Goal: Task Accomplishment & Management: Use online tool/utility

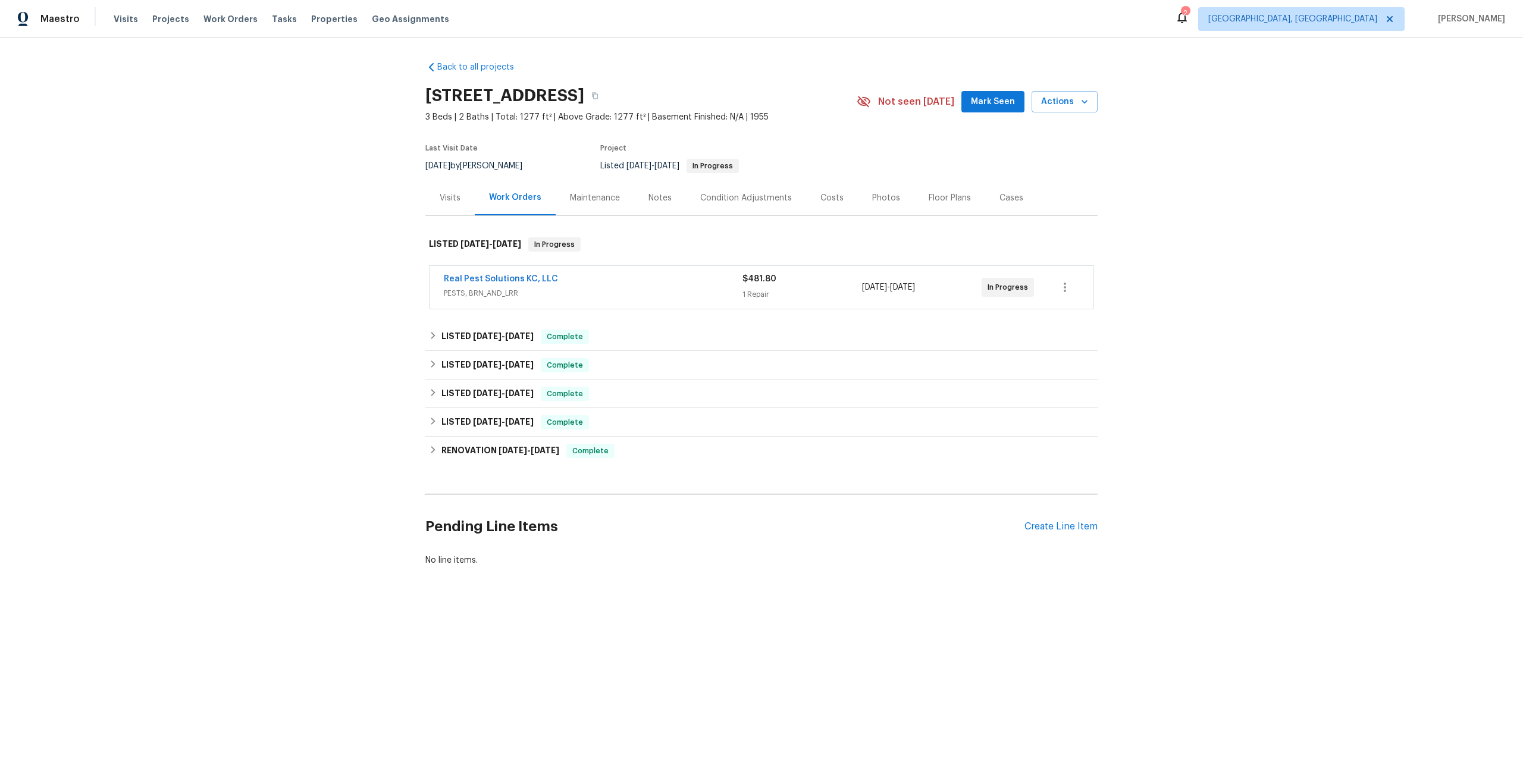
click at [589, 196] on div "Maintenance" at bounding box center [595, 198] width 50 height 12
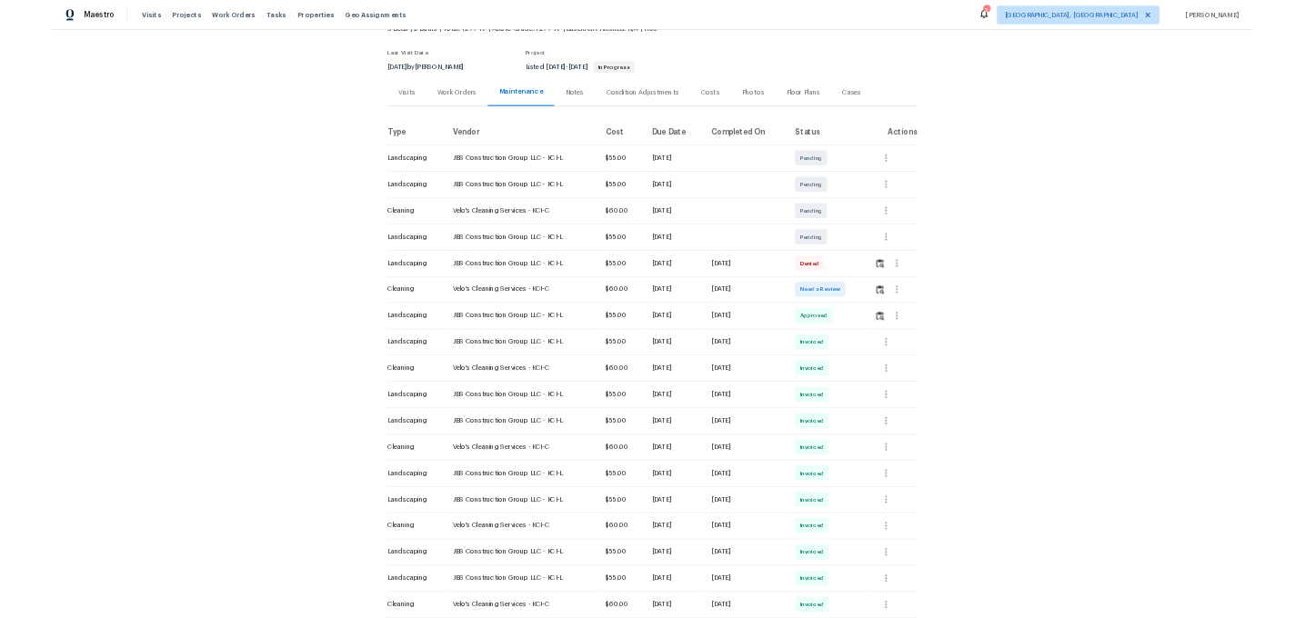
scroll to position [386, 0]
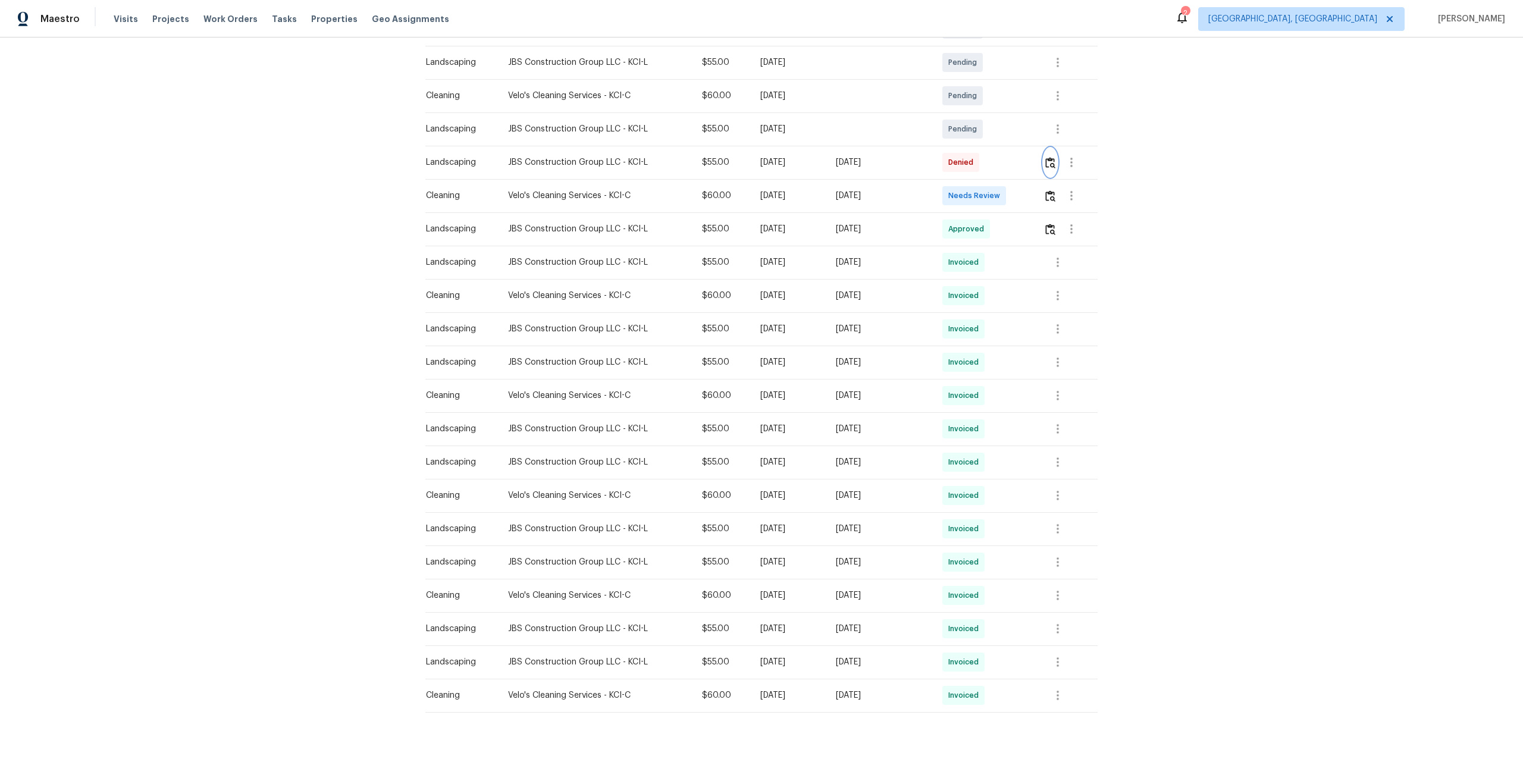
click at [1052, 162] on img "button" at bounding box center [1050, 162] width 10 height 11
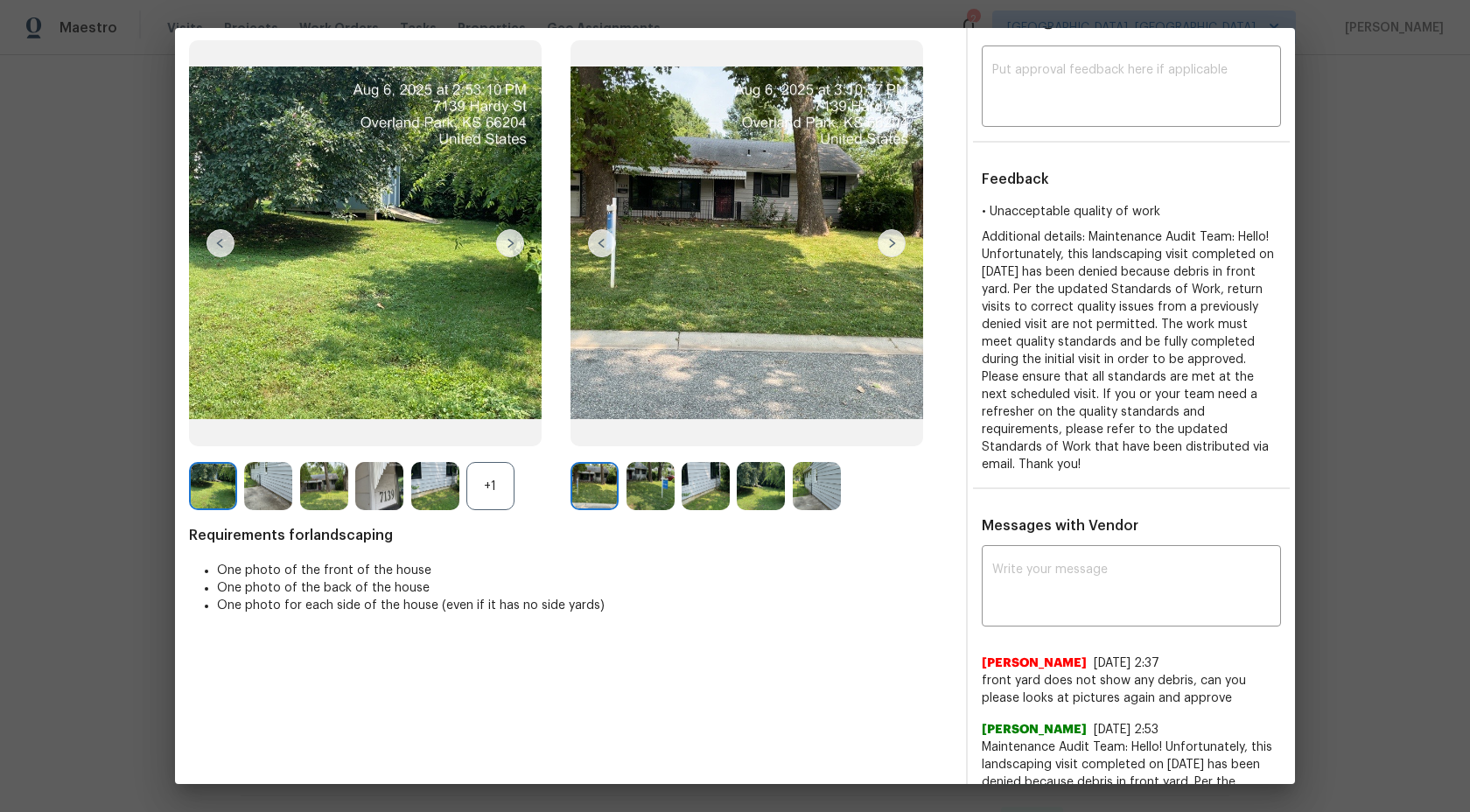
scroll to position [28, 0]
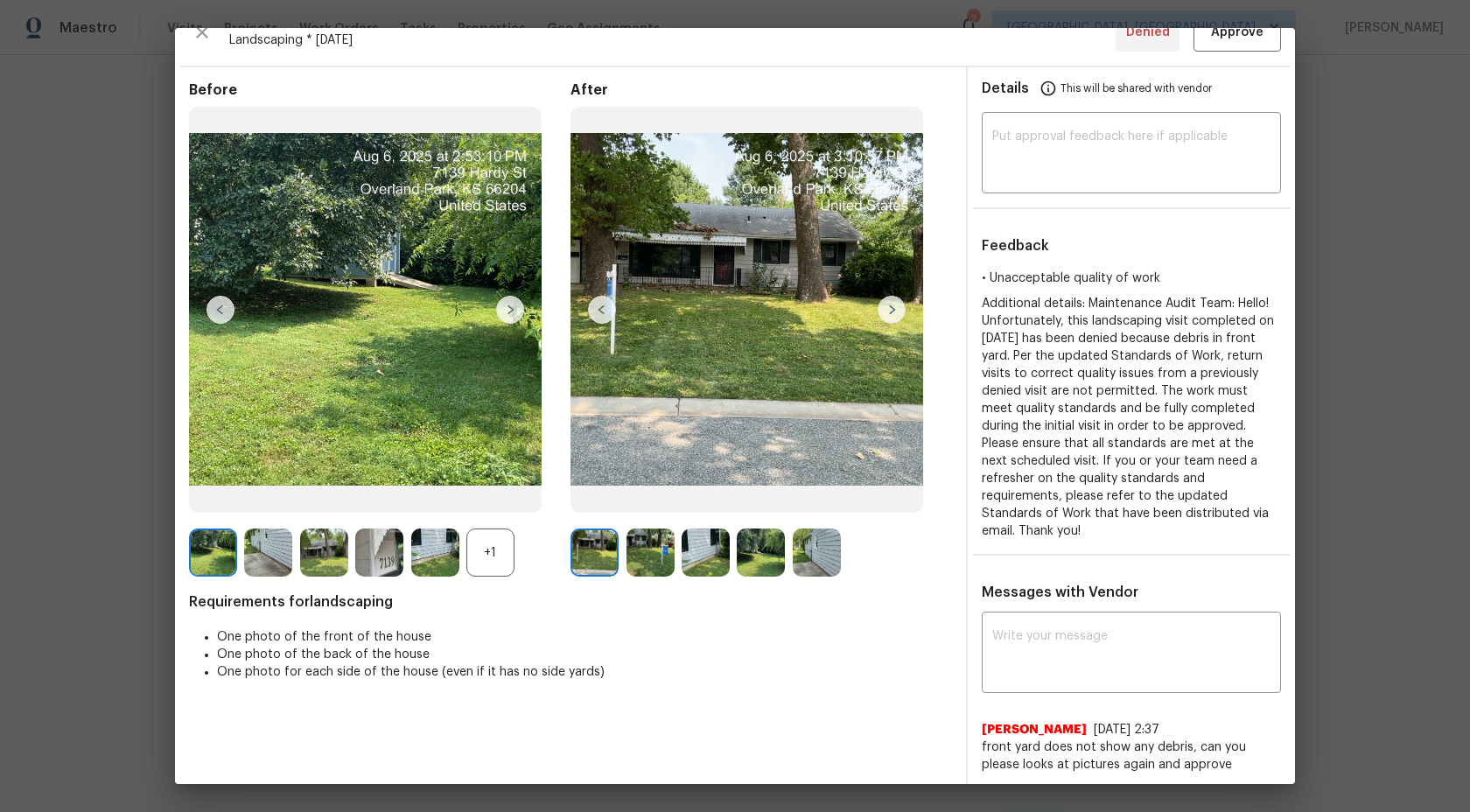
click at [896, 308] on img at bounding box center [891, 309] width 28 height 28
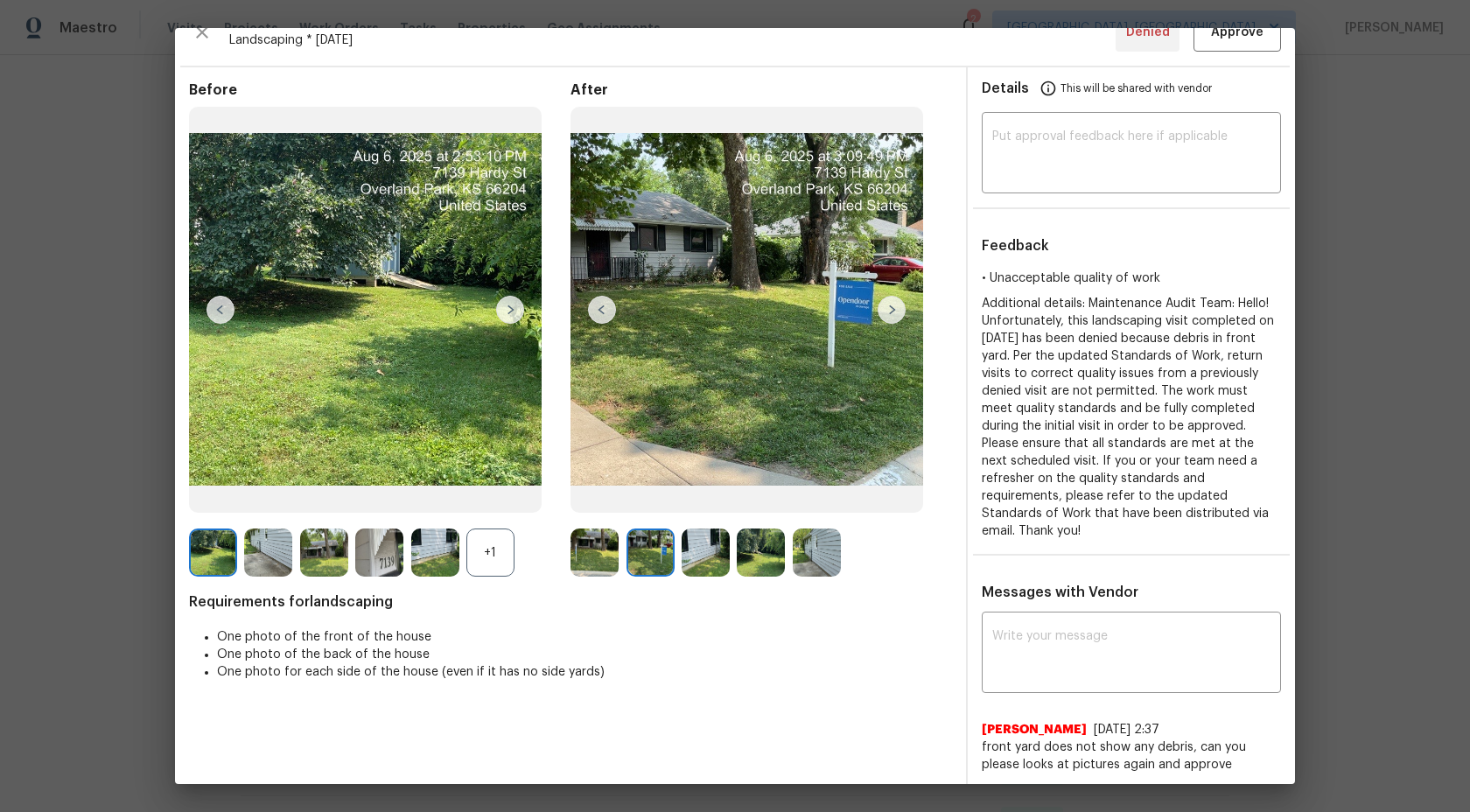
click at [638, 547] on img at bounding box center [650, 552] width 48 height 48
click at [597, 547] on img at bounding box center [595, 552] width 48 height 48
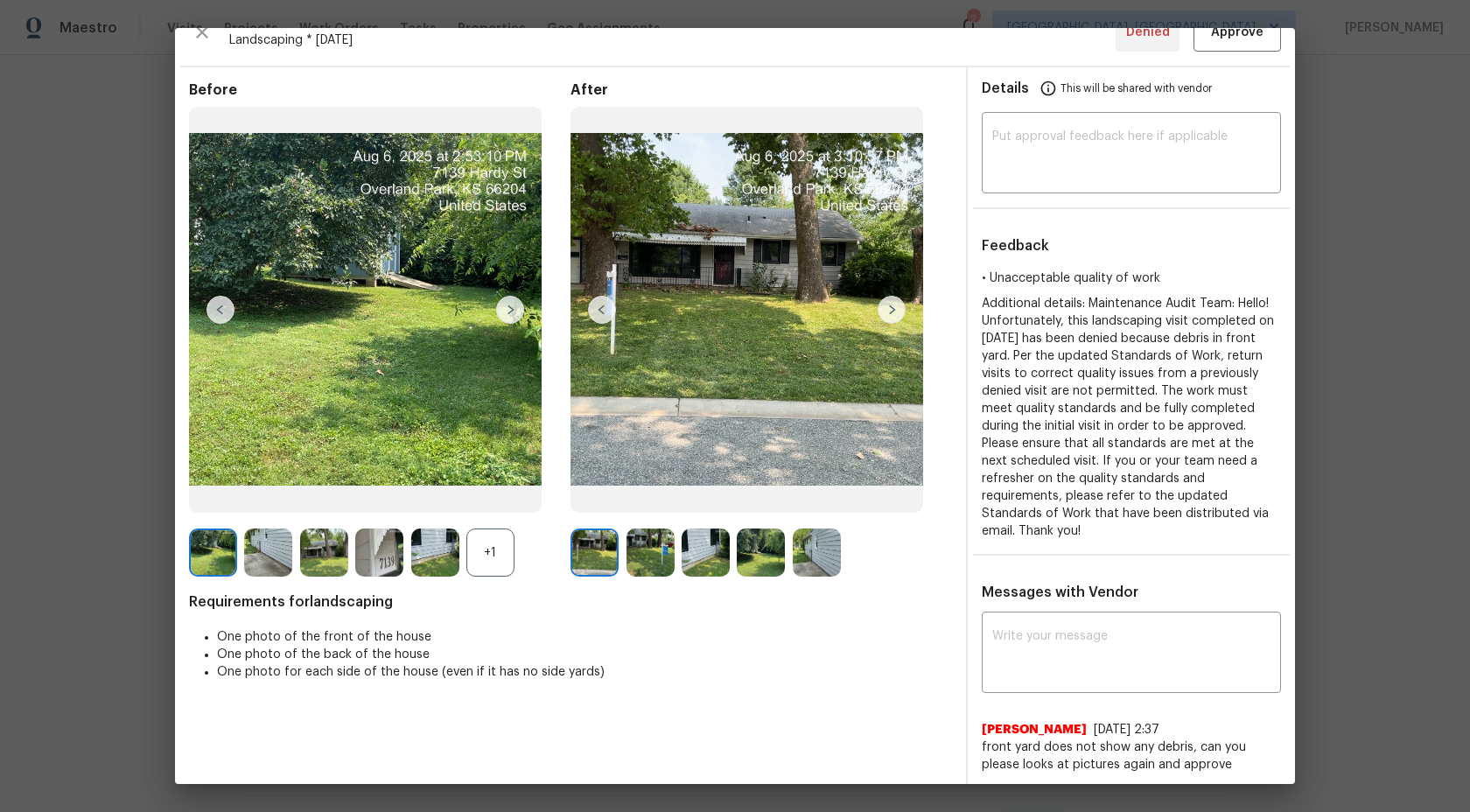
click at [658, 549] on img at bounding box center [650, 552] width 48 height 48
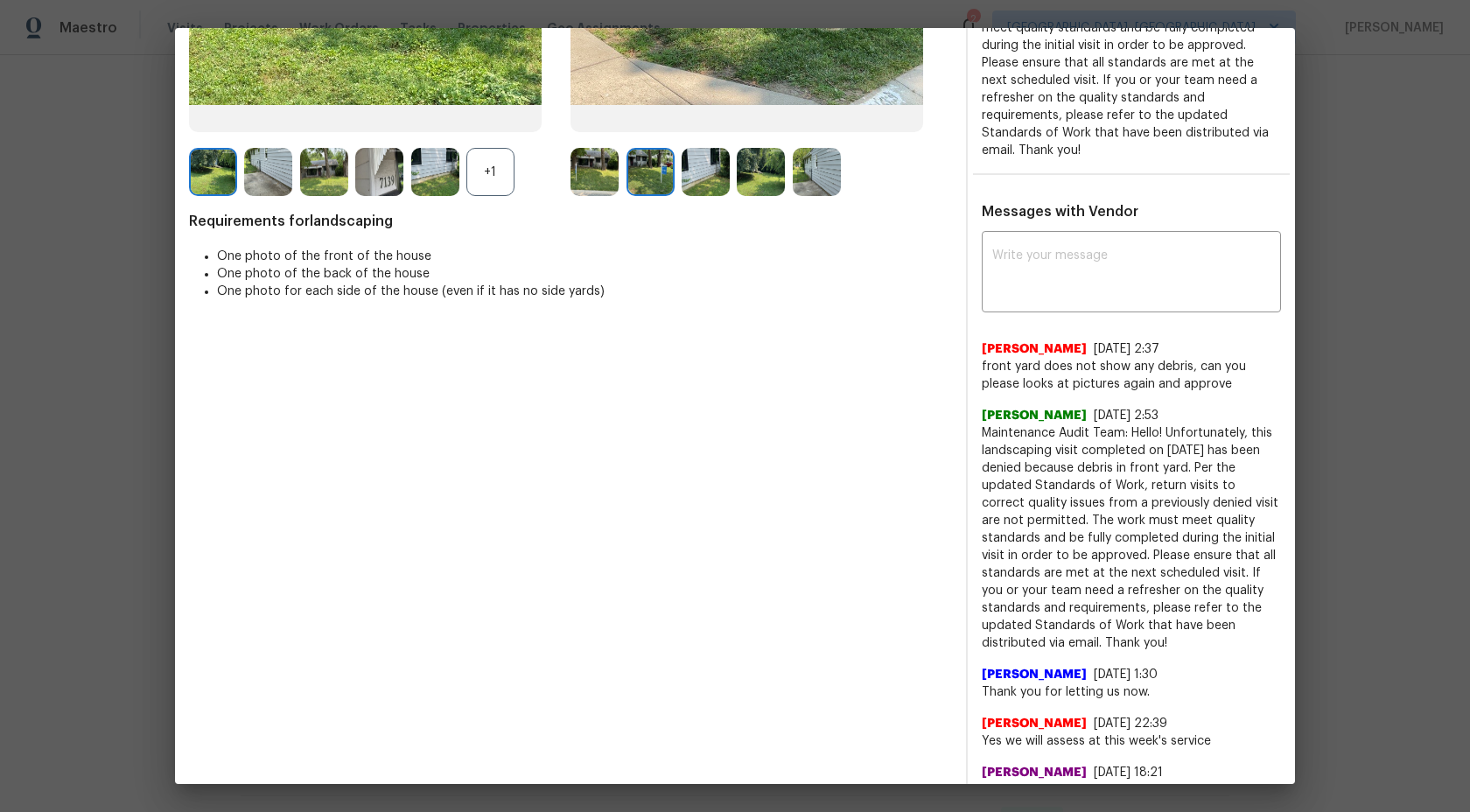
scroll to position [119, 0]
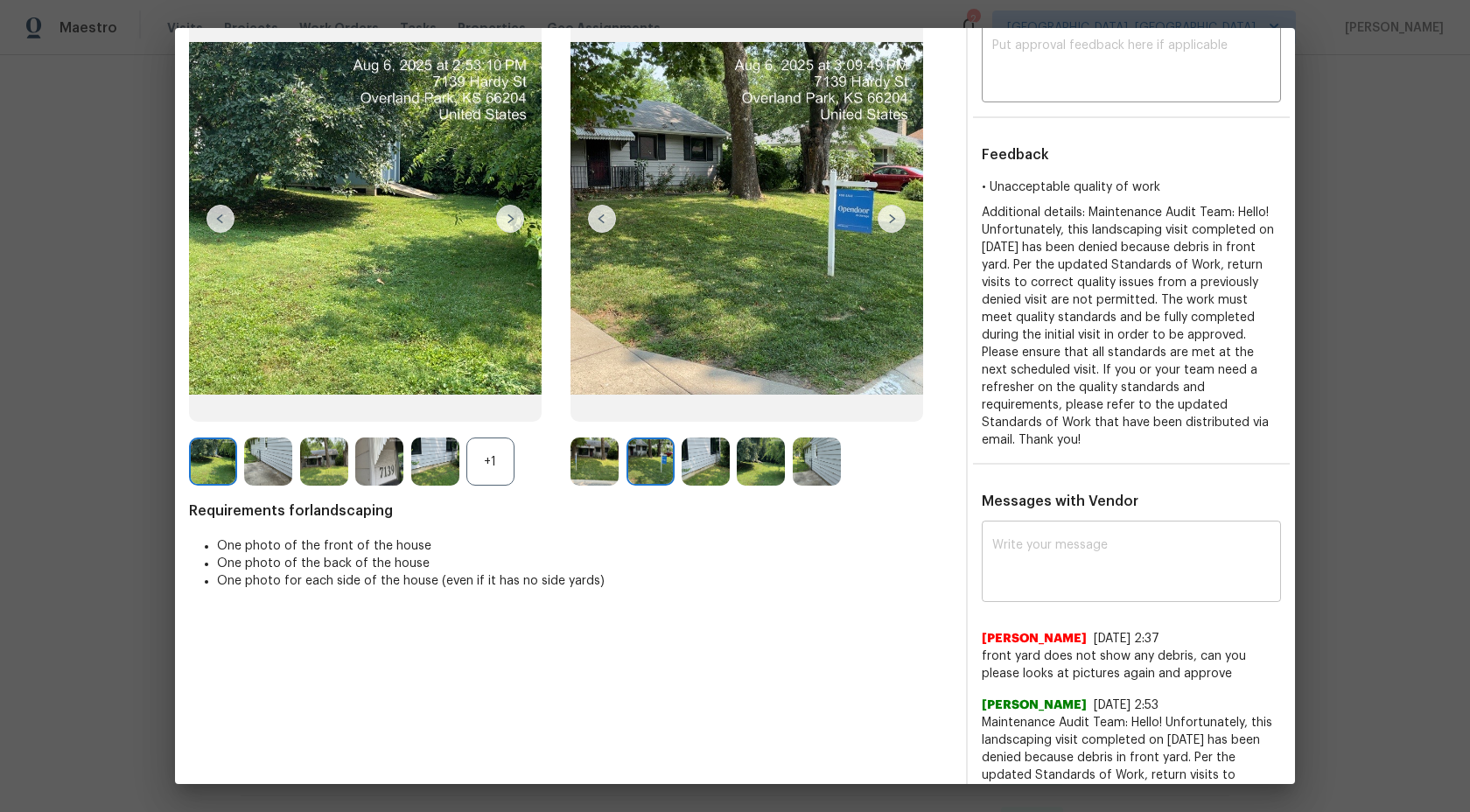
click at [1097, 539] on textarea at bounding box center [1130, 563] width 278 height 49
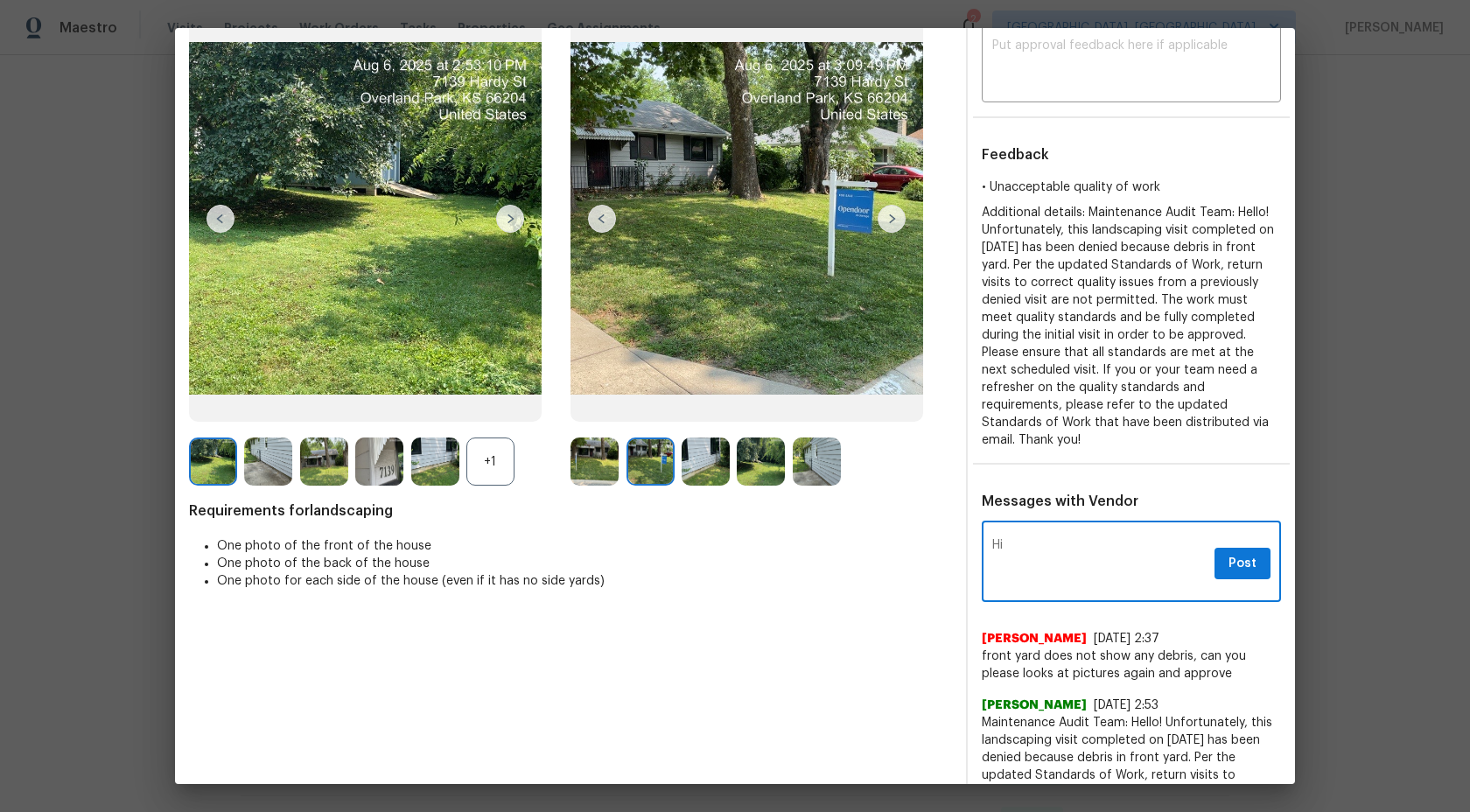
type textarea "H"
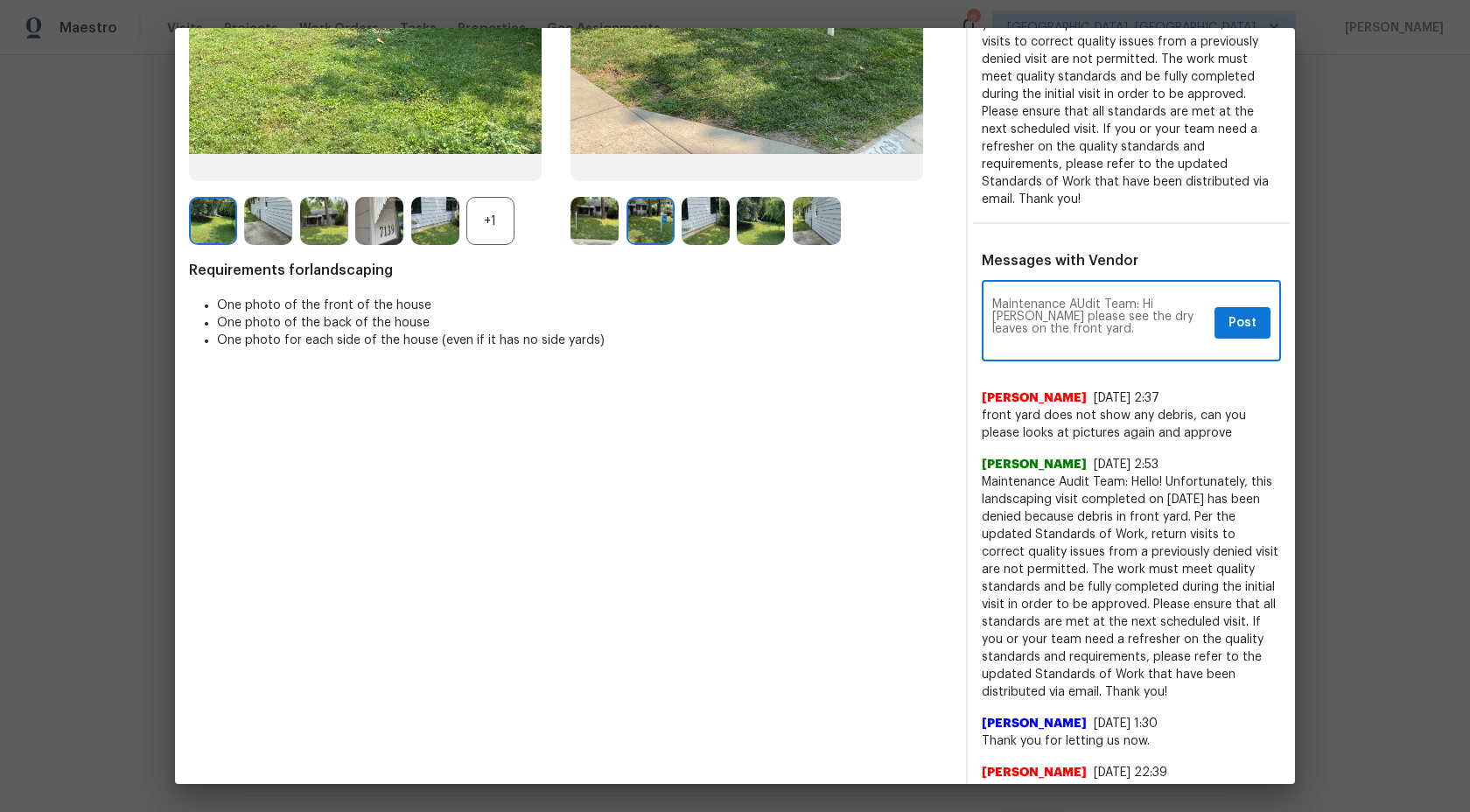
scroll to position [362, 0]
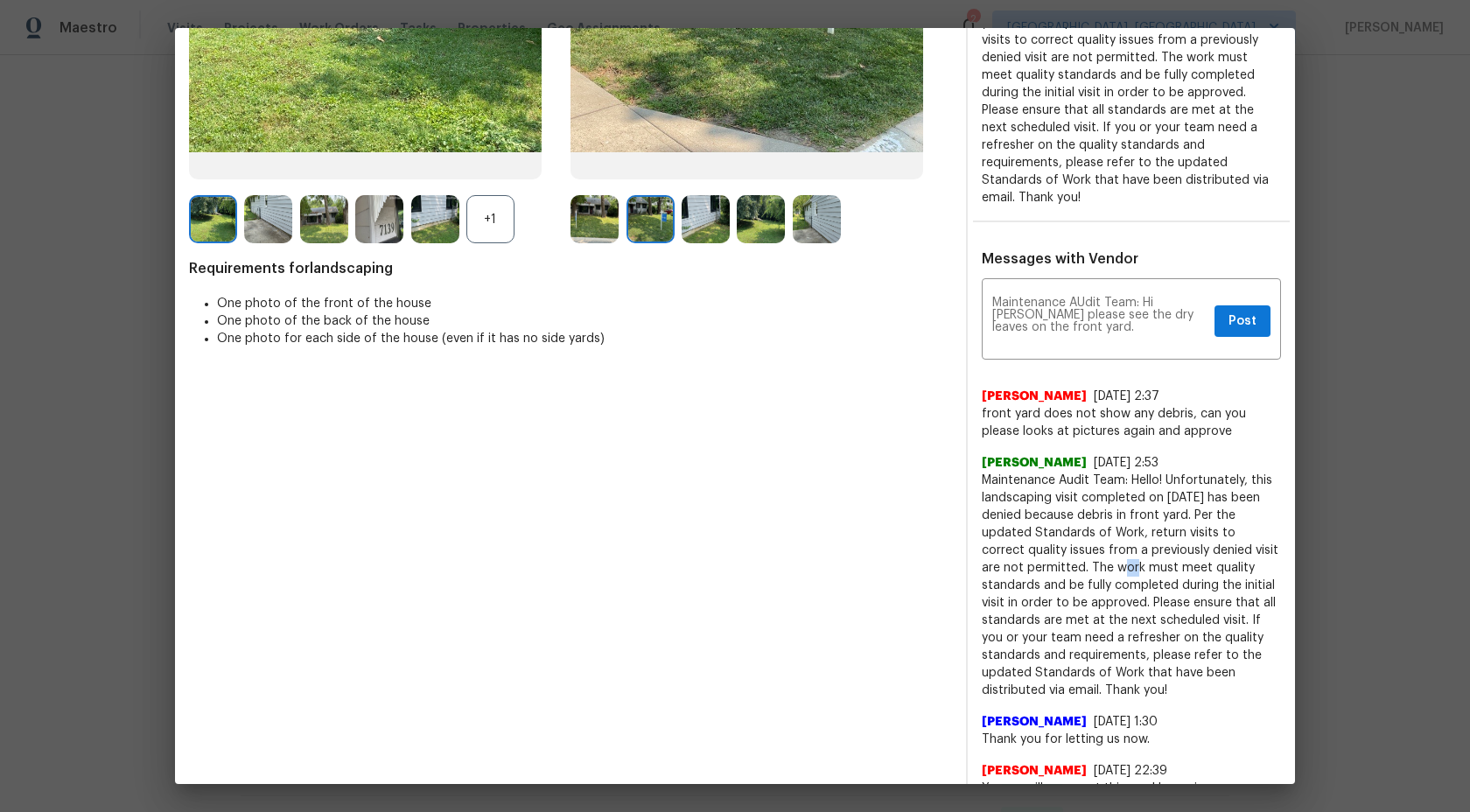
drag, startPoint x: 1050, startPoint y: 553, endPoint x: 1067, endPoint y: 551, distance: 17.1
click at [1067, 551] on span "Maintenance Audit Team: Hello! Unfortunately, this landscaping visit completed …" at bounding box center [1130, 585] width 299 height 227
click at [1081, 557] on span "Maintenance Audit Team: Hello! Unfortunately, this landscaping visit completed …" at bounding box center [1130, 585] width 299 height 227
drag, startPoint x: 1049, startPoint y: 548, endPoint x: 1164, endPoint y: 643, distance: 149.2
click at [1164, 643] on span "Maintenance Audit Team: Hello! Unfortunately, this landscaping visit completed …" at bounding box center [1130, 585] width 299 height 227
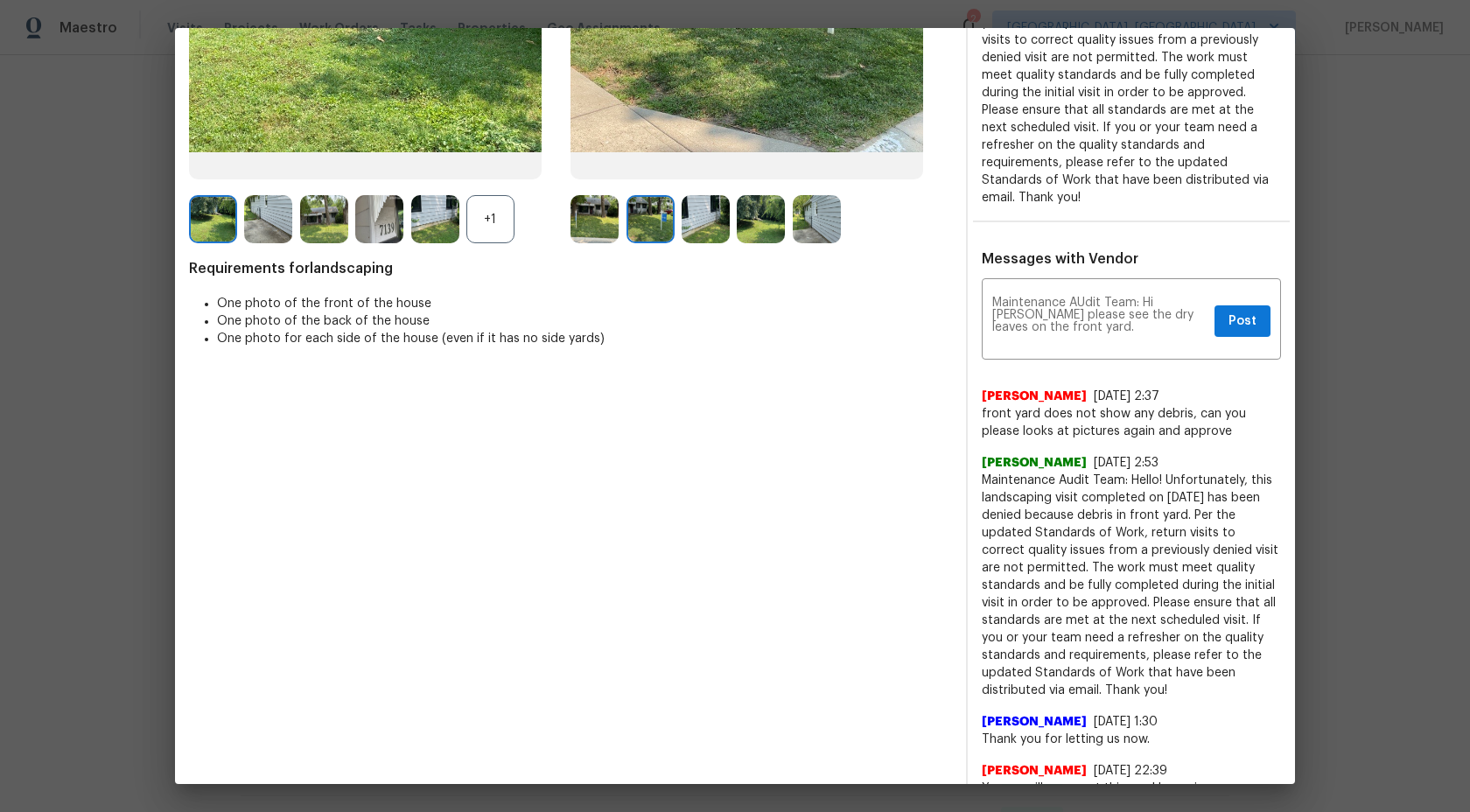
drag, startPoint x: 1046, startPoint y: 541, endPoint x: 1204, endPoint y: 672, distance: 205.2
click at [1204, 672] on span "Maintenance Audit Team: Hello! Unfortunately, this landscaping visit completed …" at bounding box center [1130, 585] width 299 height 227
copy span "The work must meet quality standards and be fully completed during the initial …"
click at [1095, 317] on textarea "Maintenance AUdit Team: Hi Kevin please see the dry leaves on the front yard." at bounding box center [1100, 320] width 215 height 49
paste textarea "The work must meet quality standards and be fully completed during the initial …"
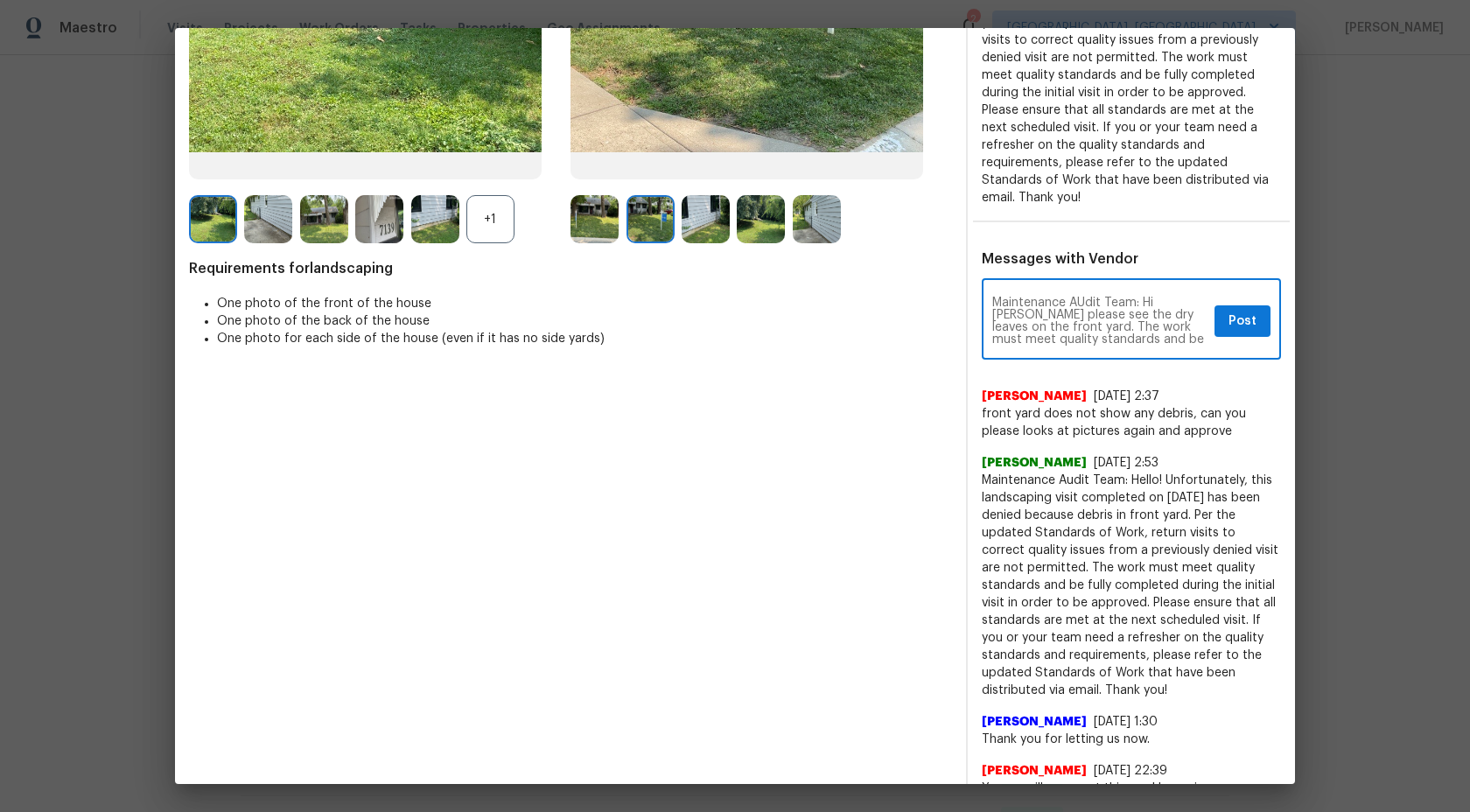
scroll to position [98, 0]
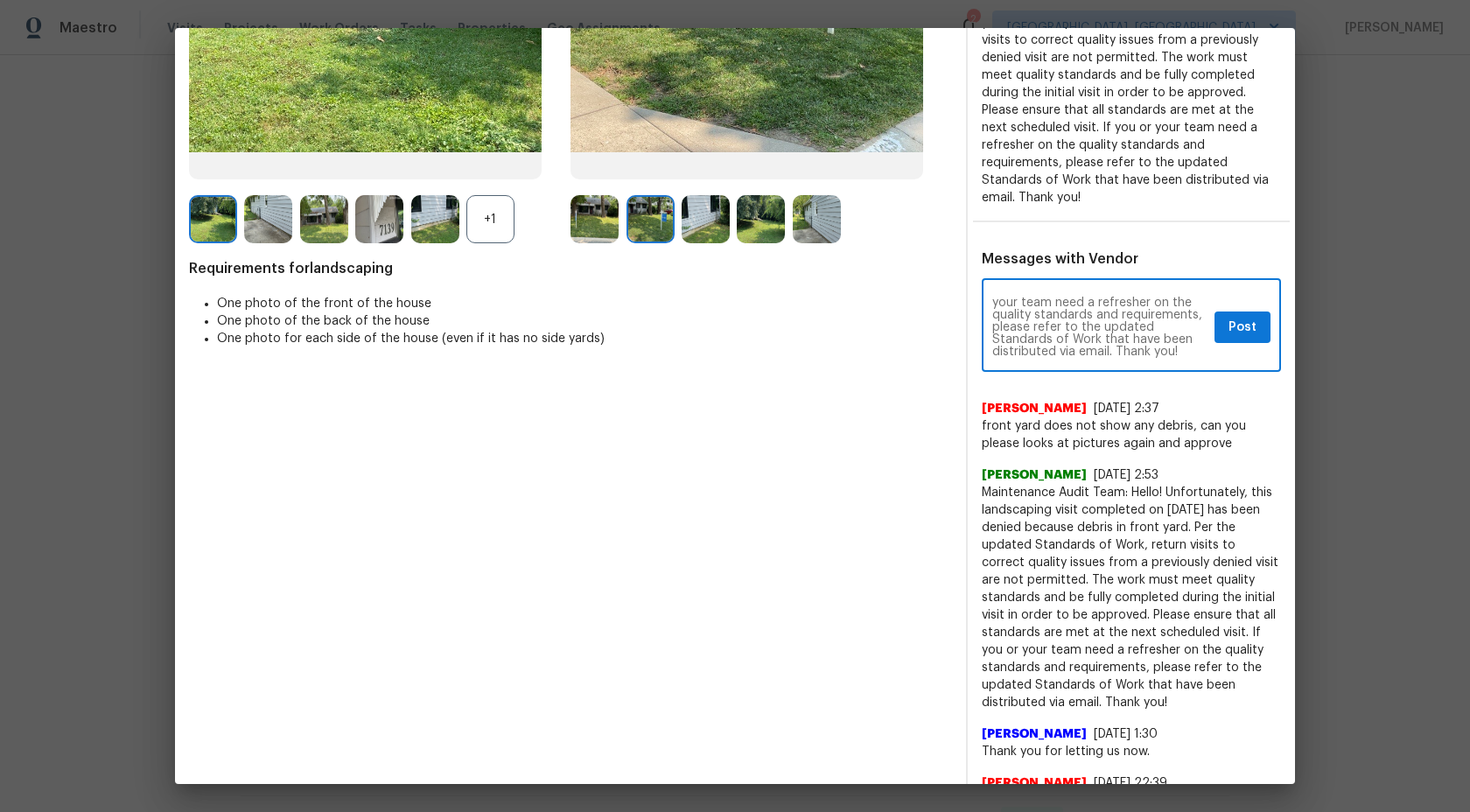
type textarea "Maintenance AUdit Team: Hi Kevin please see the dry leaves on the front yard. T…"
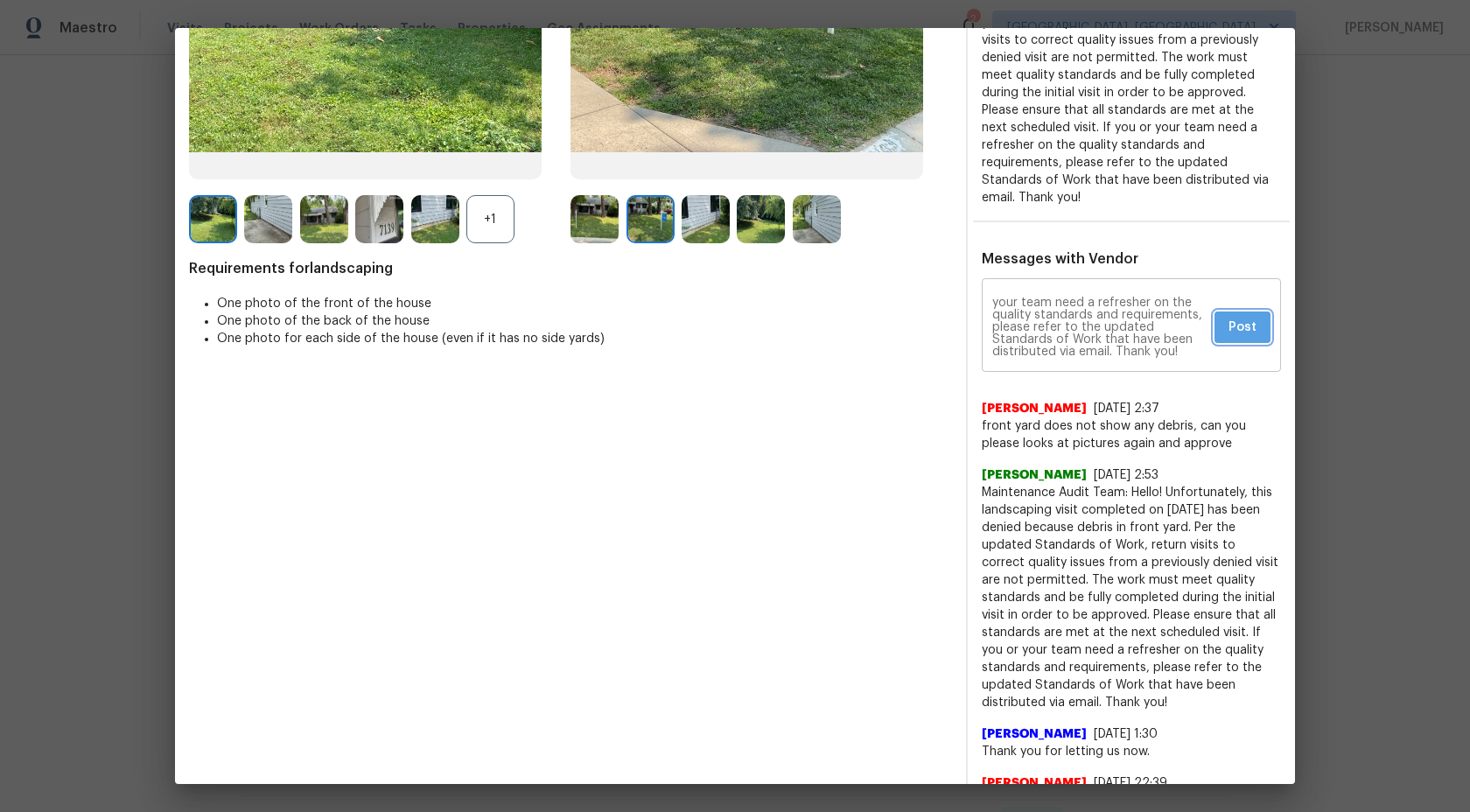
click at [1236, 317] on span "Post" at bounding box center [1242, 327] width 28 height 22
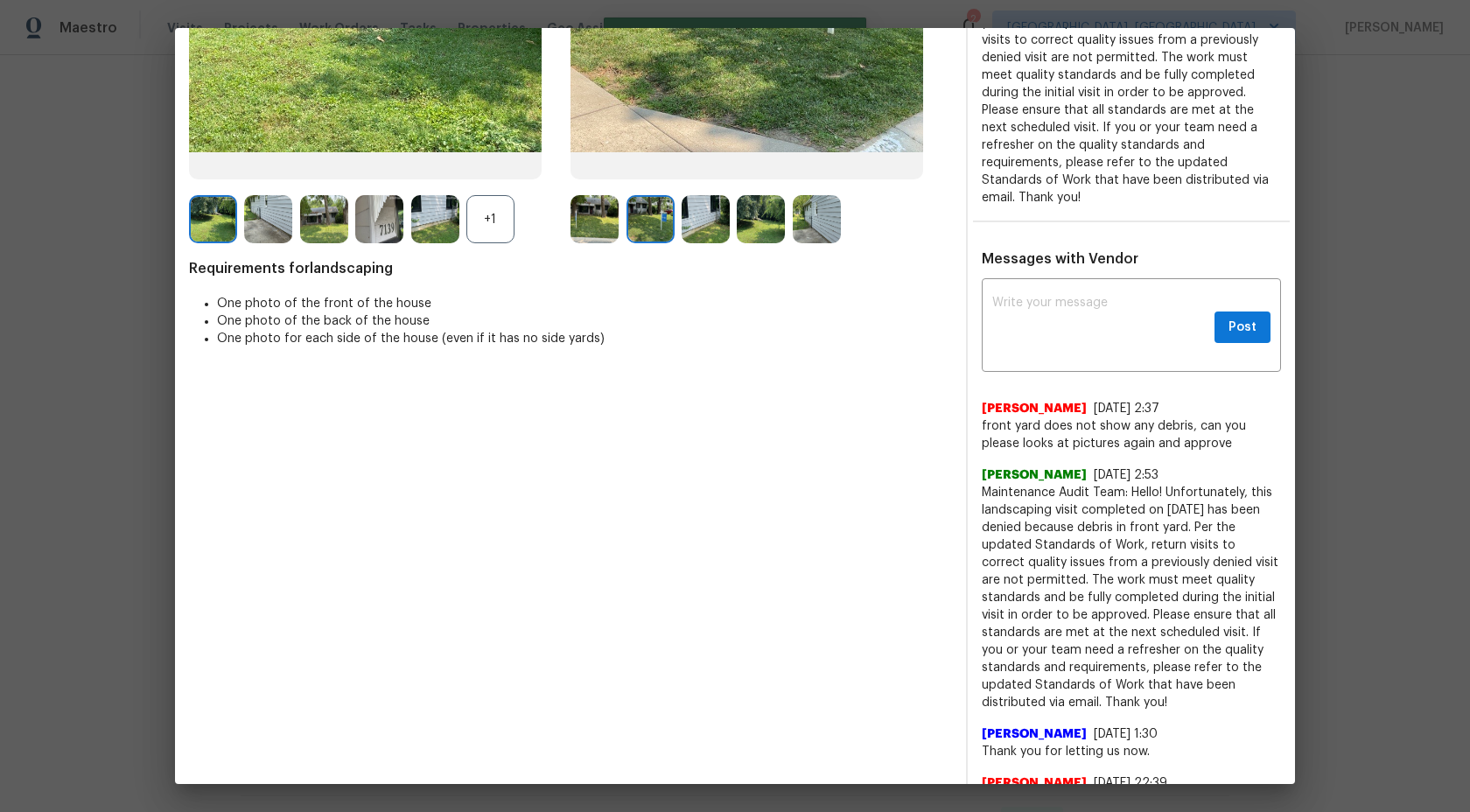
scroll to position [0, 0]
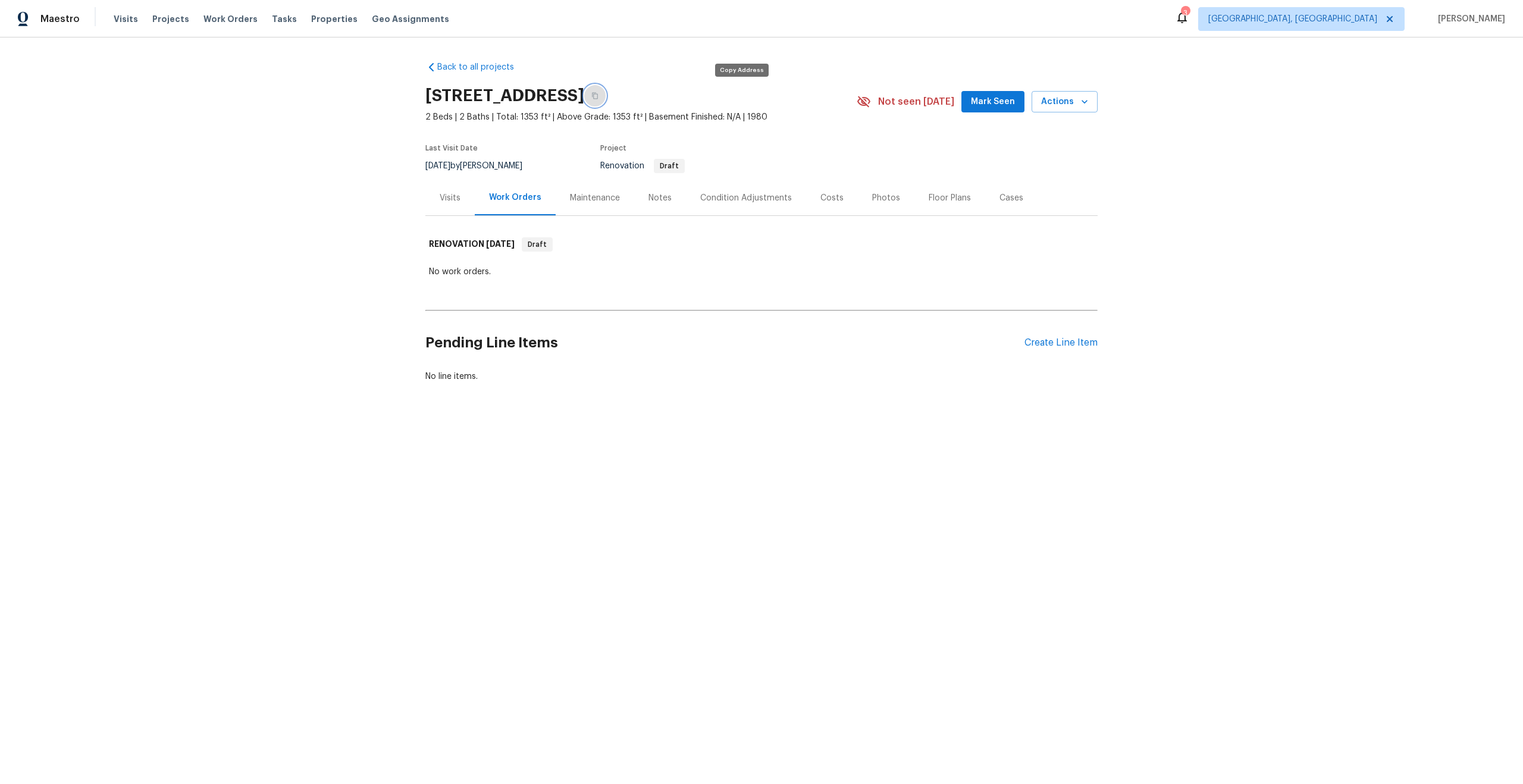
click at [599, 94] on icon "button" at bounding box center [595, 95] width 7 height 7
click at [602, 198] on div "Maintenance" at bounding box center [595, 198] width 50 height 12
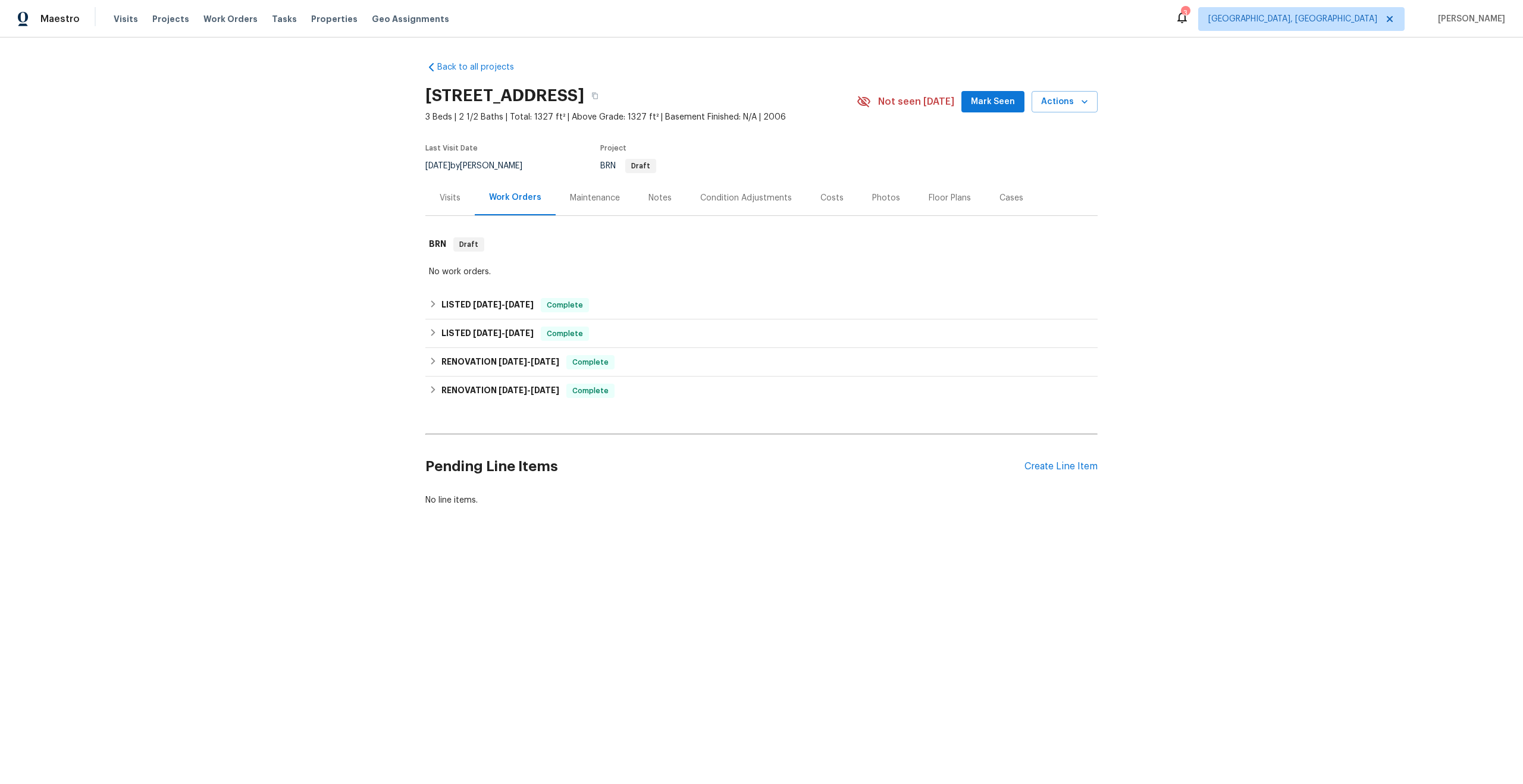
click at [597, 194] on div "Maintenance" at bounding box center [595, 198] width 50 height 12
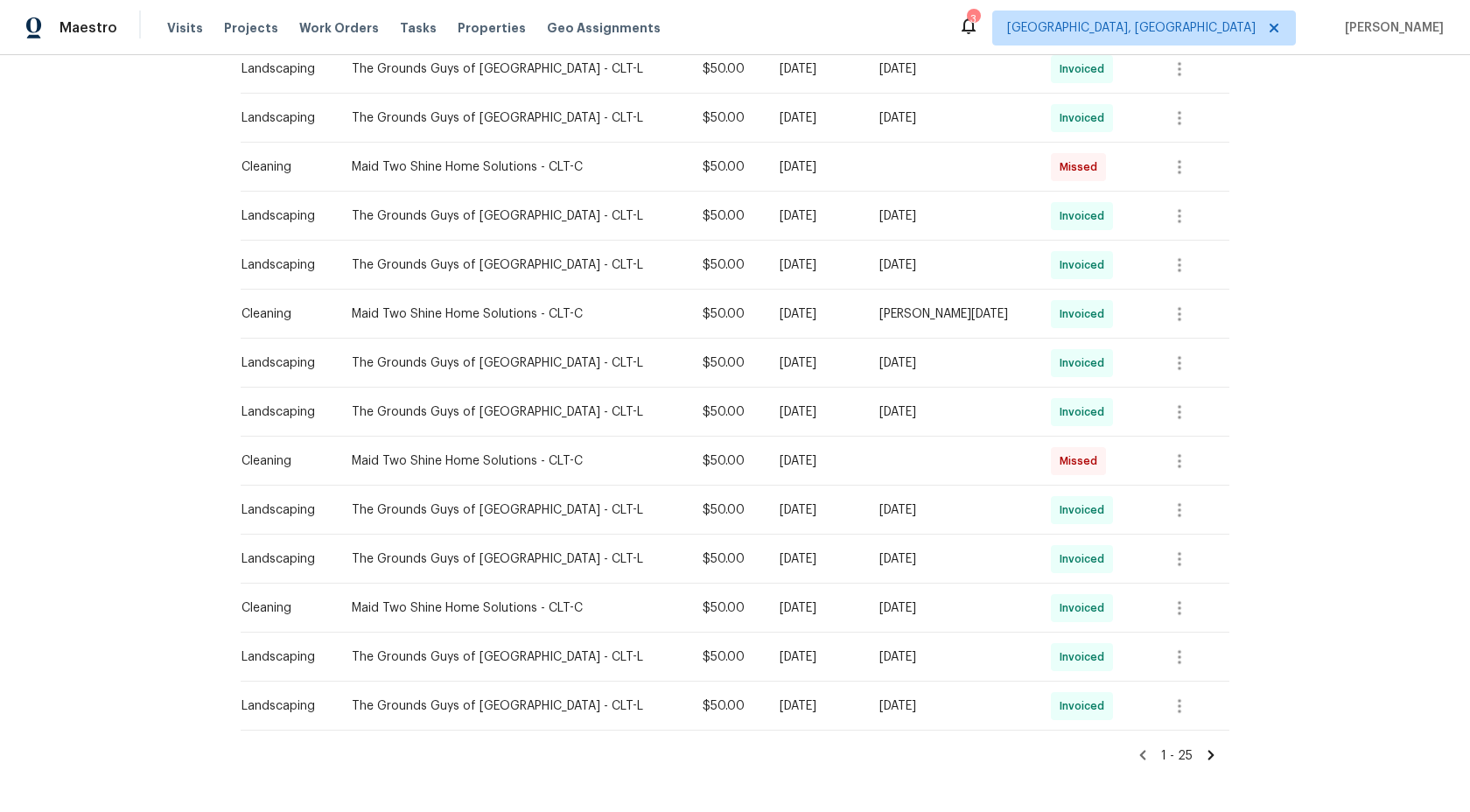
scroll to position [875, 0]
click at [1188, 591] on div at bounding box center [1179, 610] width 42 height 42
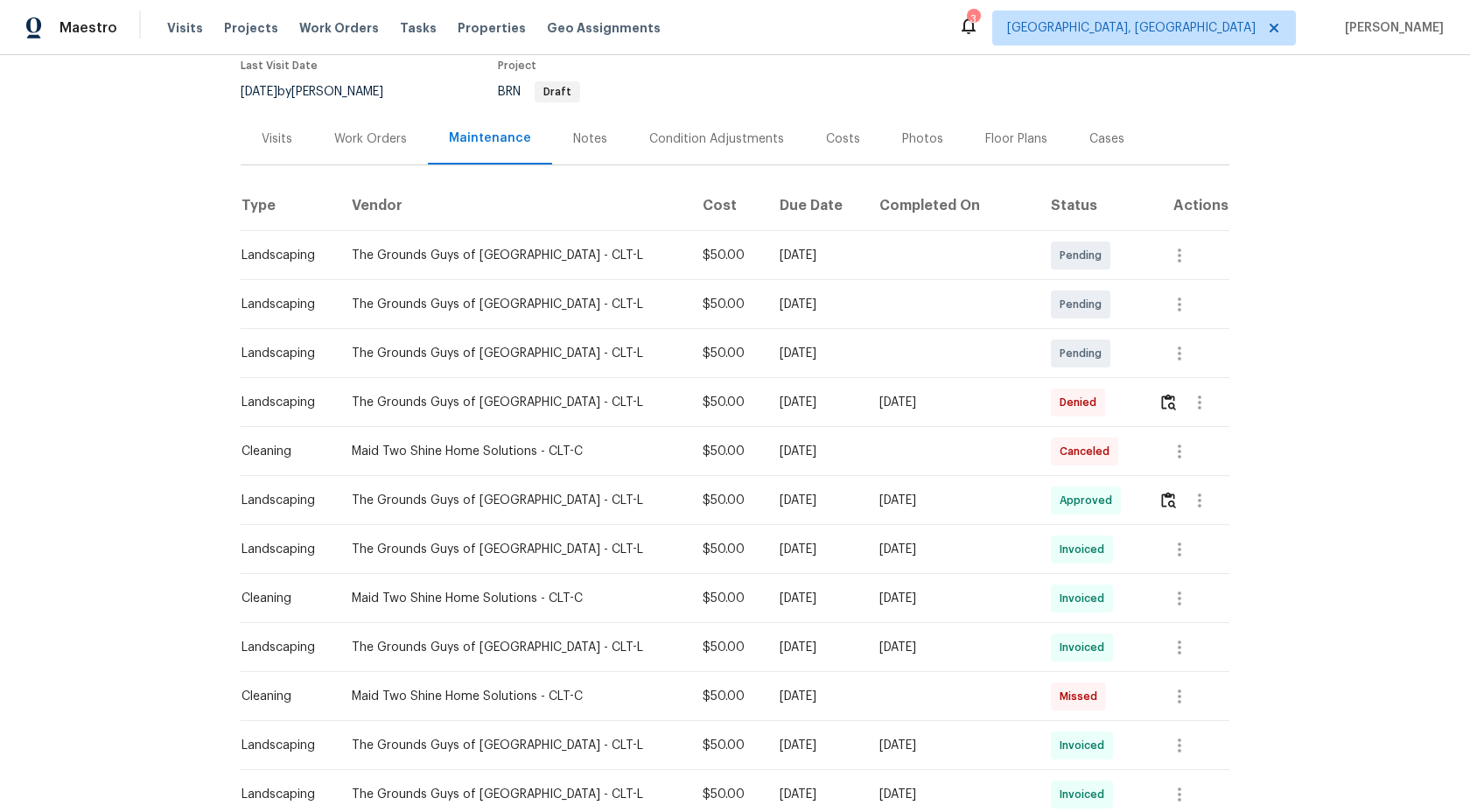
scroll to position [135, 0]
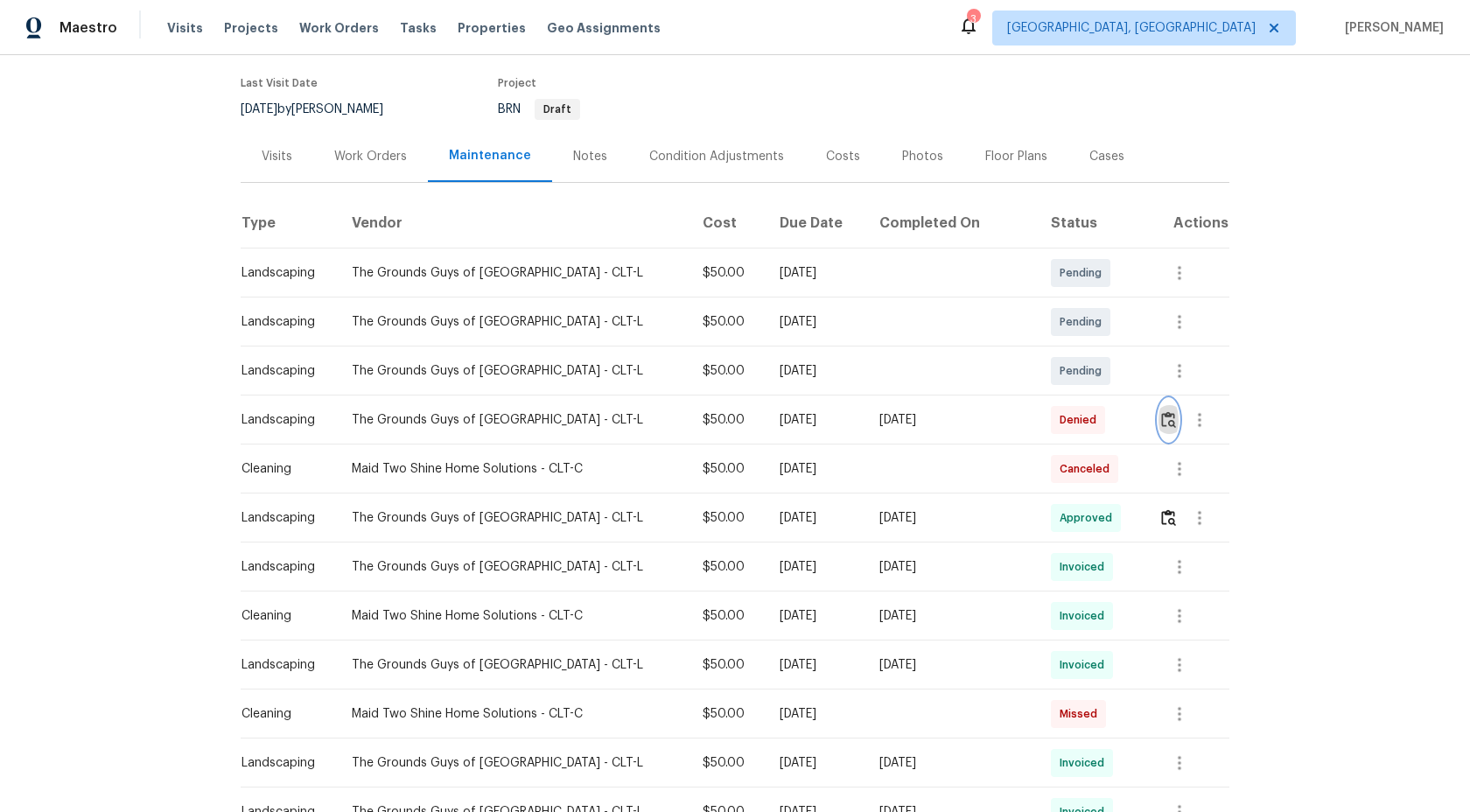
click at [1163, 419] on img "button" at bounding box center [1168, 419] width 14 height 16
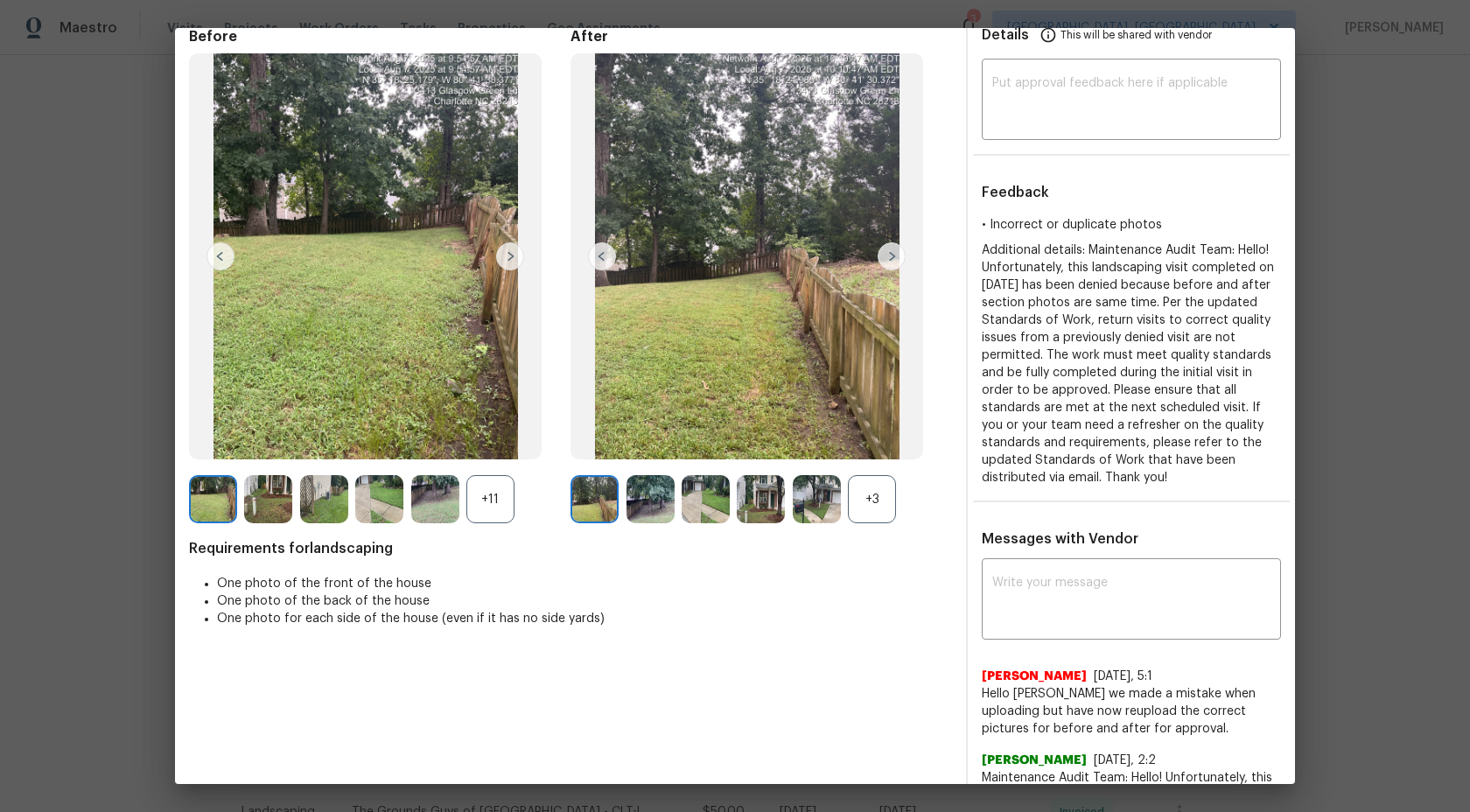
scroll to position [0, 0]
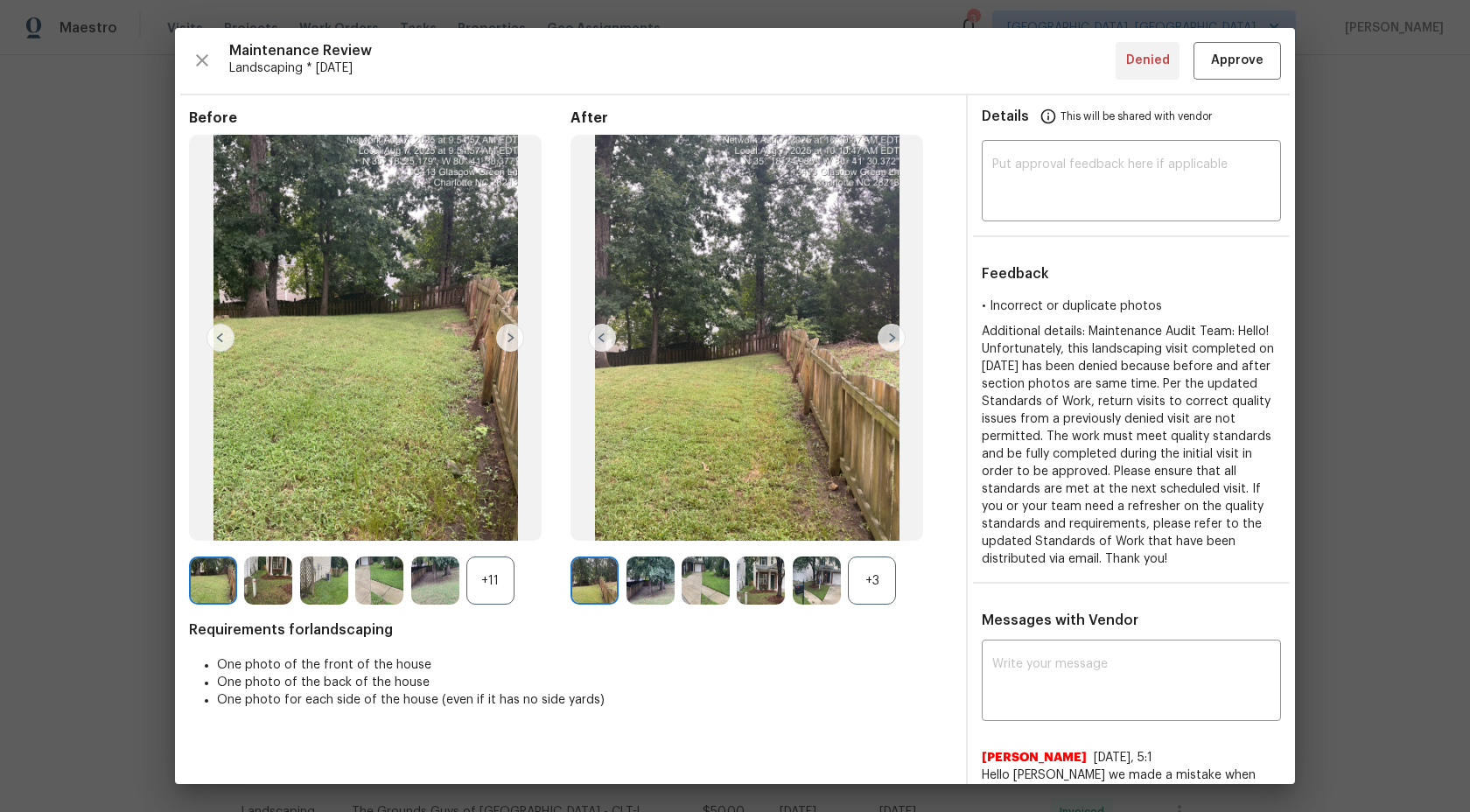
click at [521, 601] on div "+11" at bounding box center [379, 580] width 382 height 48
click at [496, 583] on div "+11" at bounding box center [491, 580] width 48 height 48
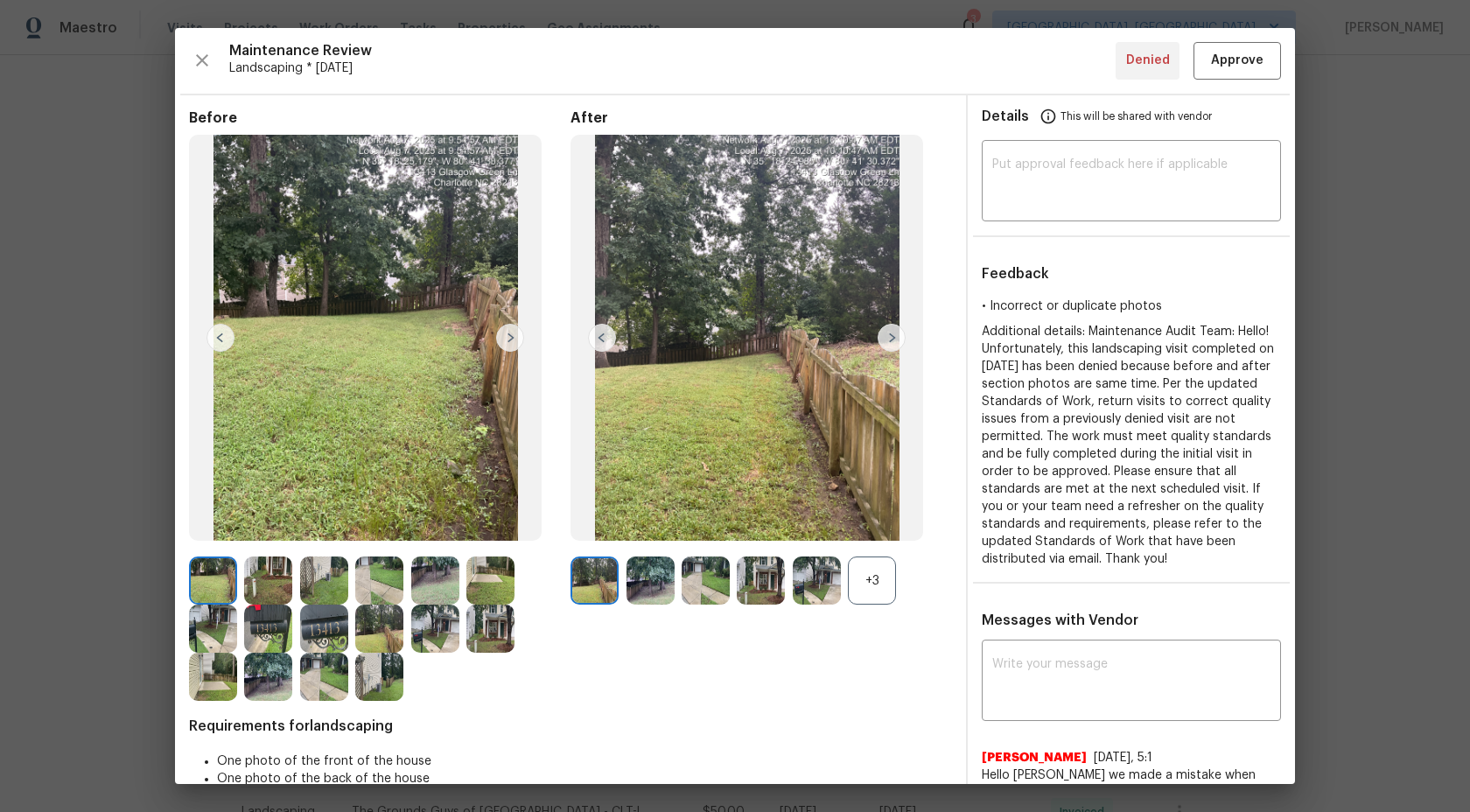
click at [885, 582] on div "+3" at bounding box center [872, 580] width 48 height 48
click at [232, 575] on img at bounding box center [213, 580] width 48 height 48
click at [271, 582] on img at bounding box center [268, 580] width 48 height 48
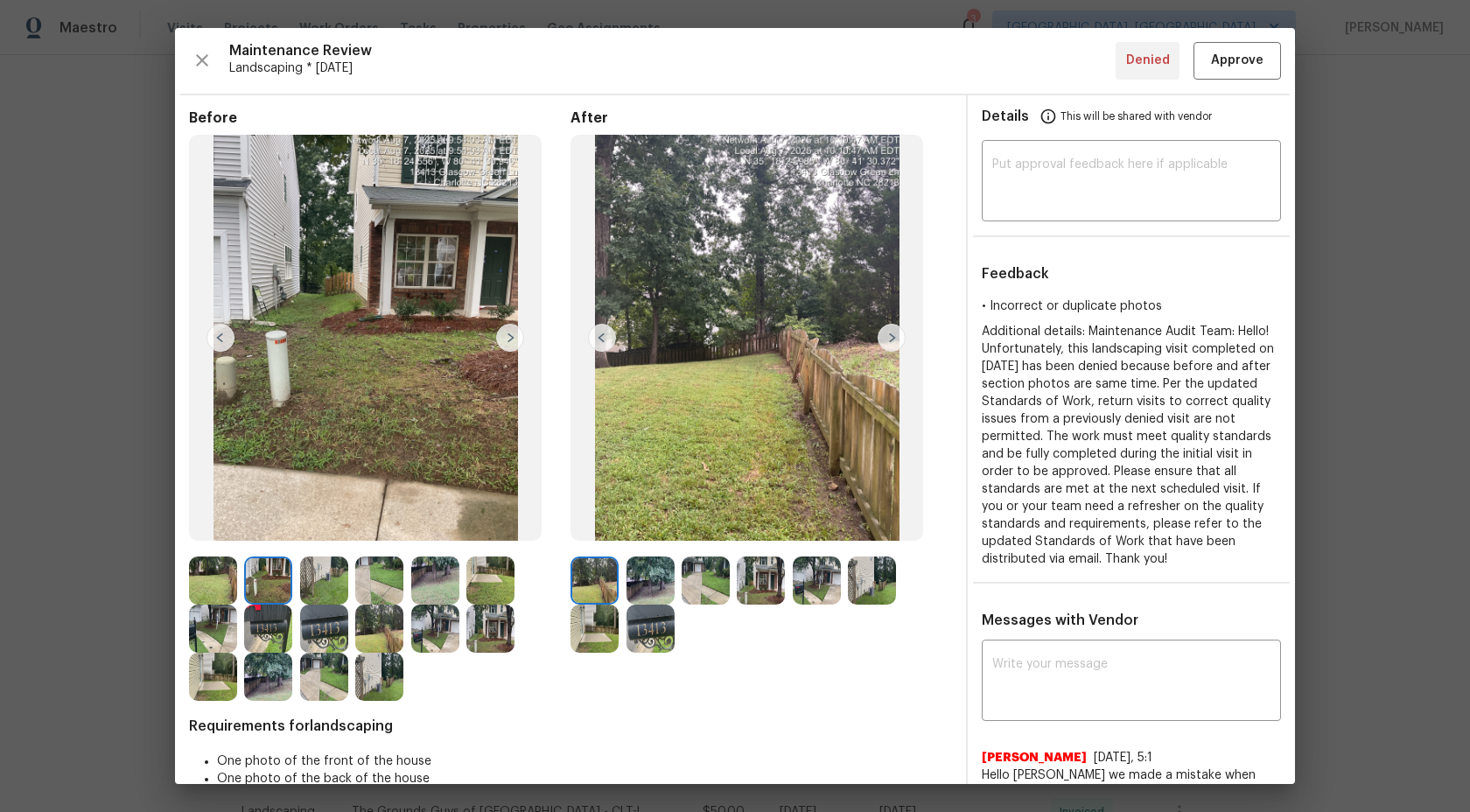
click at [378, 576] on img at bounding box center [379, 580] width 48 height 48
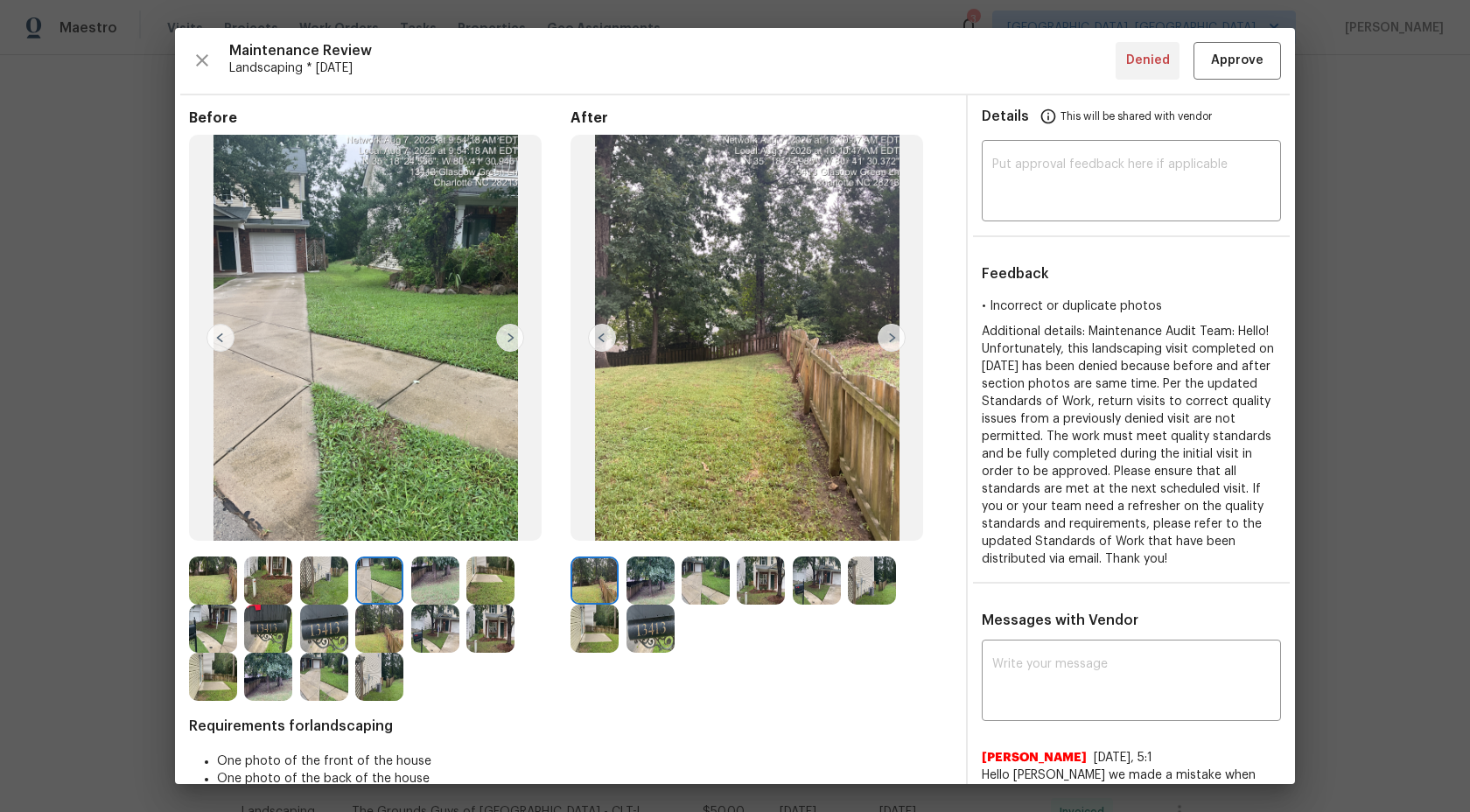
click at [618, 585] on img at bounding box center [595, 580] width 48 height 48
click at [617, 596] on img at bounding box center [595, 580] width 48 height 48
click at [612, 603] on img at bounding box center [595, 580] width 48 height 48
click at [498, 595] on img at bounding box center [491, 580] width 48 height 48
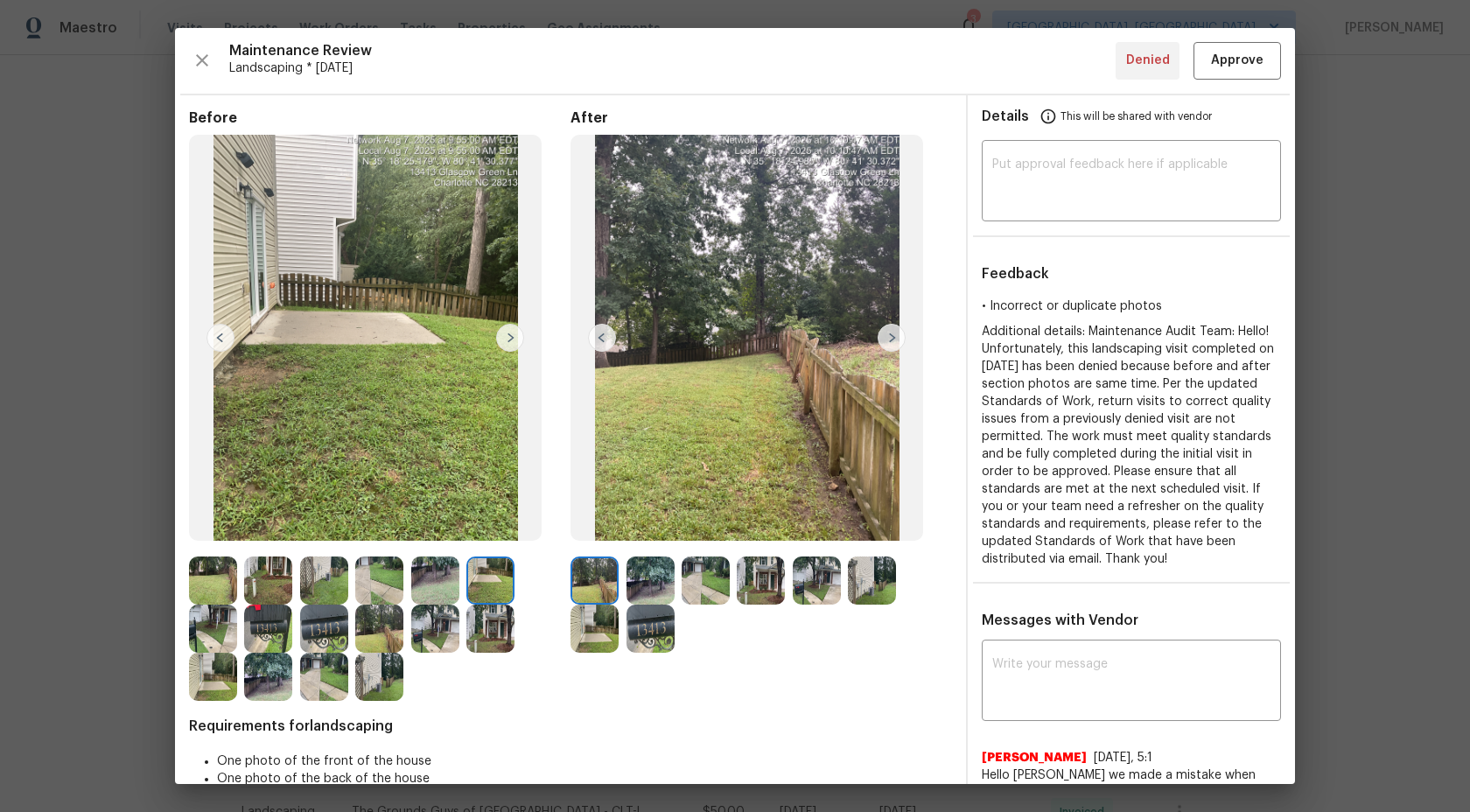
click at [291, 559] on div at bounding box center [271, 580] width 55 height 48
click at [280, 562] on img at bounding box center [268, 580] width 48 height 48
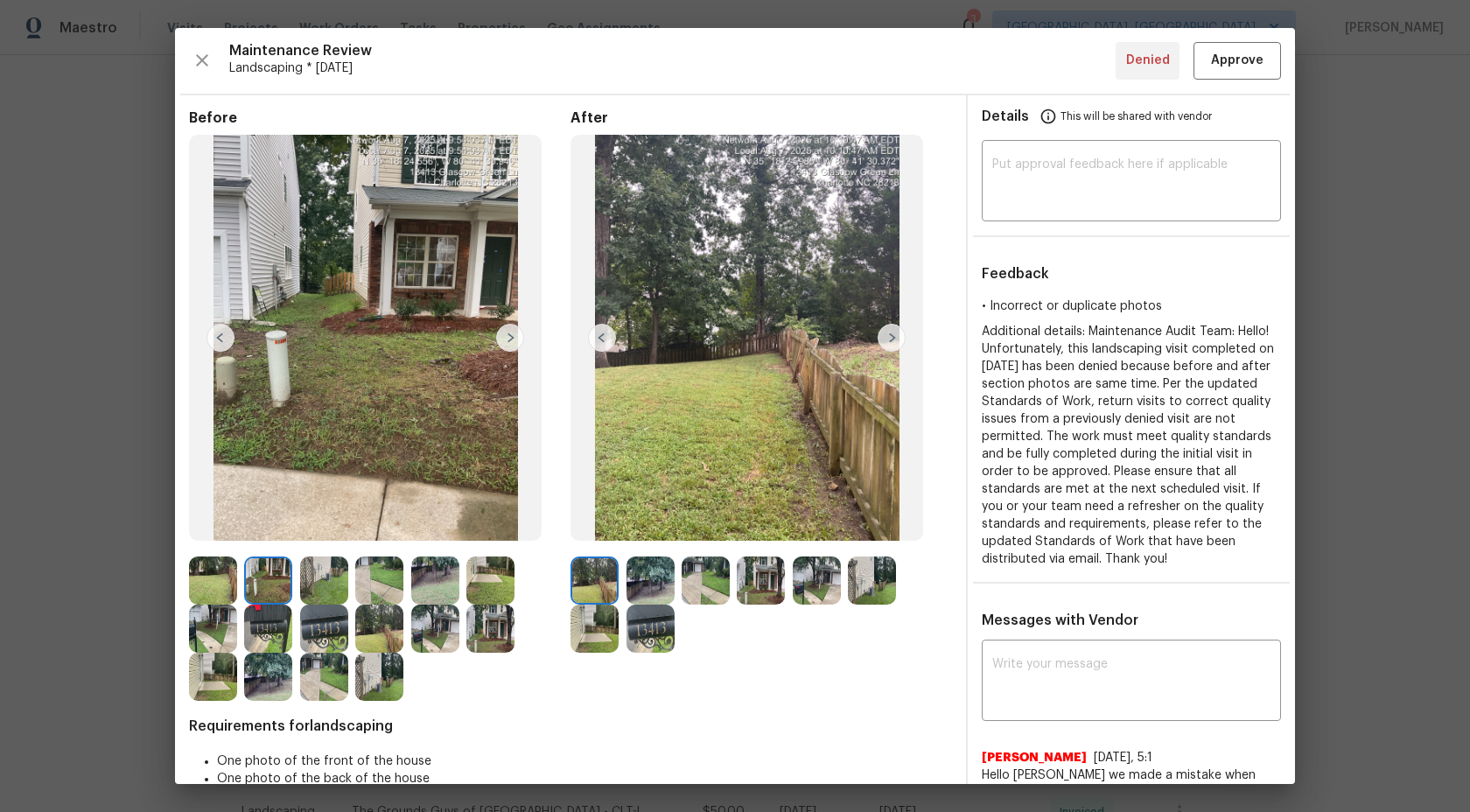
click at [280, 566] on img at bounding box center [268, 580] width 48 height 48
click at [343, 587] on img at bounding box center [324, 580] width 48 height 48
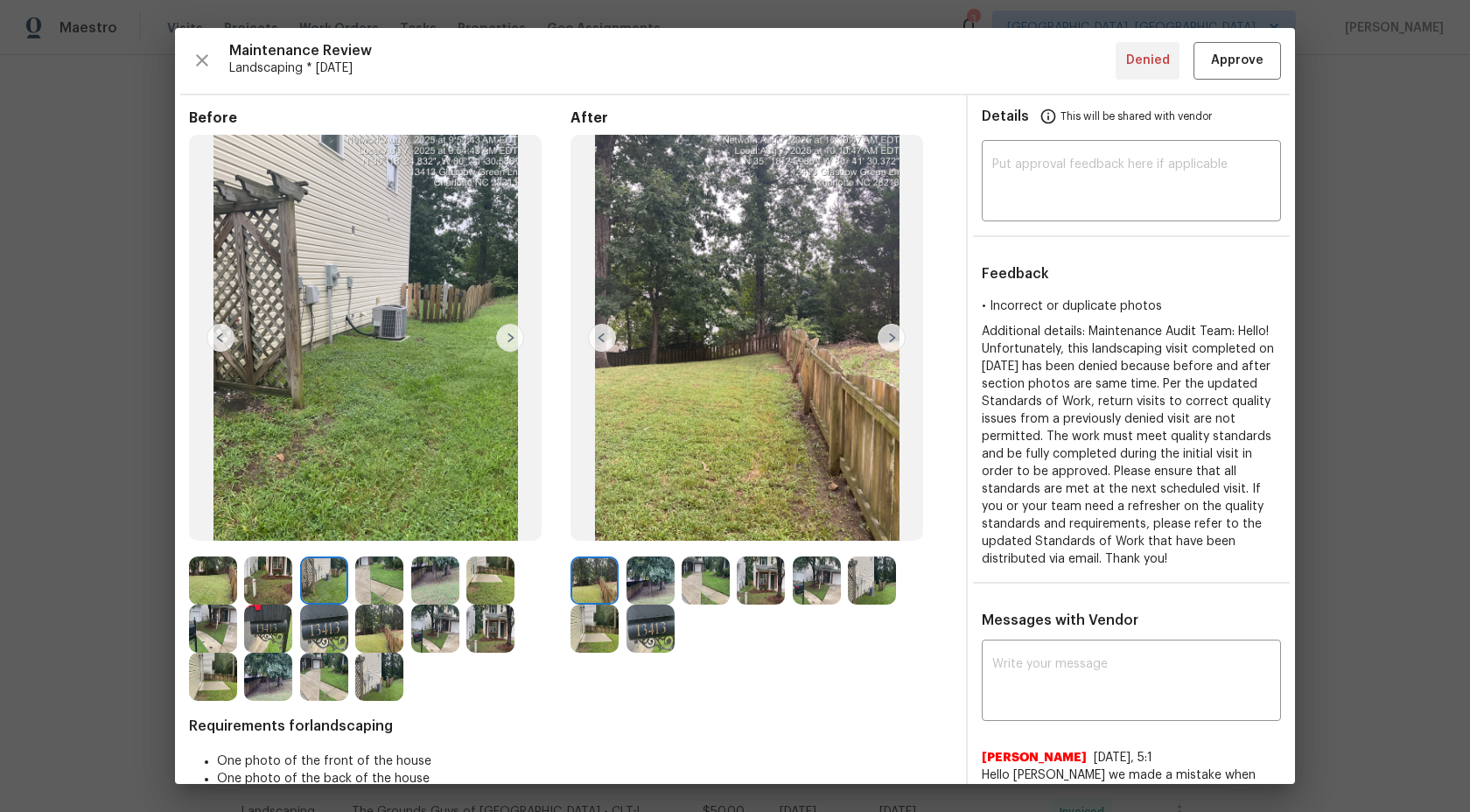
click at [215, 576] on img at bounding box center [213, 580] width 48 height 48
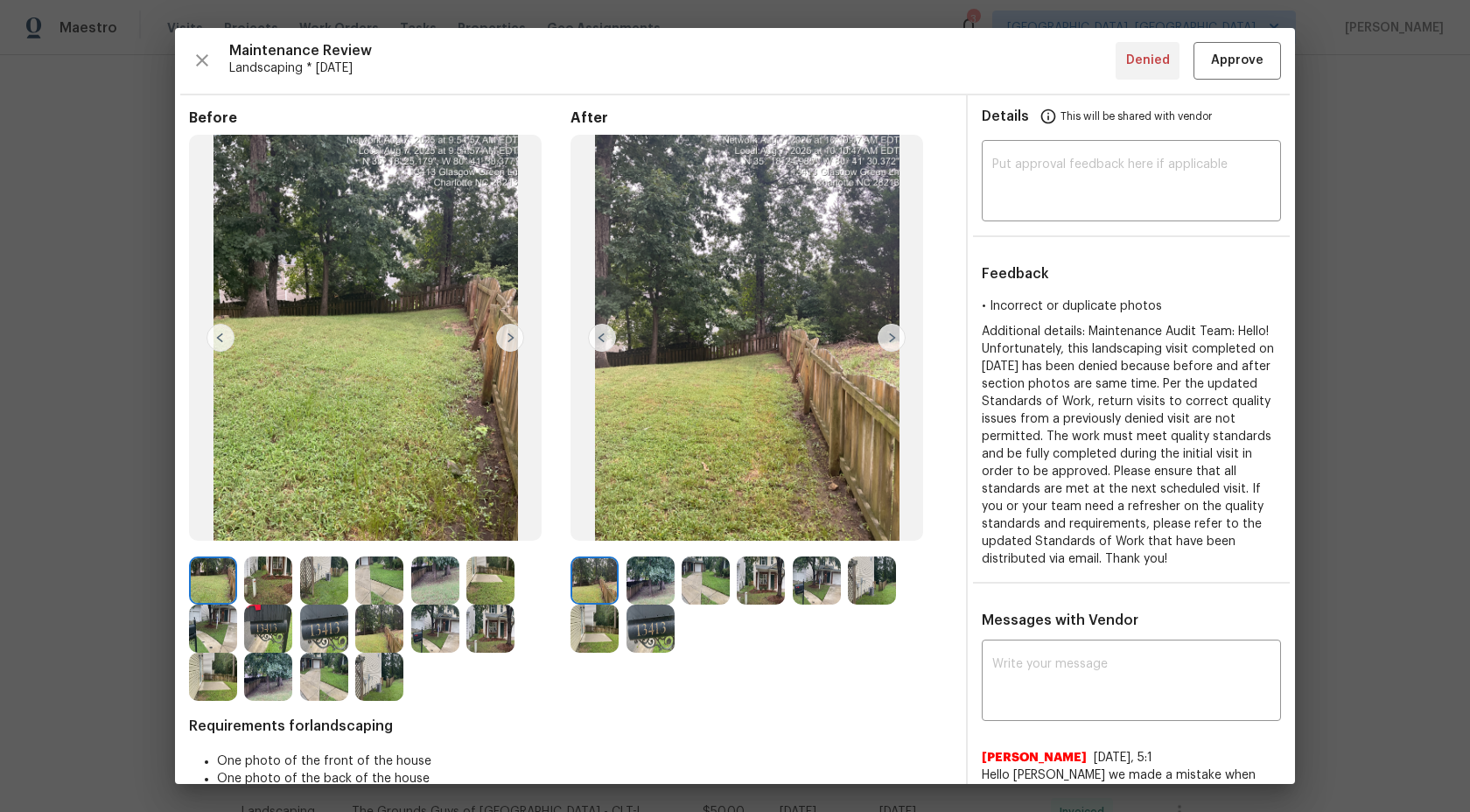
click at [261, 579] on img at bounding box center [268, 580] width 48 height 48
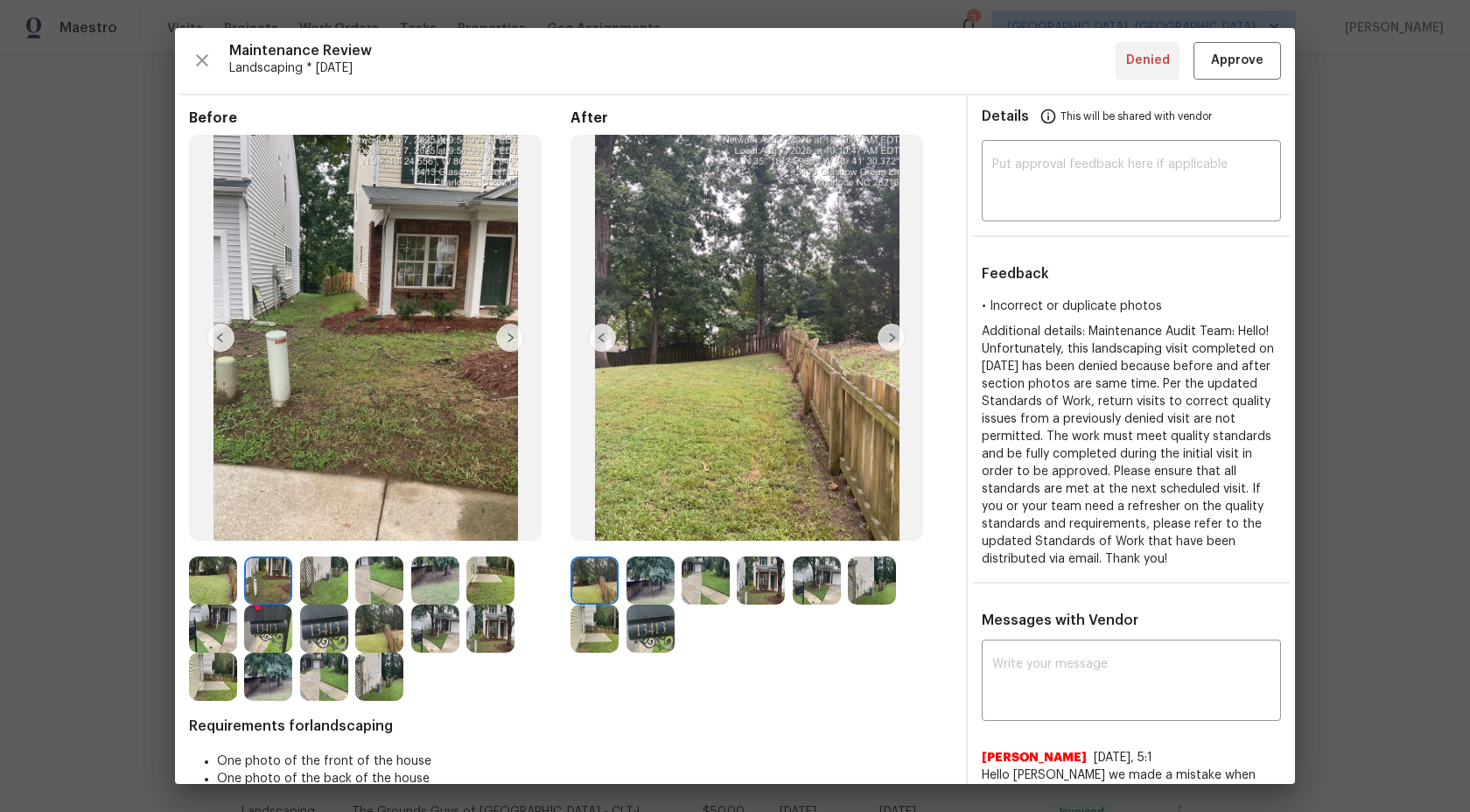
click at [619, 590] on div at bounding box center [597, 580] width 55 height 48
click at [646, 587] on img at bounding box center [650, 580] width 48 height 48
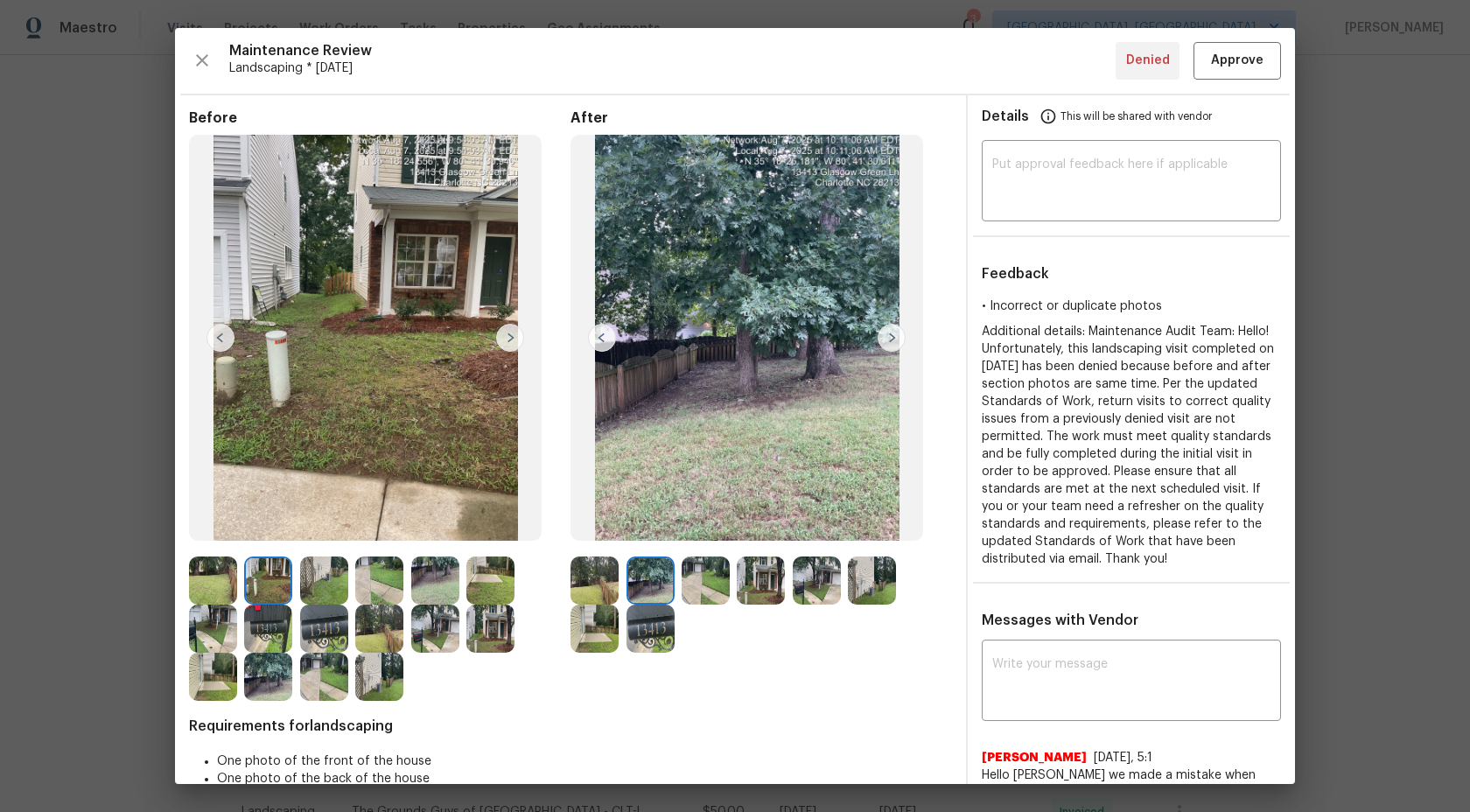
click at [749, 580] on img at bounding box center [761, 580] width 48 height 48
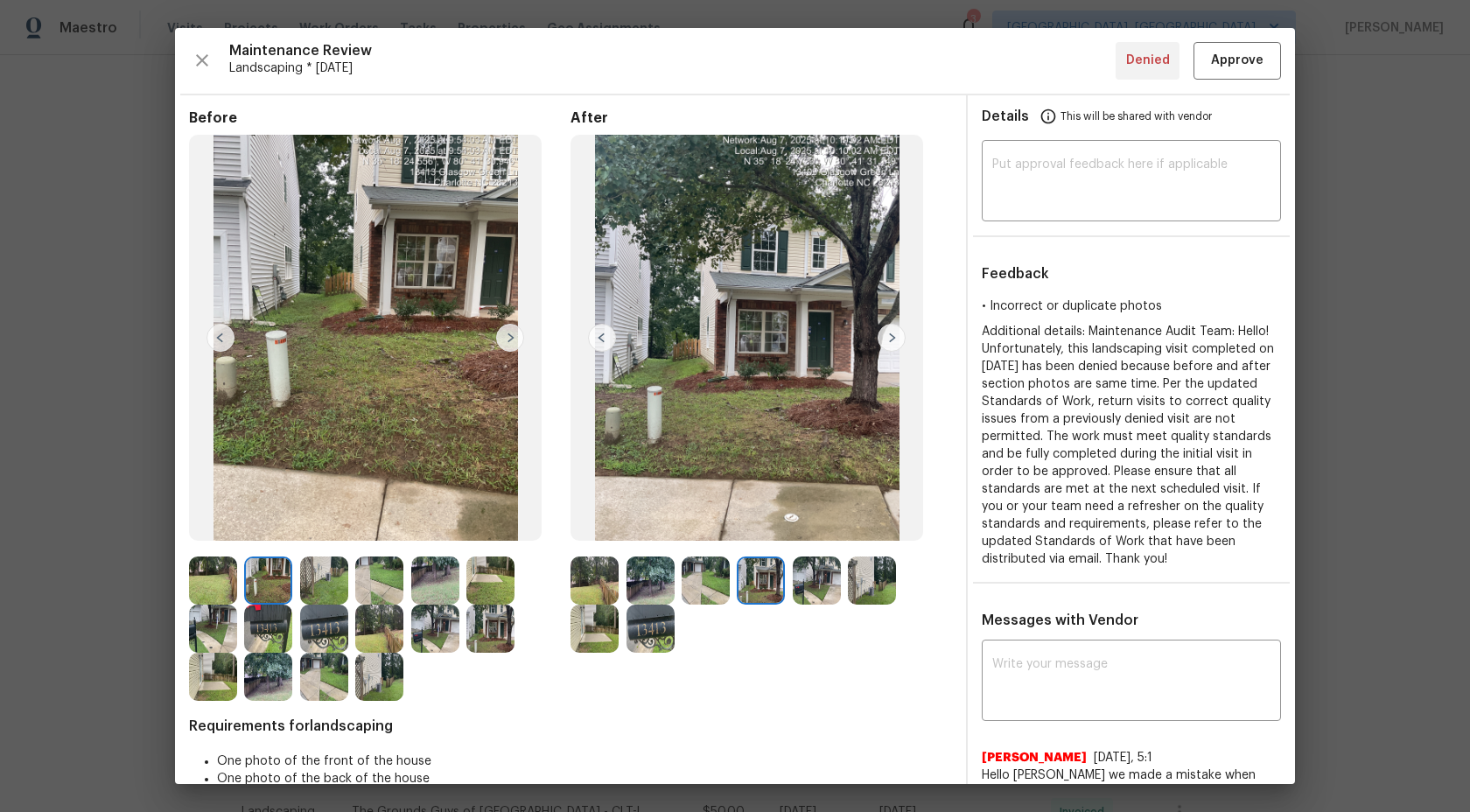
click at [281, 576] on img at bounding box center [268, 580] width 48 height 48
click at [768, 566] on img at bounding box center [761, 580] width 48 height 48
click at [768, 575] on img at bounding box center [761, 580] width 48 height 48
click at [277, 587] on img at bounding box center [268, 580] width 48 height 48
click at [313, 583] on img at bounding box center [324, 580] width 48 height 48
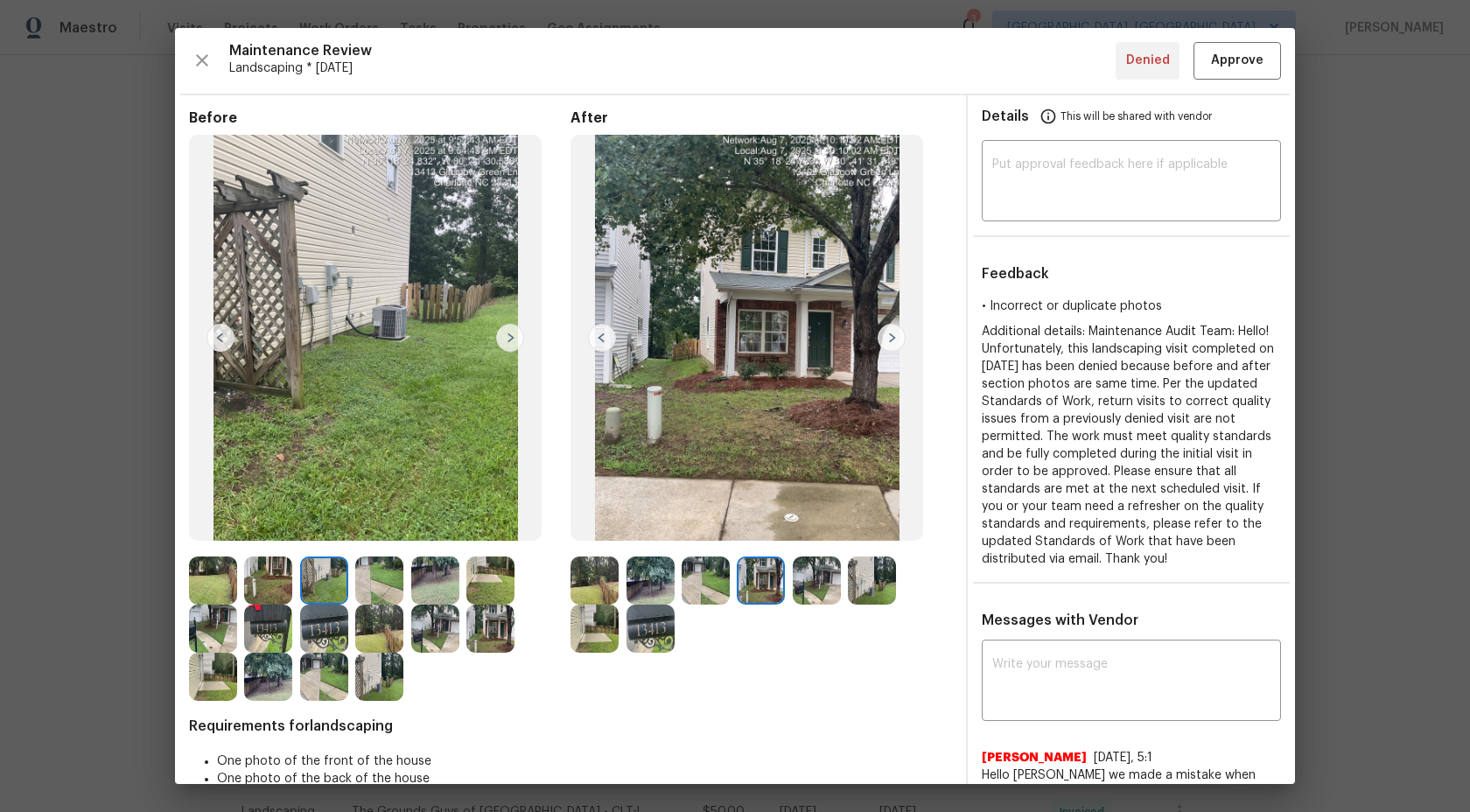
click at [695, 583] on img at bounding box center [705, 580] width 48 height 48
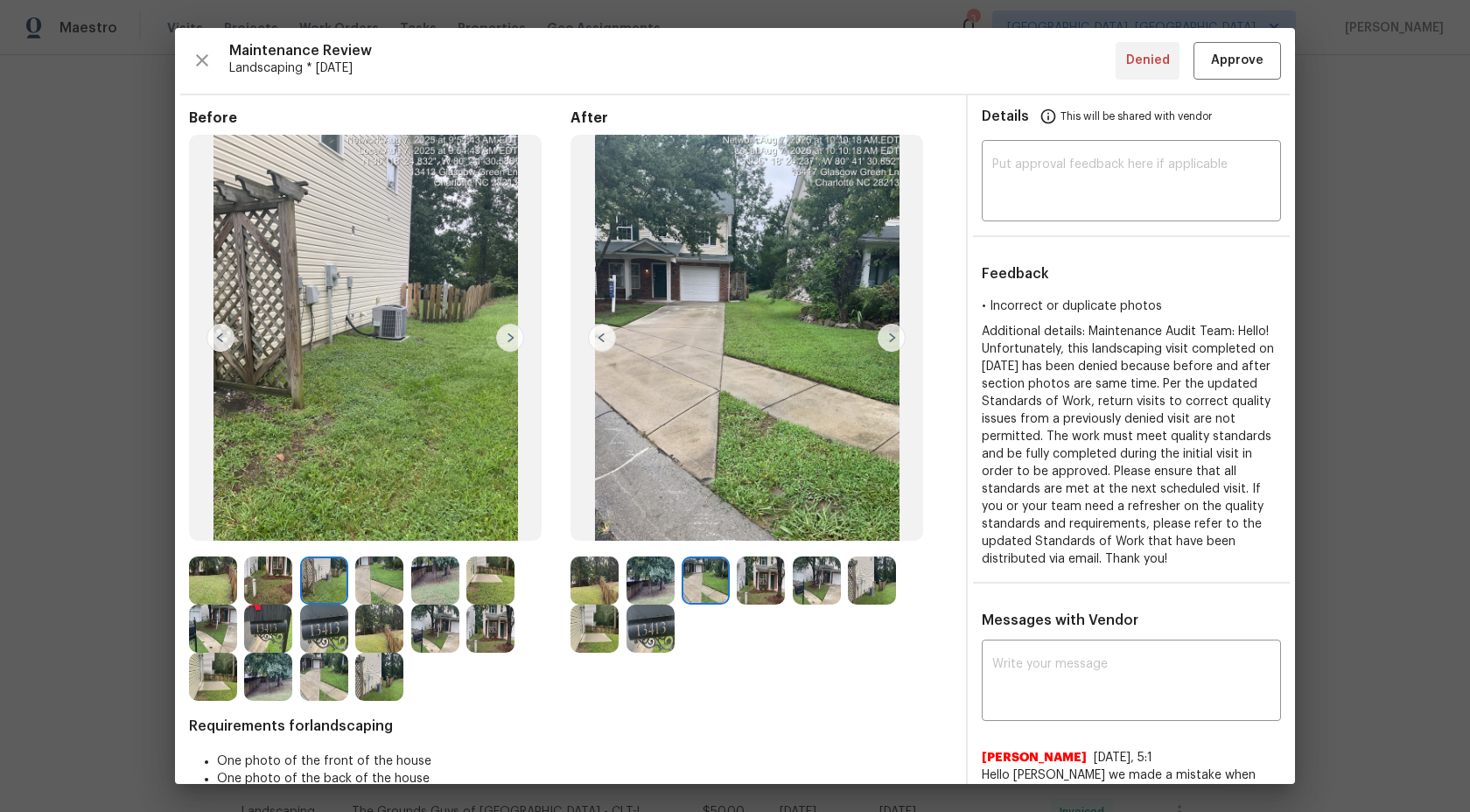
click at [322, 573] on img at bounding box center [324, 580] width 48 height 48
click at [386, 597] on img at bounding box center [379, 580] width 48 height 48
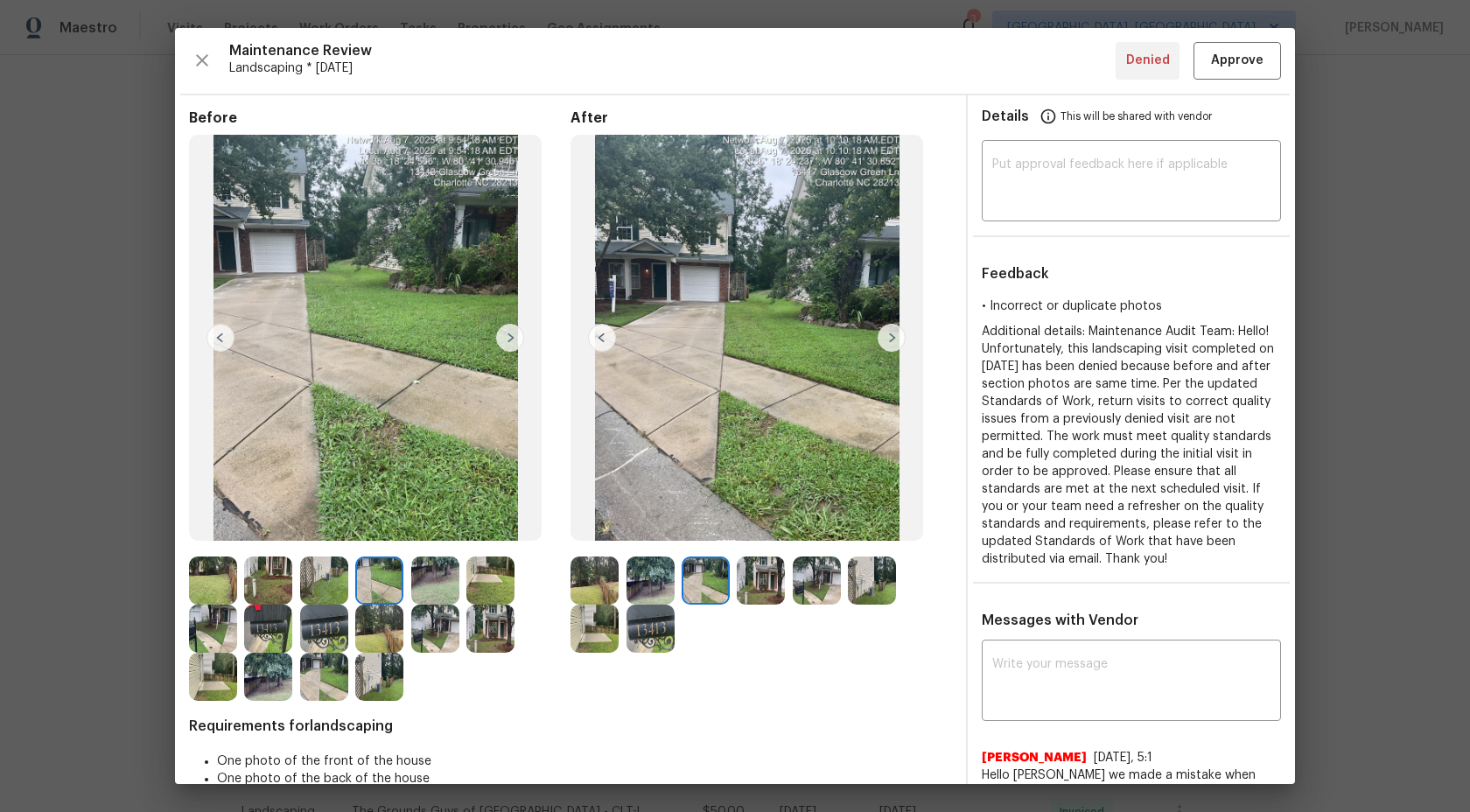
click at [386, 589] on img at bounding box center [379, 580] width 48 height 48
click at [701, 587] on img at bounding box center [705, 580] width 48 height 48
click at [759, 590] on img at bounding box center [761, 580] width 48 height 48
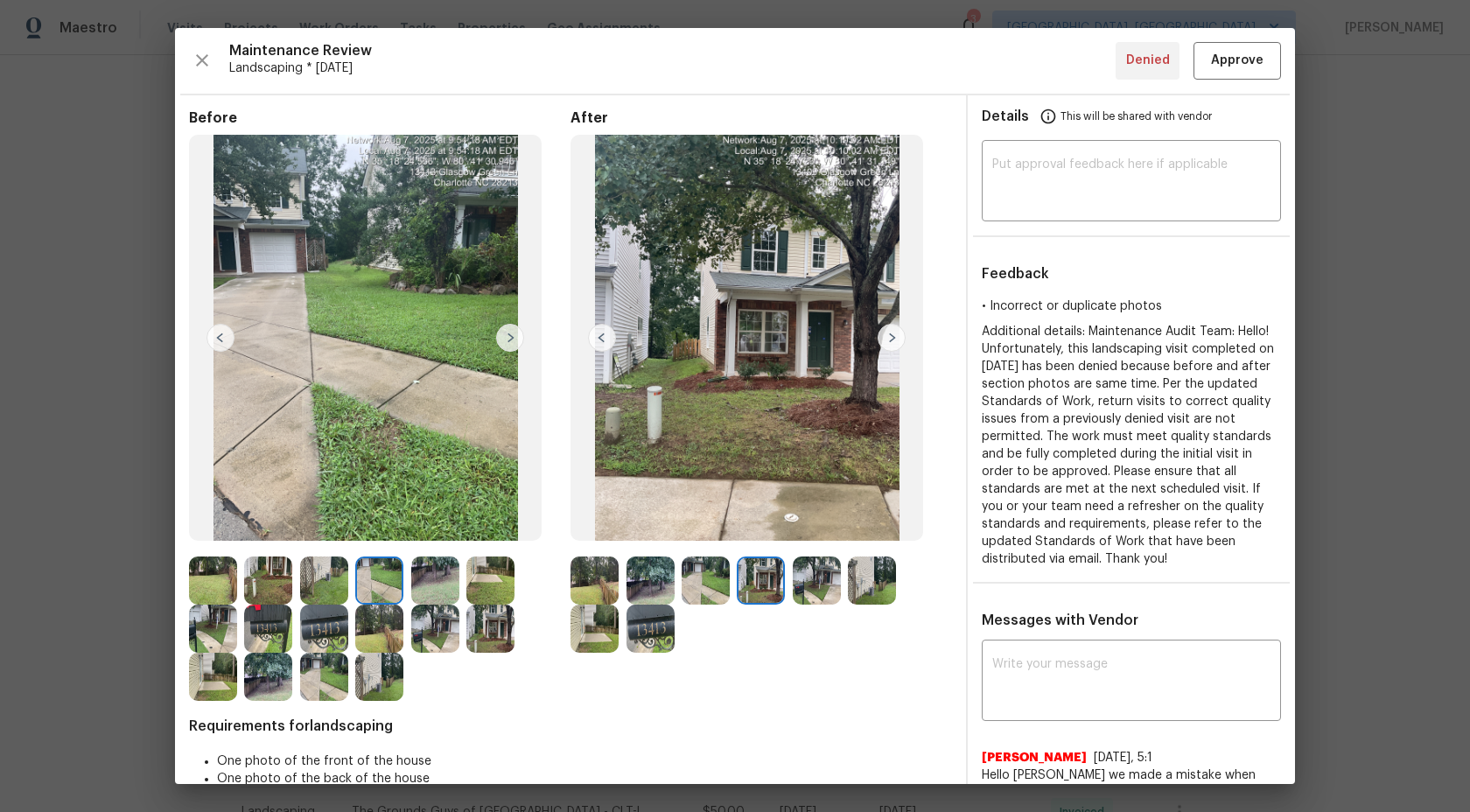
click at [799, 594] on img at bounding box center [817, 580] width 48 height 48
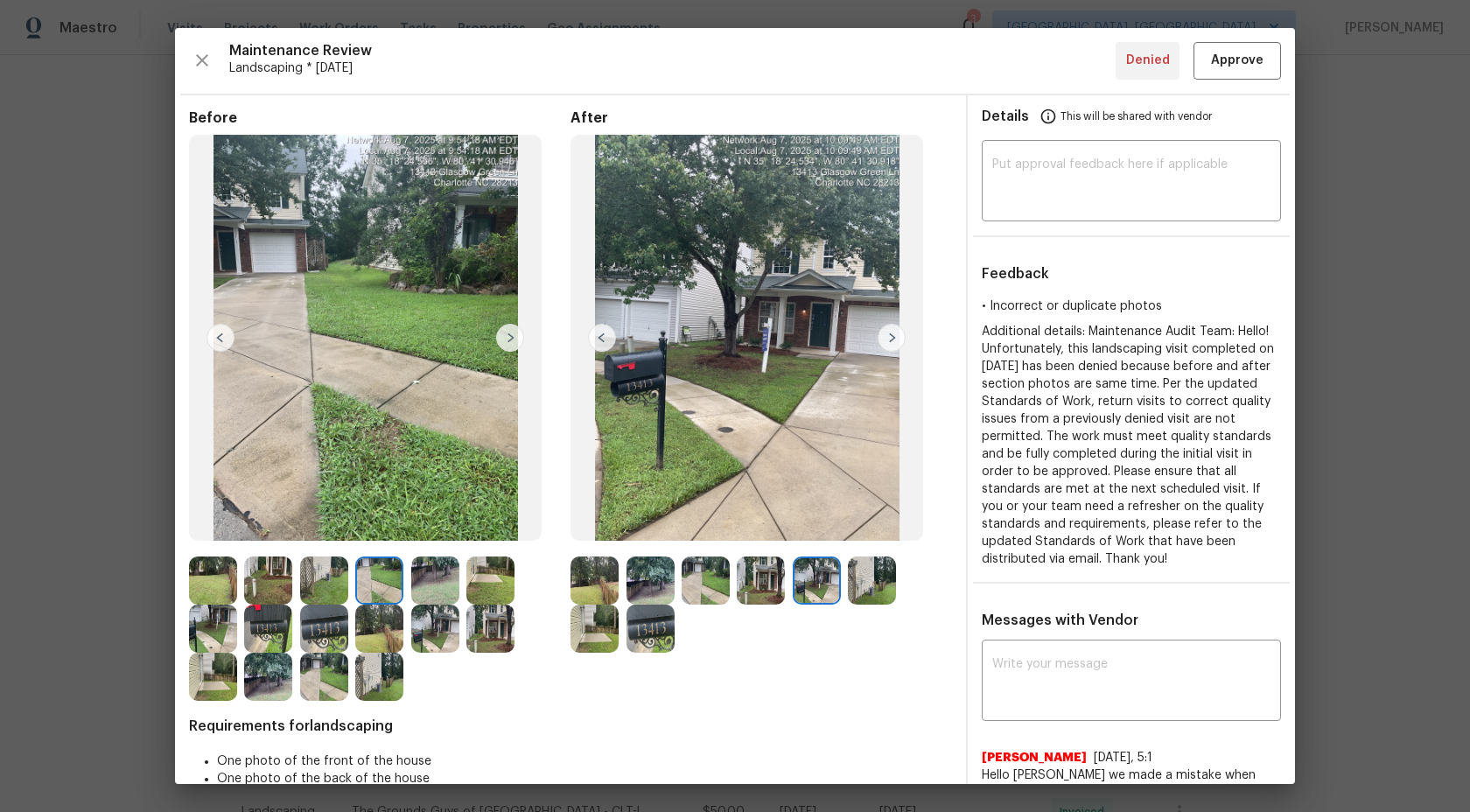
click at [660, 581] on img at bounding box center [650, 580] width 48 height 48
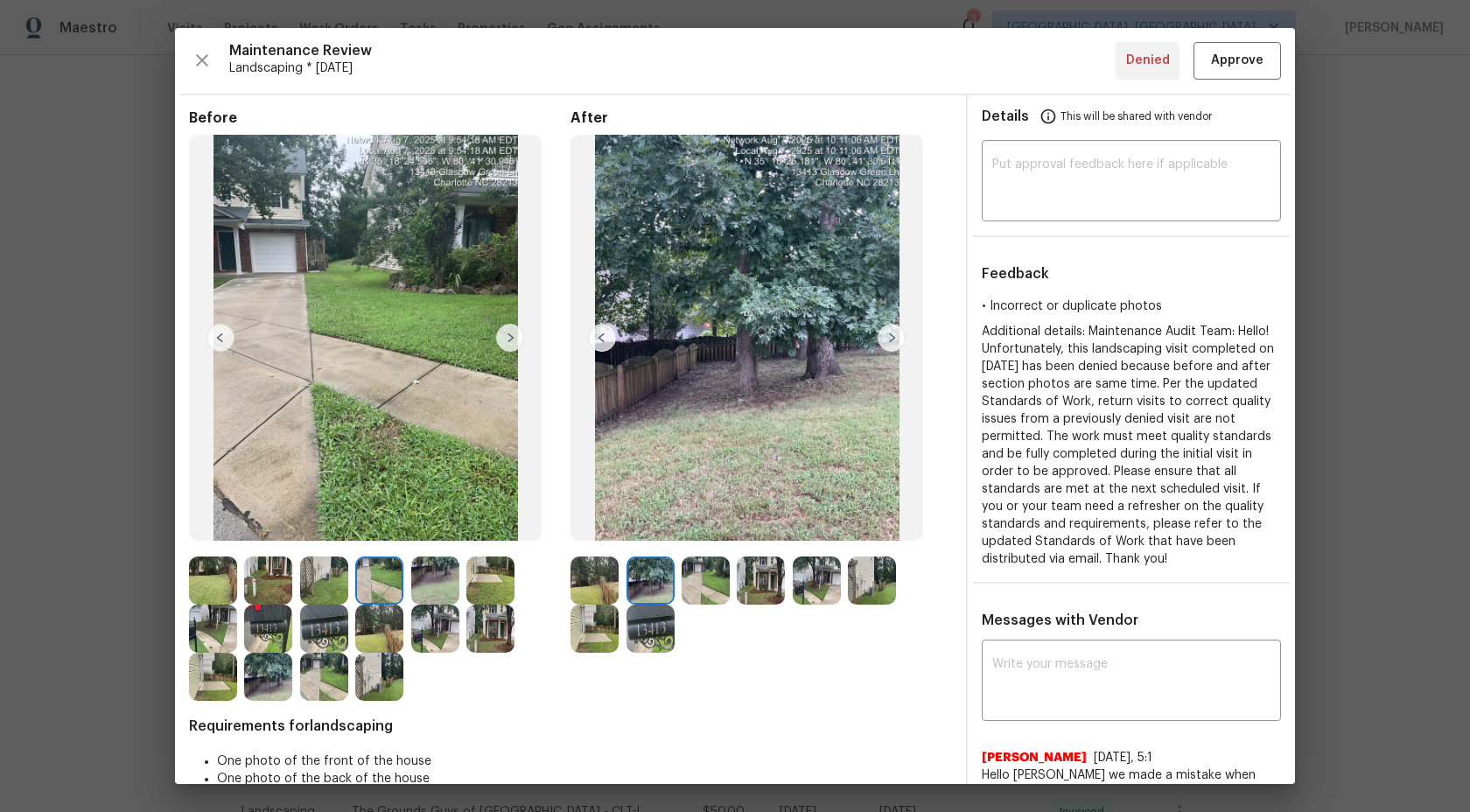
click at [688, 585] on img at bounding box center [705, 580] width 48 height 48
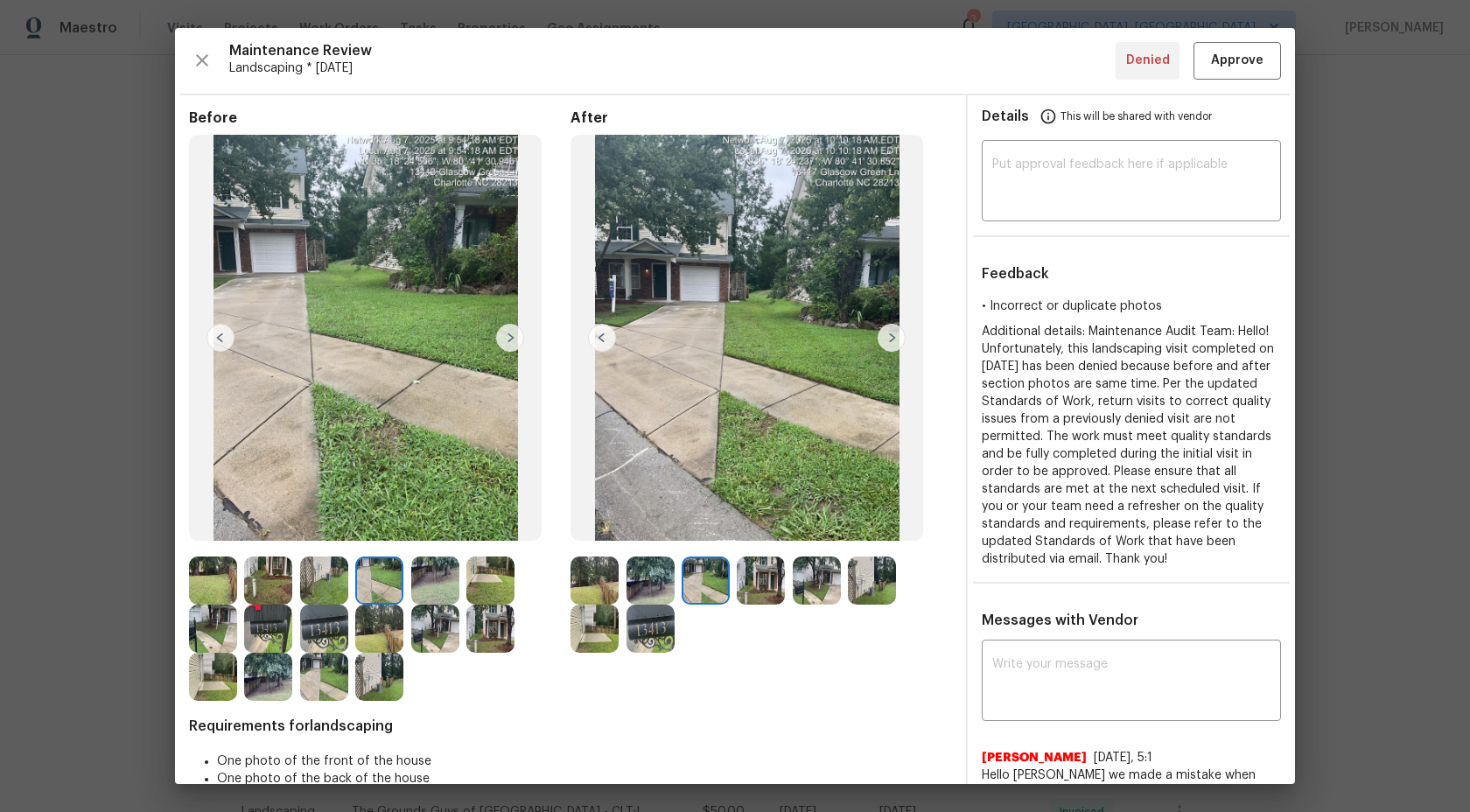
click at [377, 585] on img at bounding box center [379, 580] width 48 height 48
click at [434, 629] on img at bounding box center [435, 628] width 48 height 48
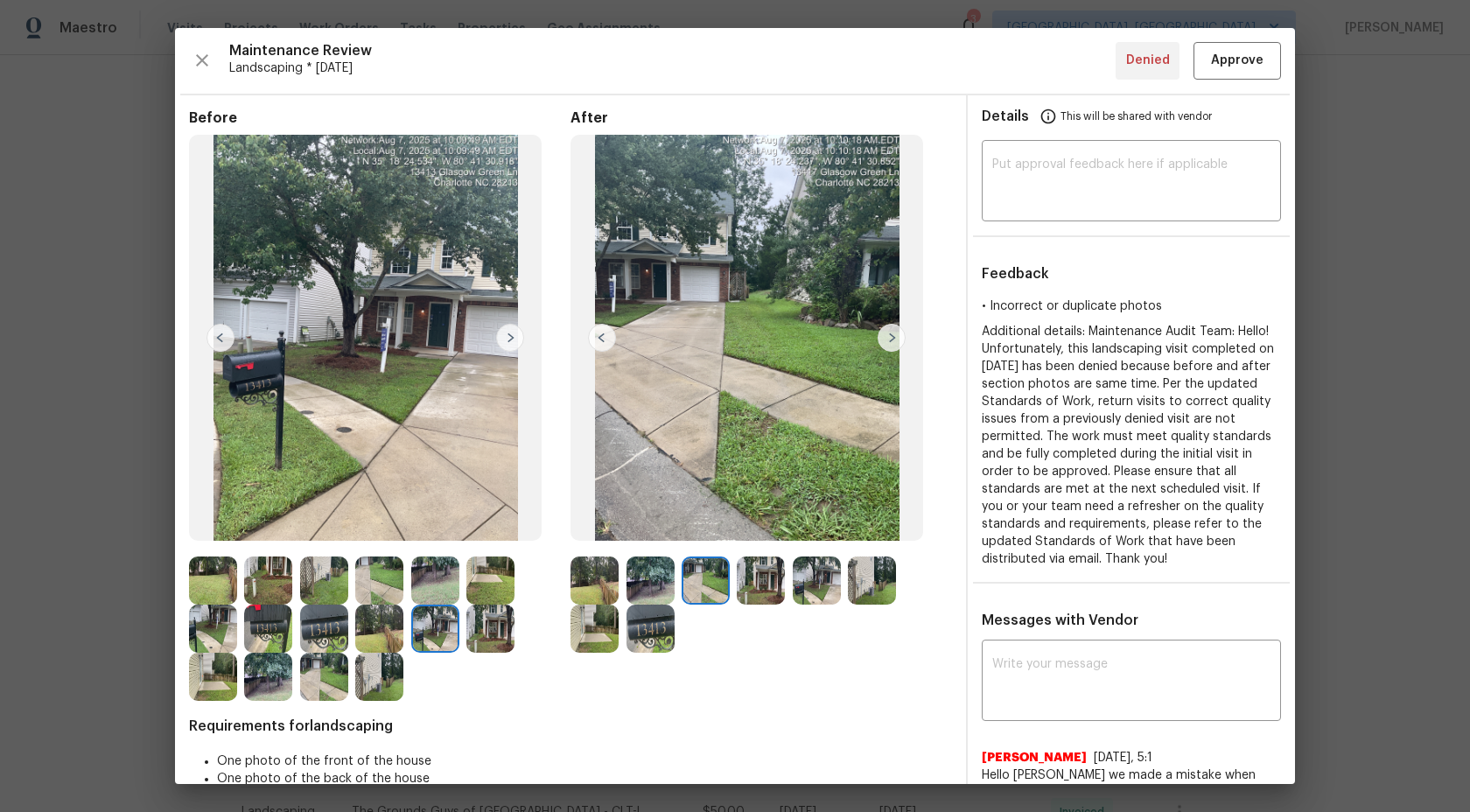
click at [488, 632] on img at bounding box center [491, 628] width 48 height 48
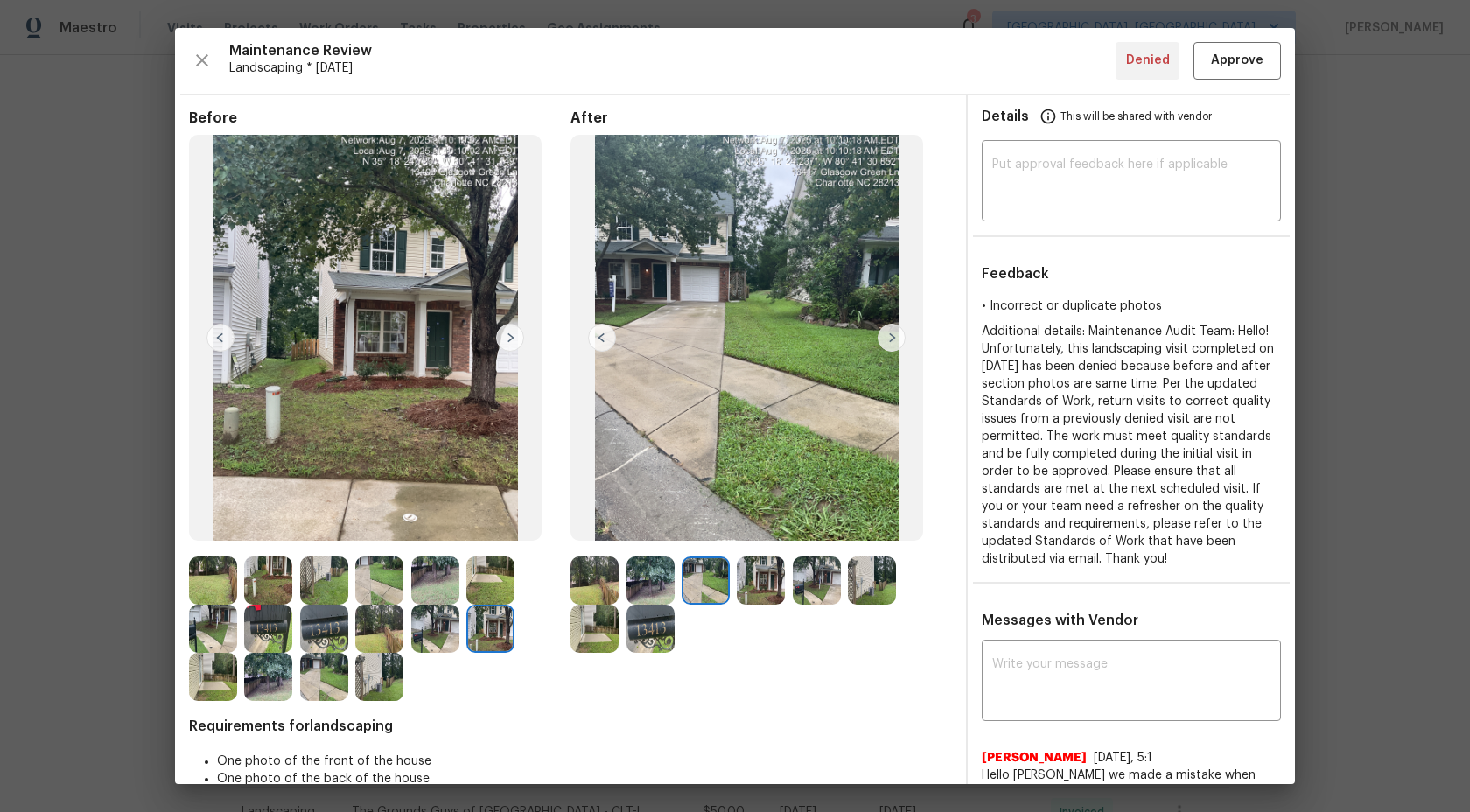
click at [418, 585] on img at bounding box center [435, 580] width 48 height 48
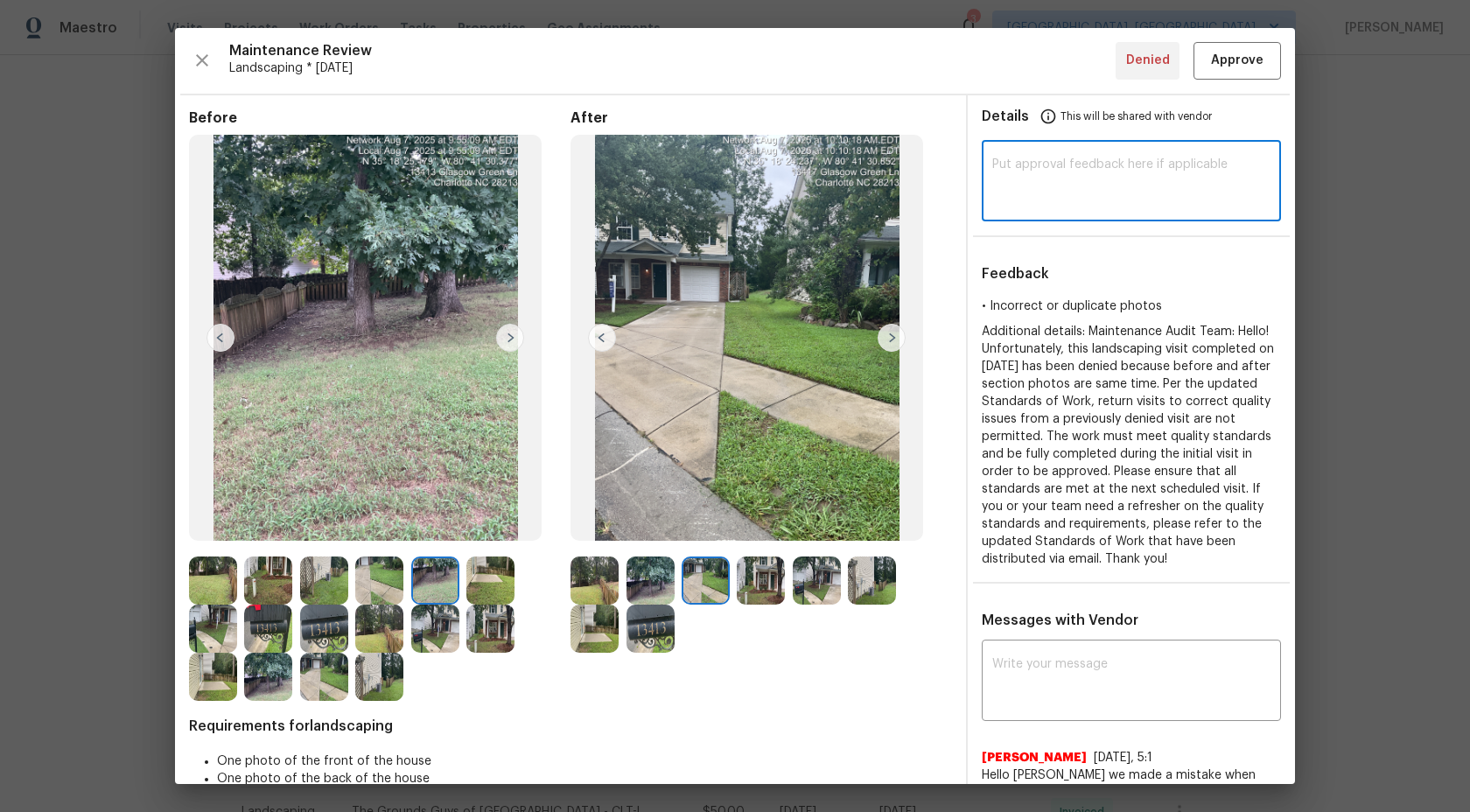
click at [1019, 198] on textarea at bounding box center [1130, 183] width 278 height 49
click at [1058, 176] on textarea at bounding box center [1130, 183] width 278 height 49
paste textarea "Maintenance Audit Team: Hi Team This visit has been approved after further audi…"
type textarea "Maintenance Audit Team: Hi Team This visit has been approved after further audi…"
click at [1249, 54] on span "Approve" at bounding box center [1237, 61] width 53 height 22
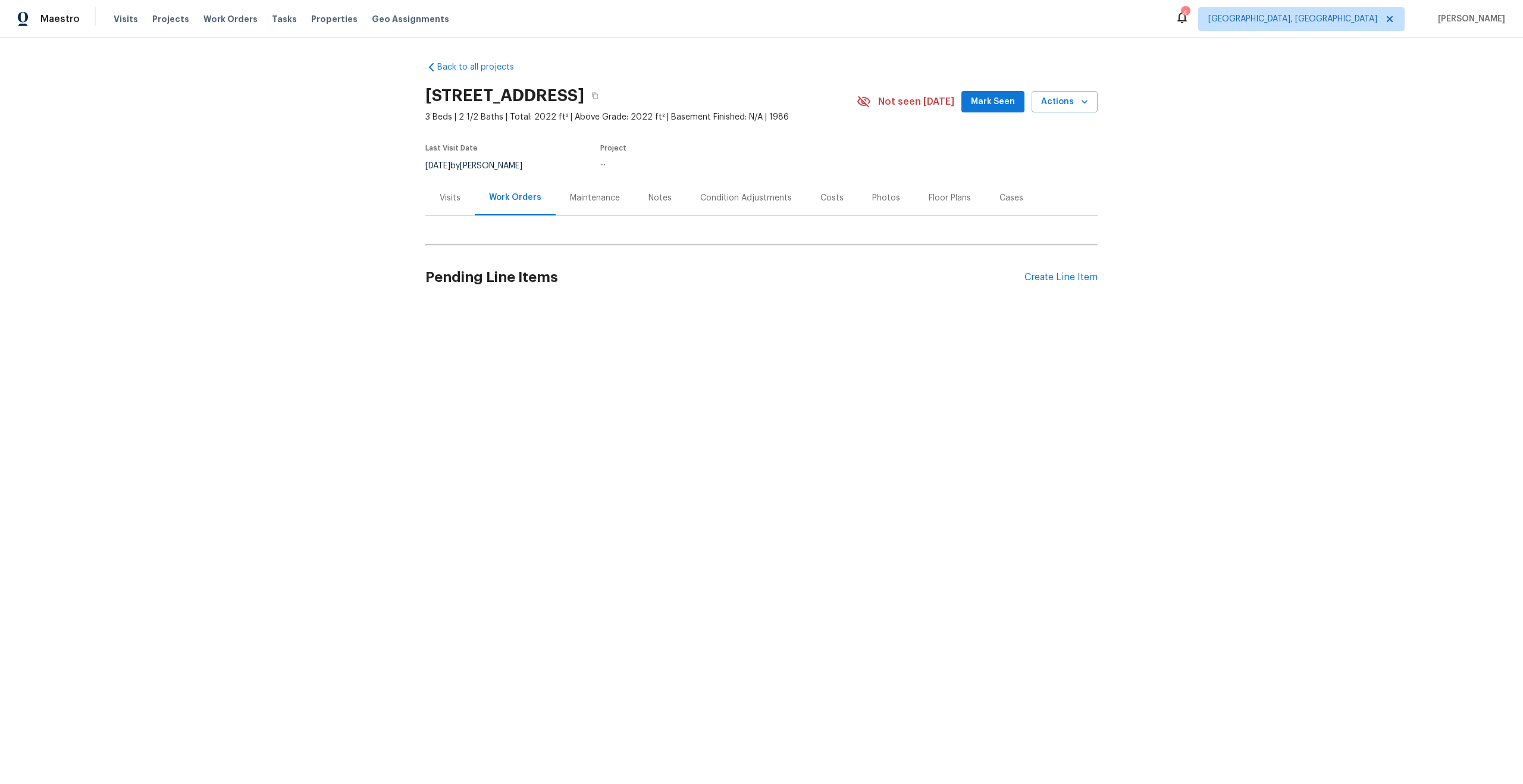
click at [597, 199] on div "Maintenance" at bounding box center [595, 198] width 50 height 12
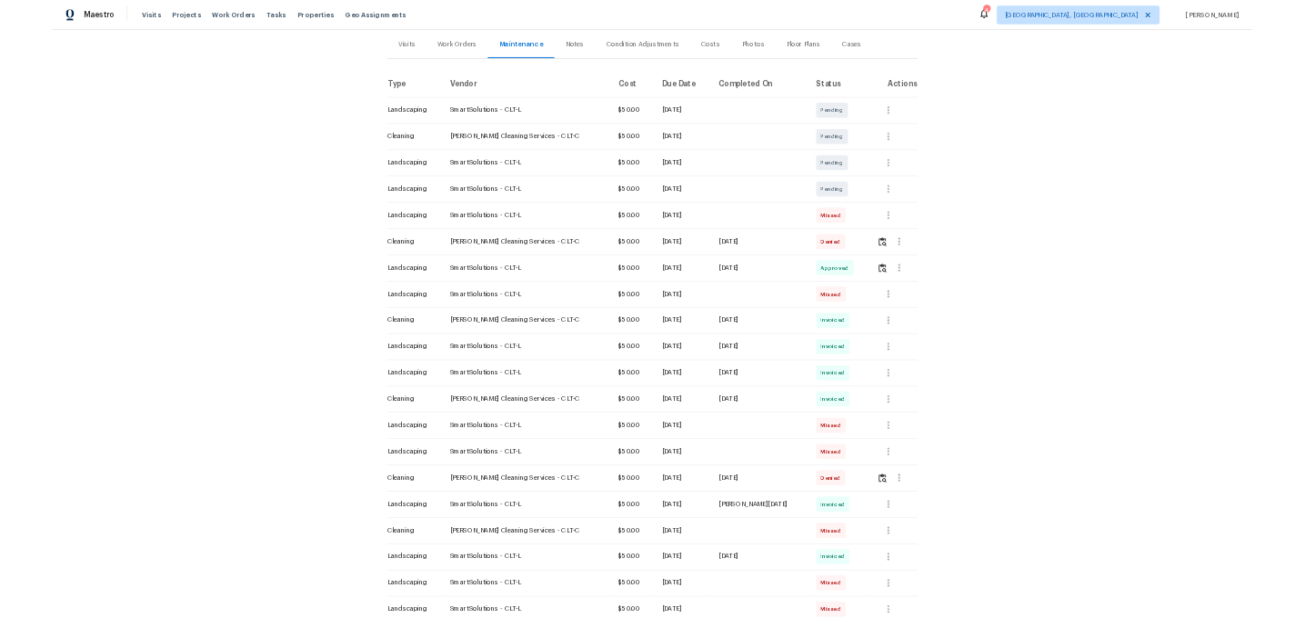
scroll to position [224, 0]
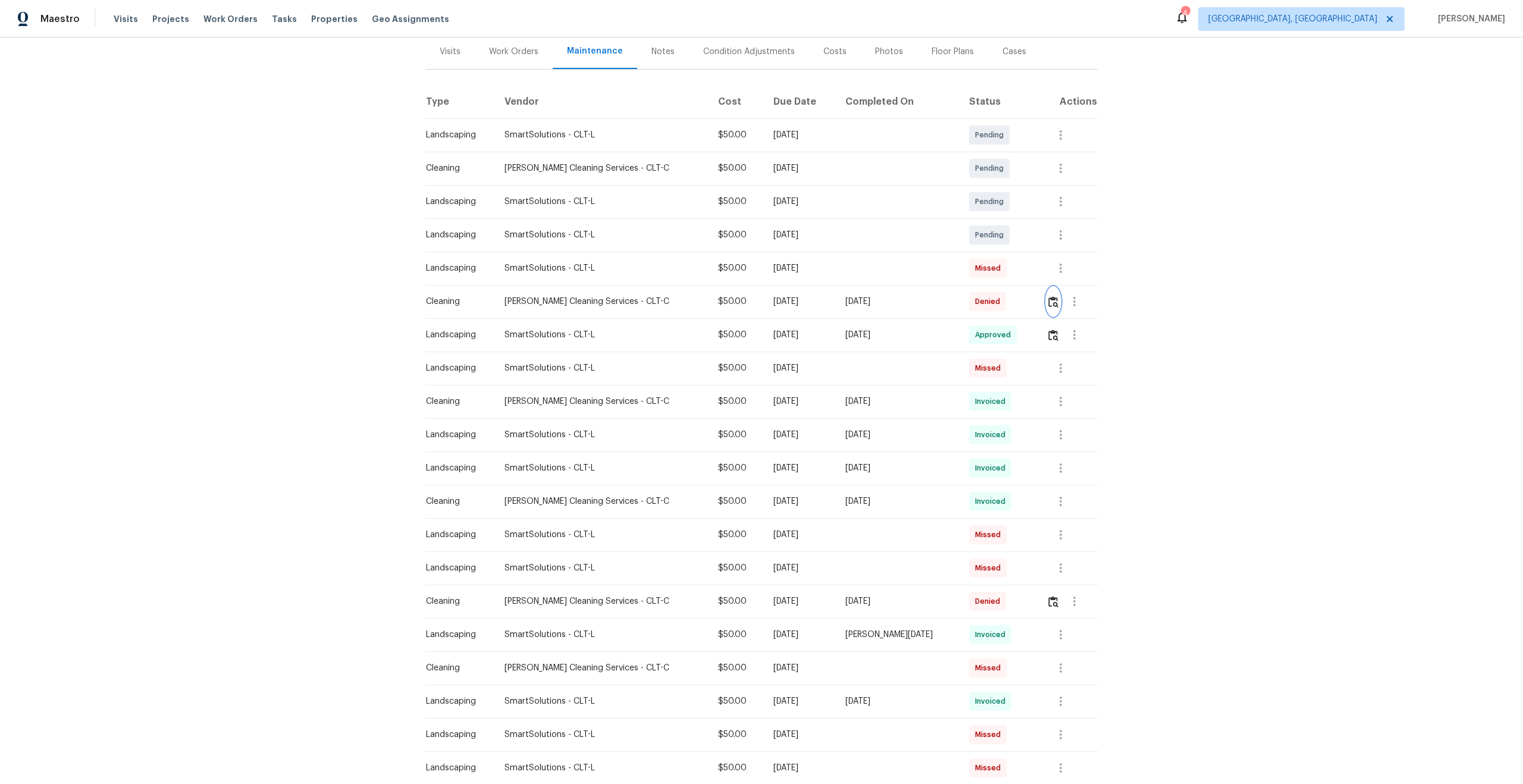
click at [1051, 303] on img "button" at bounding box center [1053, 301] width 10 height 11
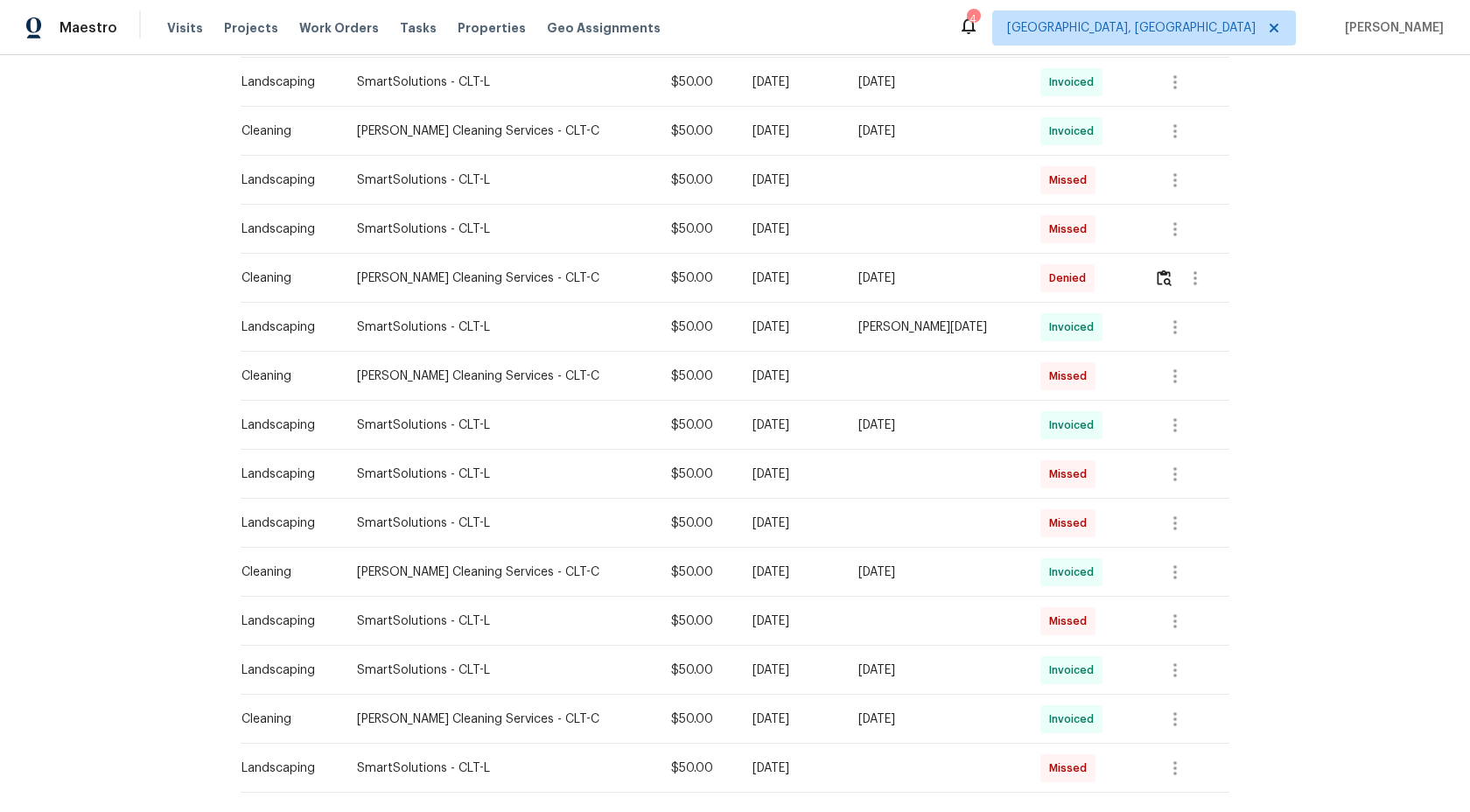
scroll to position [818, 0]
click at [1170, 293] on div at bounding box center [1191, 276] width 74 height 42
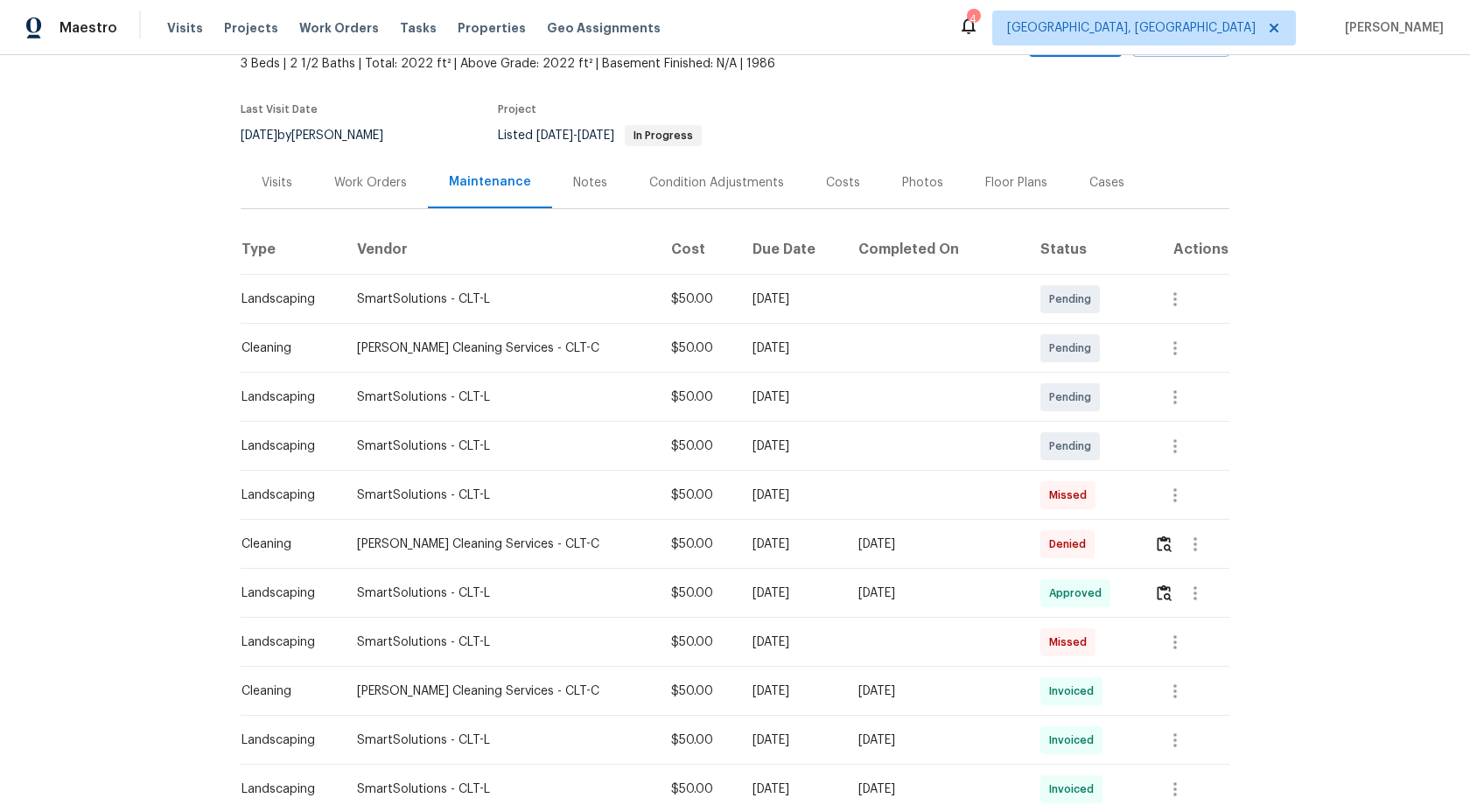
scroll to position [103, 0]
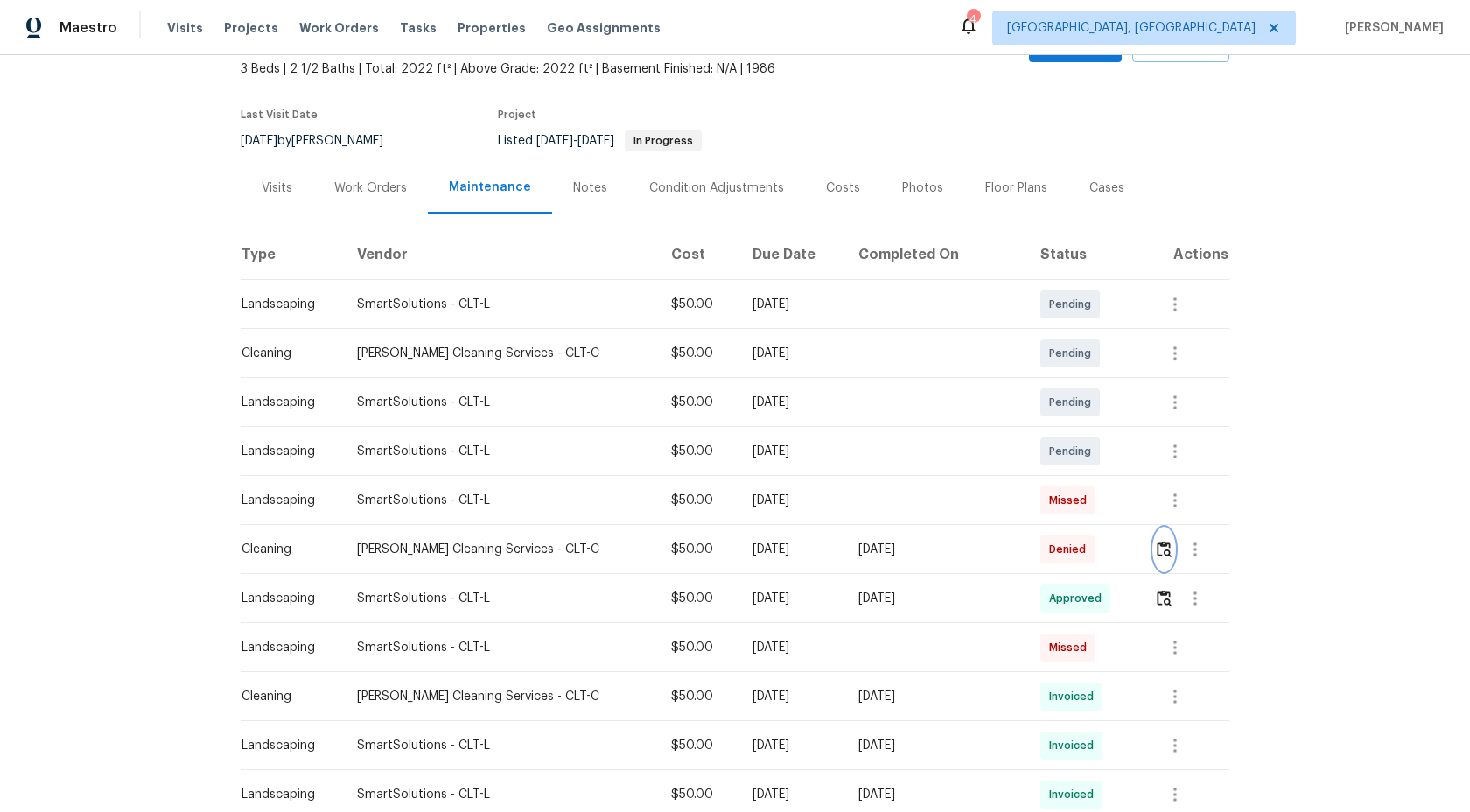
click at [1156, 557] on button "button" at bounding box center [1164, 549] width 20 height 42
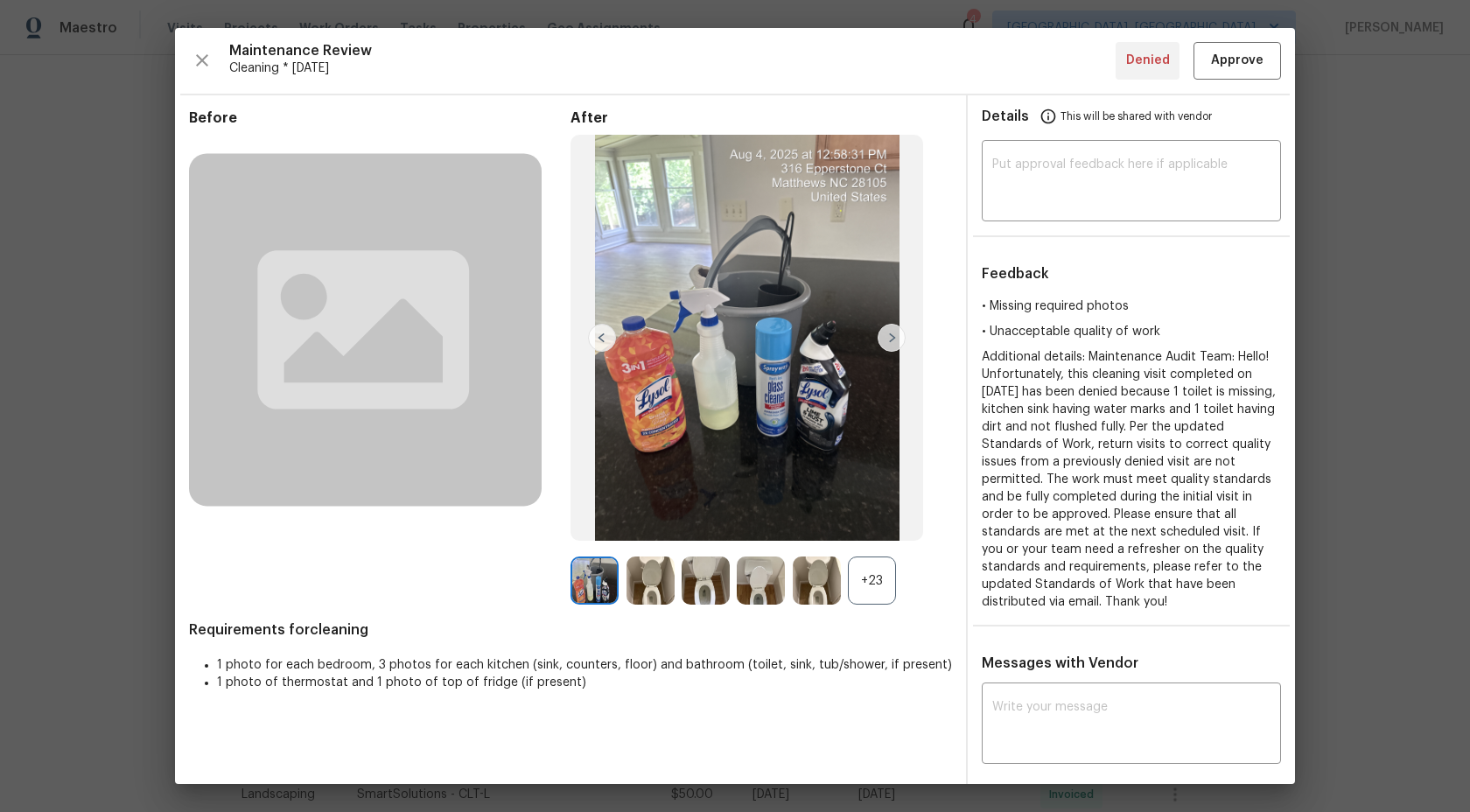
click at [868, 575] on div "+23" at bounding box center [872, 580] width 48 height 48
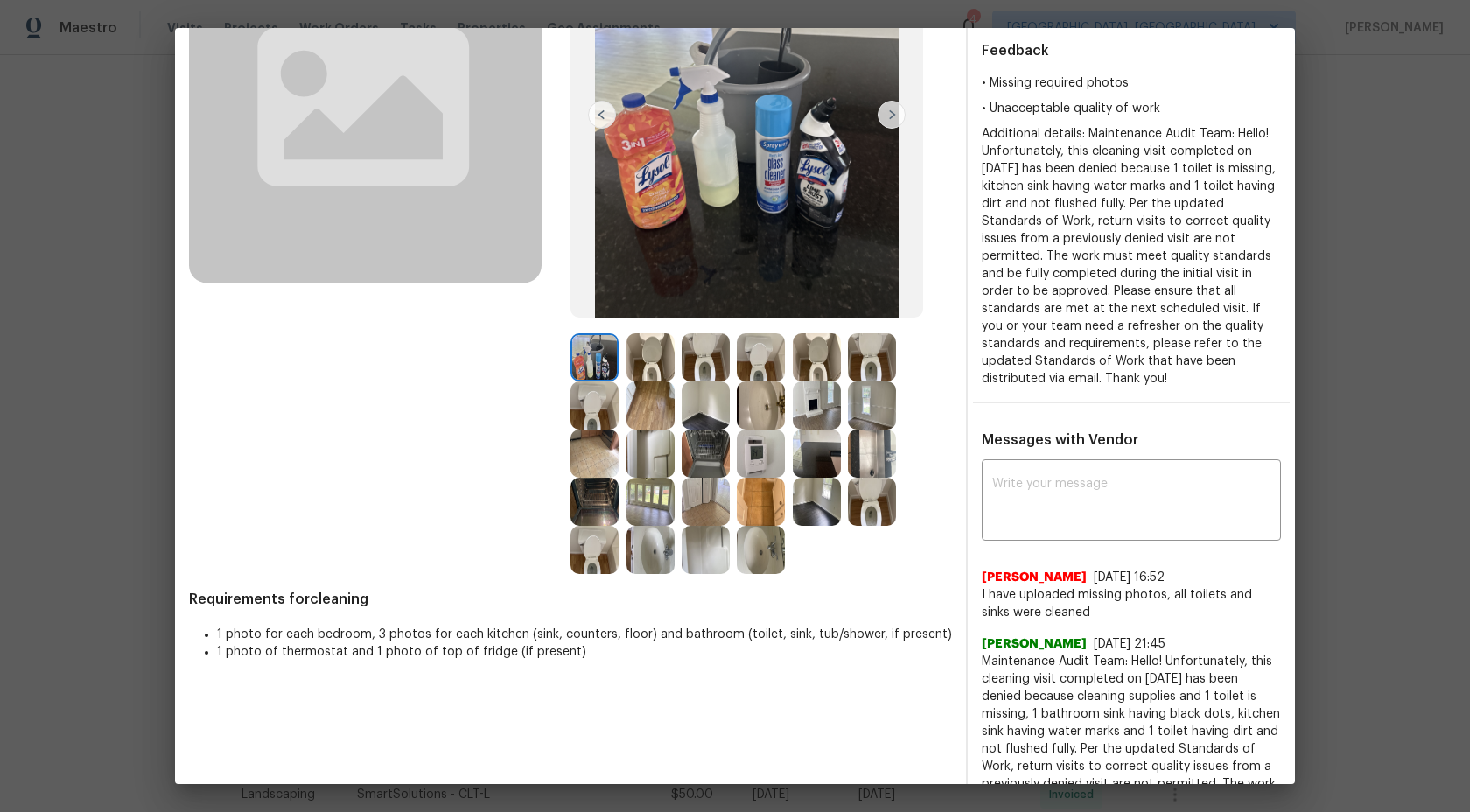
scroll to position [217, 0]
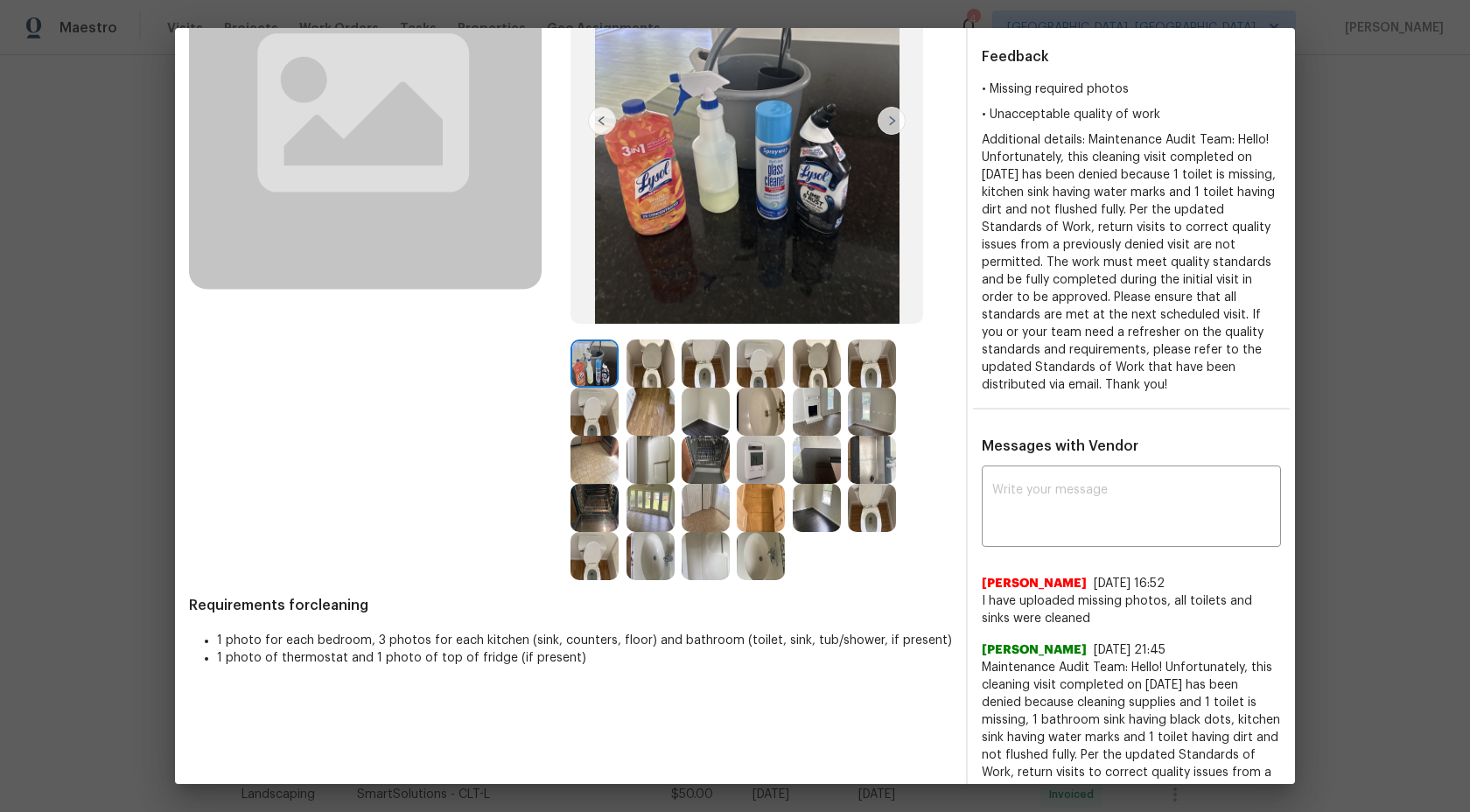
click at [609, 365] on img at bounding box center [595, 364] width 48 height 48
click at [714, 392] on img at bounding box center [705, 412] width 48 height 48
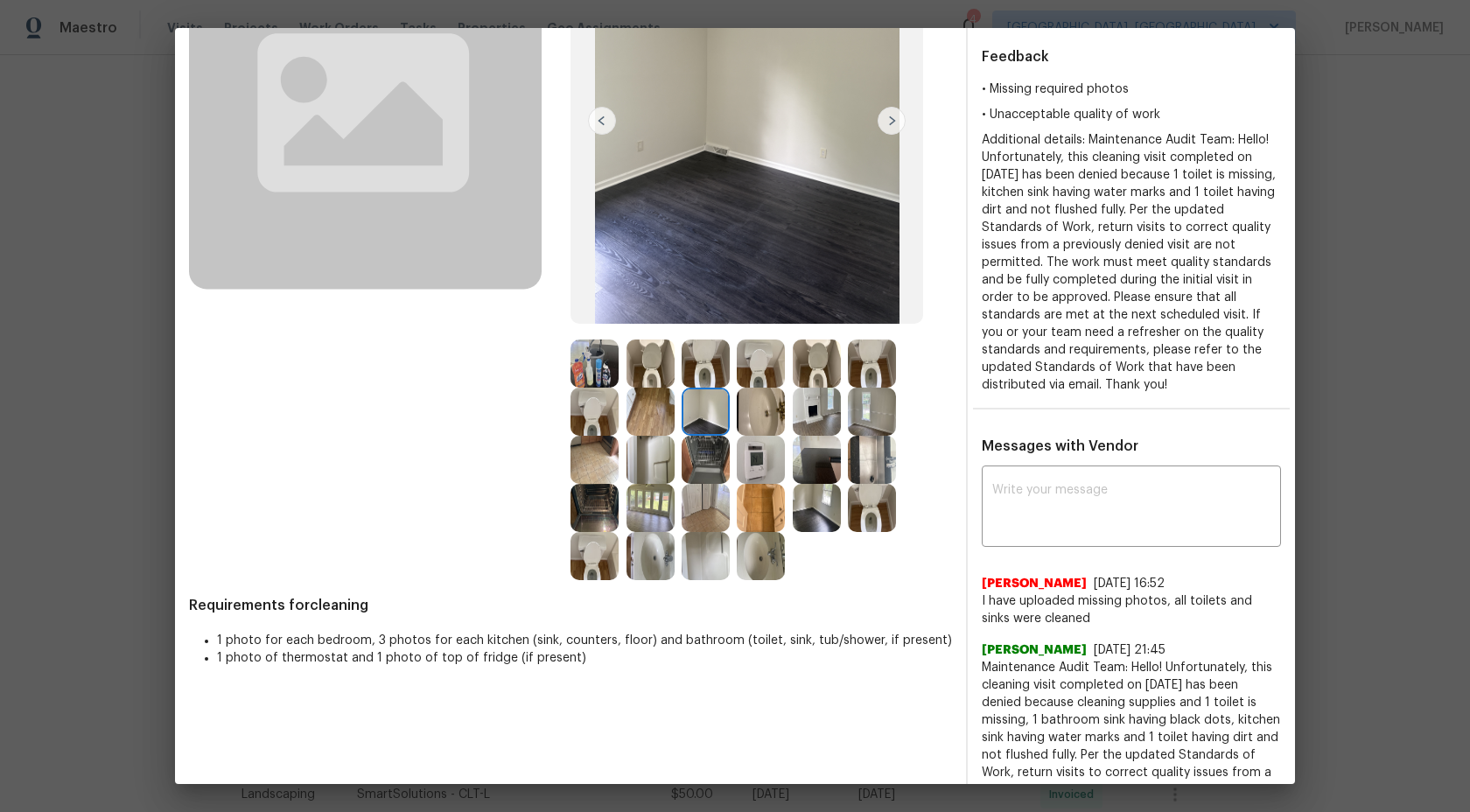
click at [706, 380] on img at bounding box center [705, 364] width 48 height 48
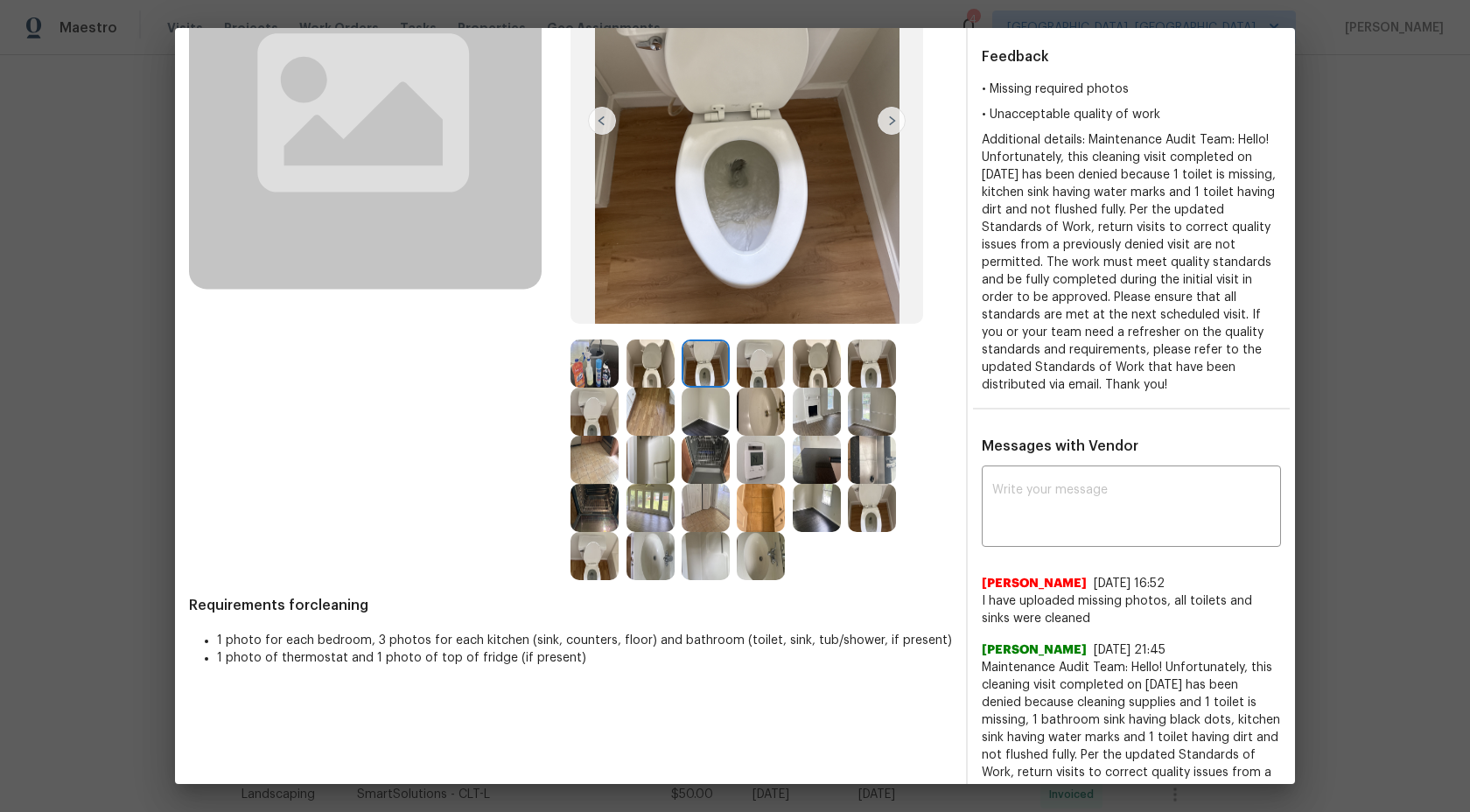
click at [652, 379] on img at bounding box center [650, 364] width 48 height 48
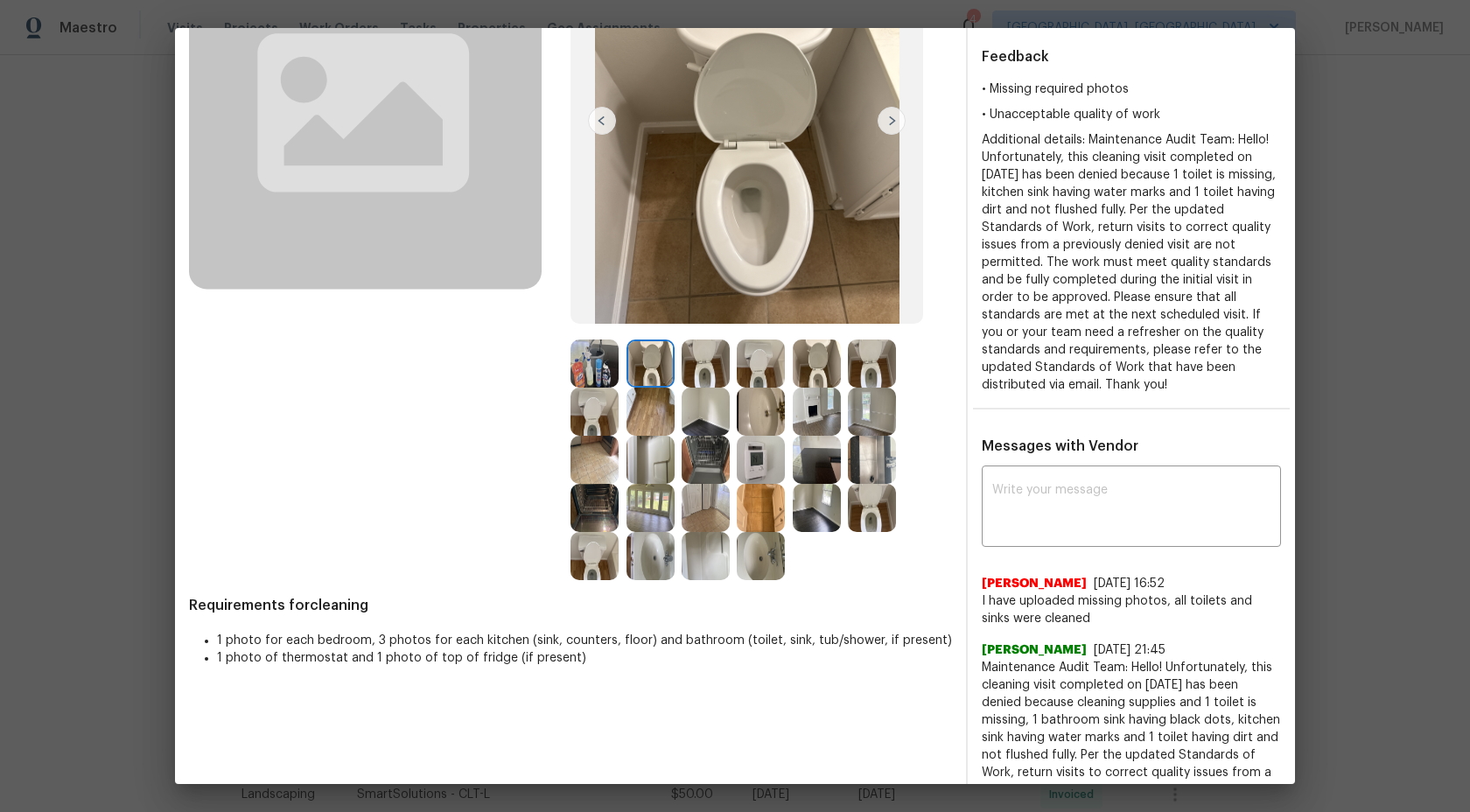
click at [606, 377] on img at bounding box center [595, 364] width 48 height 48
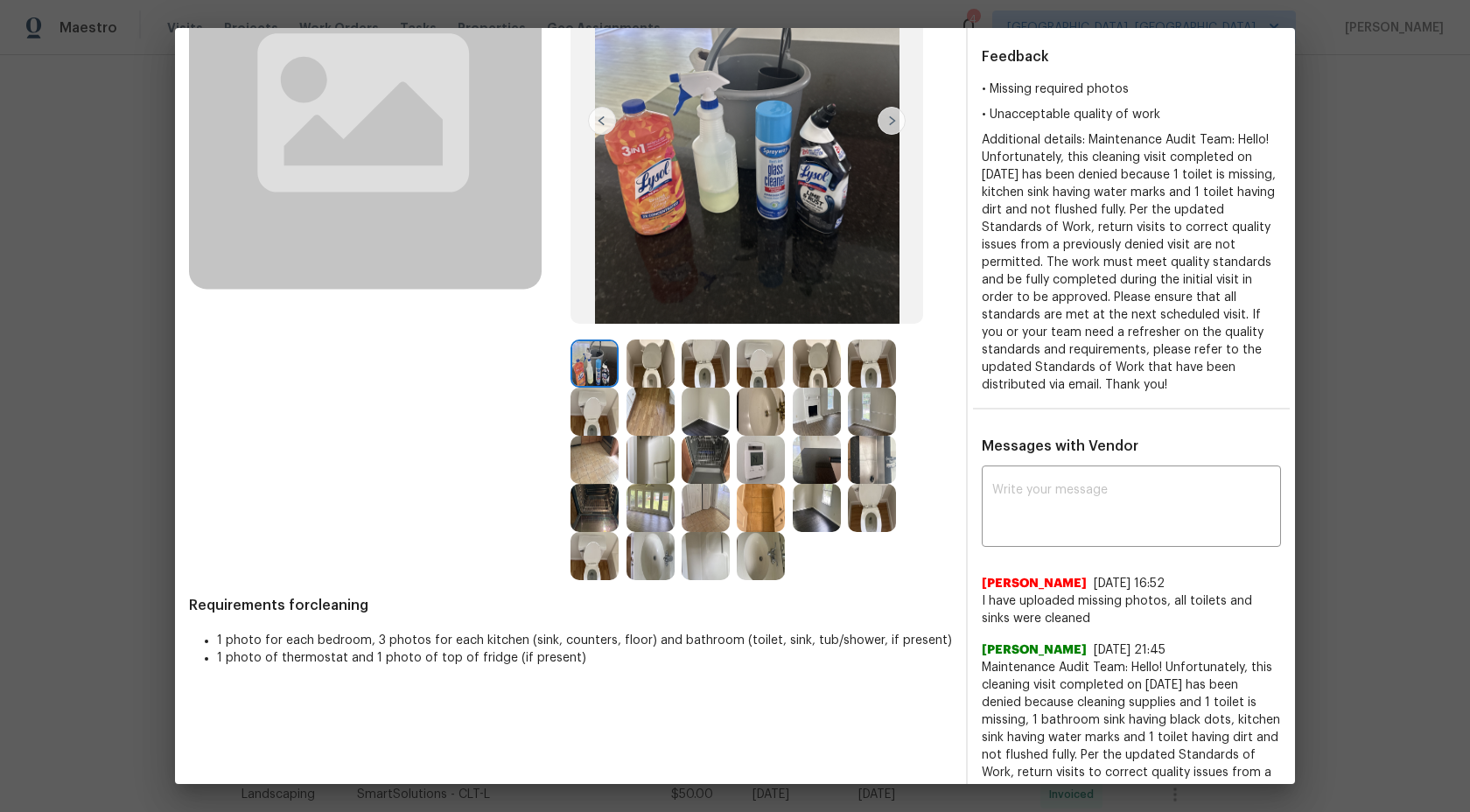
scroll to position [111, 0]
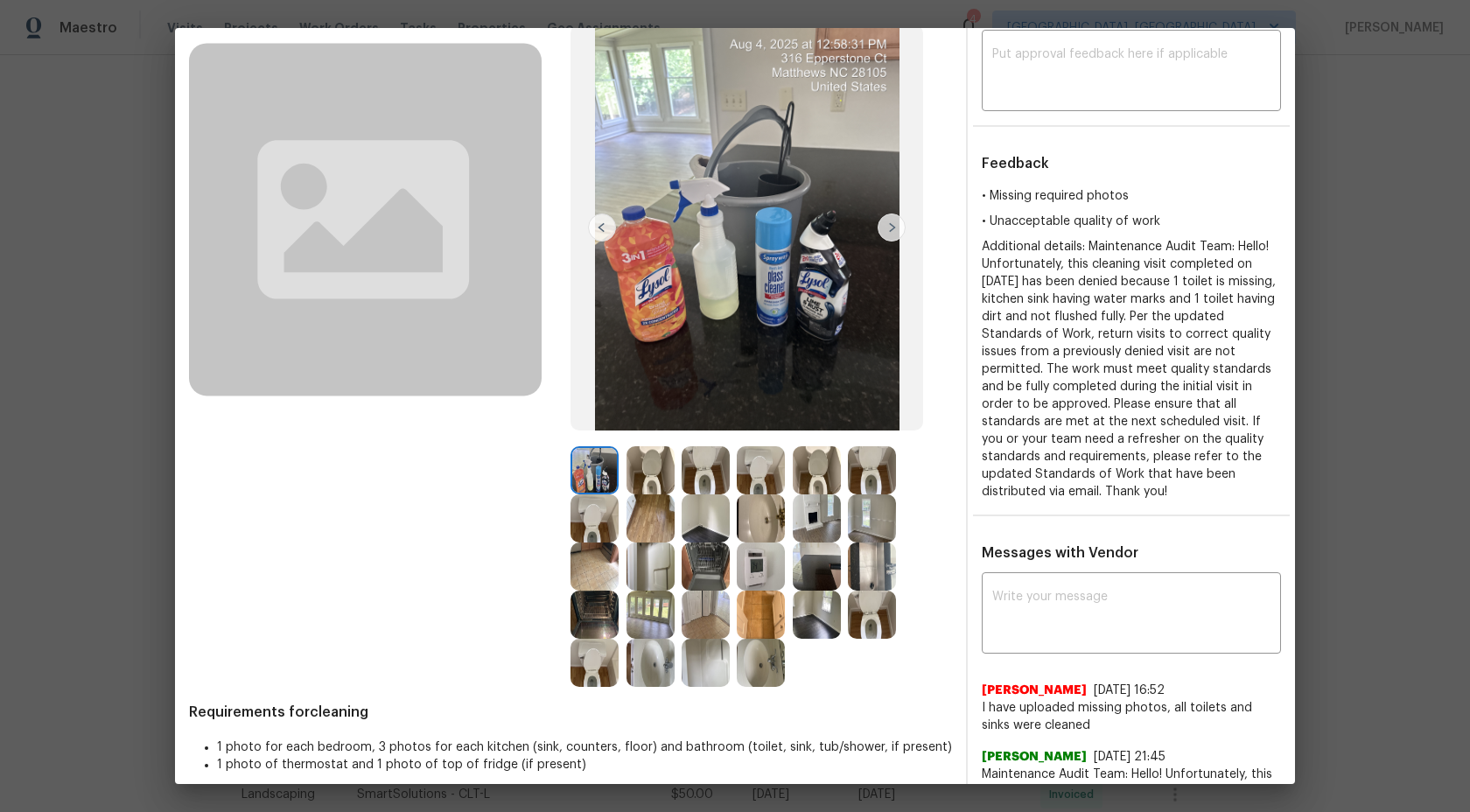
click at [864, 607] on img at bounding box center [872, 615] width 48 height 48
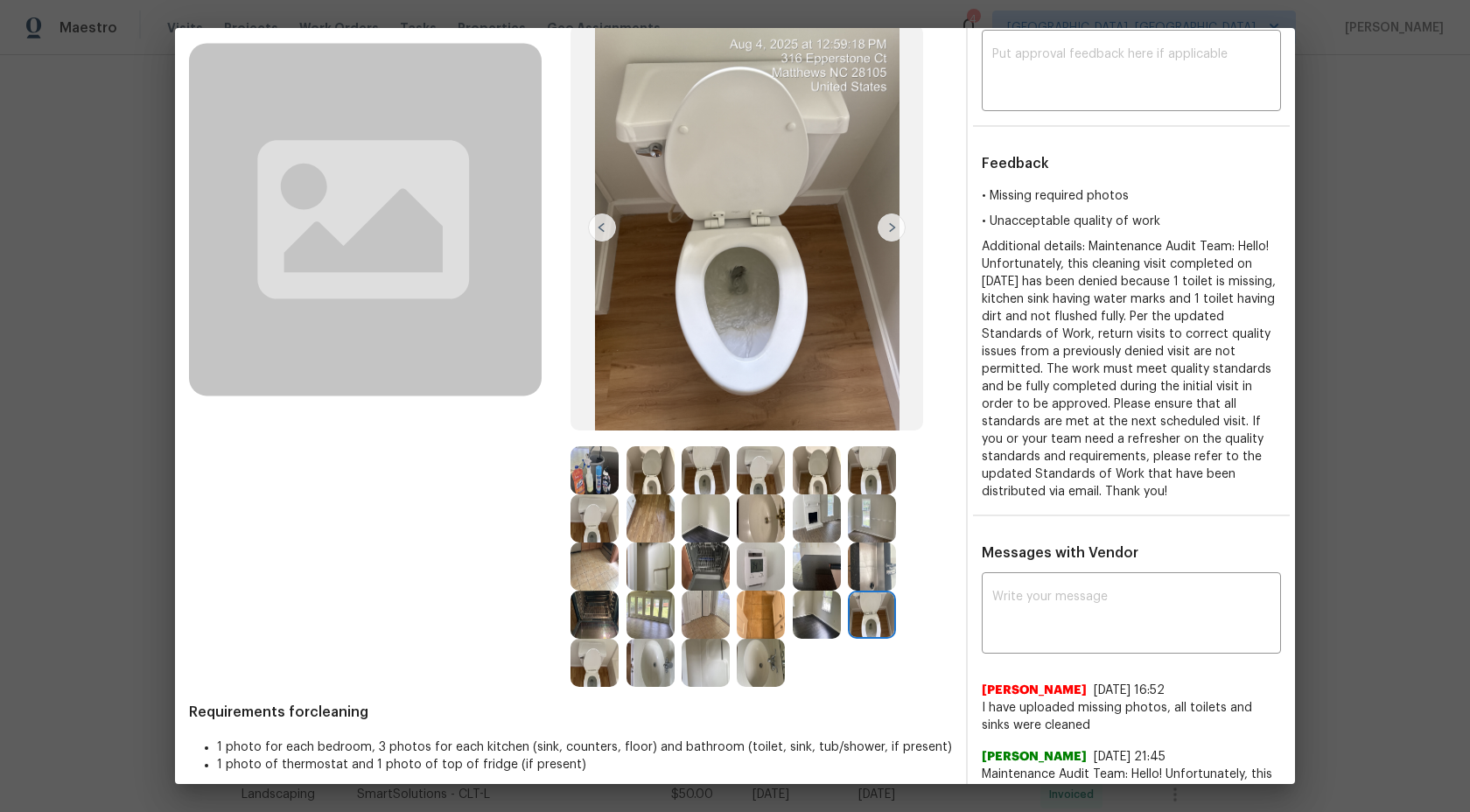
click at [876, 479] on img at bounding box center [872, 470] width 48 height 48
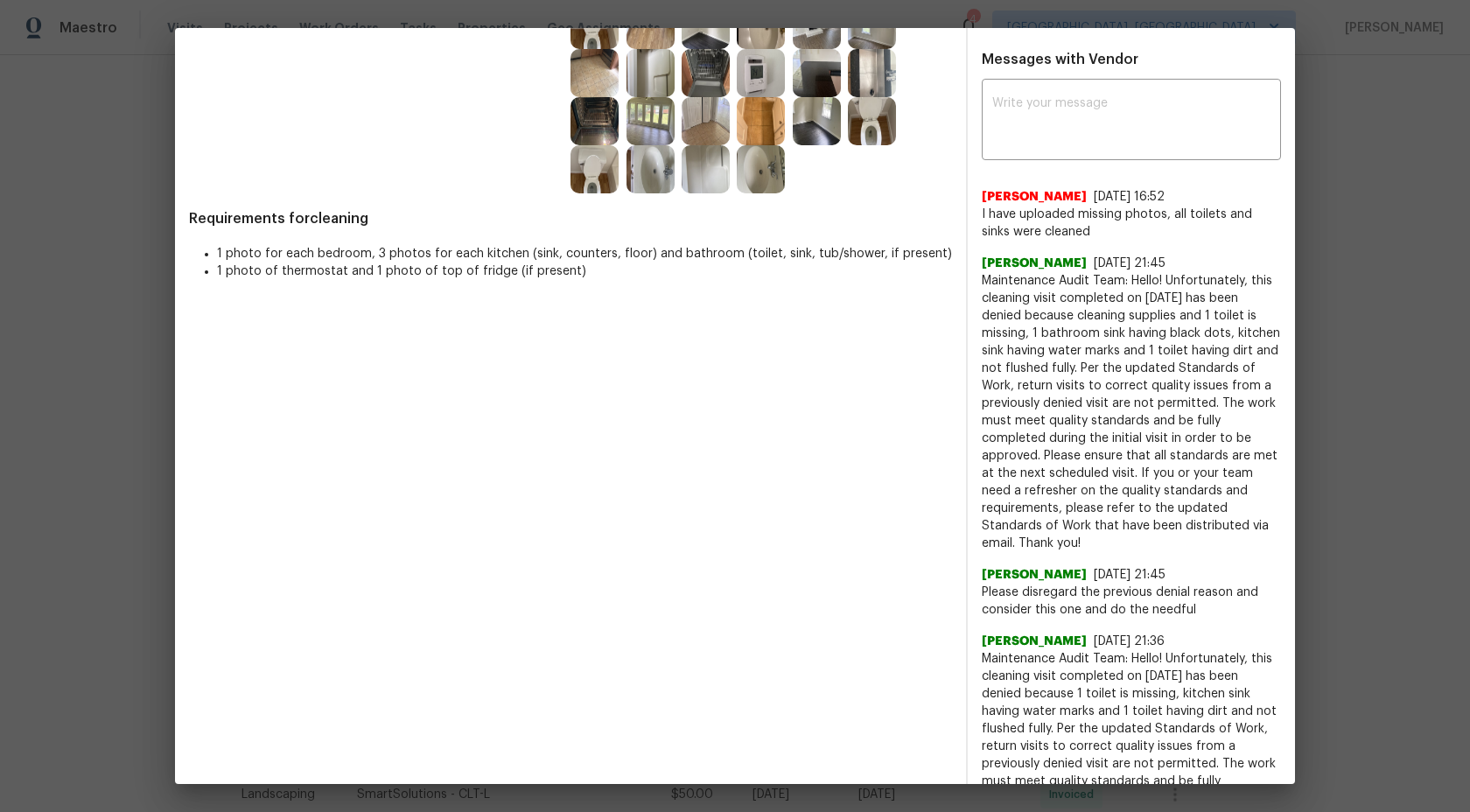
scroll to position [0, 0]
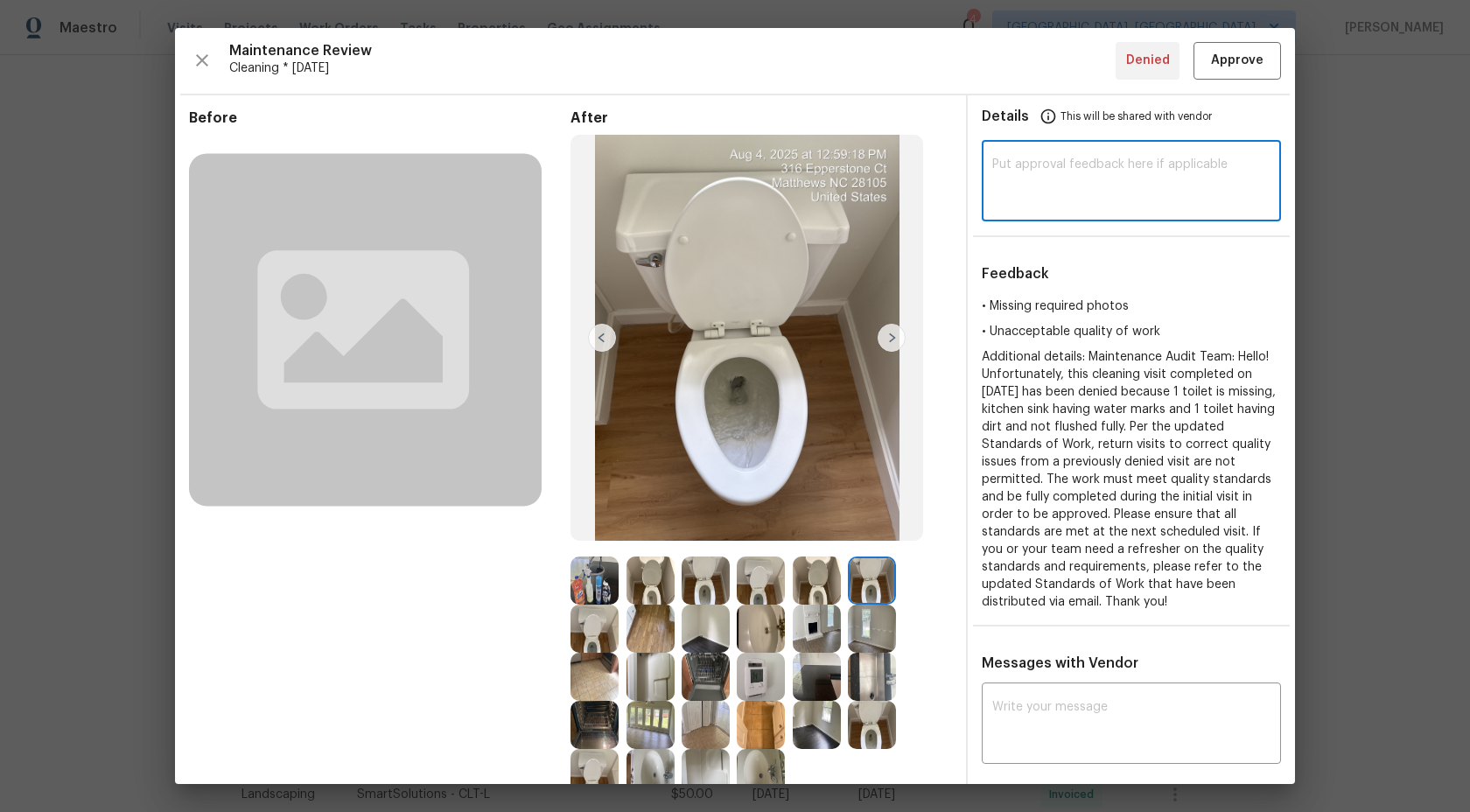
click at [1042, 184] on textarea at bounding box center [1130, 183] width 278 height 49
click at [1062, 146] on div "​" at bounding box center [1130, 183] width 299 height 77
click at [1004, 184] on textarea at bounding box center [1130, 183] width 278 height 49
paste textarea "Maintenance Audit Team: Hi Team This visit has been approved after further audi…"
type textarea "Maintenance Audit Team: Hi Team This visit has been approved after further audi…"
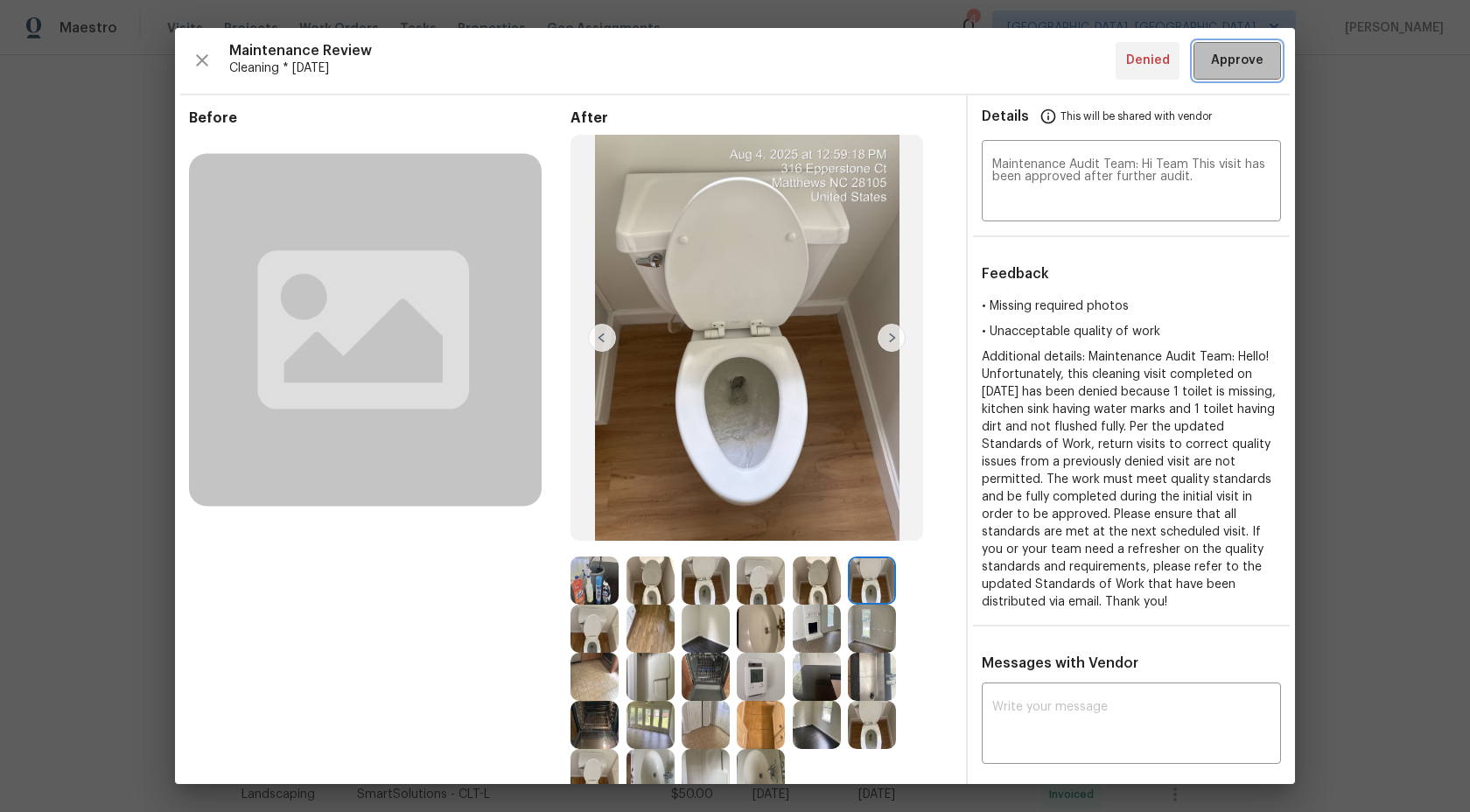
click at [1231, 65] on span "Approve" at bounding box center [1237, 61] width 53 height 22
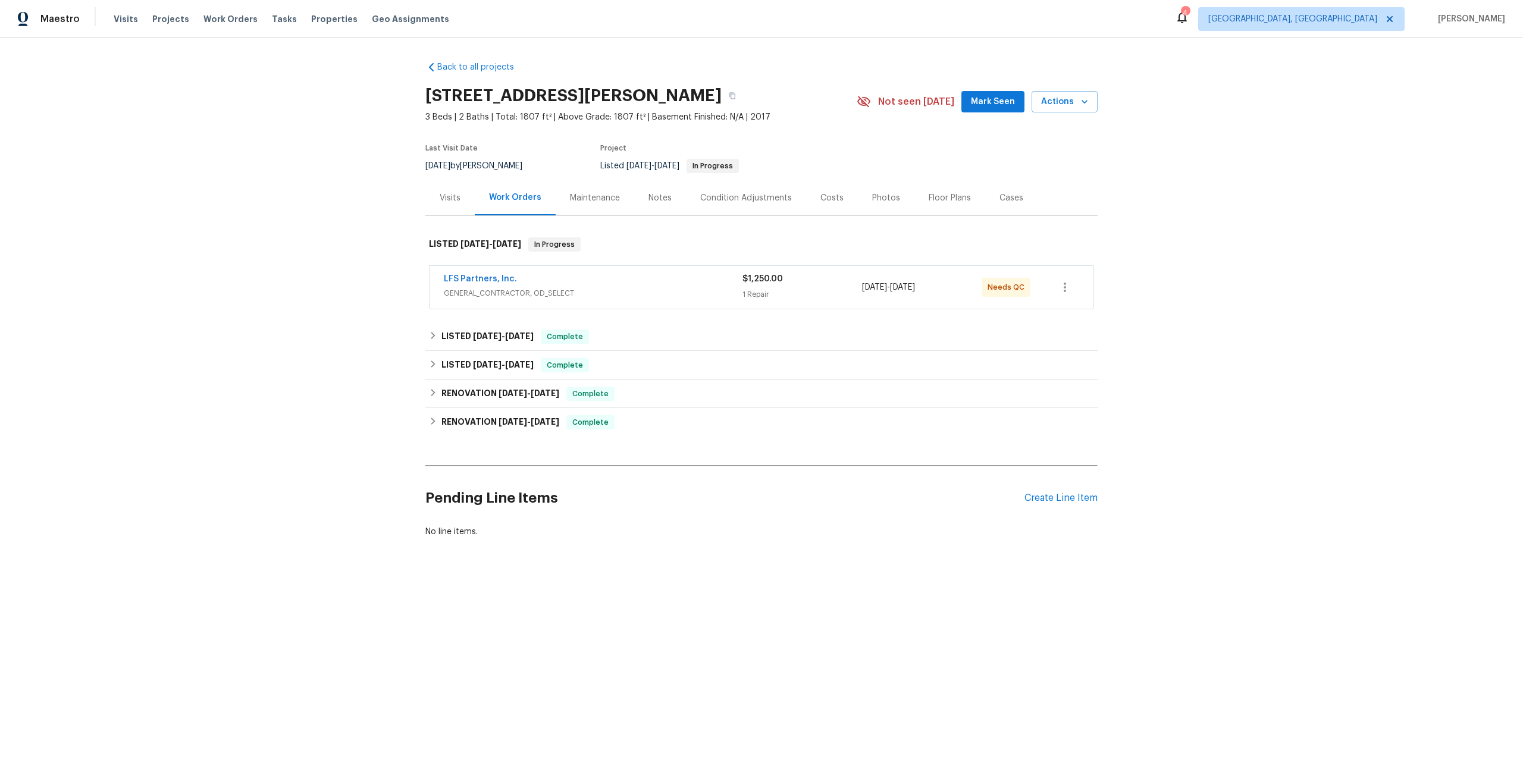
click at [595, 196] on div "Maintenance" at bounding box center [595, 198] width 50 height 12
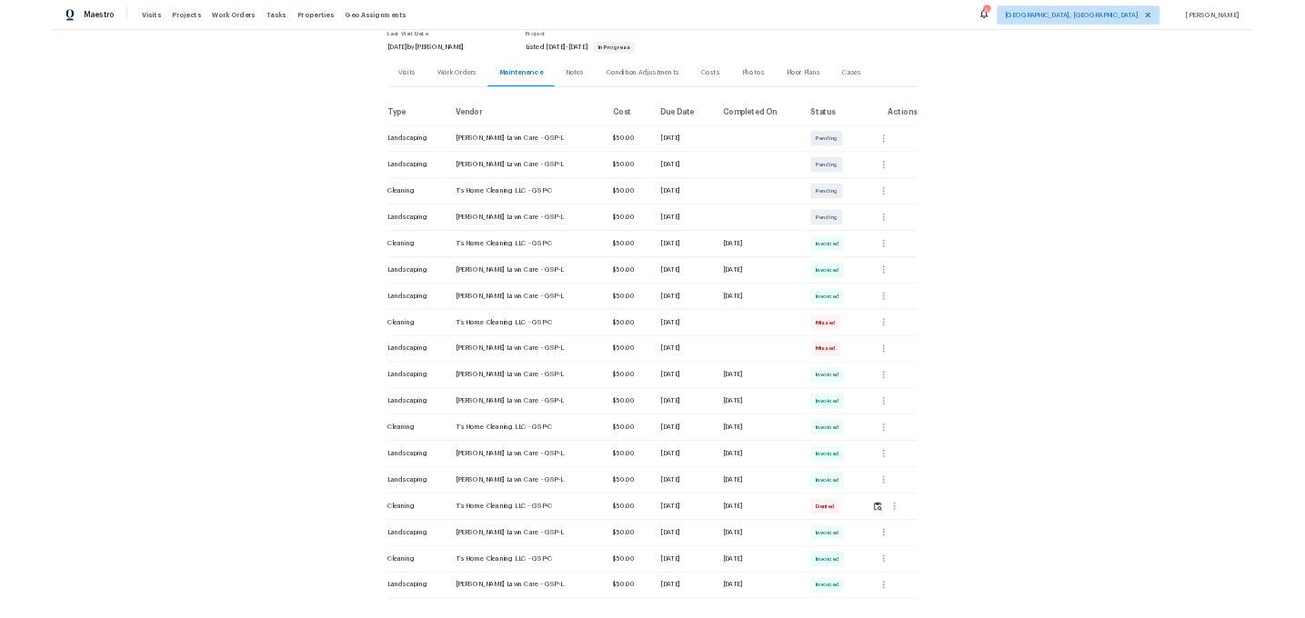
scroll to position [233, 0]
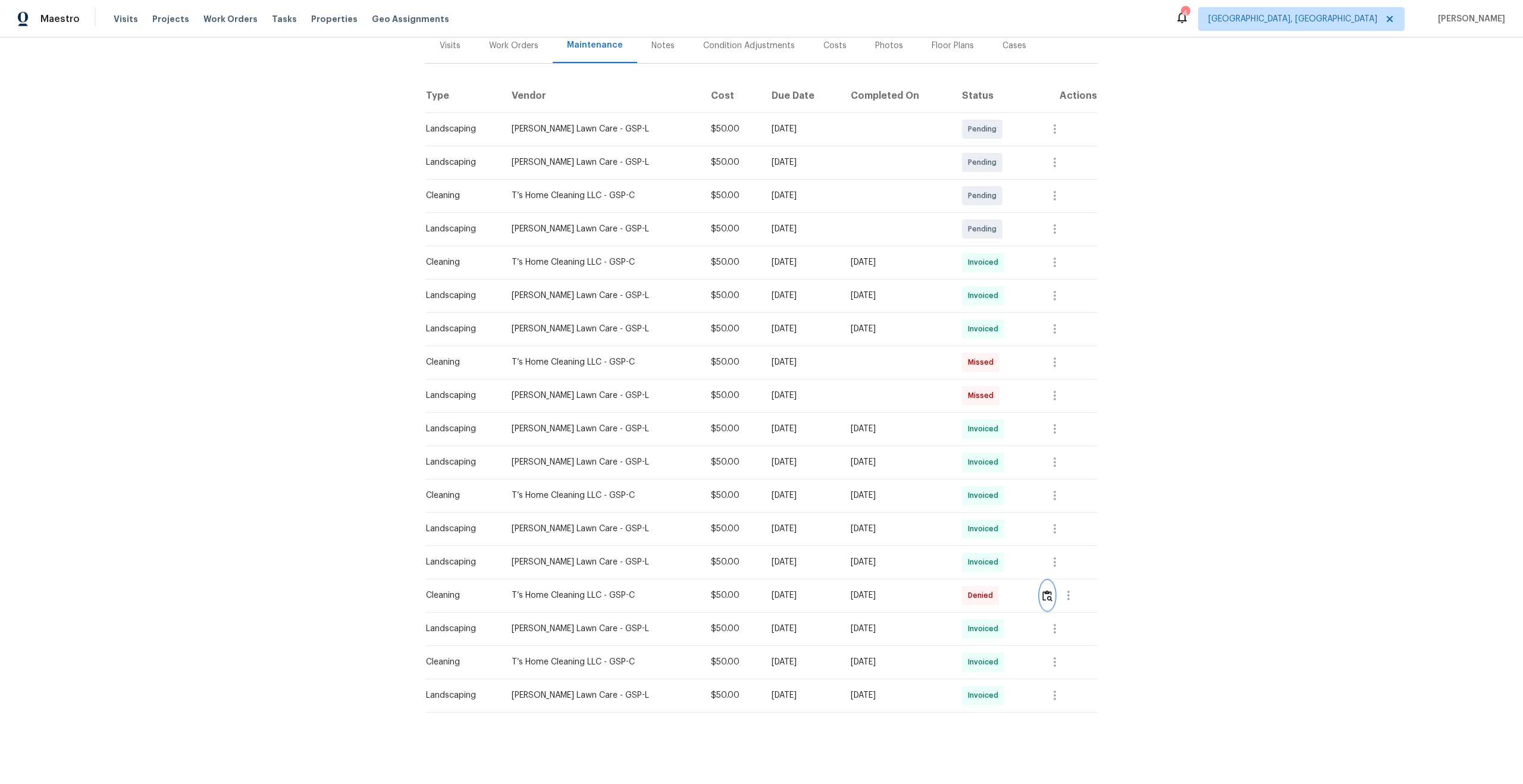
click at [1048, 597] on img "button" at bounding box center [1047, 595] width 10 height 11
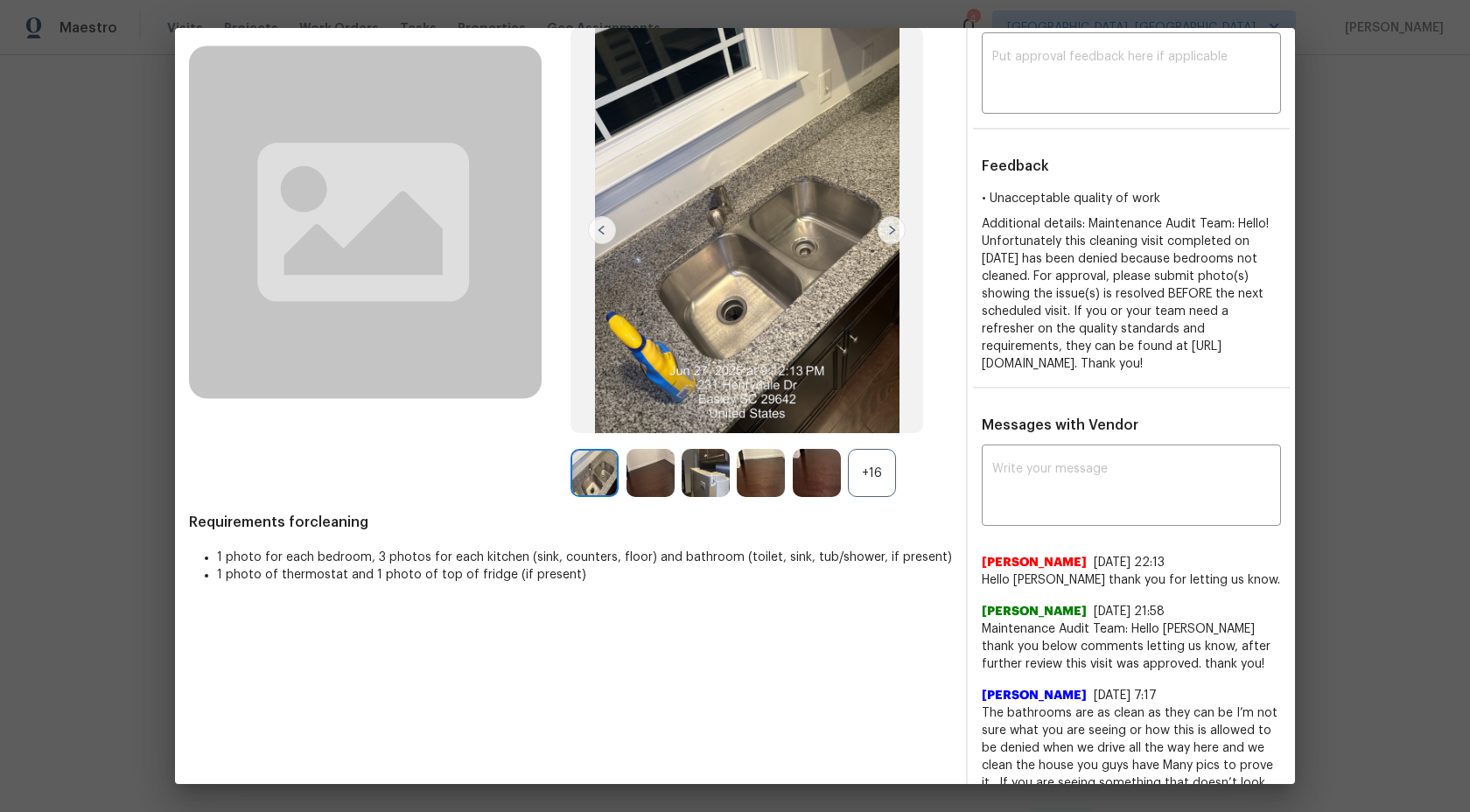
scroll to position [0, 0]
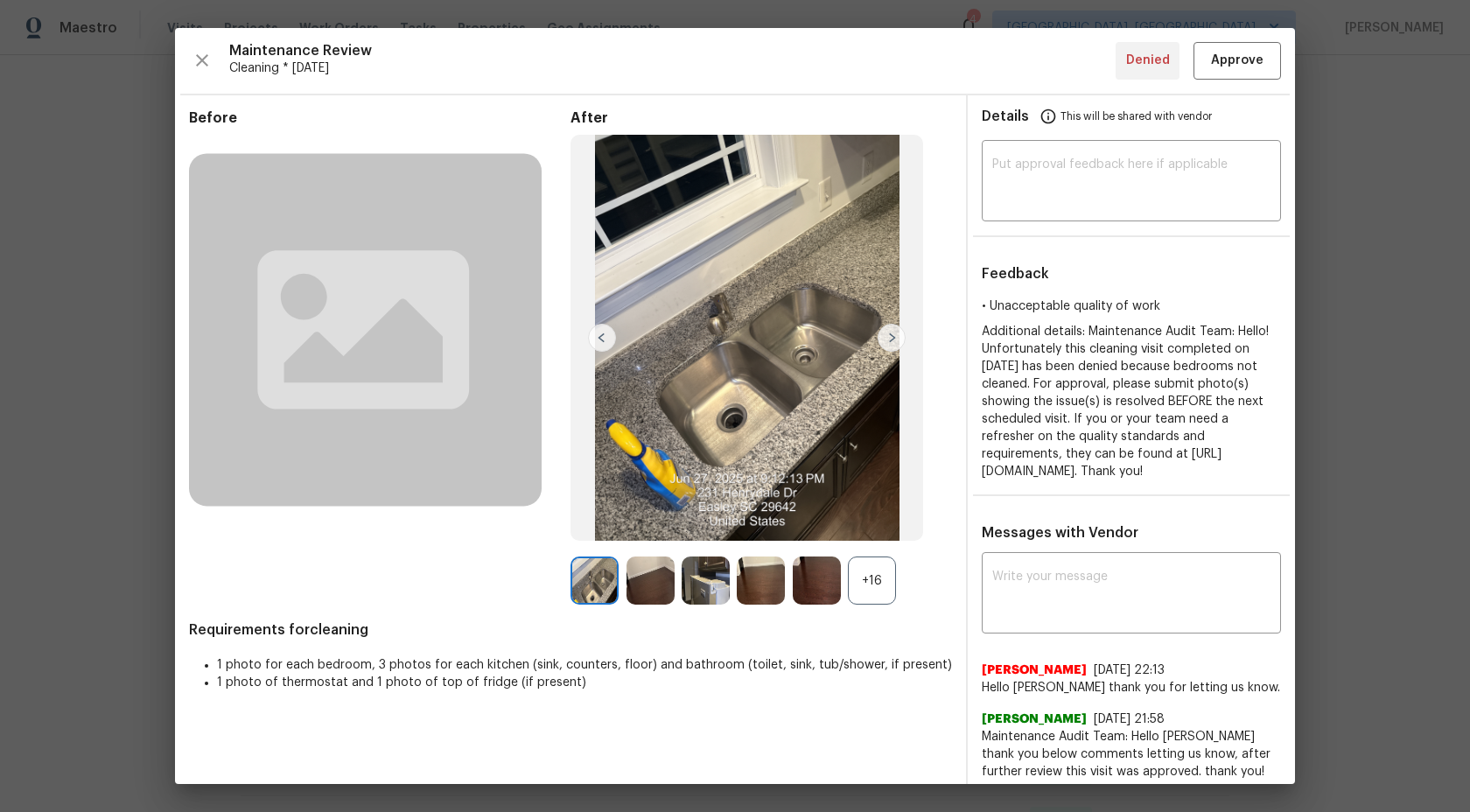
click at [896, 336] on img at bounding box center [891, 338] width 28 height 28
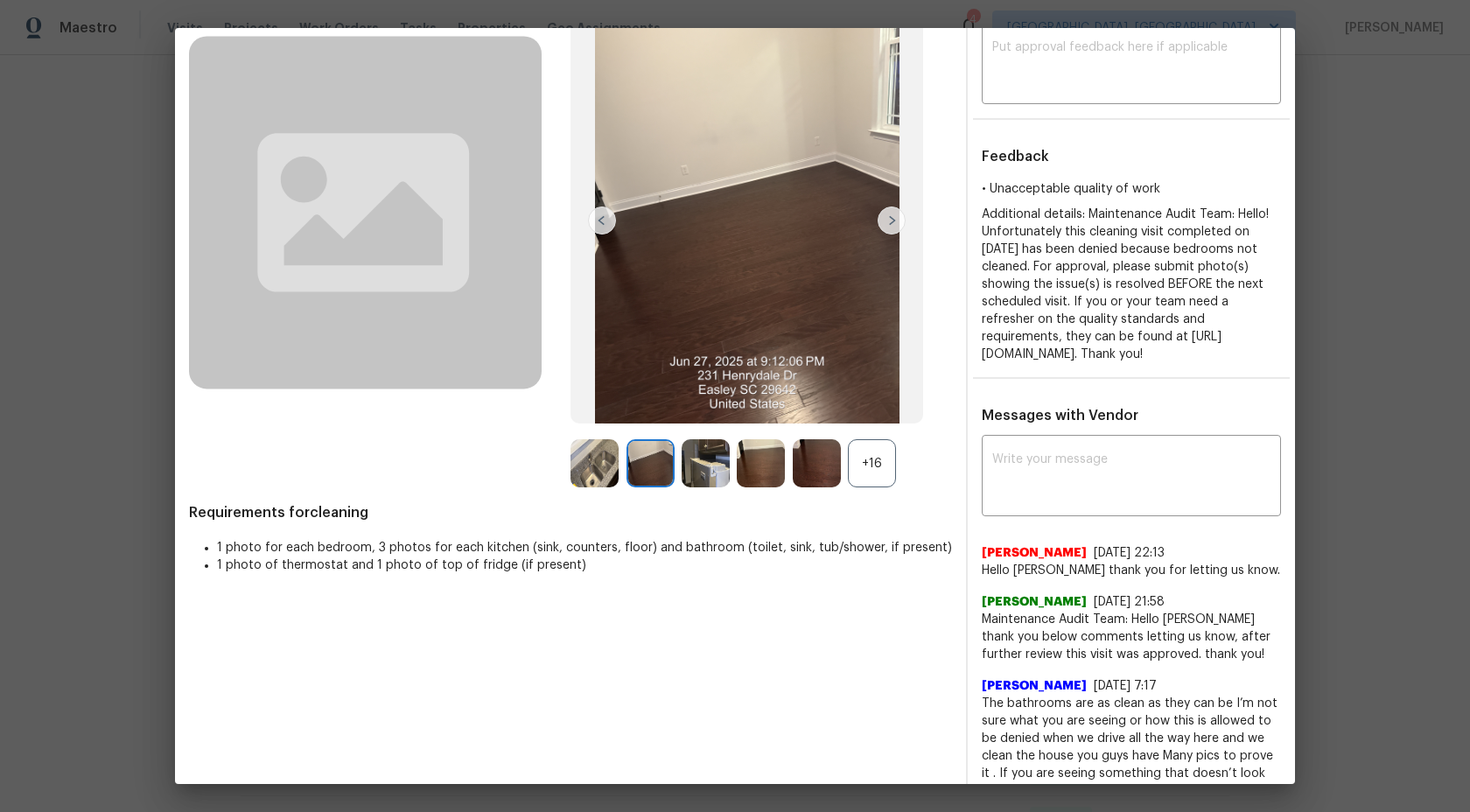
scroll to position [558, 0]
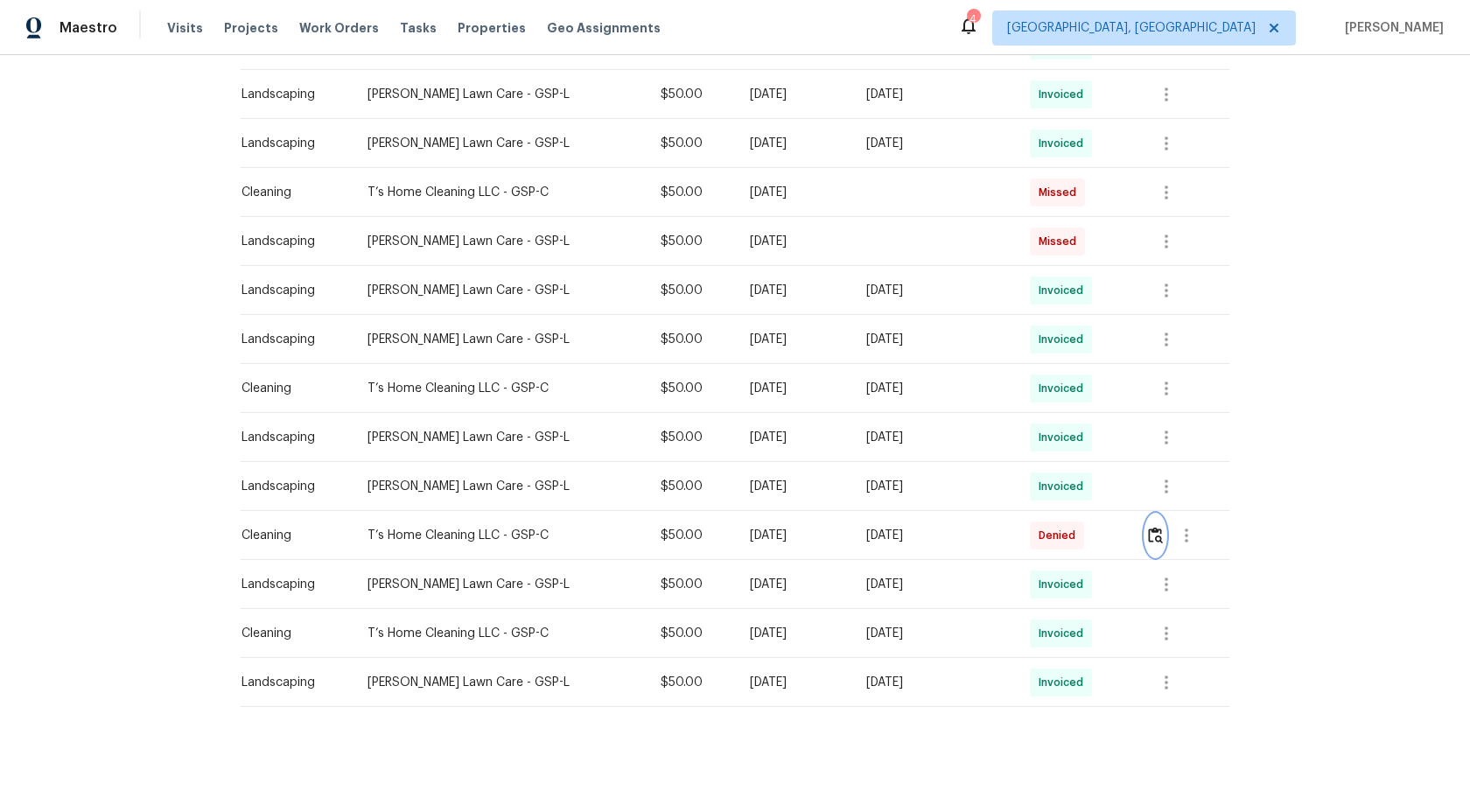
click at [1165, 543] on button "button" at bounding box center [1155, 536] width 20 height 42
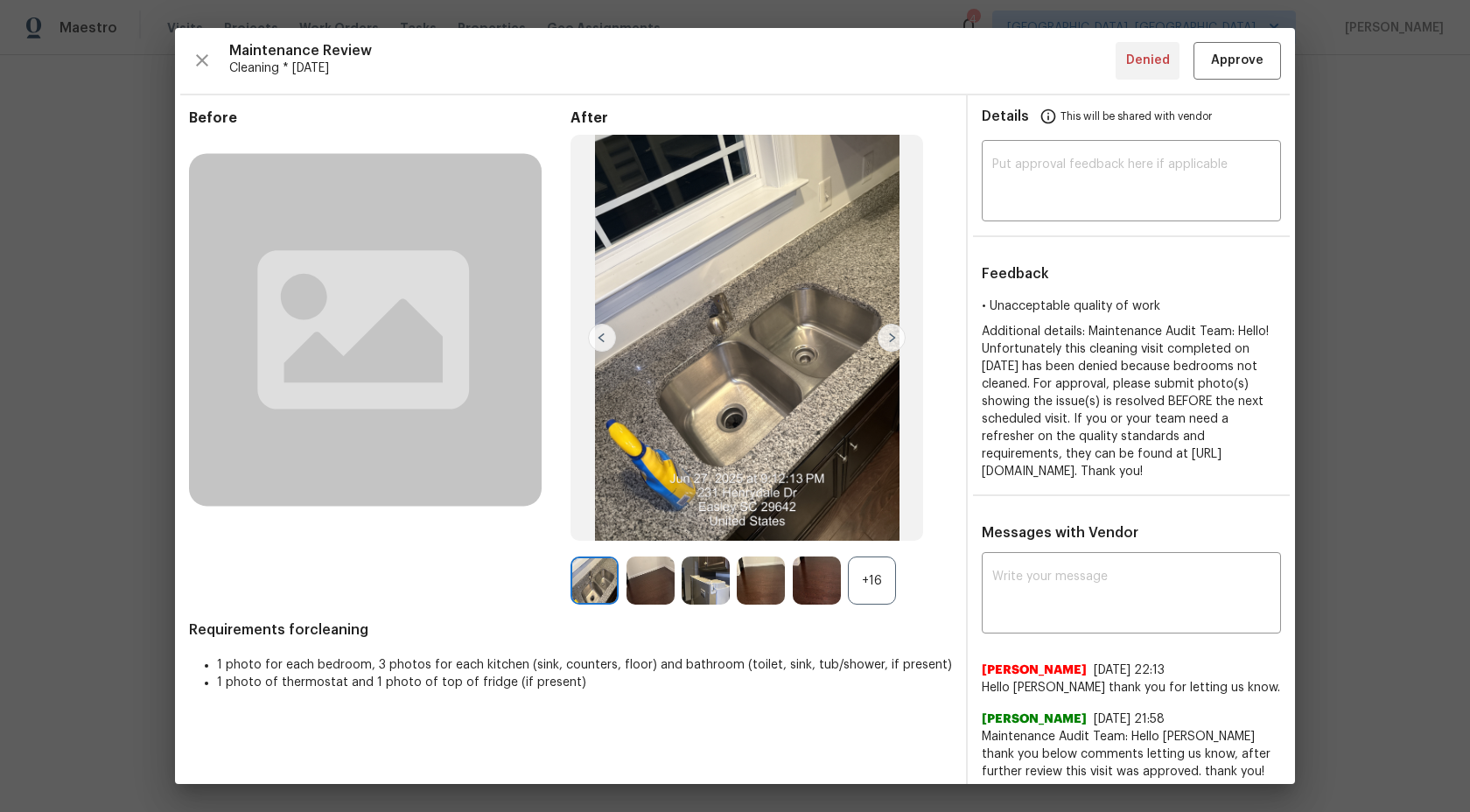
scroll to position [388, 0]
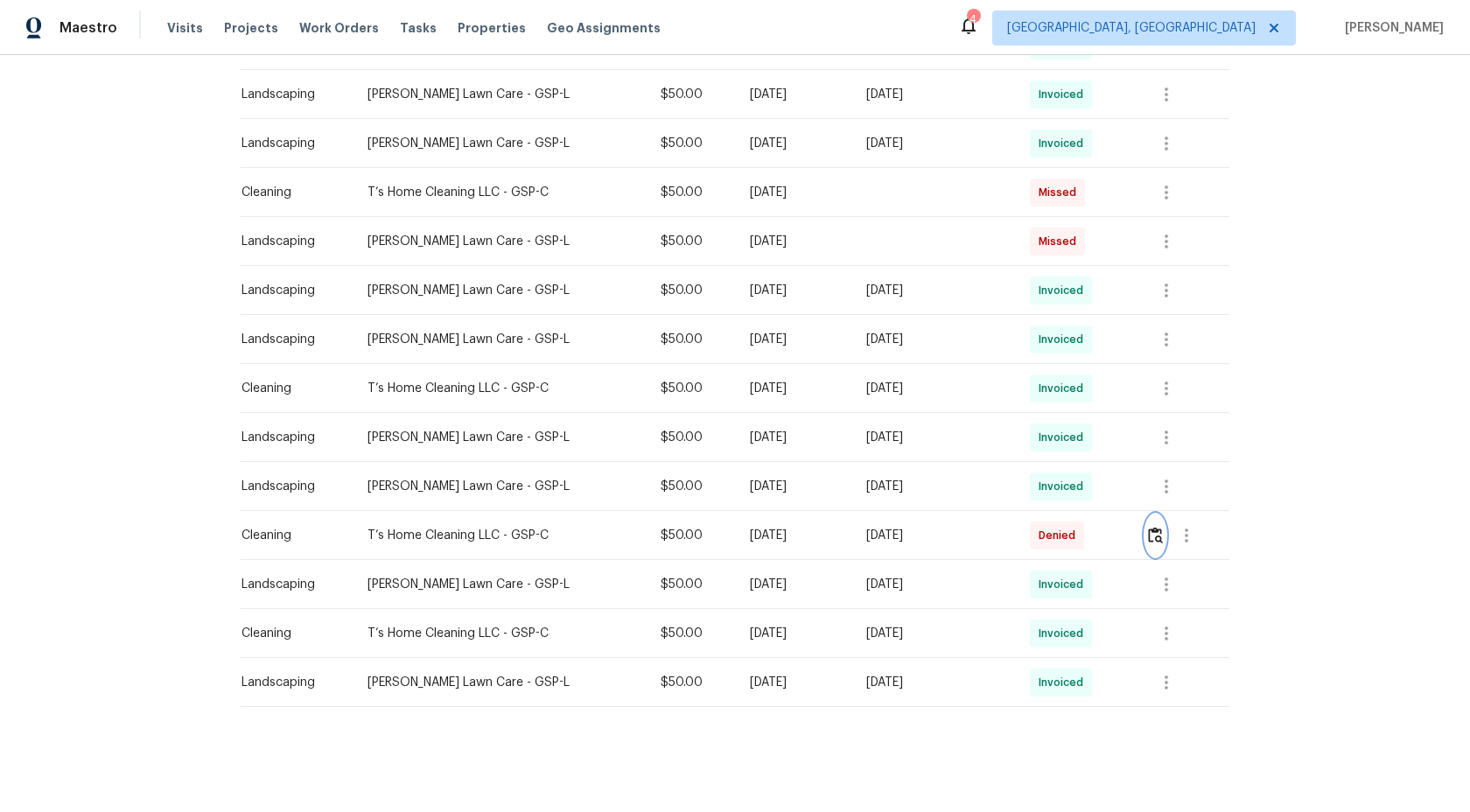
click at [1159, 541] on img "button" at bounding box center [1154, 535] width 14 height 16
click at [1165, 534] on button "button" at bounding box center [1155, 536] width 20 height 42
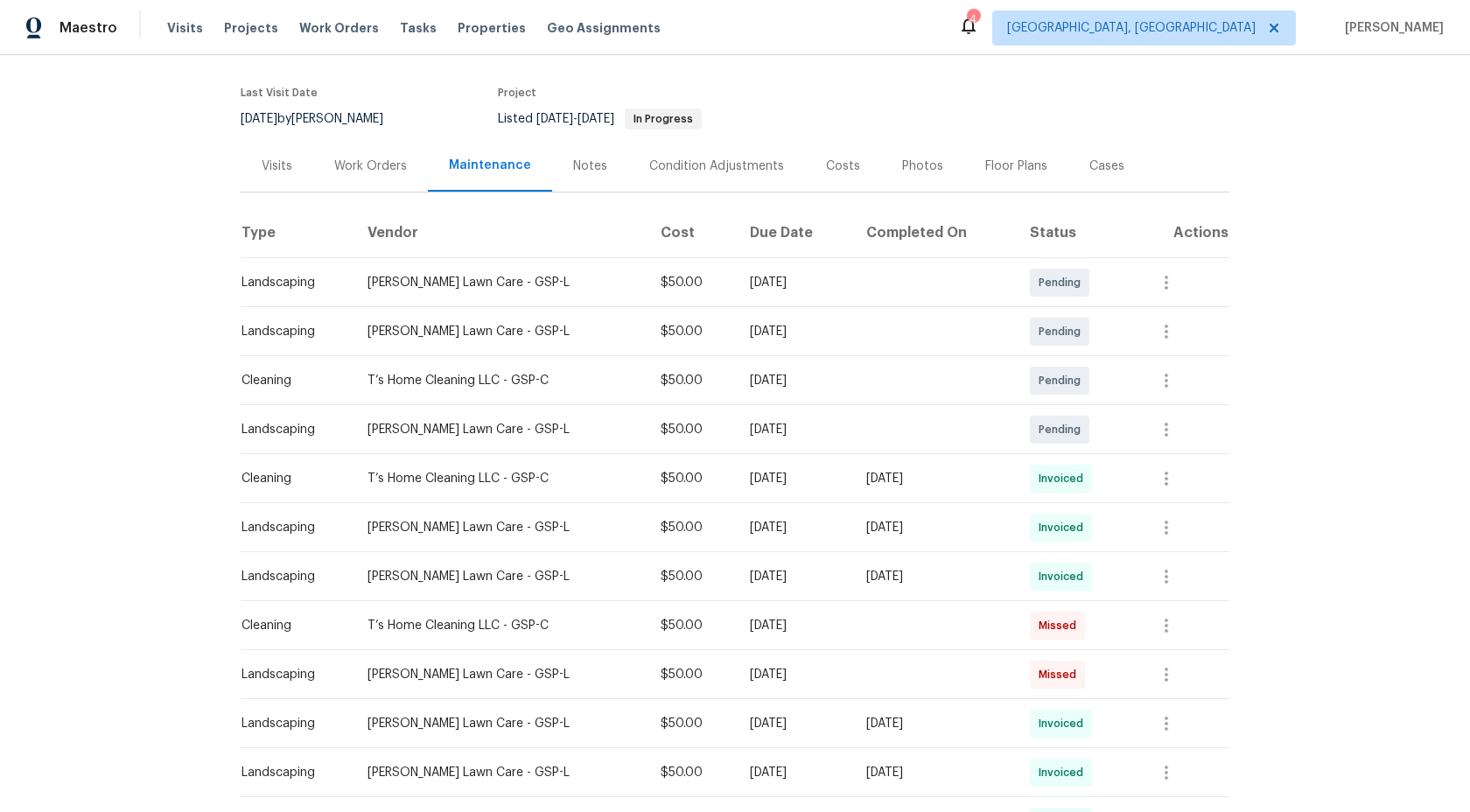
scroll to position [160, 0]
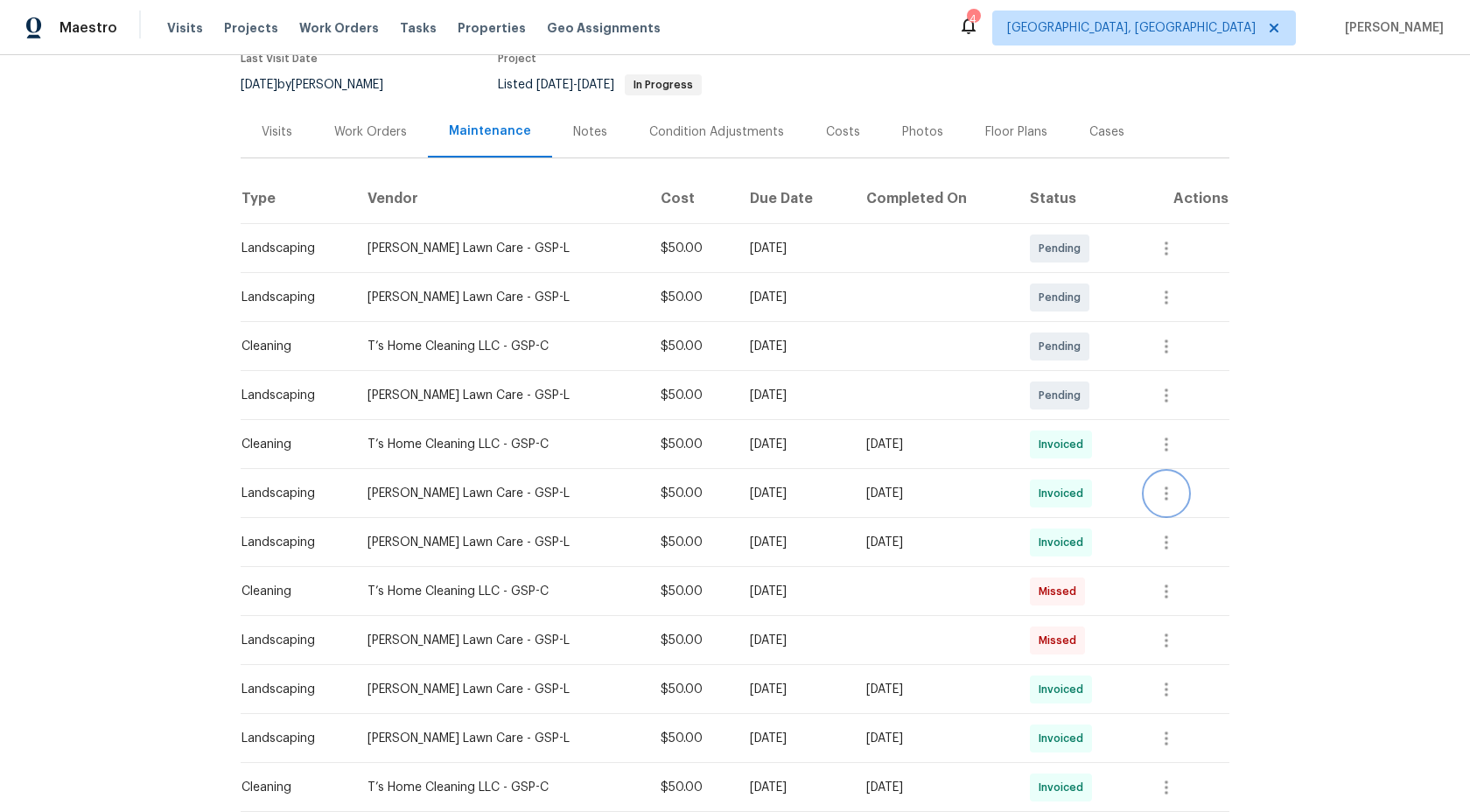
click at [1165, 496] on icon "button" at bounding box center [1166, 494] width 21 height 21
click at [1178, 523] on li "View details" at bounding box center [1207, 522] width 122 height 29
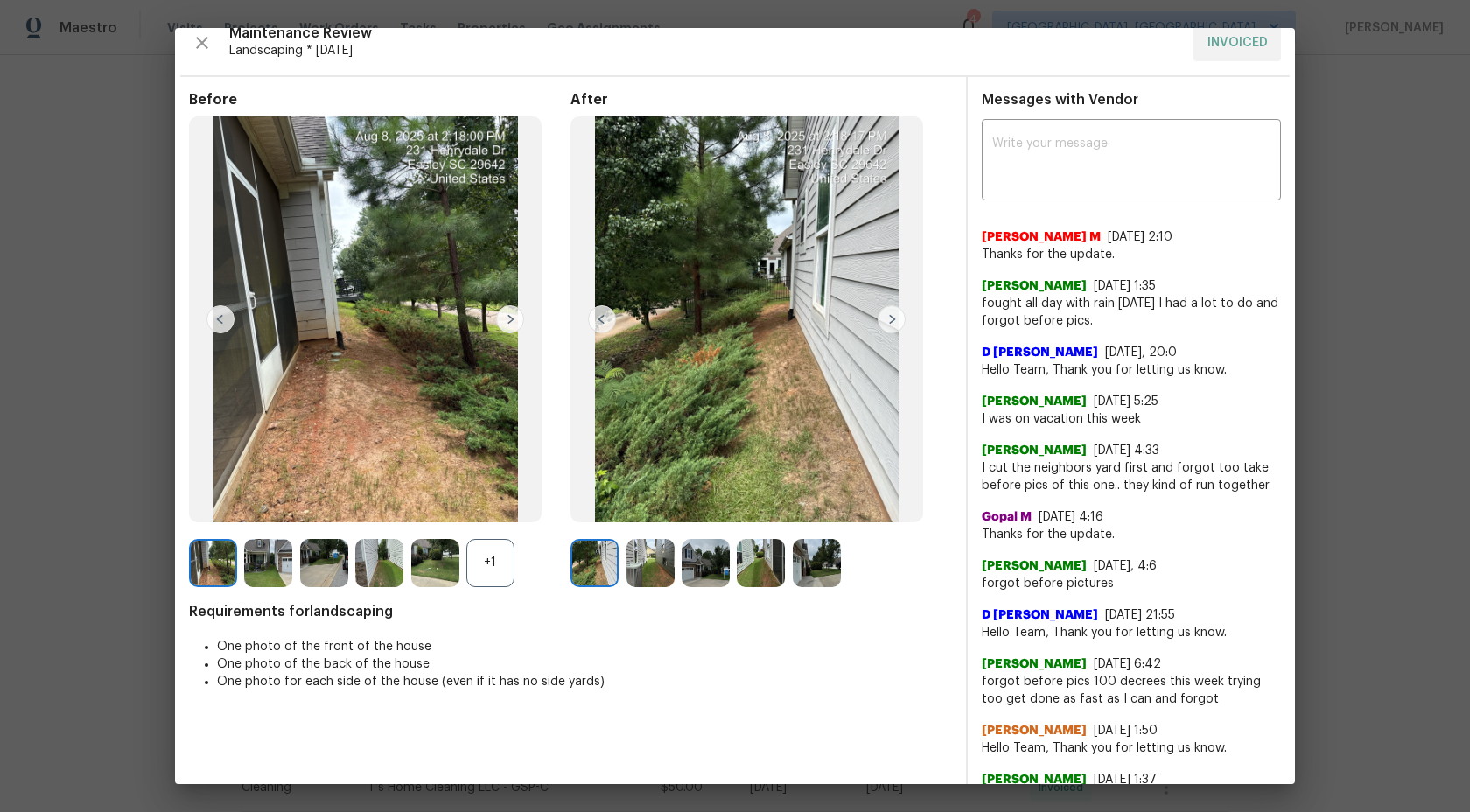
scroll to position [0, 0]
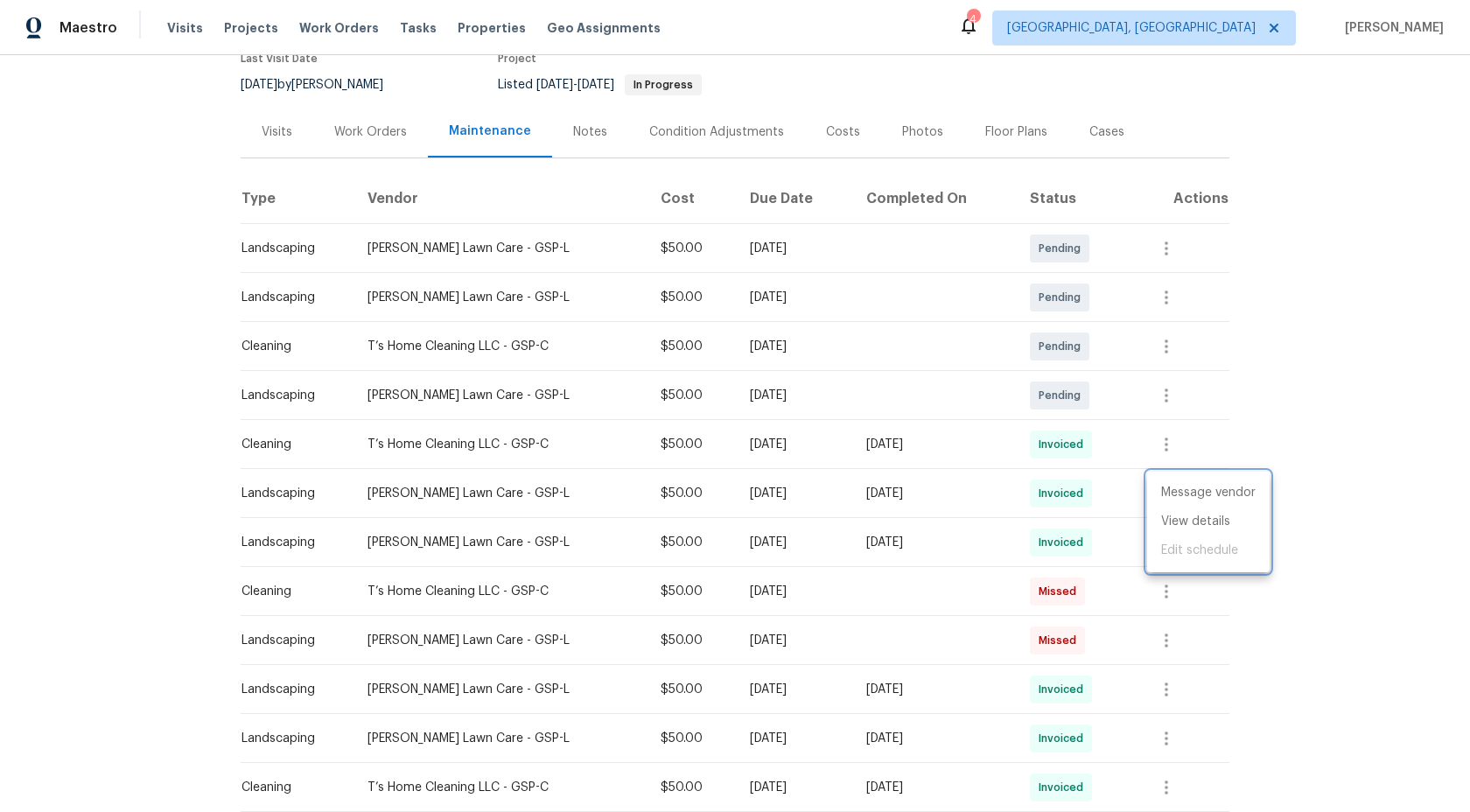
click at [1261, 693] on div at bounding box center [735, 406] width 1470 height 812
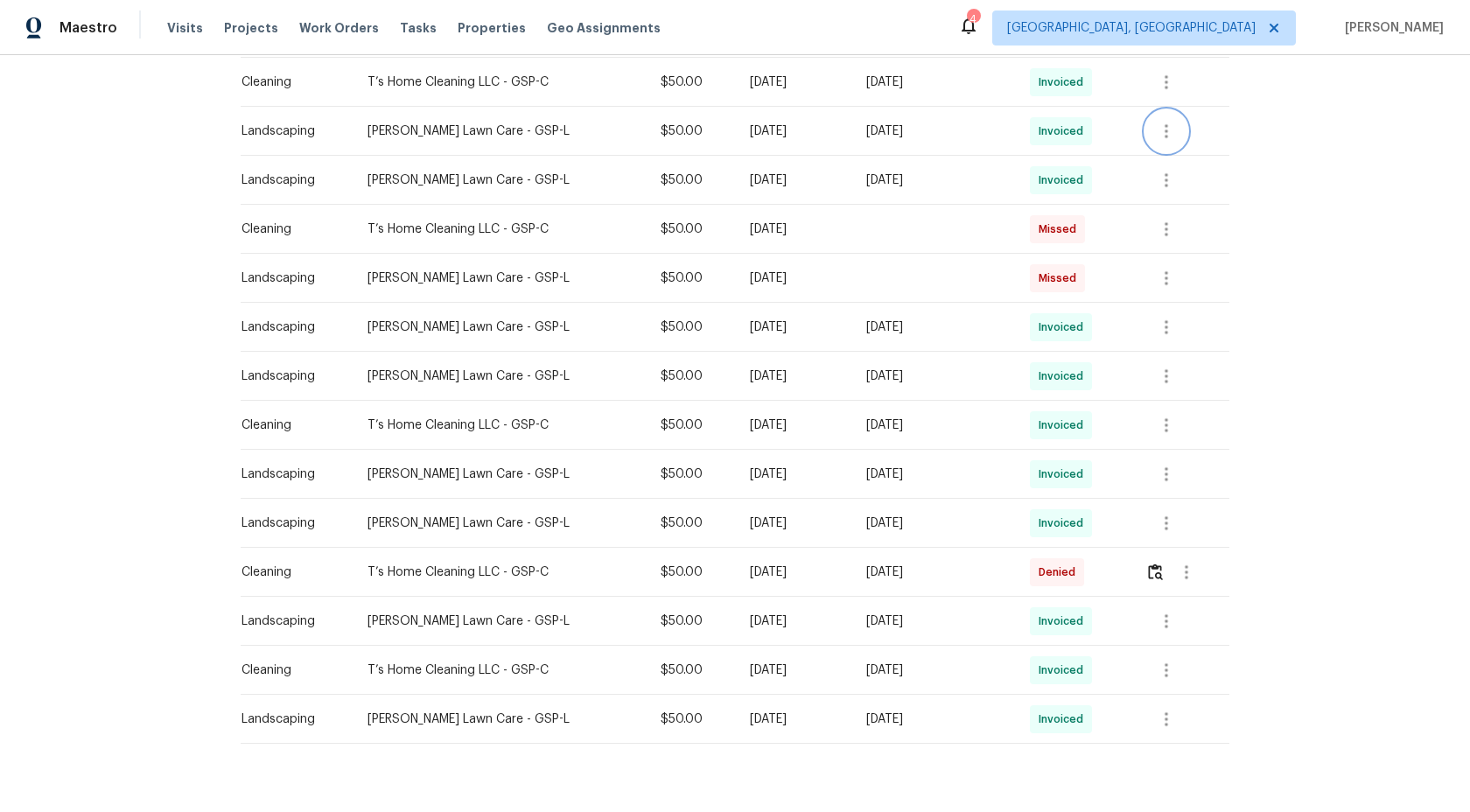
scroll to position [558, 0]
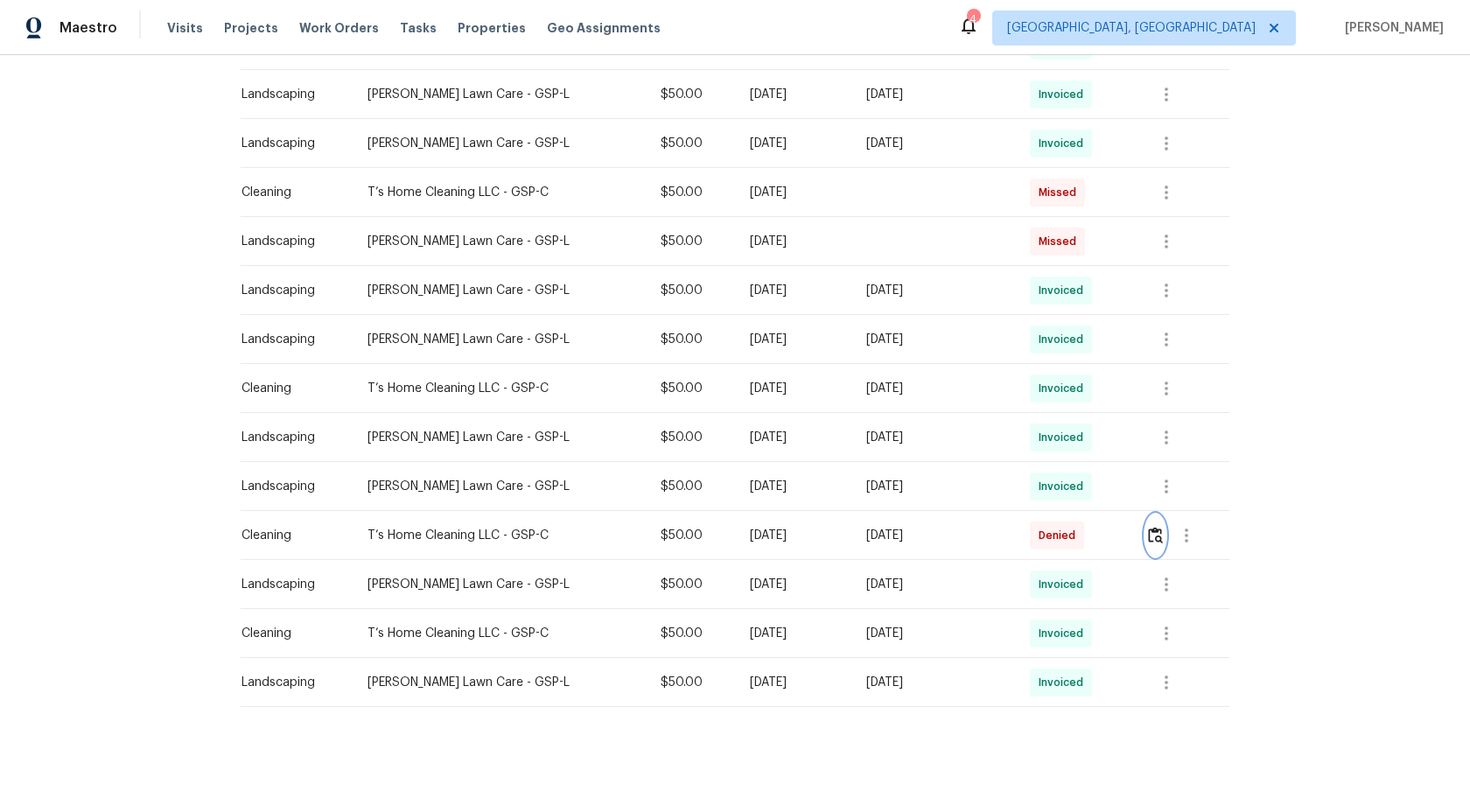
click at [1163, 539] on img "button" at bounding box center [1154, 535] width 14 height 16
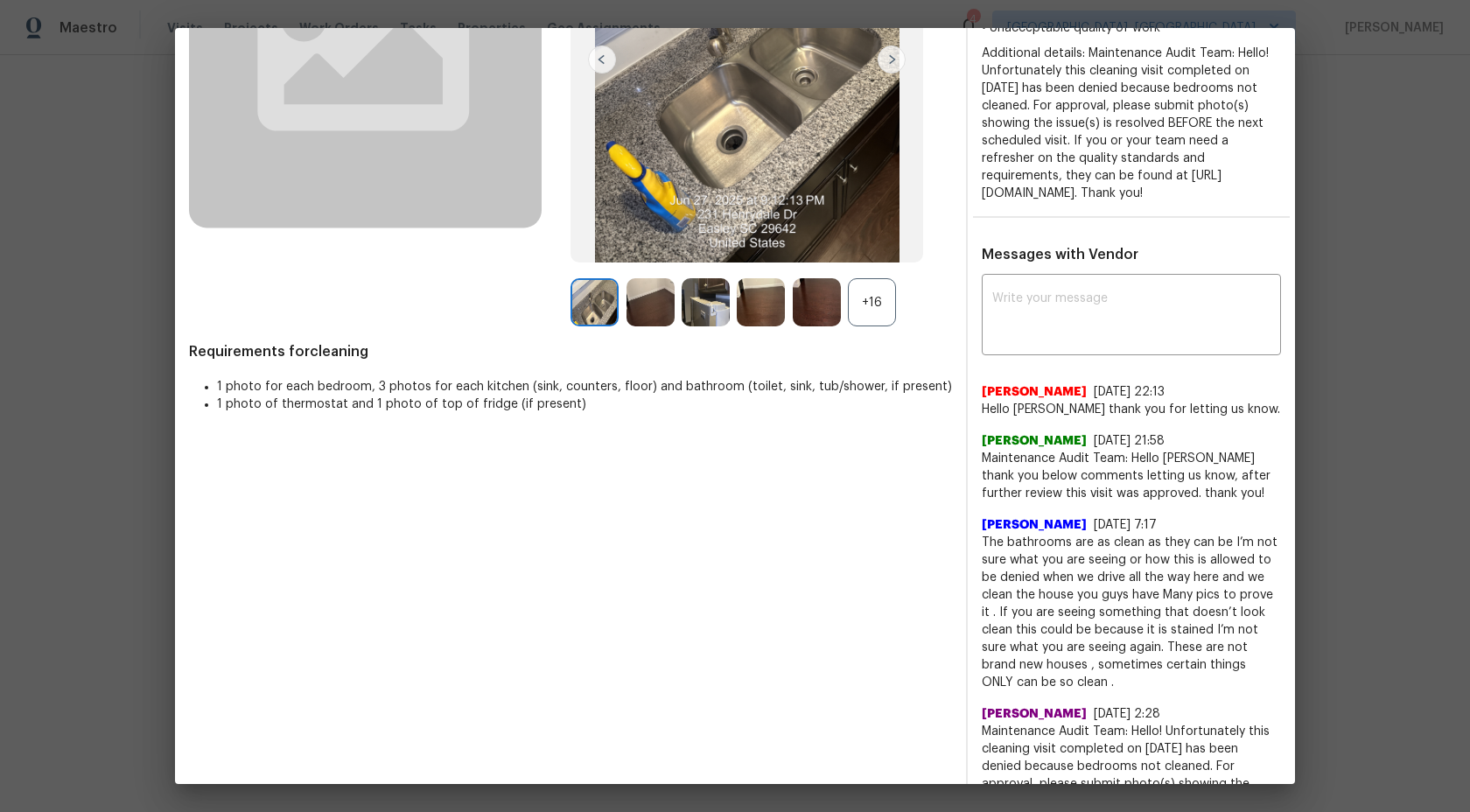
scroll to position [365, 0]
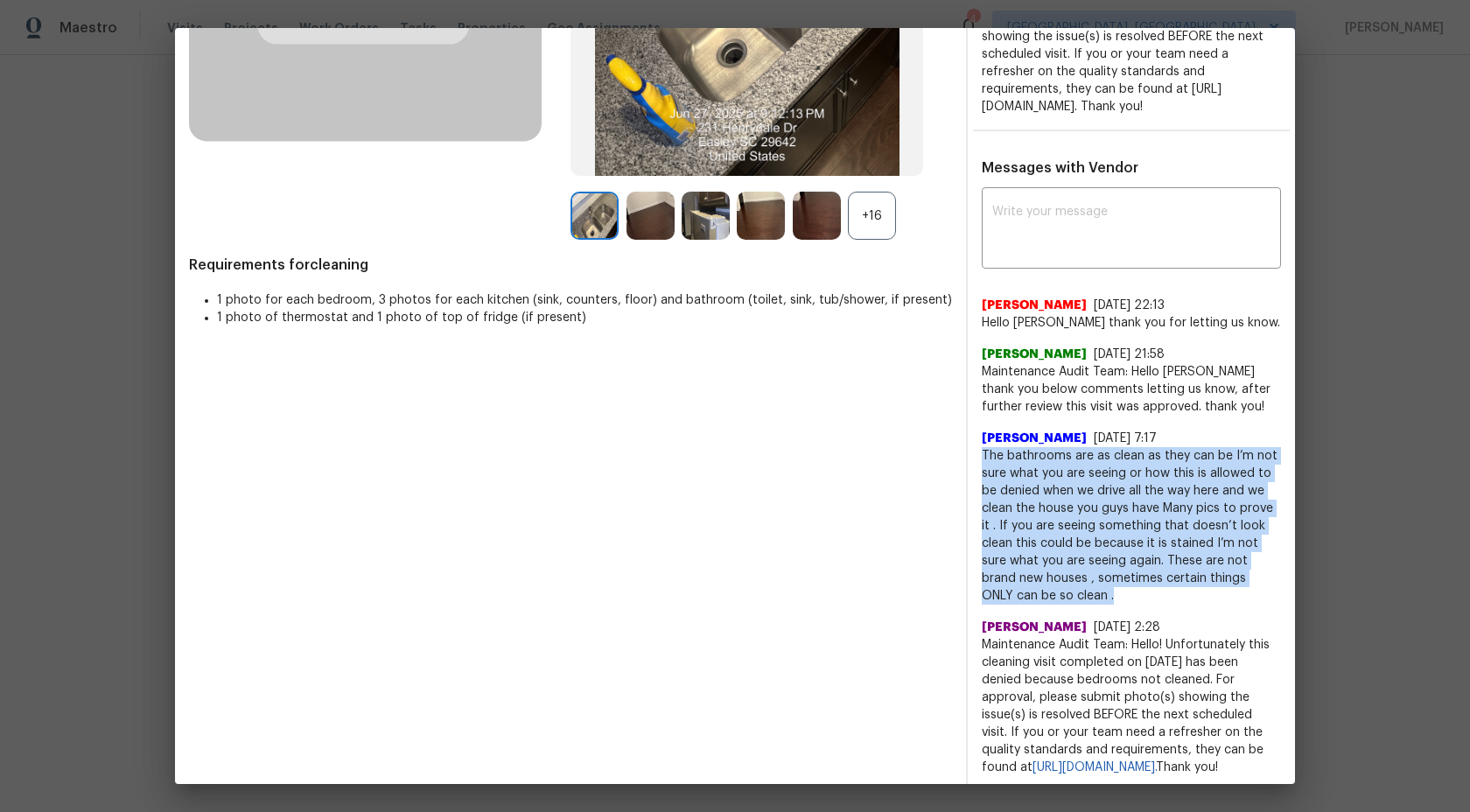
drag, startPoint x: 1102, startPoint y: 595, endPoint x: 973, endPoint y: 463, distance: 184.6
click at [973, 463] on div "x ​ [PERSON_NAME] [DATE] 22:13 Hello [PERSON_NAME] thank you for letting us kno…" at bounding box center [1131, 484] width 327 height 585
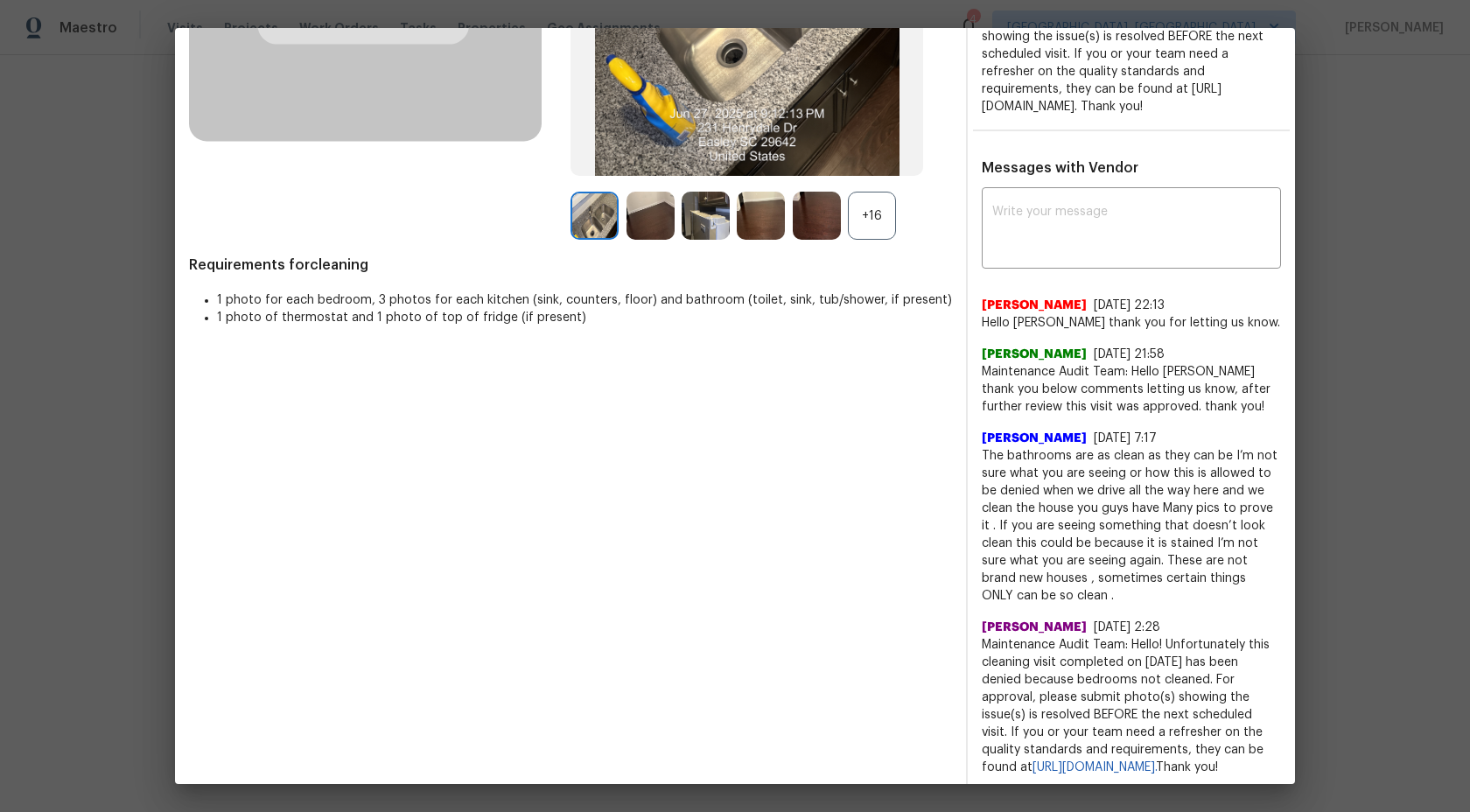
click at [962, 595] on div "Before After +16 Requirements for cleaning 1 photo for each bedroom, 3 photos f…" at bounding box center [735, 260] width 1120 height 1059
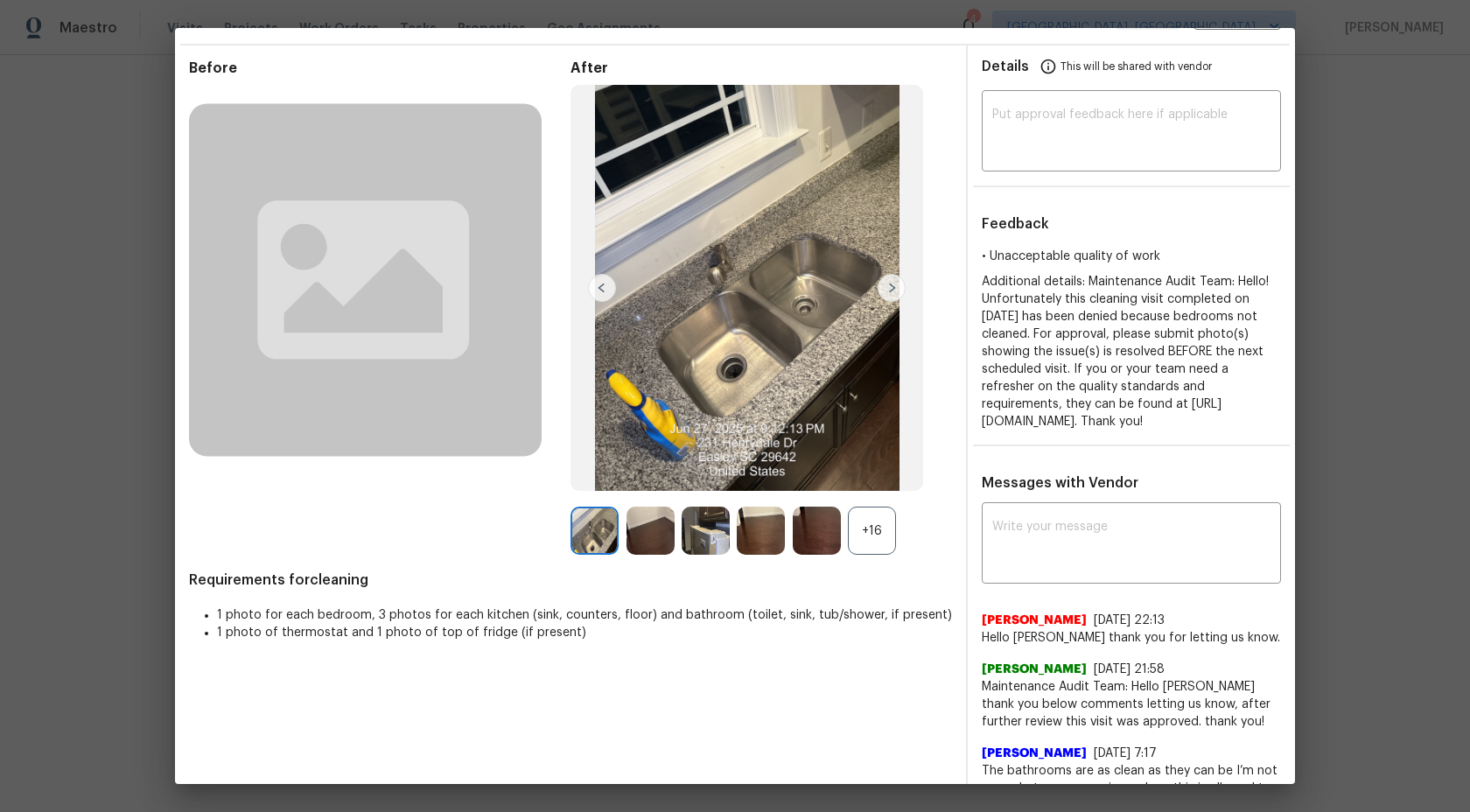
scroll to position [0, 0]
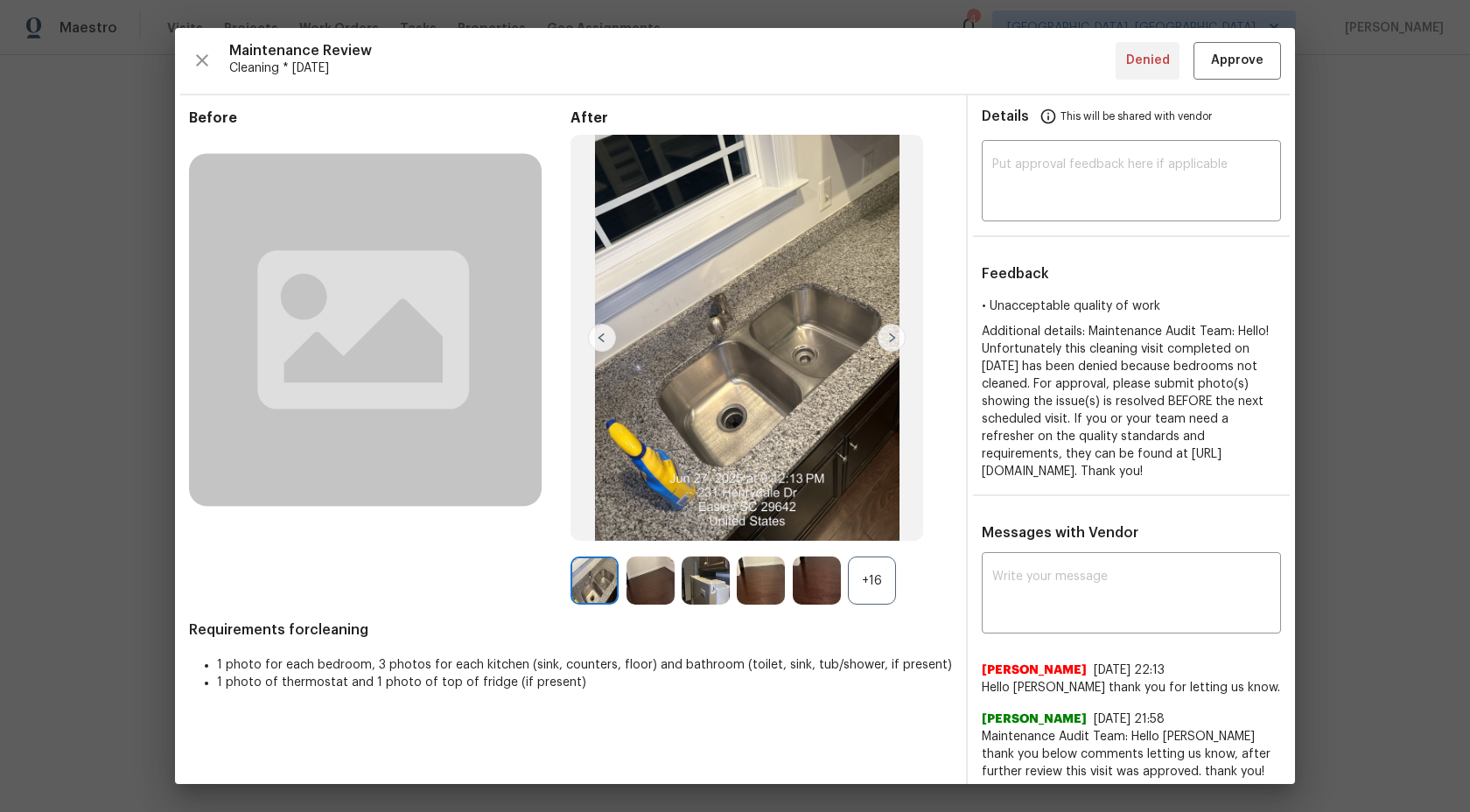
drag, startPoint x: 368, startPoint y: 81, endPoint x: 318, endPoint y: 76, distance: 50.2
click at [318, 75] on div "Maintenance Review Cleaning * [DATE] Denied Approve Before After +16 Requiremen…" at bounding box center [735, 406] width 1120 height 756
click at [202, 70] on icon "button" at bounding box center [202, 61] width 21 height 21
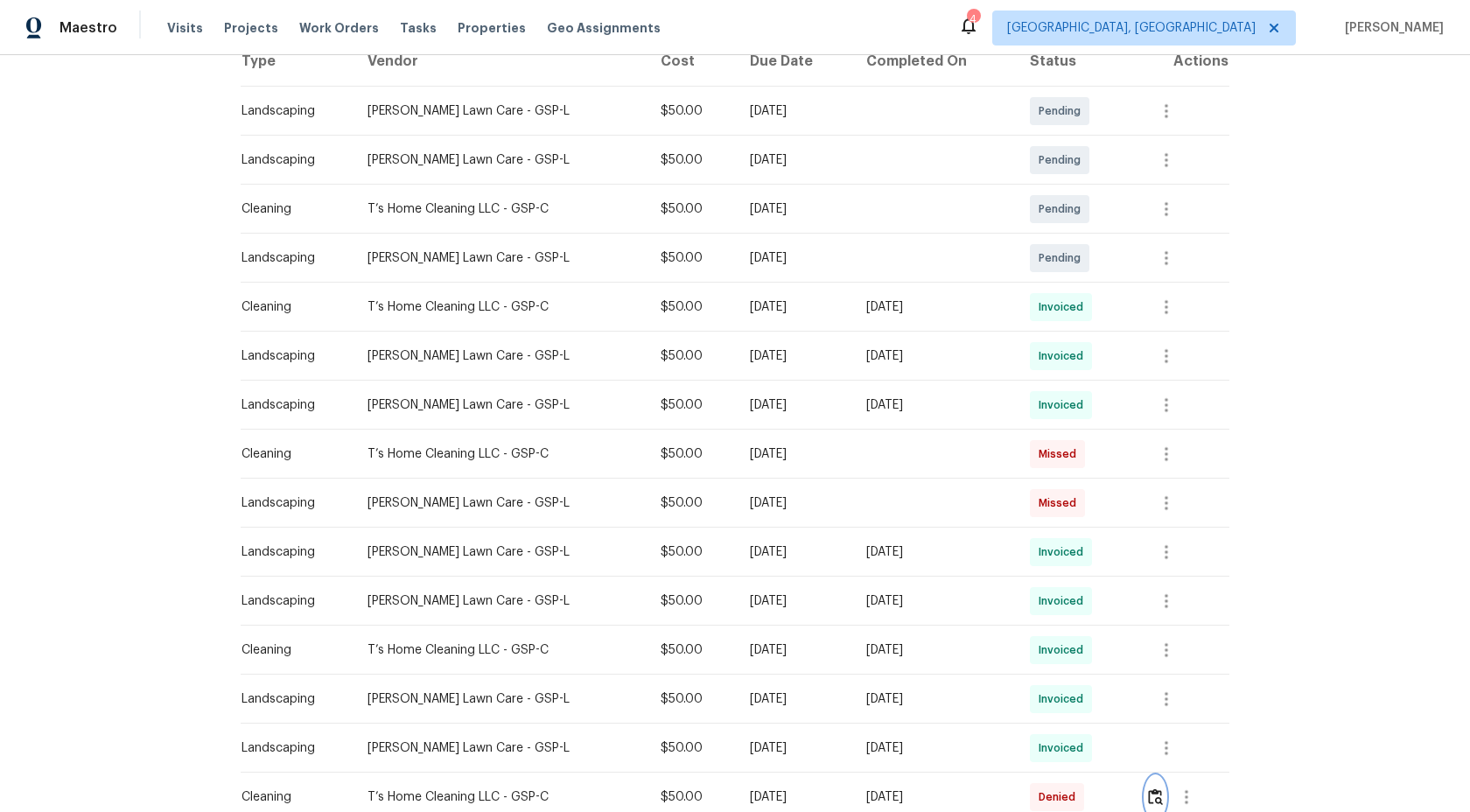
scroll to position [266, 0]
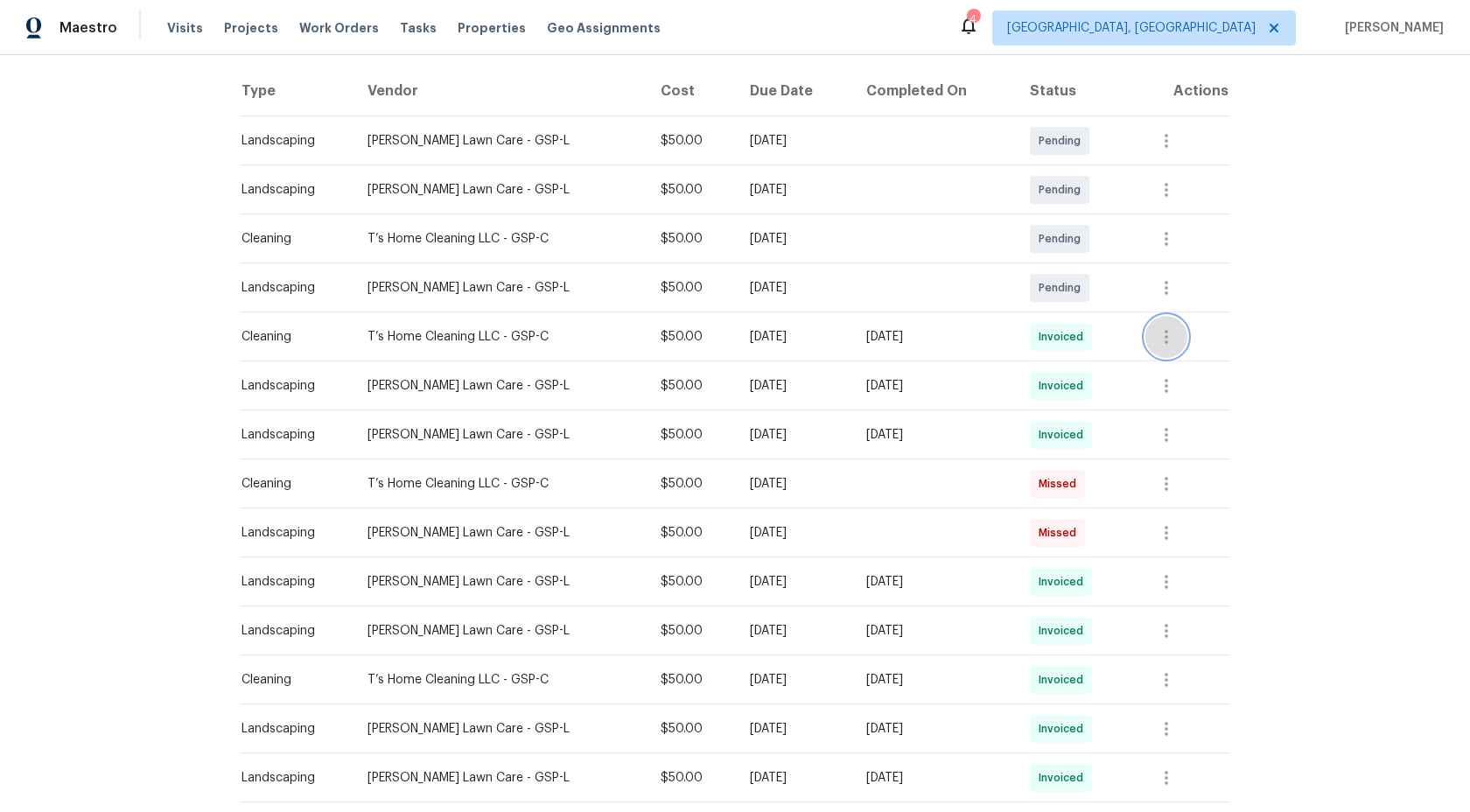
click at [1156, 343] on button "button" at bounding box center [1167, 337] width 42 height 42
click at [1175, 364] on li "View details" at bounding box center [1207, 366] width 122 height 29
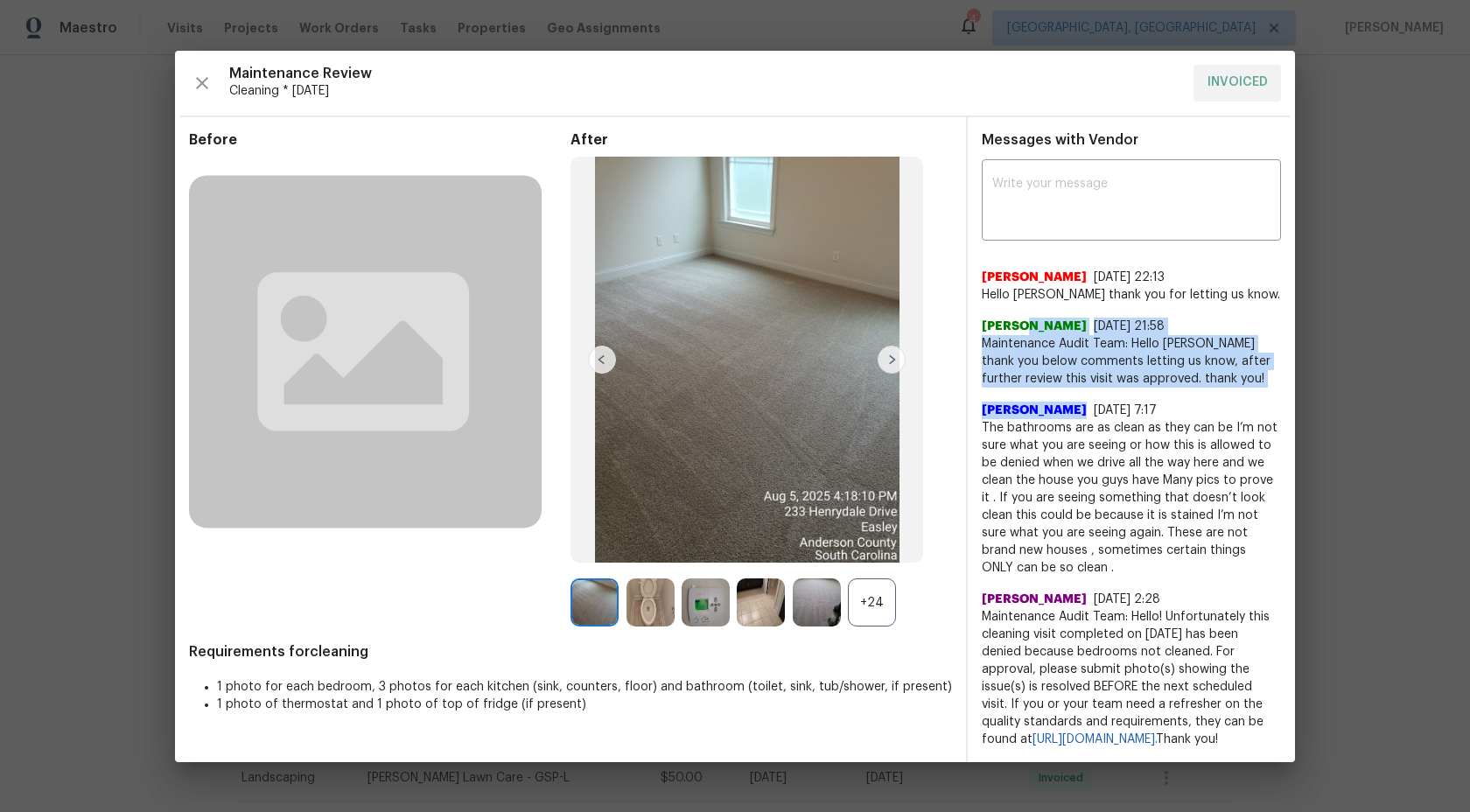
drag, startPoint x: 1220, startPoint y: 385, endPoint x: 1013, endPoint y: 317, distance: 217.9
click at [1013, 317] on div "Pranesh Krishnamoorthy 8/11/25, 22:13 Hello Tarina walter thank you for letting…" at bounding box center [1130, 501] width 299 height 494
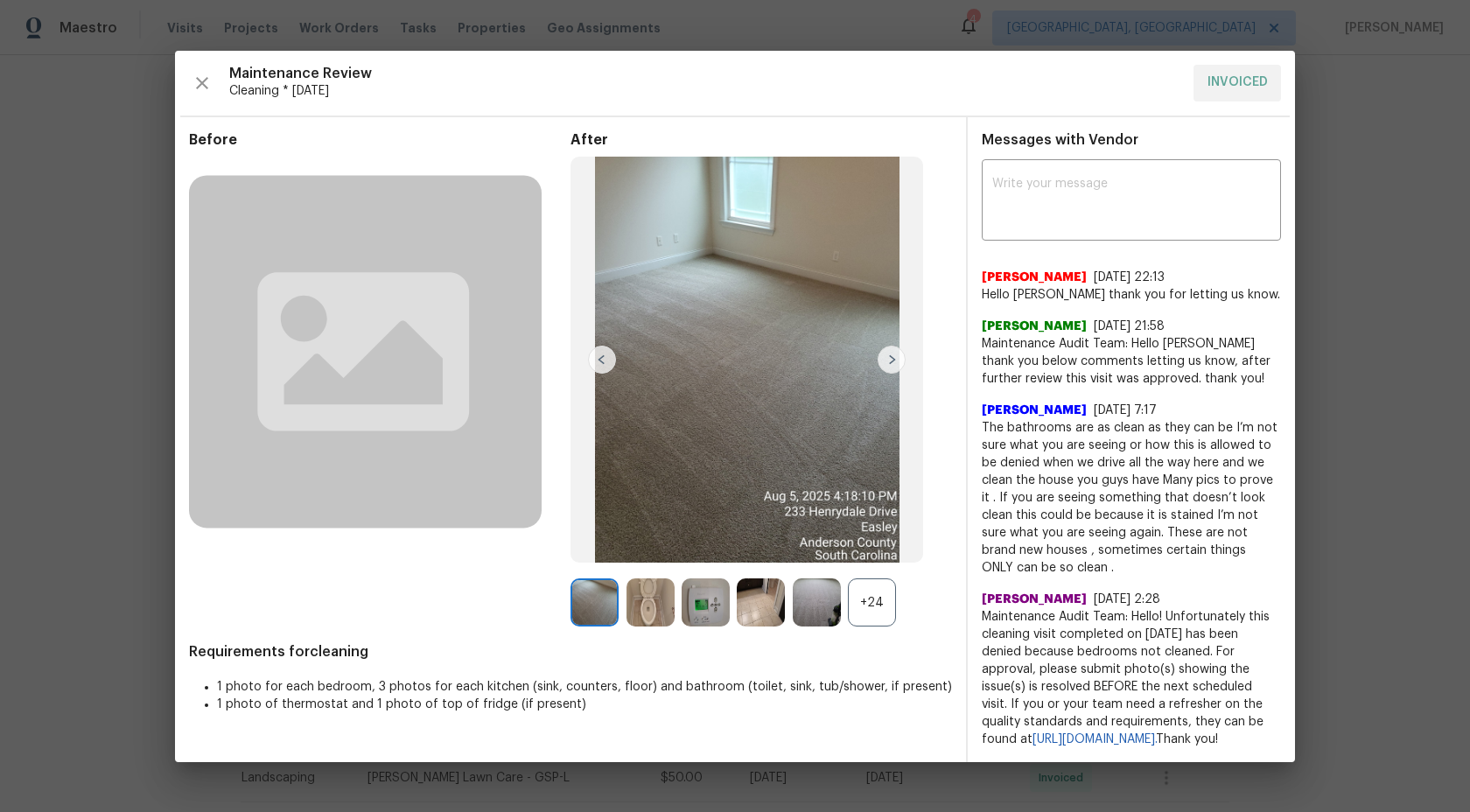
click at [1197, 576] on div "Manoj Prabakar 6/29/25, 2:28 Maintenance Audit Team: Hello! Unfortunately this …" at bounding box center [1130, 662] width 299 height 171
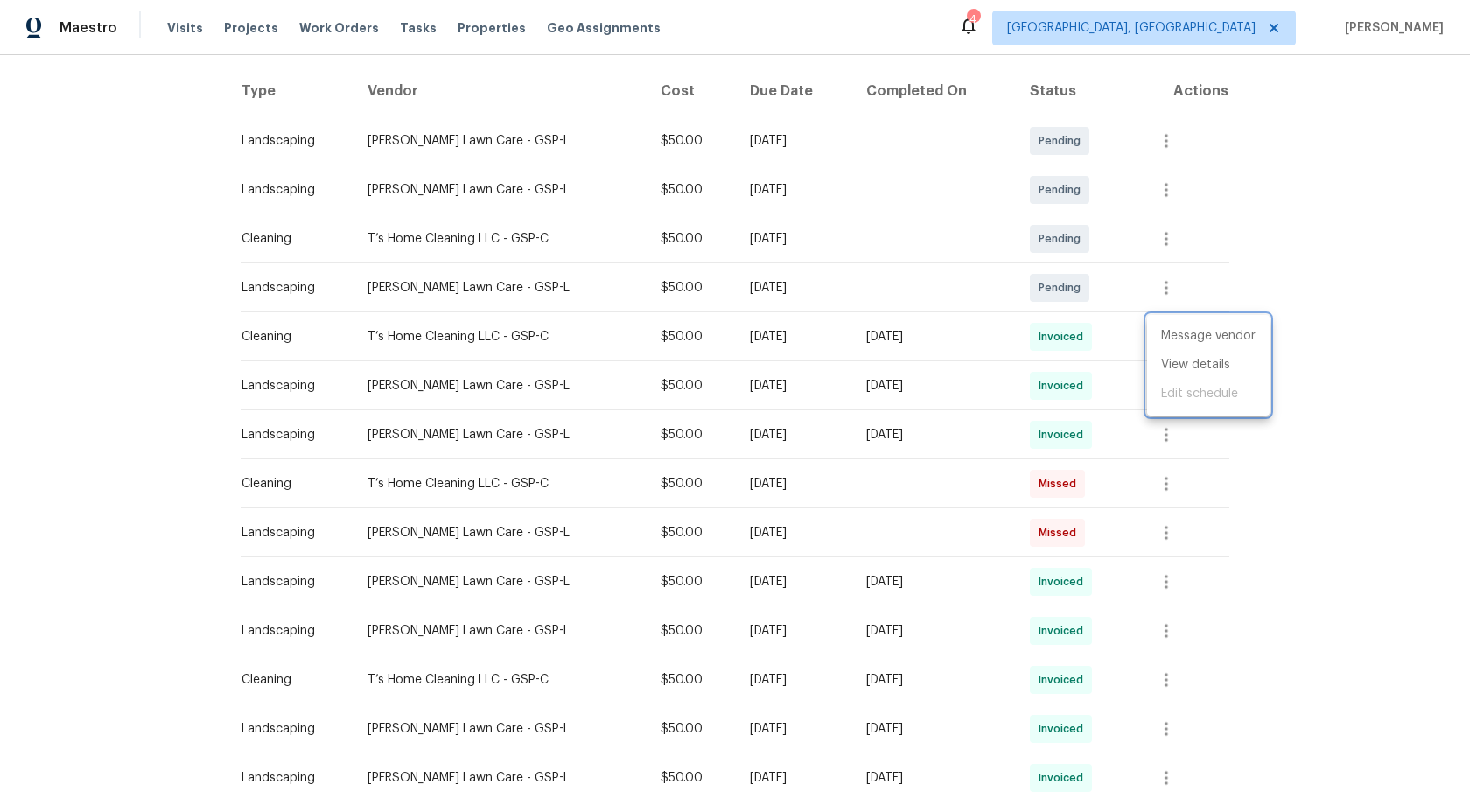
click at [1330, 469] on div at bounding box center [735, 406] width 1470 height 812
click at [1168, 342] on icon "button" at bounding box center [1167, 337] width 4 height 14
click at [1313, 368] on div at bounding box center [735, 406] width 1470 height 812
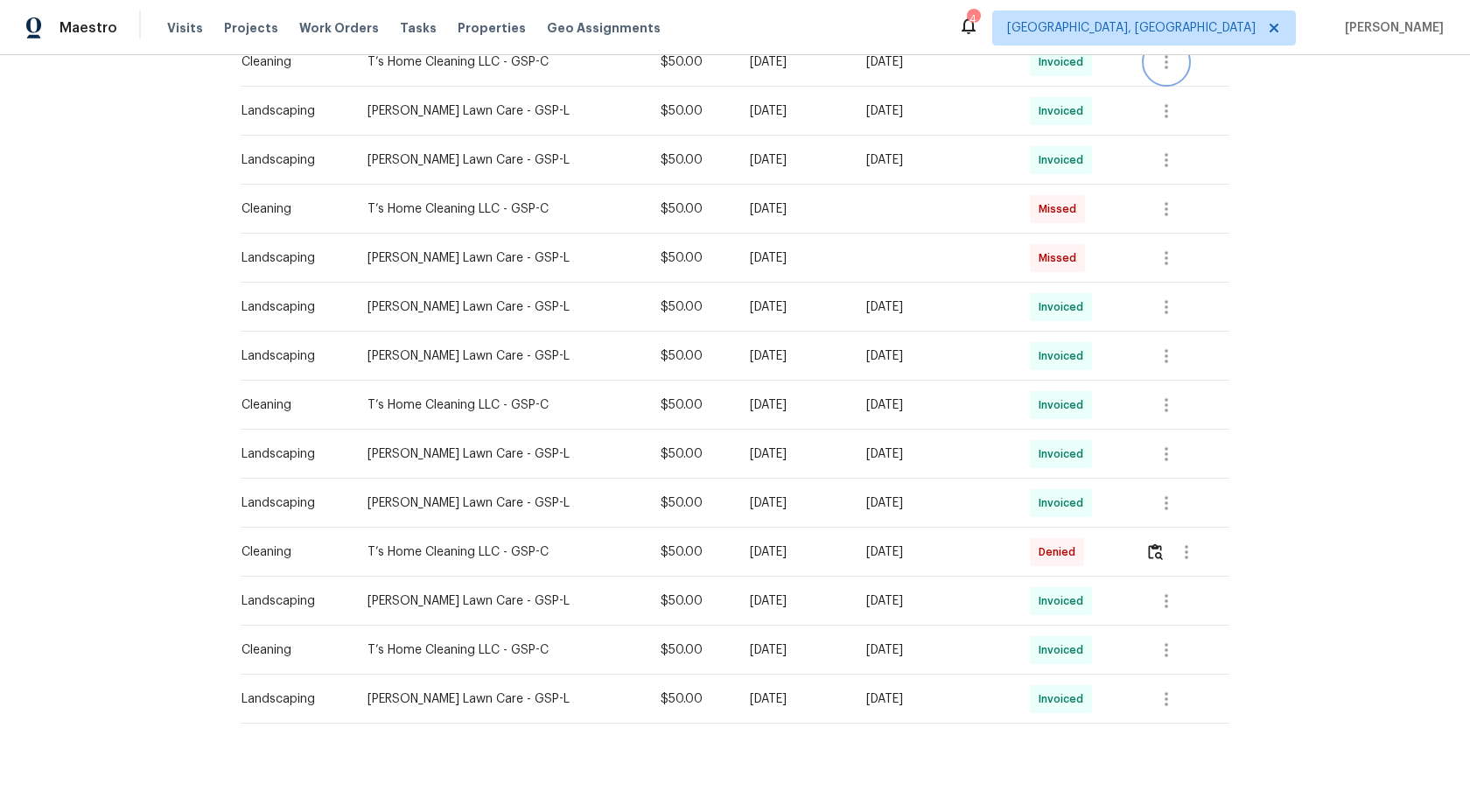
scroll to position [558, 0]
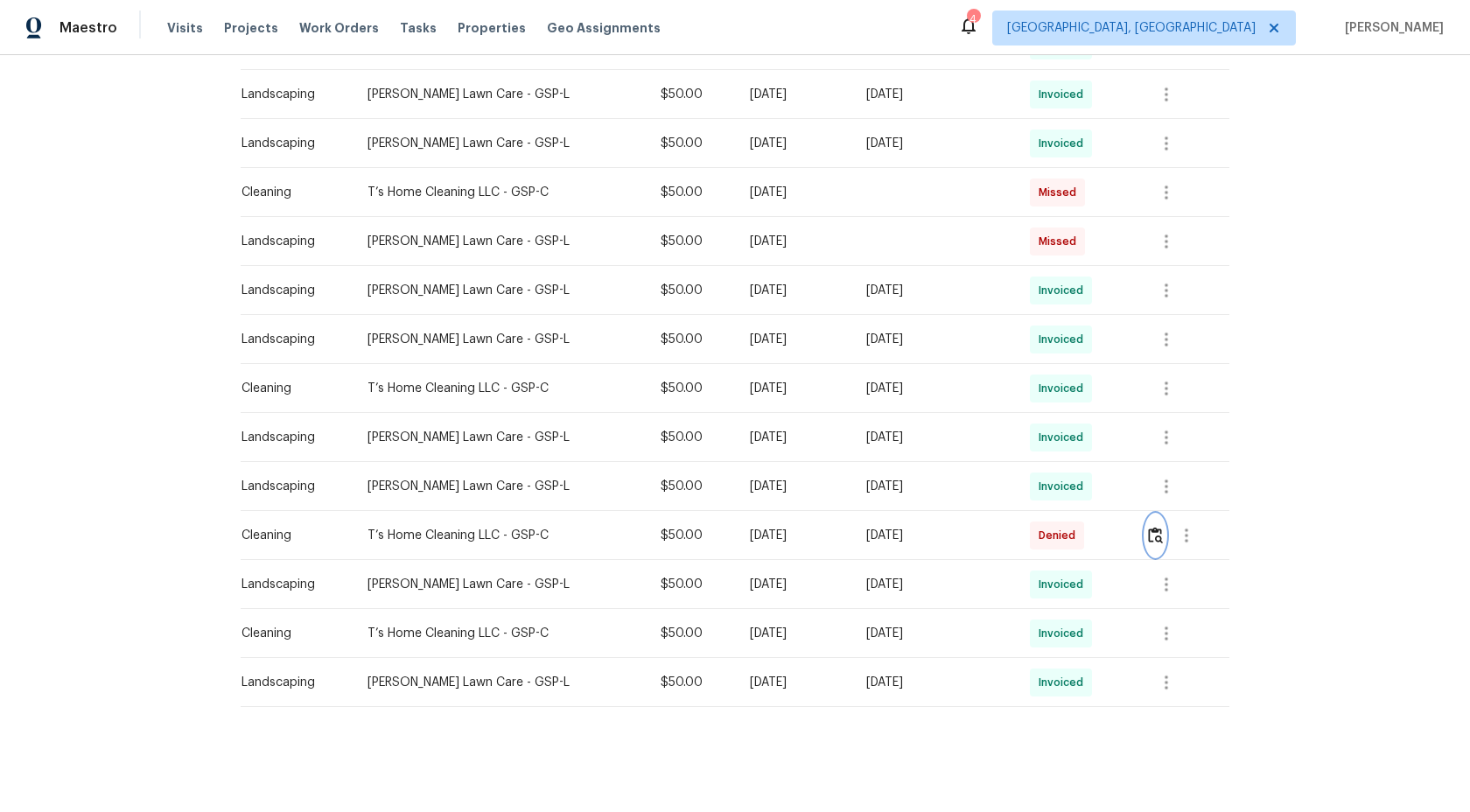
click at [1156, 539] on img "button" at bounding box center [1154, 535] width 14 height 16
click at [1150, 526] on button "button" at bounding box center [1155, 536] width 20 height 42
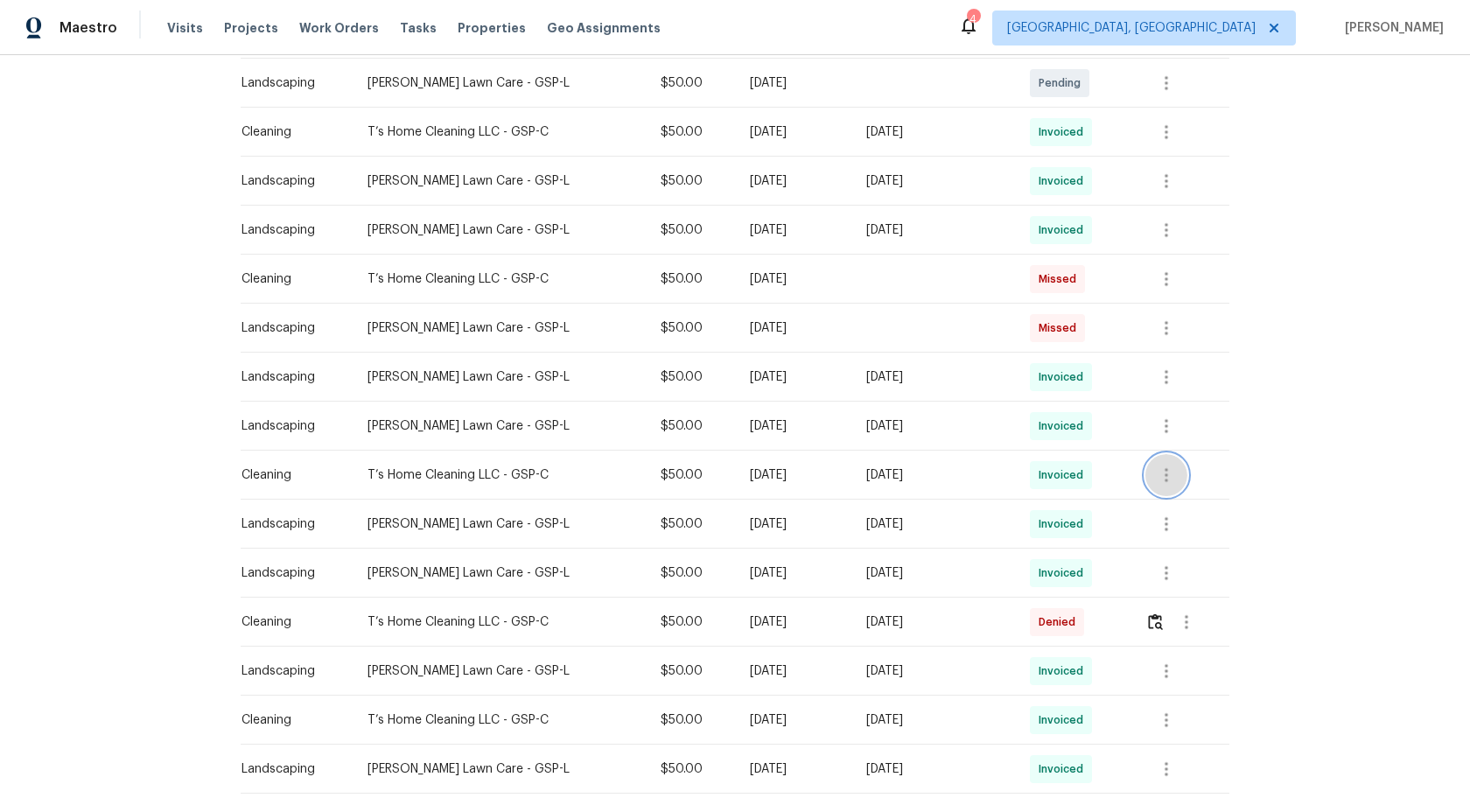
click at [1168, 476] on icon "button" at bounding box center [1167, 475] width 4 height 14
click at [1169, 476] on li "Message vendor" at bounding box center [1207, 474] width 122 height 29
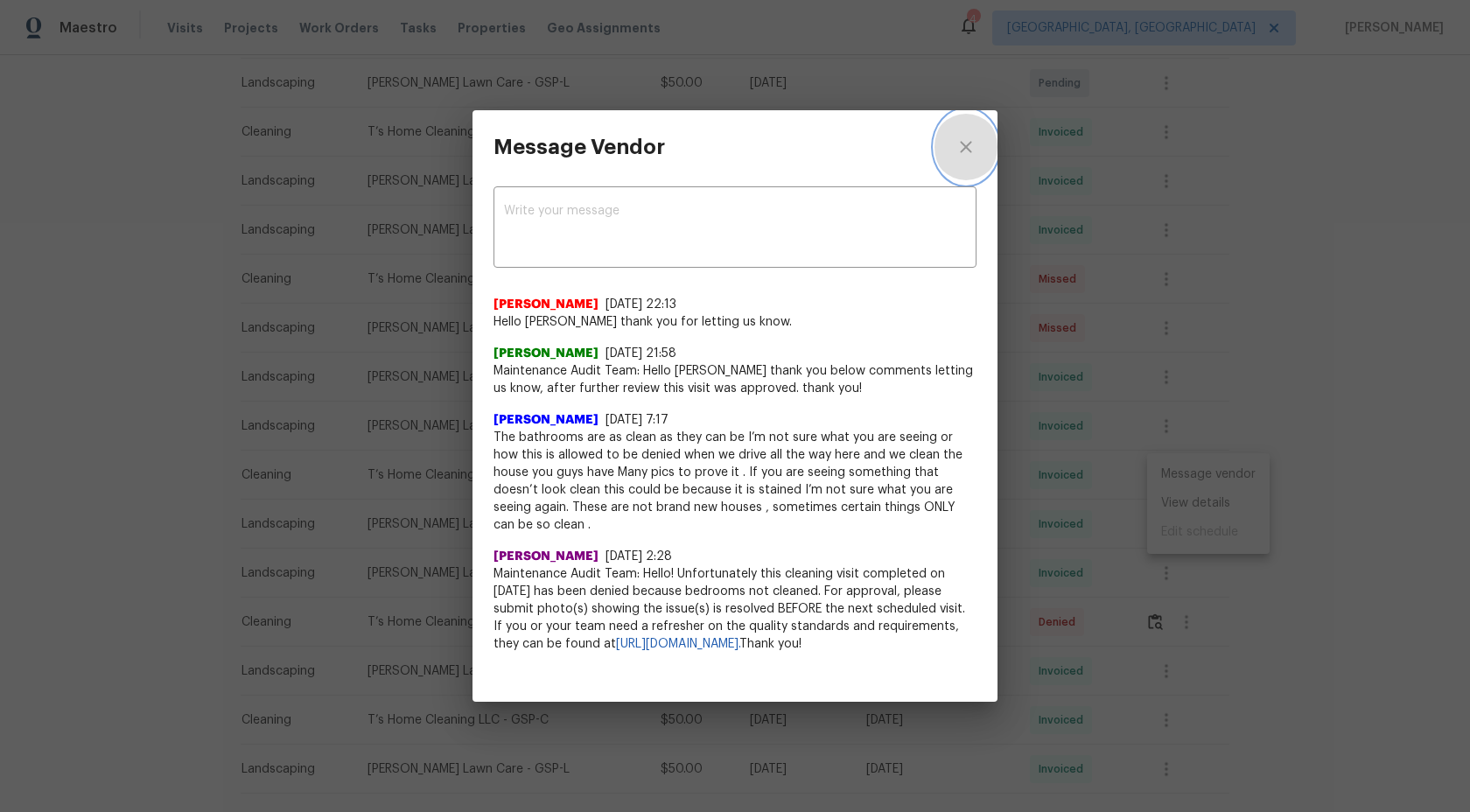
click at [976, 158] on icon "close" at bounding box center [966, 147] width 21 height 21
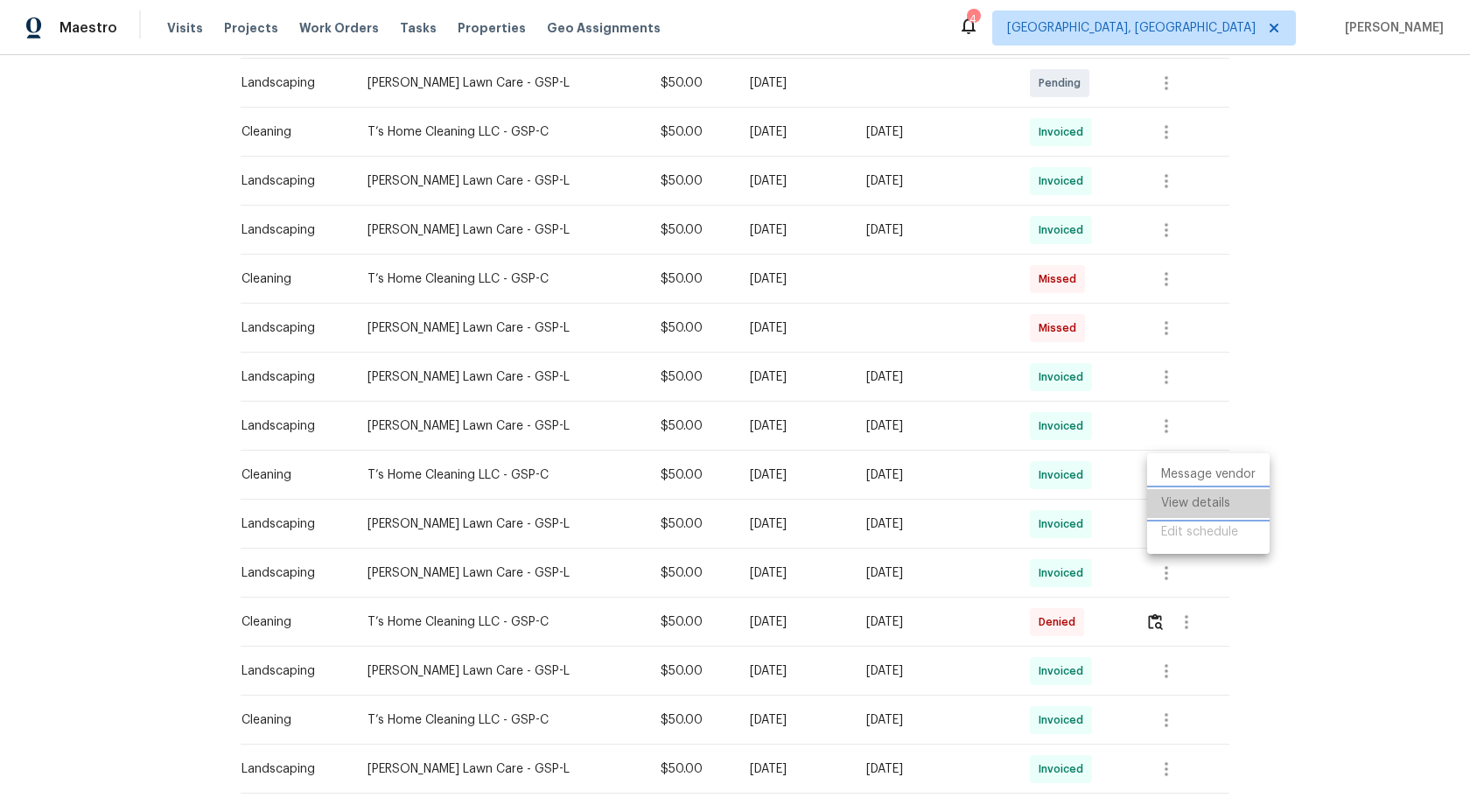
click at [1180, 506] on li "View details" at bounding box center [1207, 503] width 122 height 29
click at [1245, 609] on div at bounding box center [735, 406] width 1470 height 812
click at [1386, 422] on div "Back to all projects 231 Henrydale Dr, Easley, SC 29642 3 Beds | 2 Baths | Tota…" at bounding box center [735, 433] width 1470 height 757
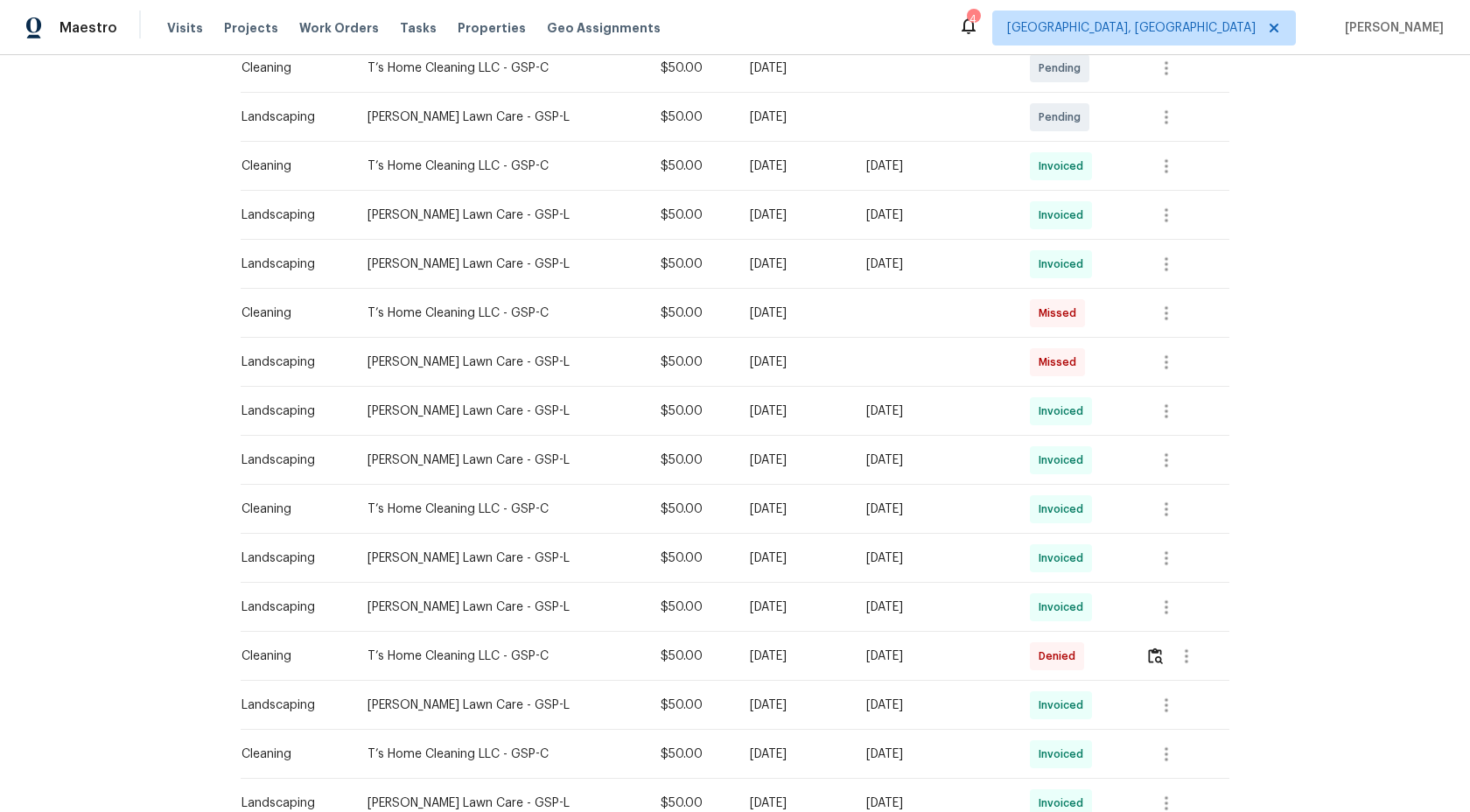
scroll to position [558, 0]
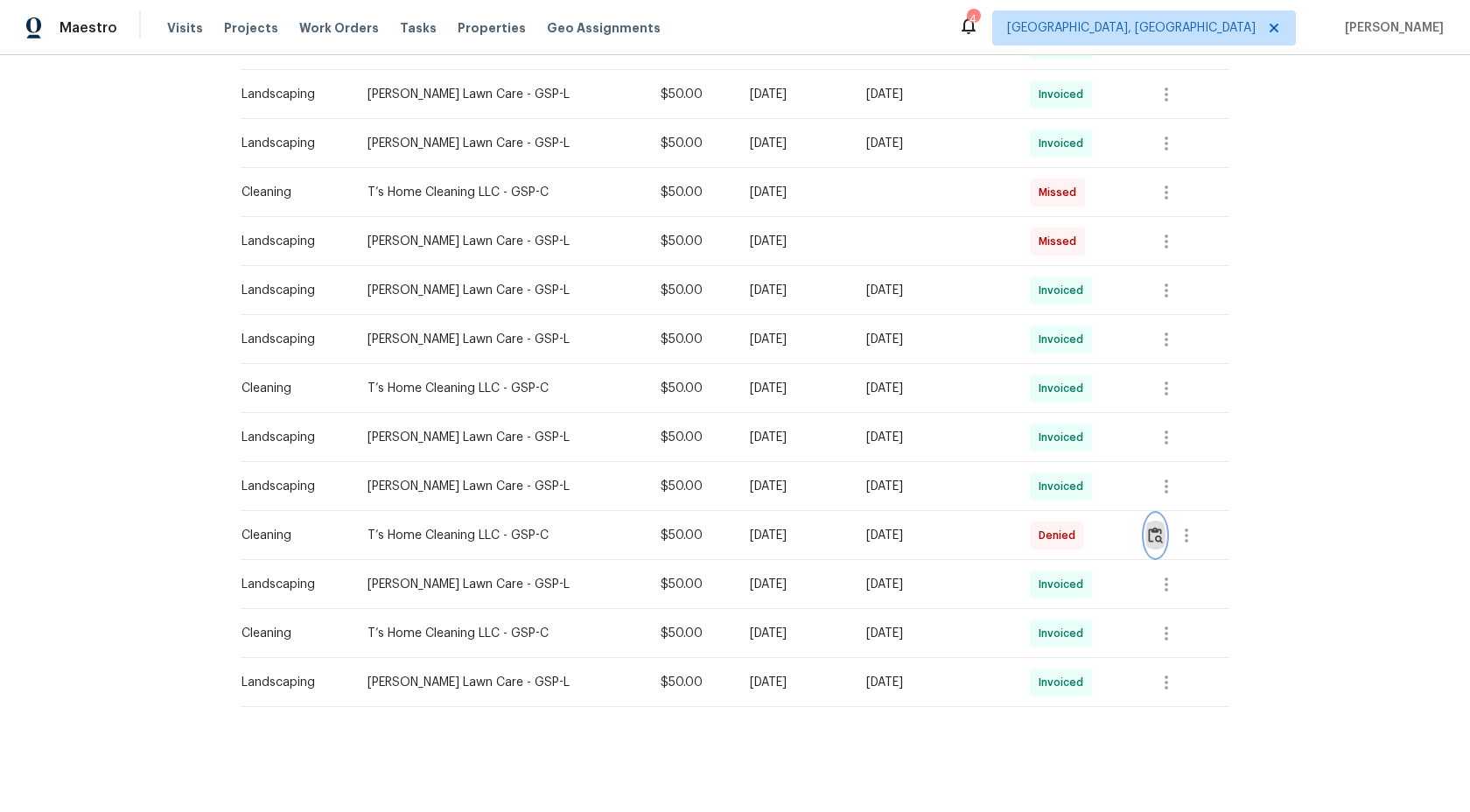
click at [1157, 540] on img "button" at bounding box center [1154, 535] width 14 height 16
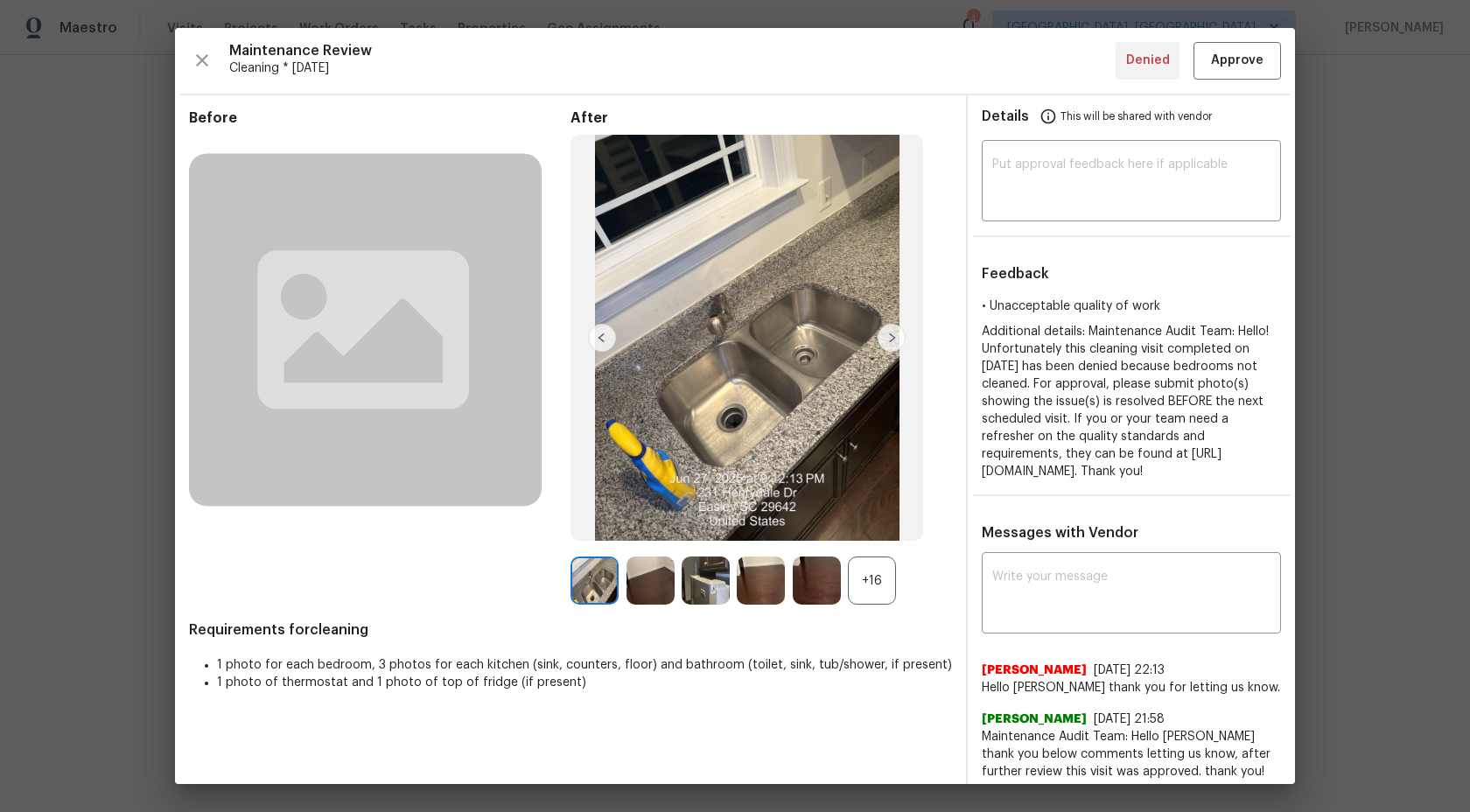
scroll to position [388, 0]
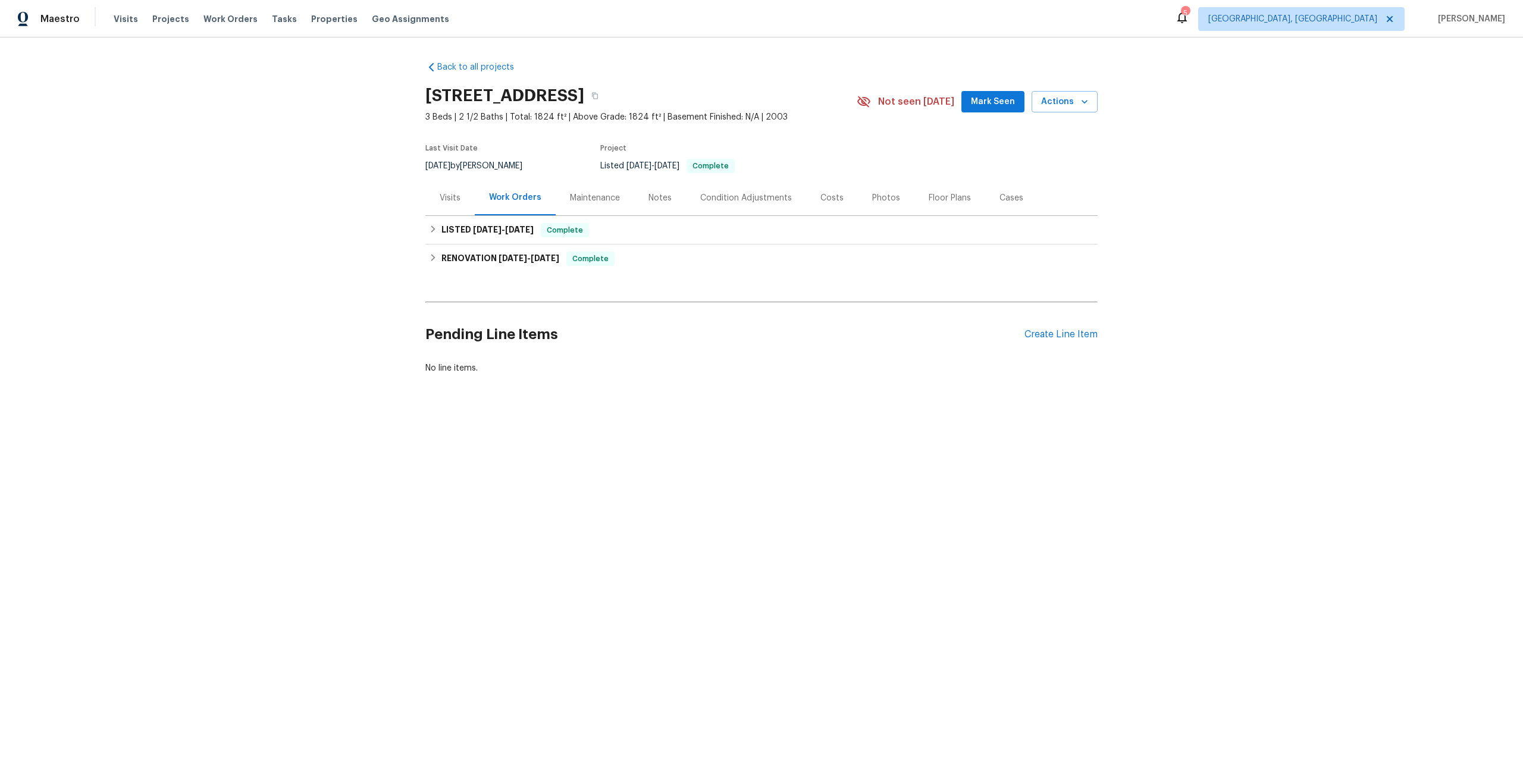
click at [584, 202] on div "Maintenance" at bounding box center [595, 198] width 50 height 12
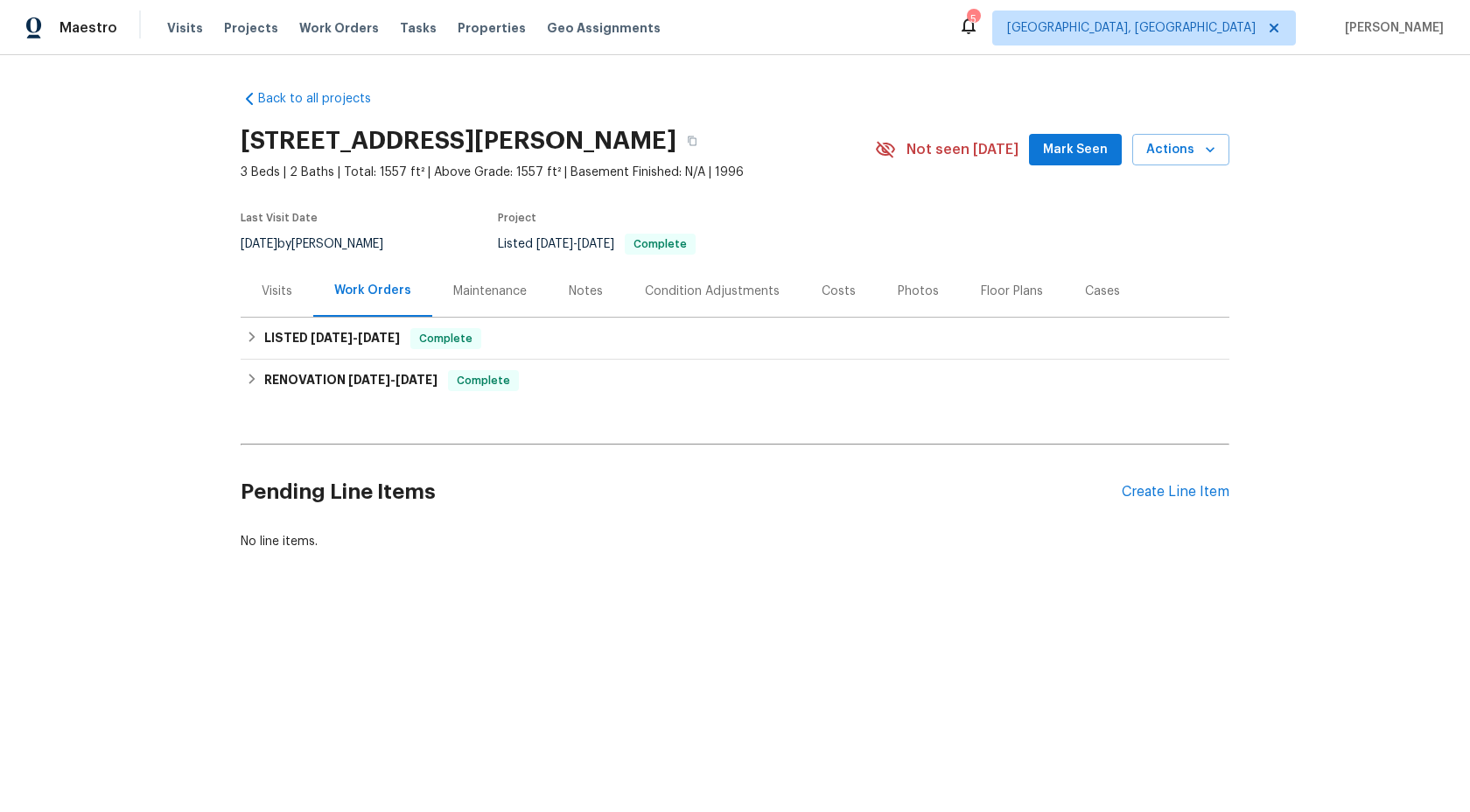
click at [505, 293] on div "Maintenance" at bounding box center [490, 292] width 73 height 17
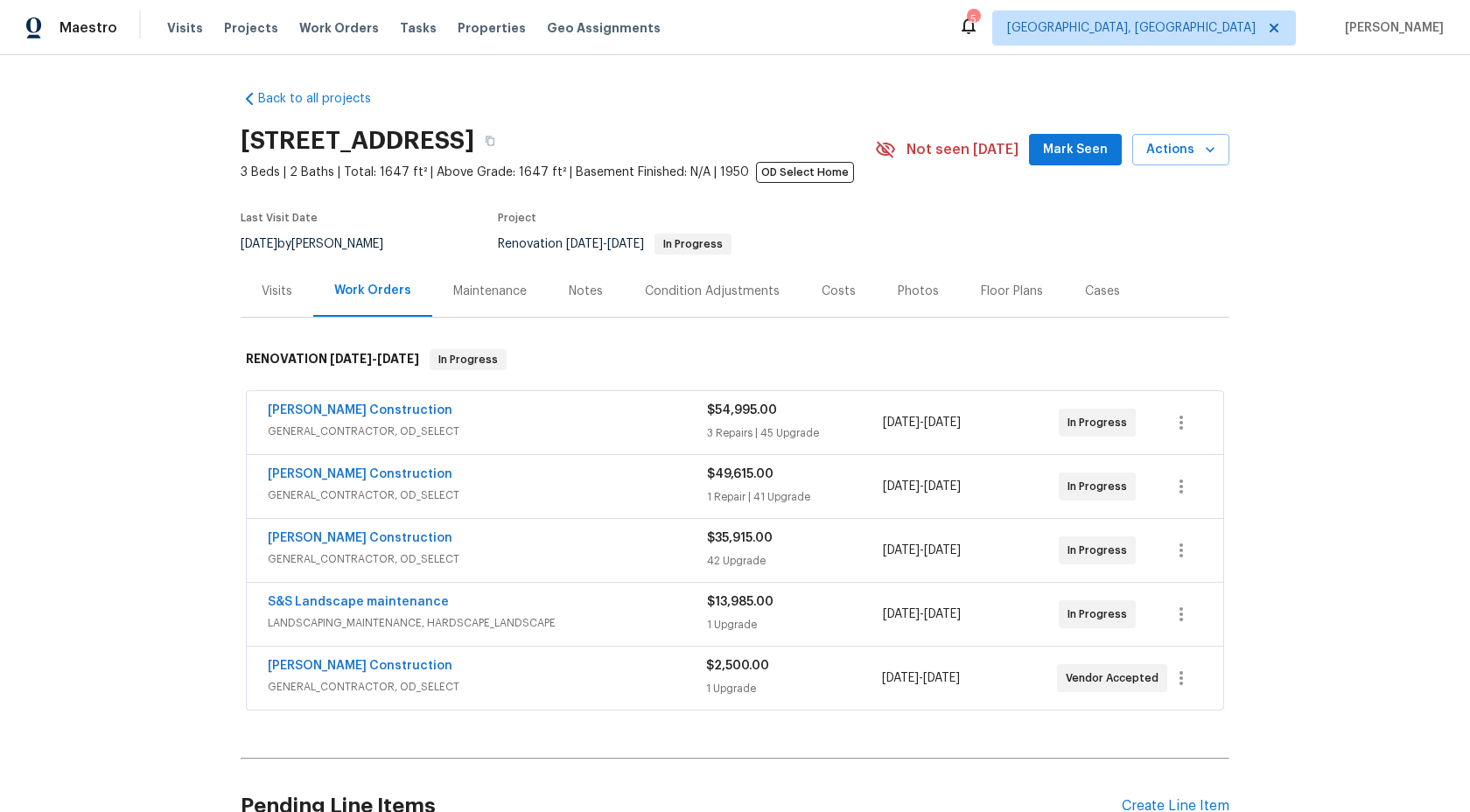
click at [493, 293] on div "Maintenance" at bounding box center [490, 292] width 73 height 17
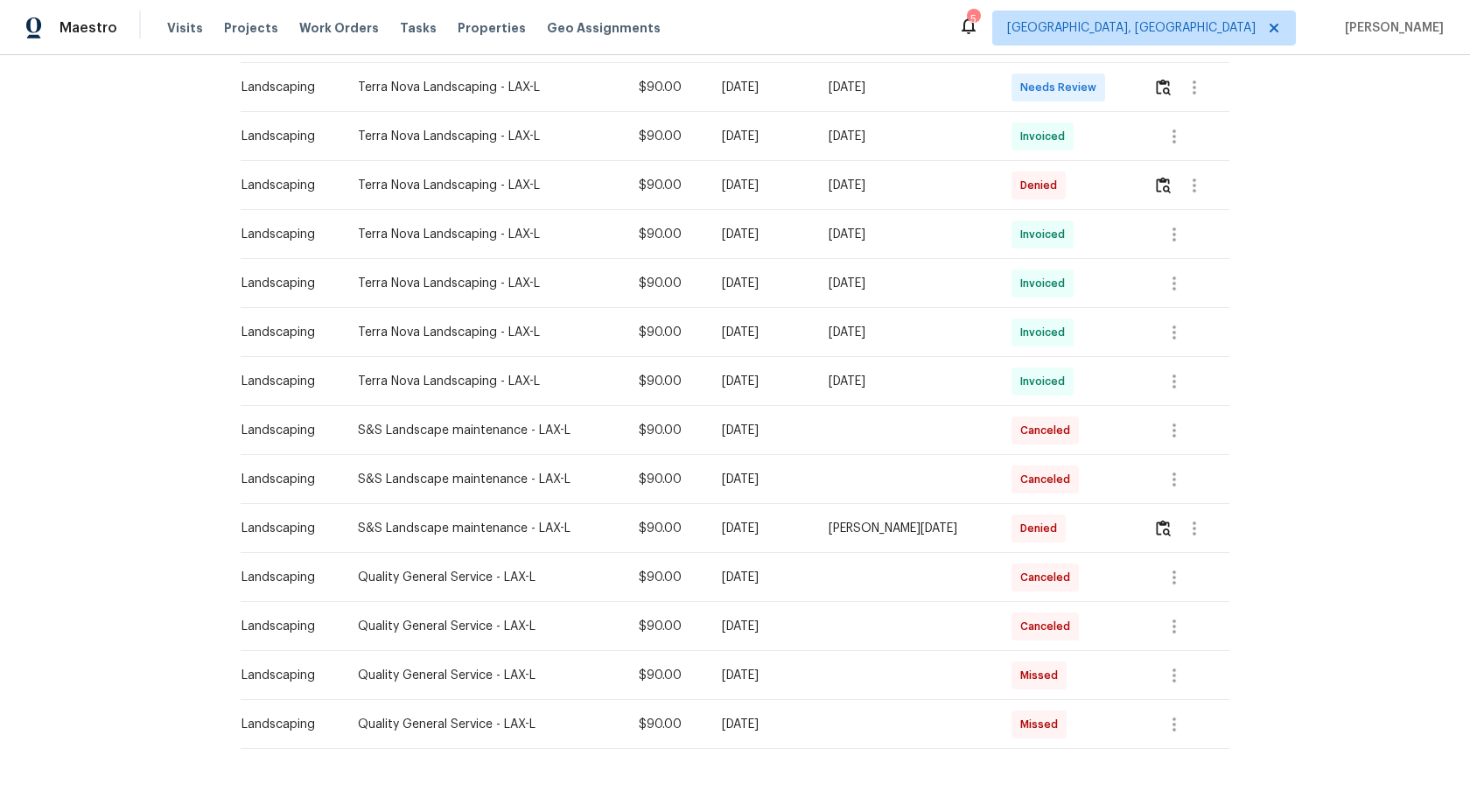
scroll to position [459, 0]
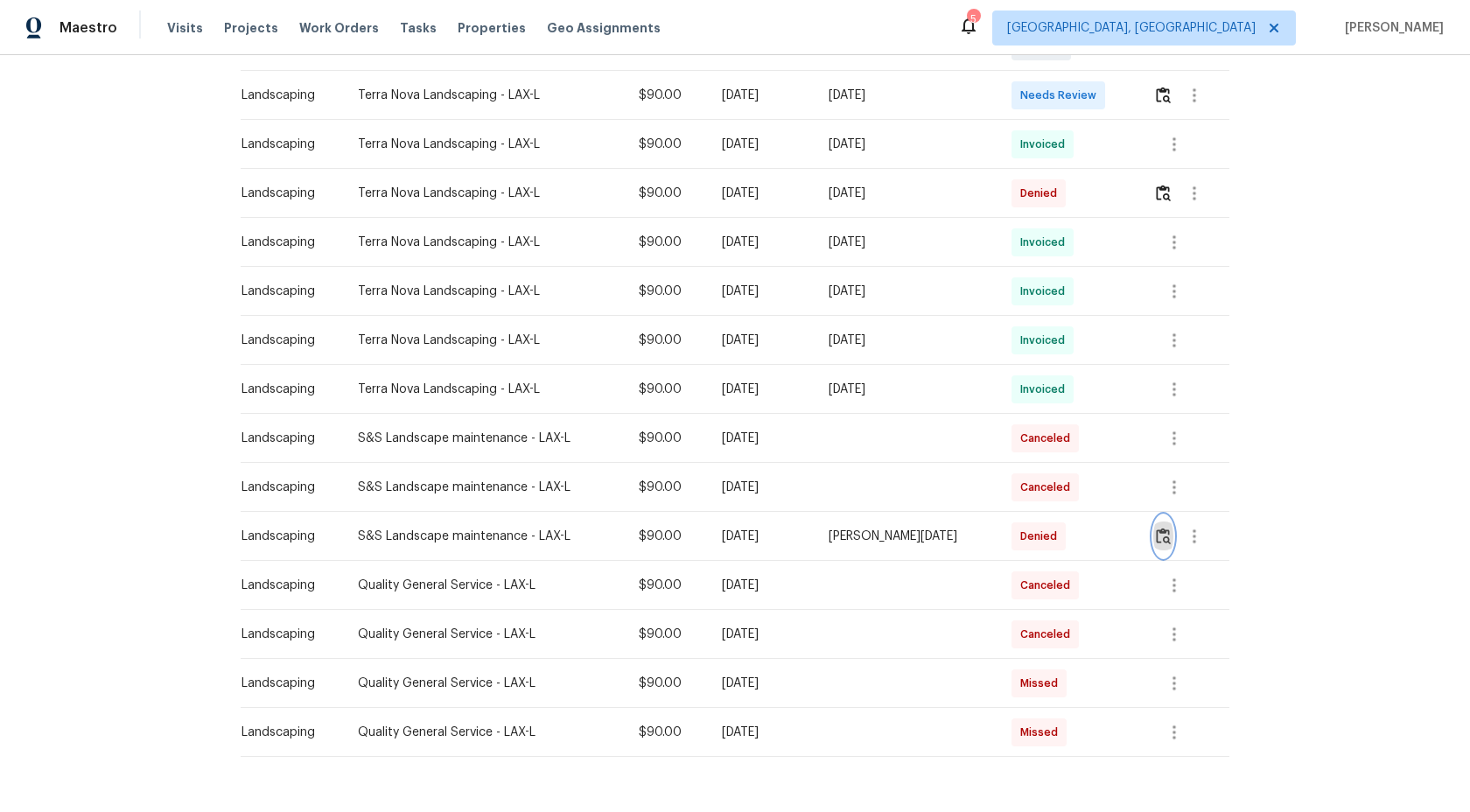
click at [1165, 537] on img "button" at bounding box center [1162, 535] width 14 height 16
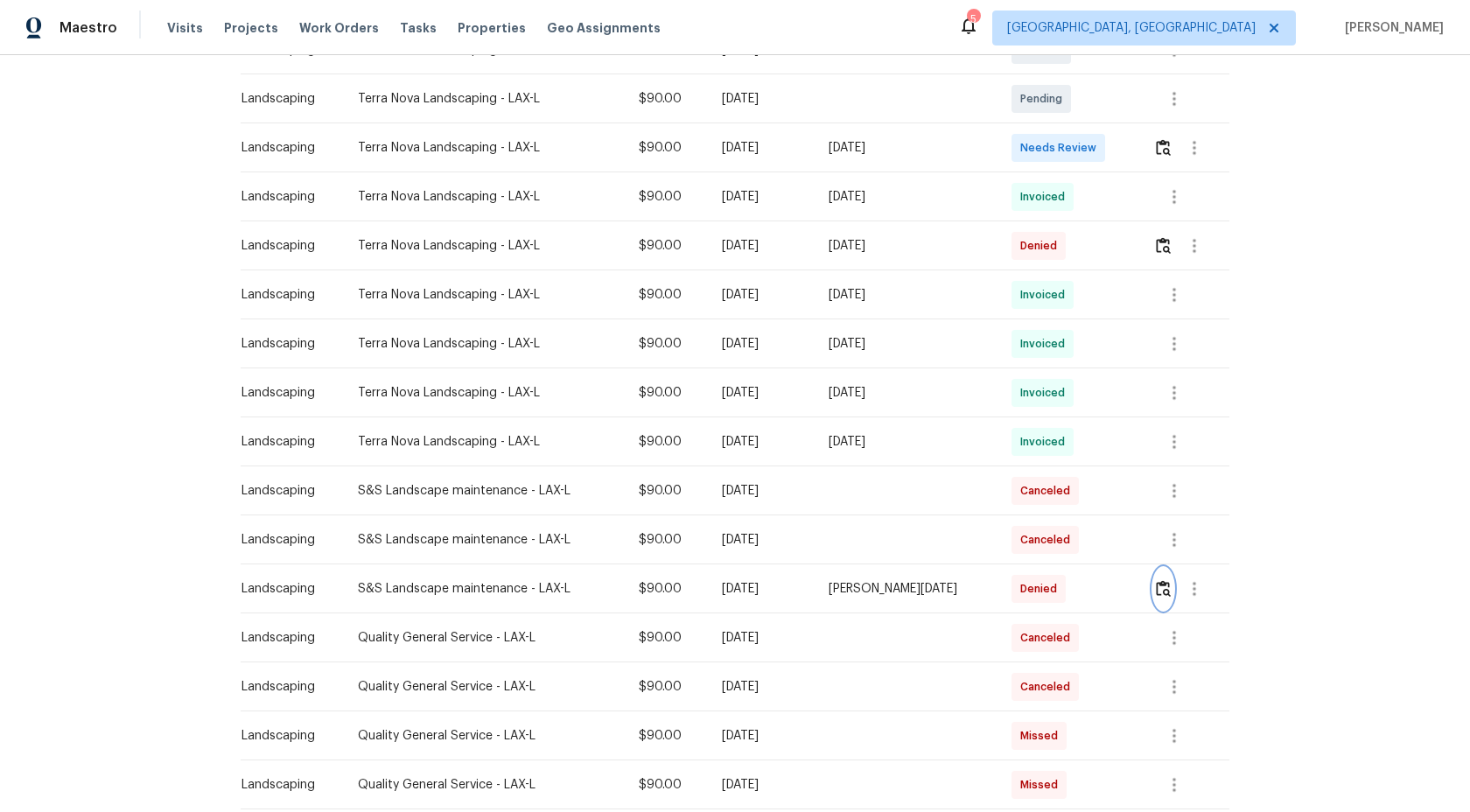
scroll to position [394, 0]
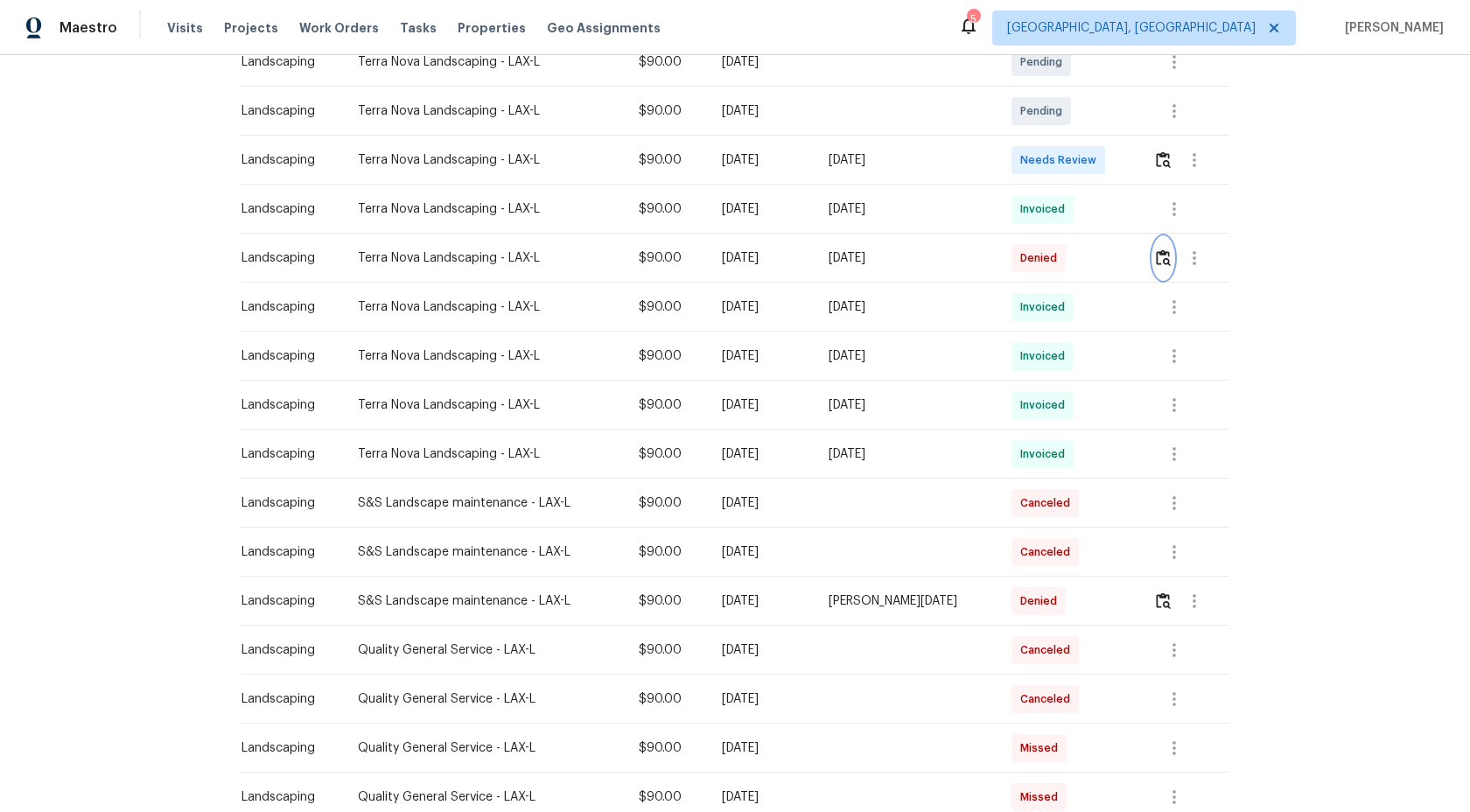
click at [1164, 256] on img "button" at bounding box center [1162, 257] width 14 height 16
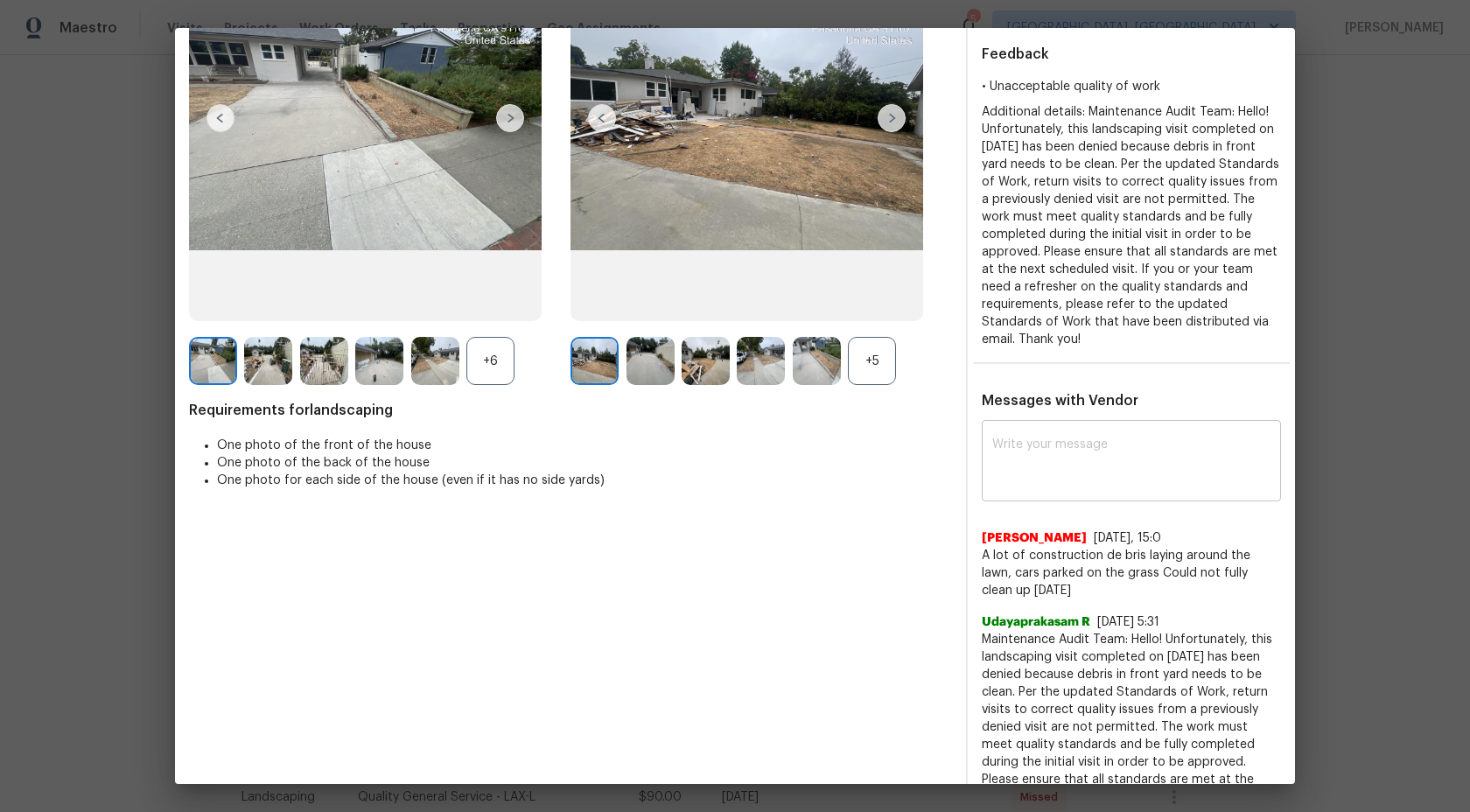
scroll to position [91, 0]
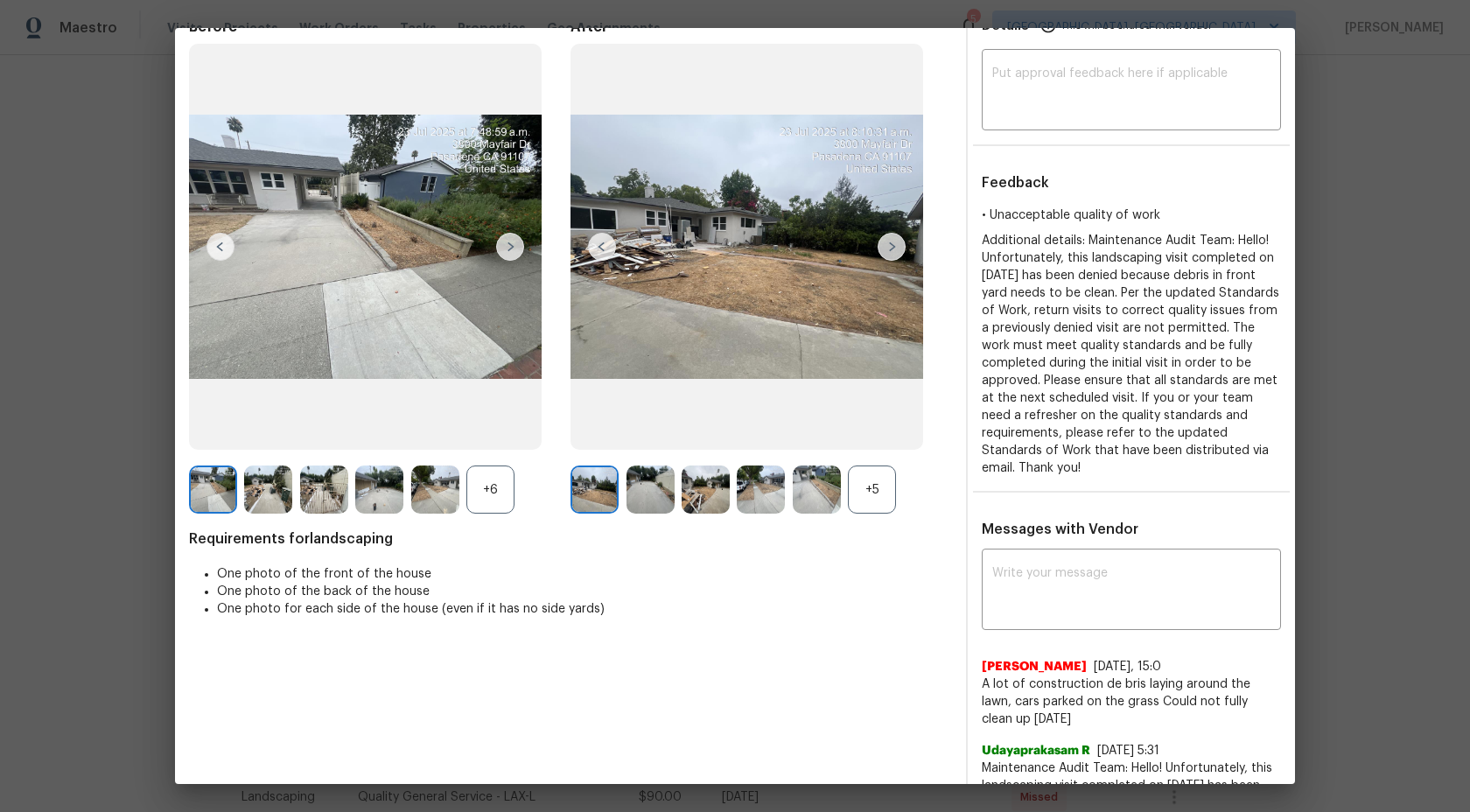
click at [857, 491] on div "+5" at bounding box center [872, 490] width 48 height 48
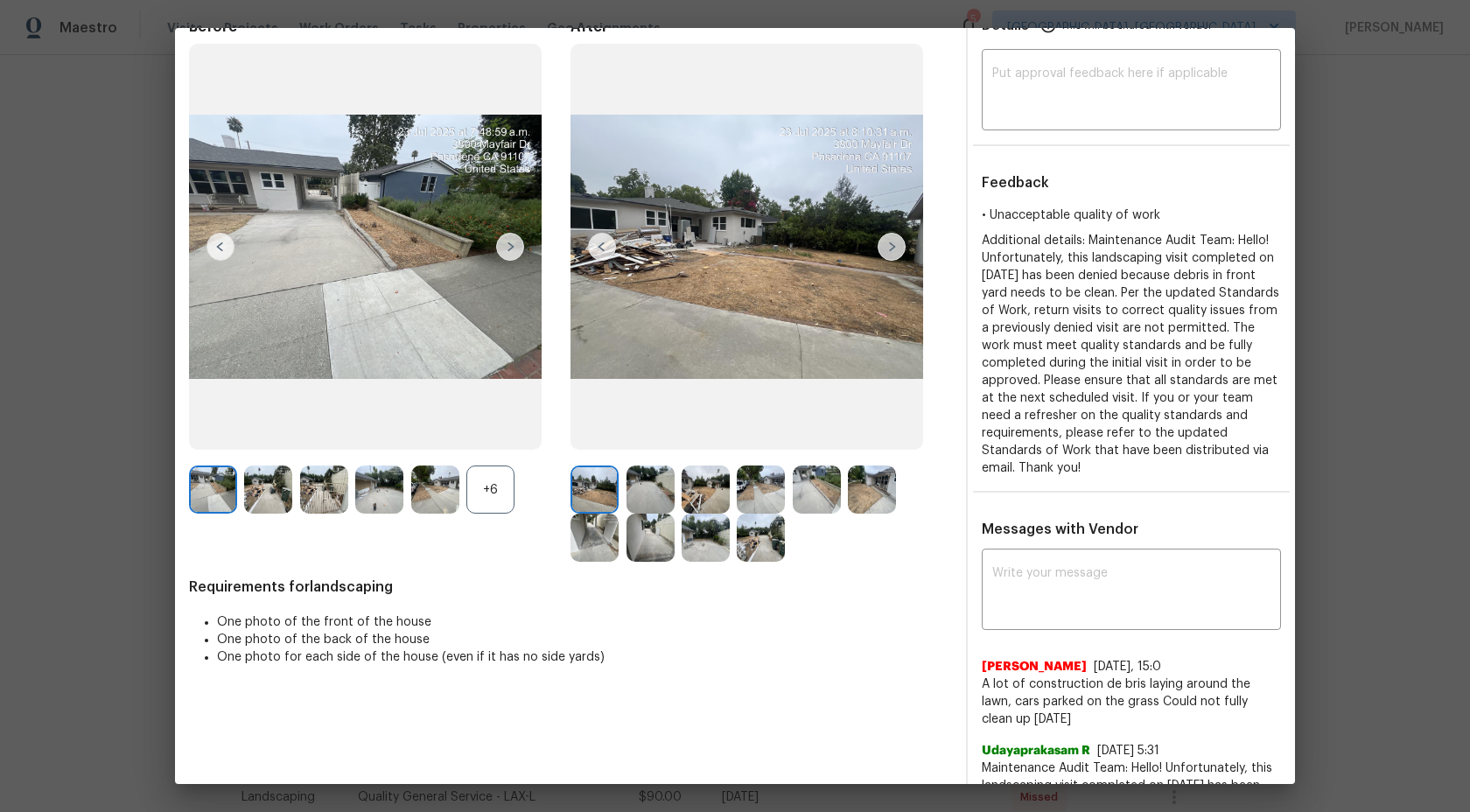
click at [496, 496] on div "+6" at bounding box center [491, 490] width 48 height 48
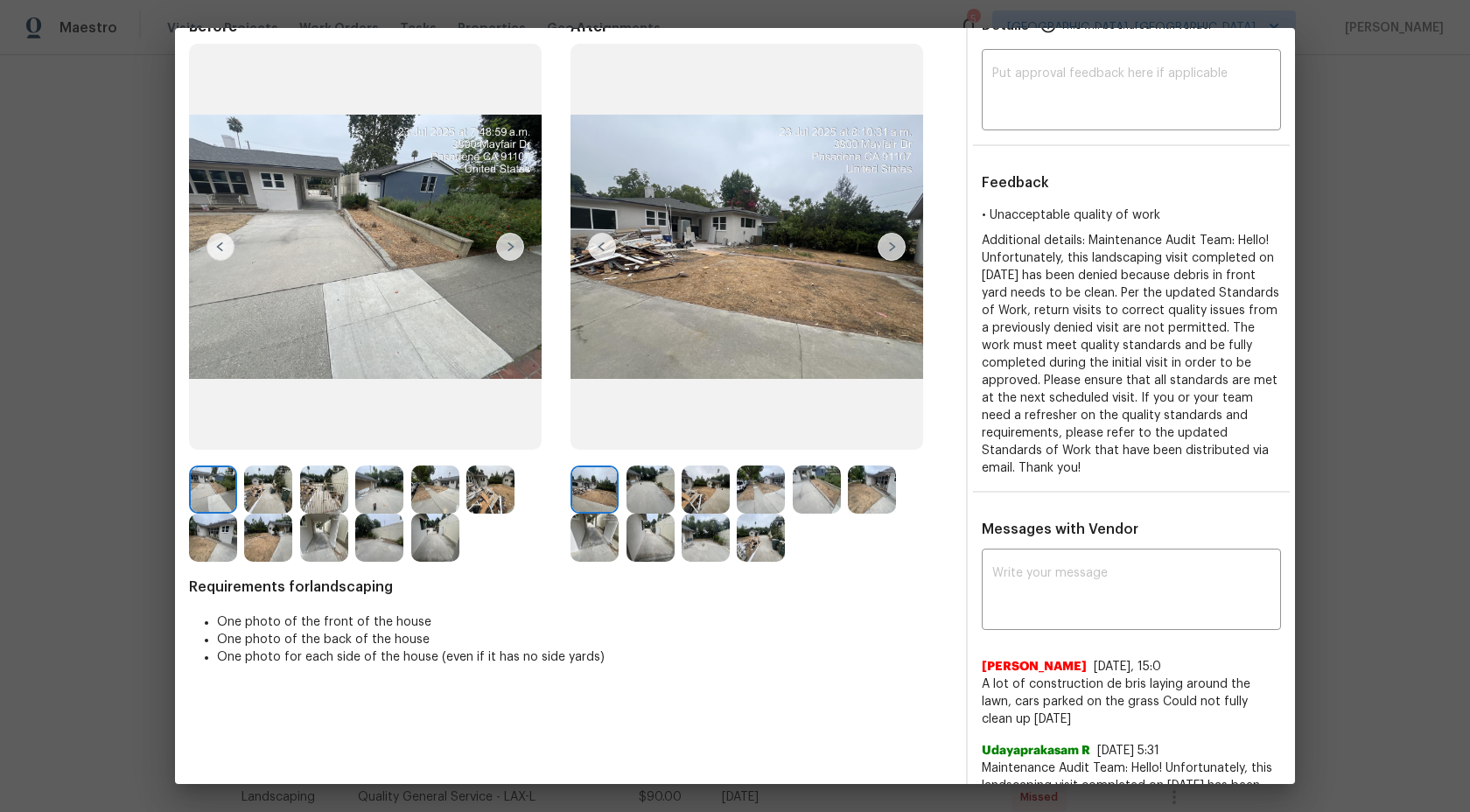
click at [604, 486] on img at bounding box center [595, 490] width 48 height 48
click at [642, 486] on img at bounding box center [650, 490] width 48 height 48
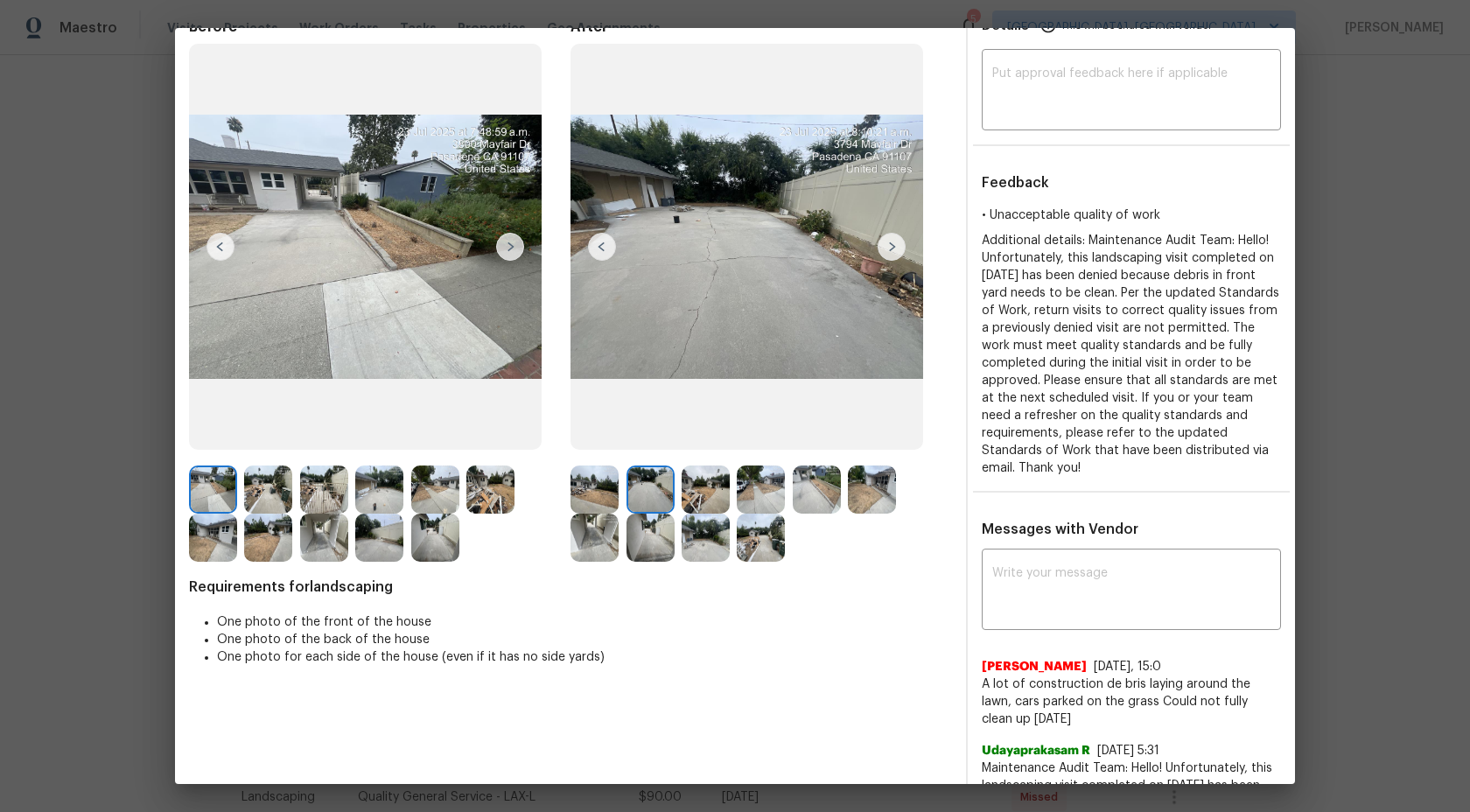
click at [599, 472] on img at bounding box center [595, 490] width 48 height 48
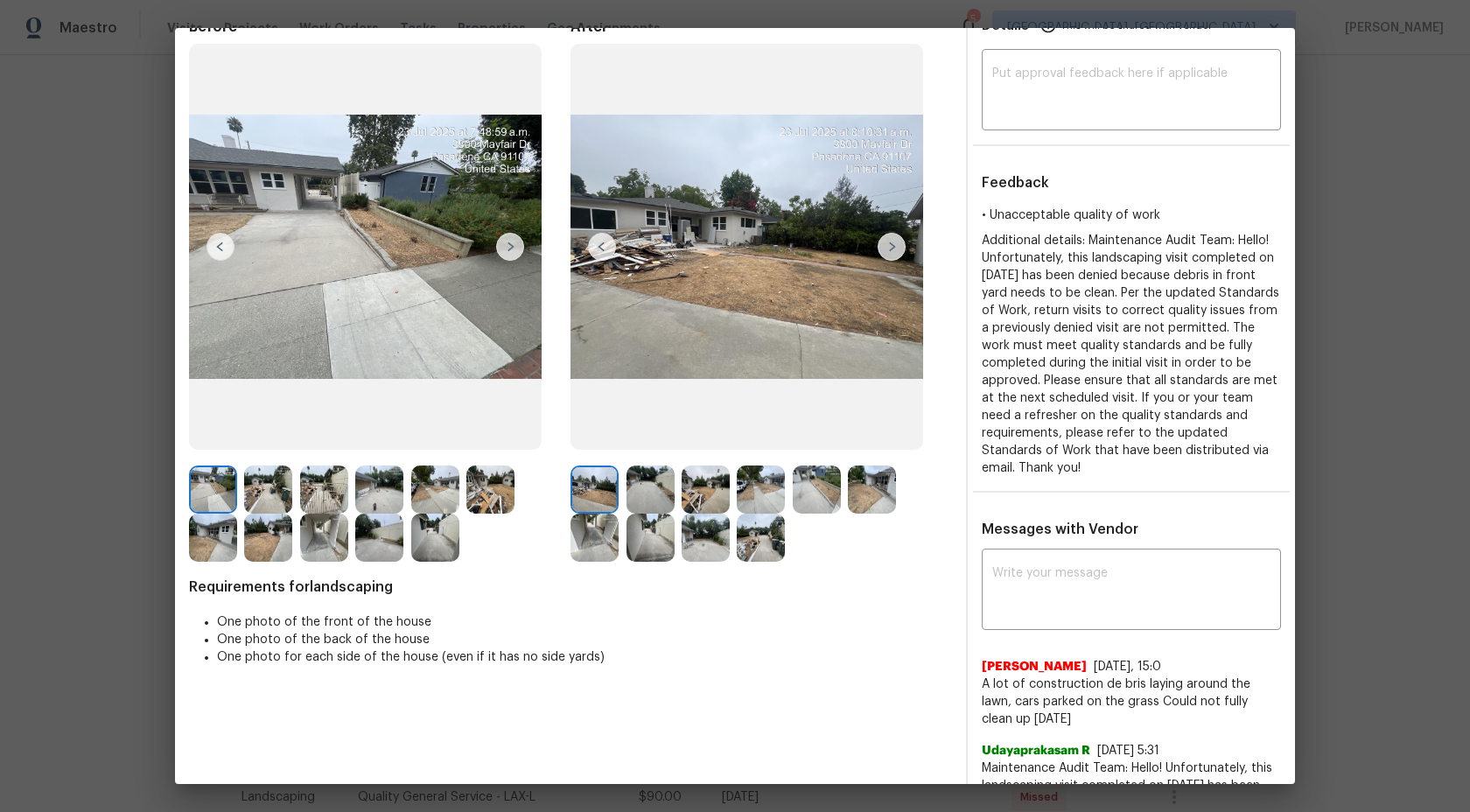
click at [662, 496] on img at bounding box center [650, 490] width 48 height 48
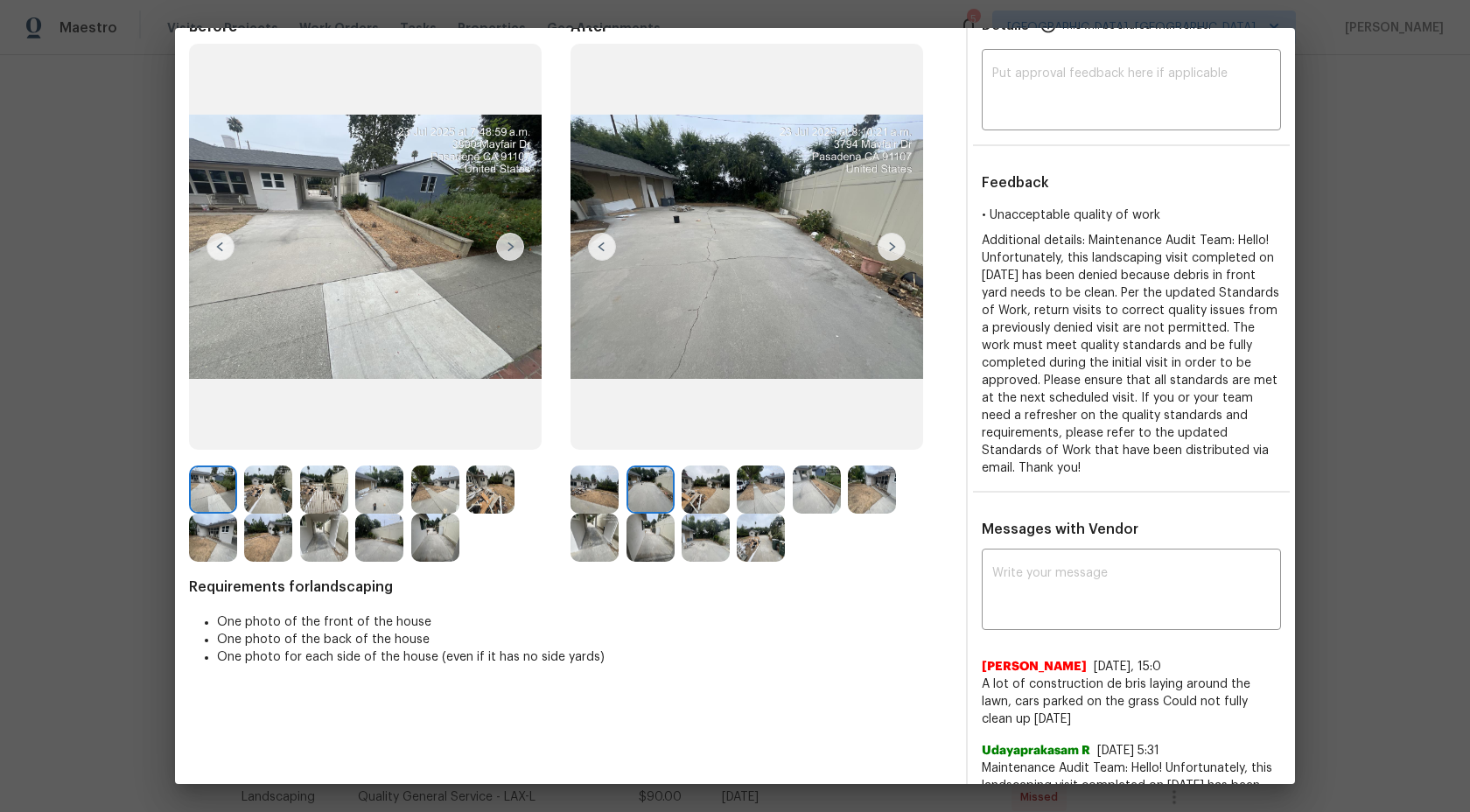
click at [721, 481] on img at bounding box center [705, 490] width 48 height 48
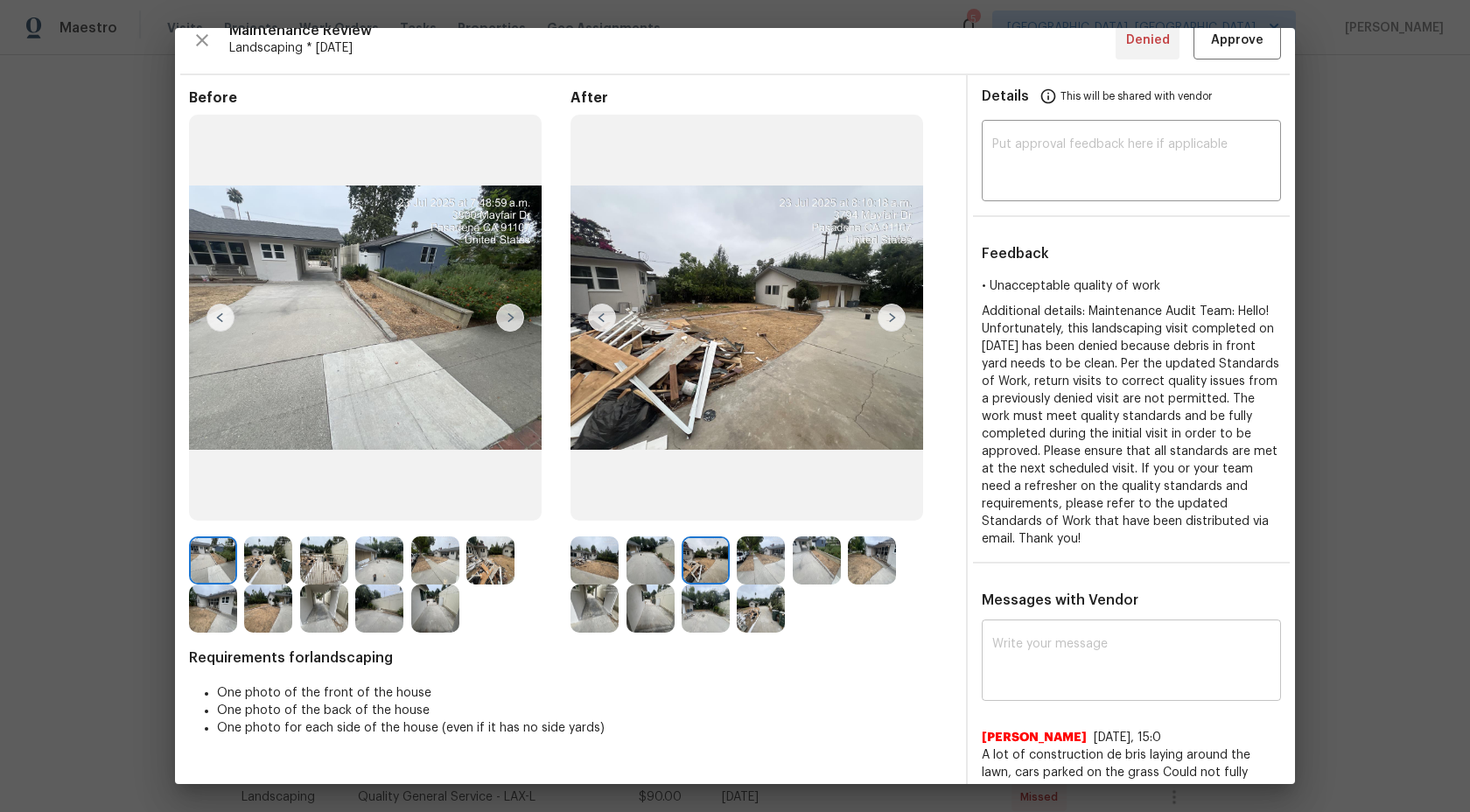
scroll to position [373, 0]
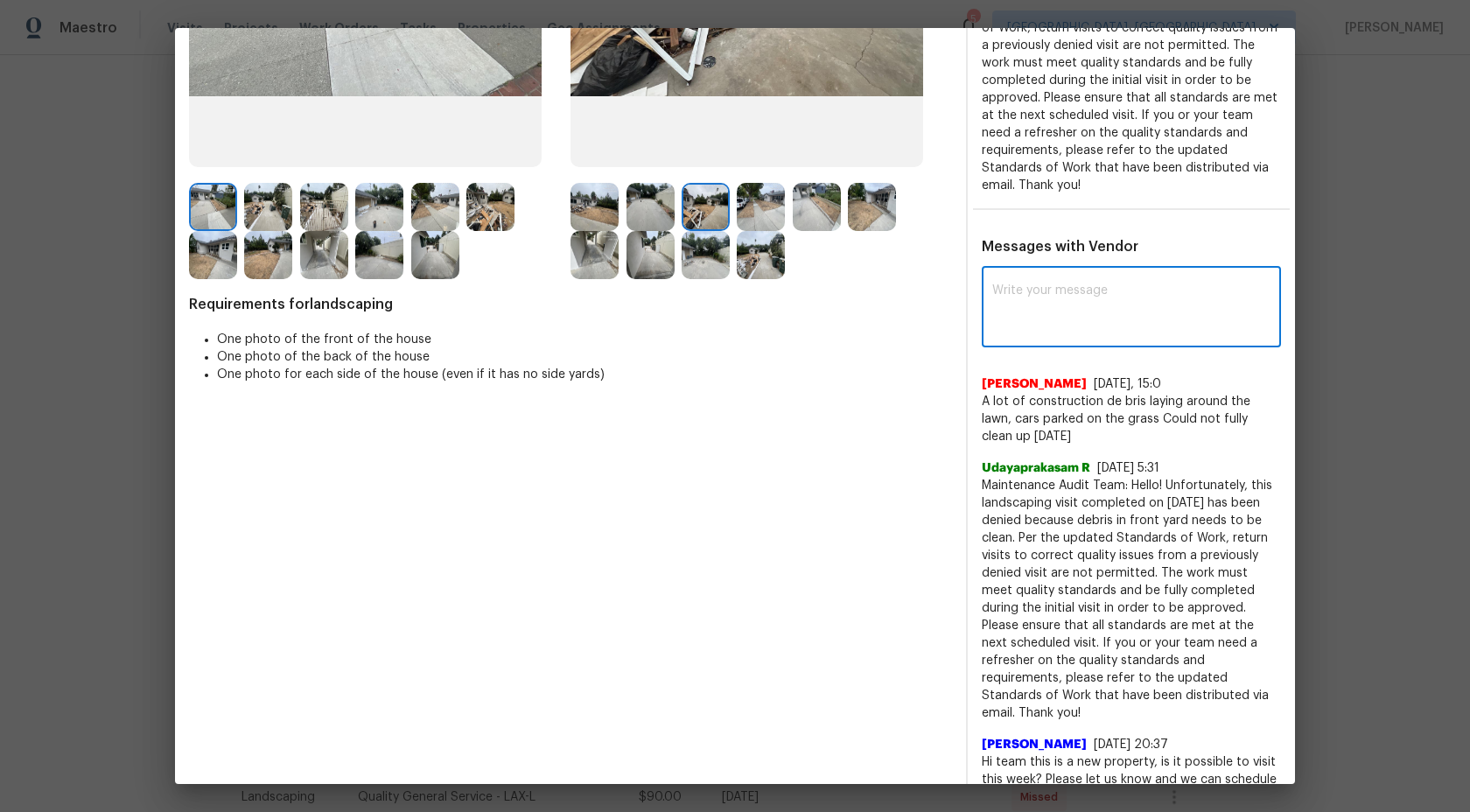
click at [1065, 285] on textarea at bounding box center [1130, 309] width 278 height 49
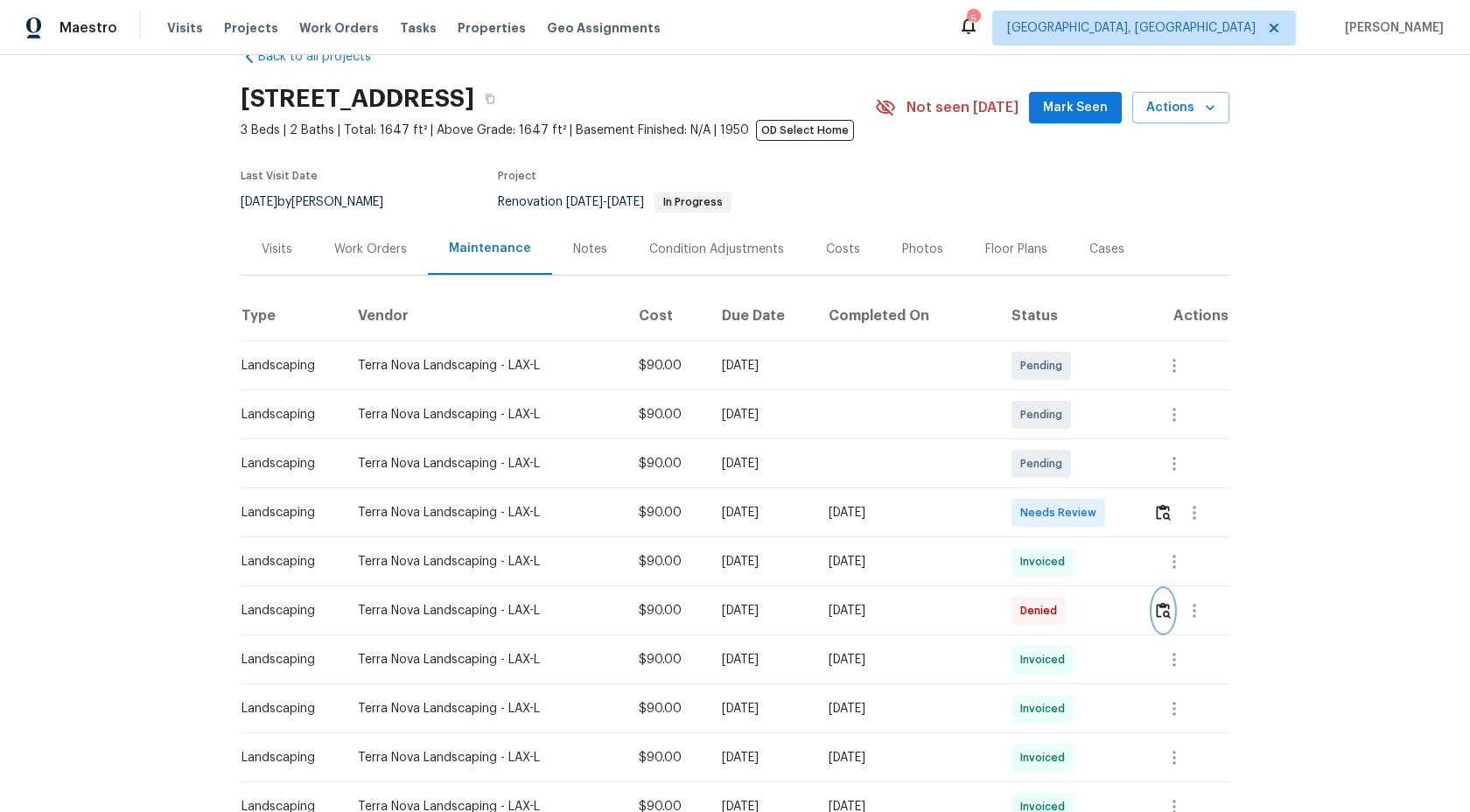
scroll to position [0, 0]
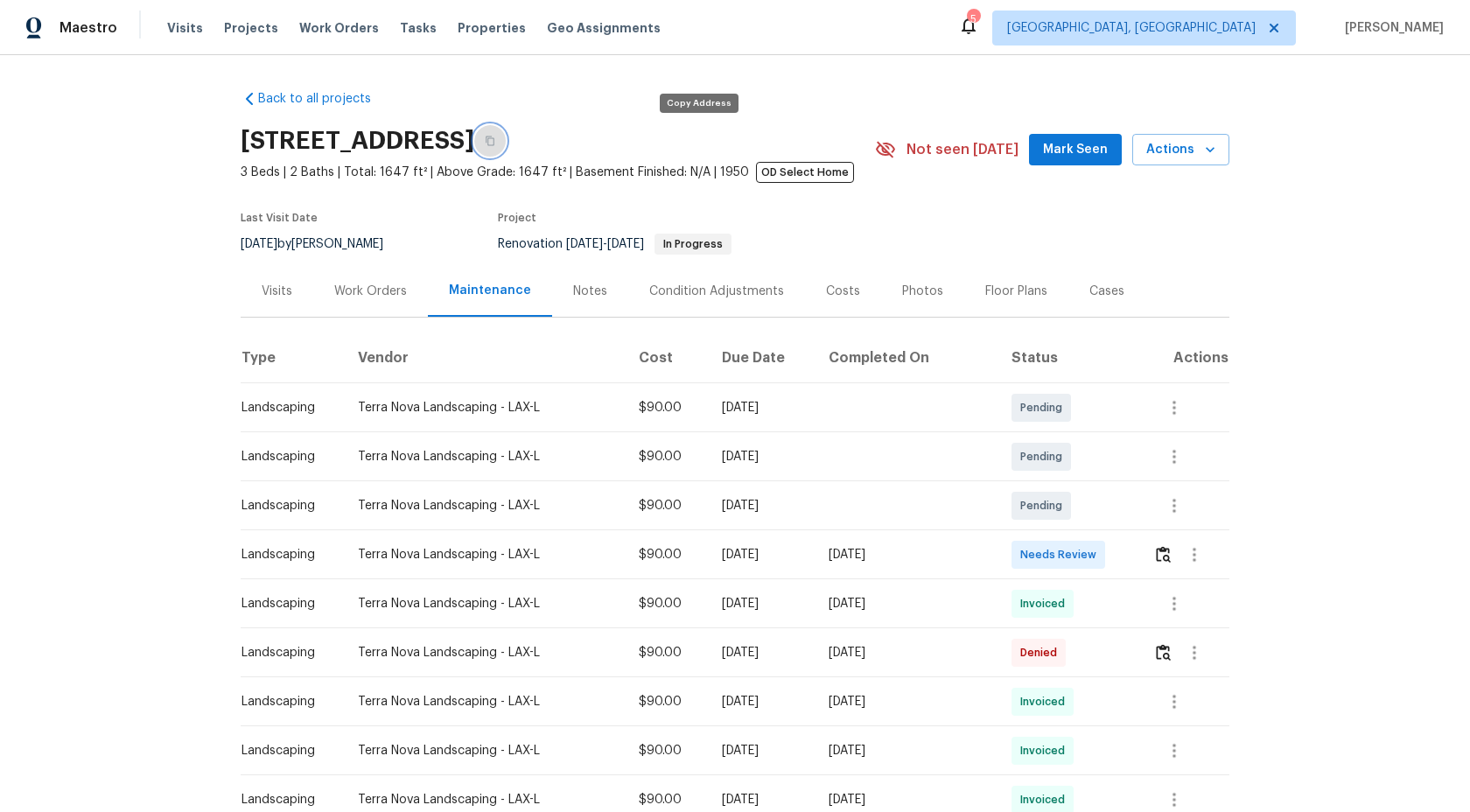
click at [495, 145] on icon "button" at bounding box center [490, 140] width 11 height 11
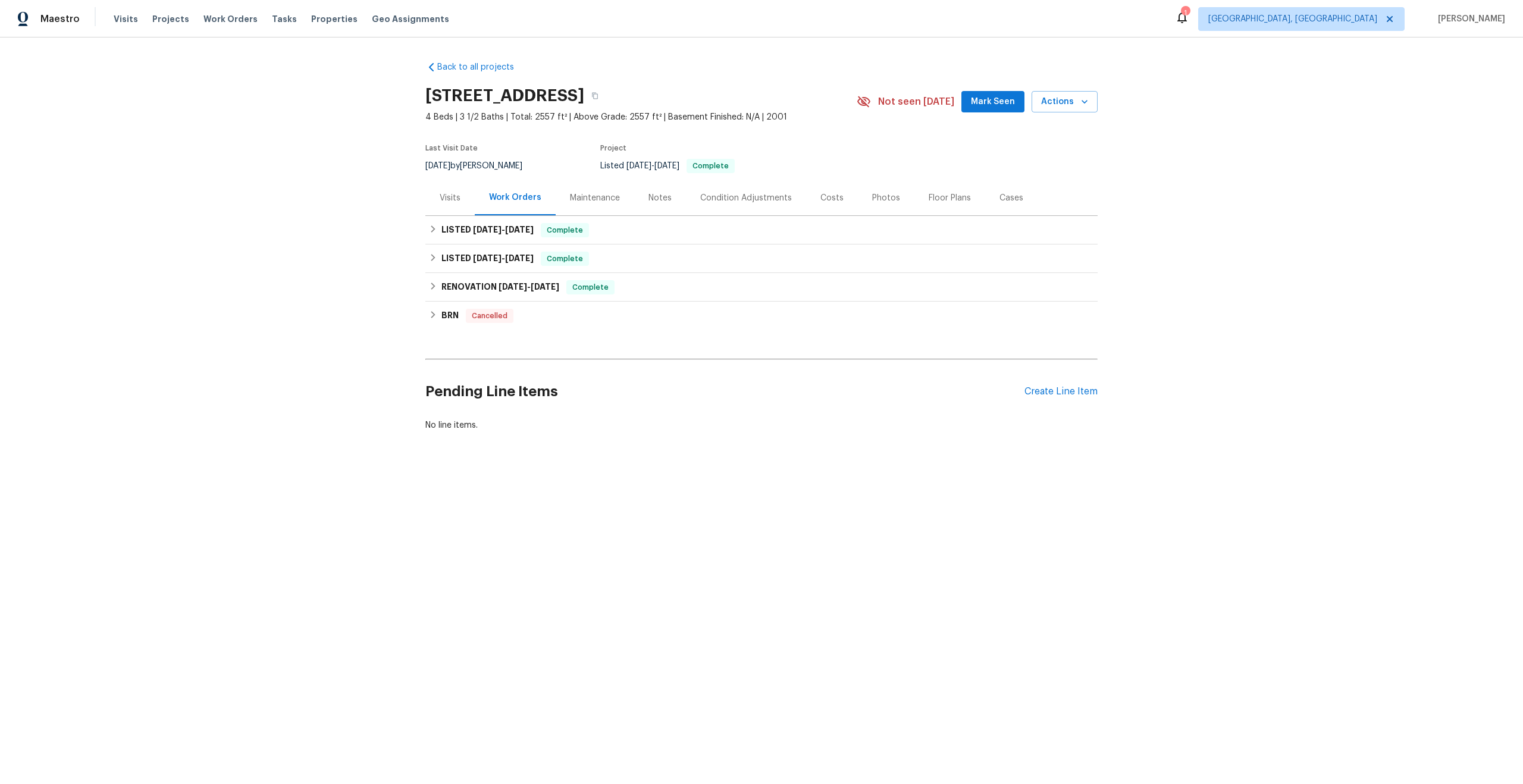
click at [601, 196] on div "Maintenance" at bounding box center [595, 198] width 50 height 12
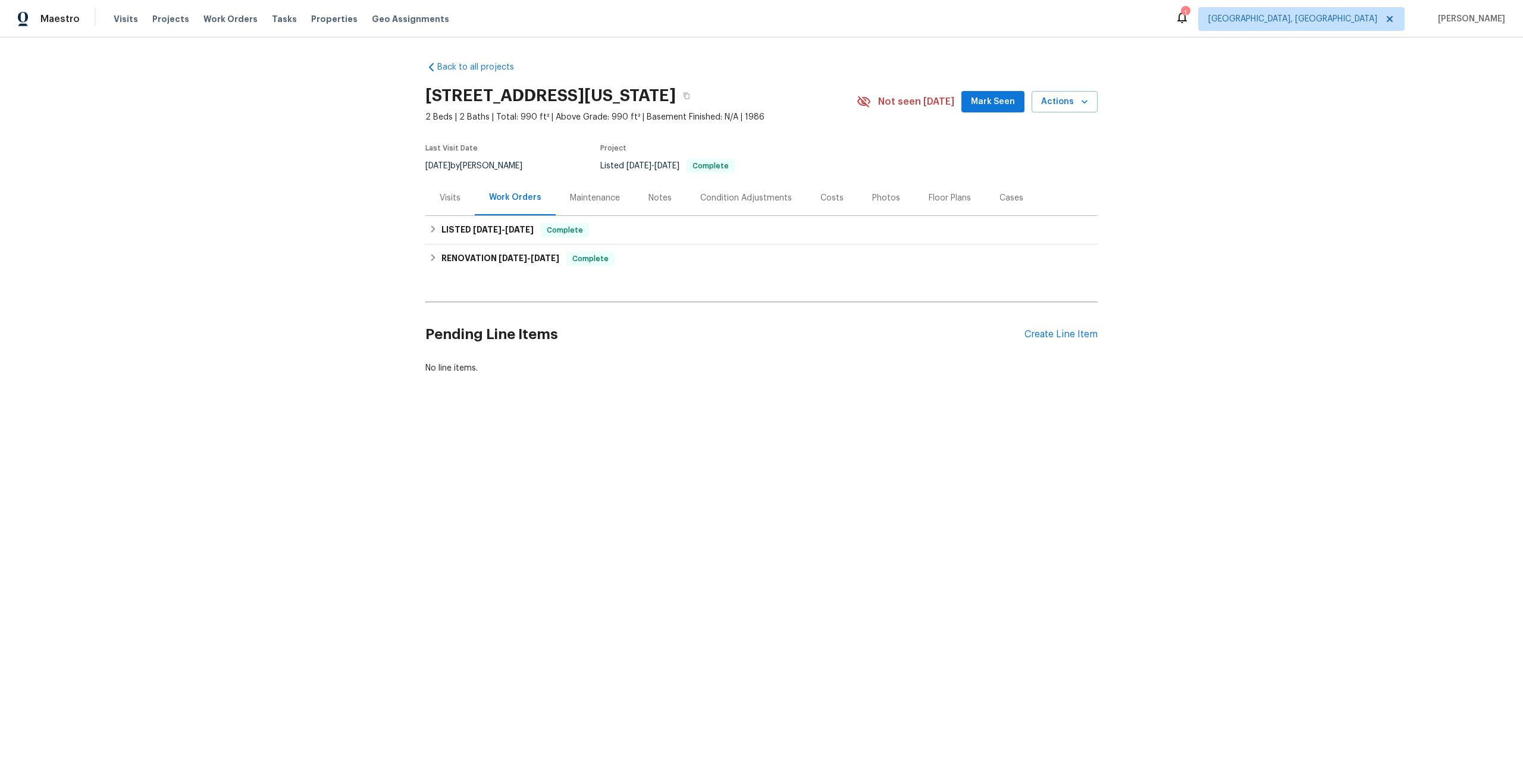
click at [606, 199] on div "Maintenance" at bounding box center [595, 198] width 50 height 12
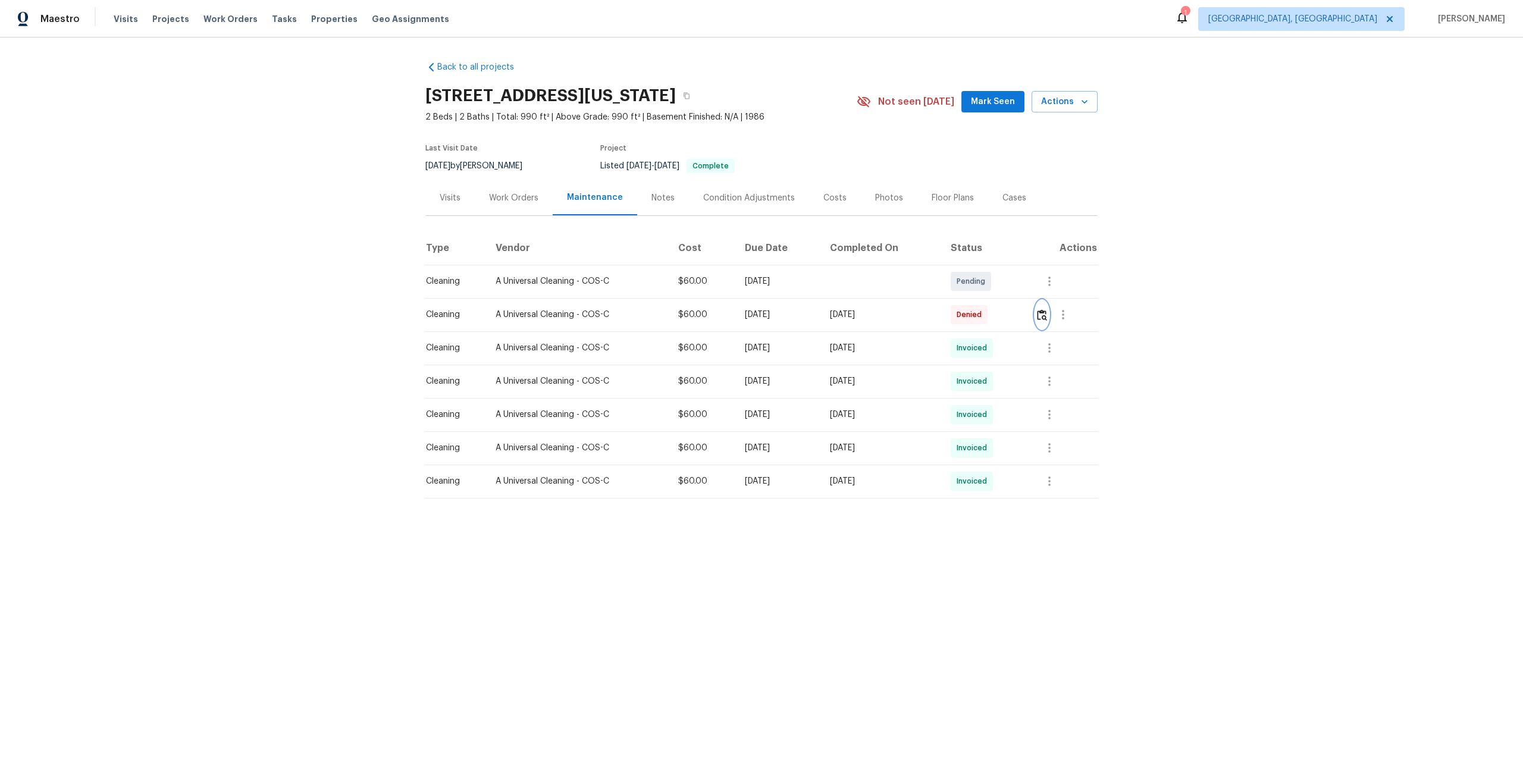
click at [1047, 313] on img "button" at bounding box center [1042, 315] width 10 height 11
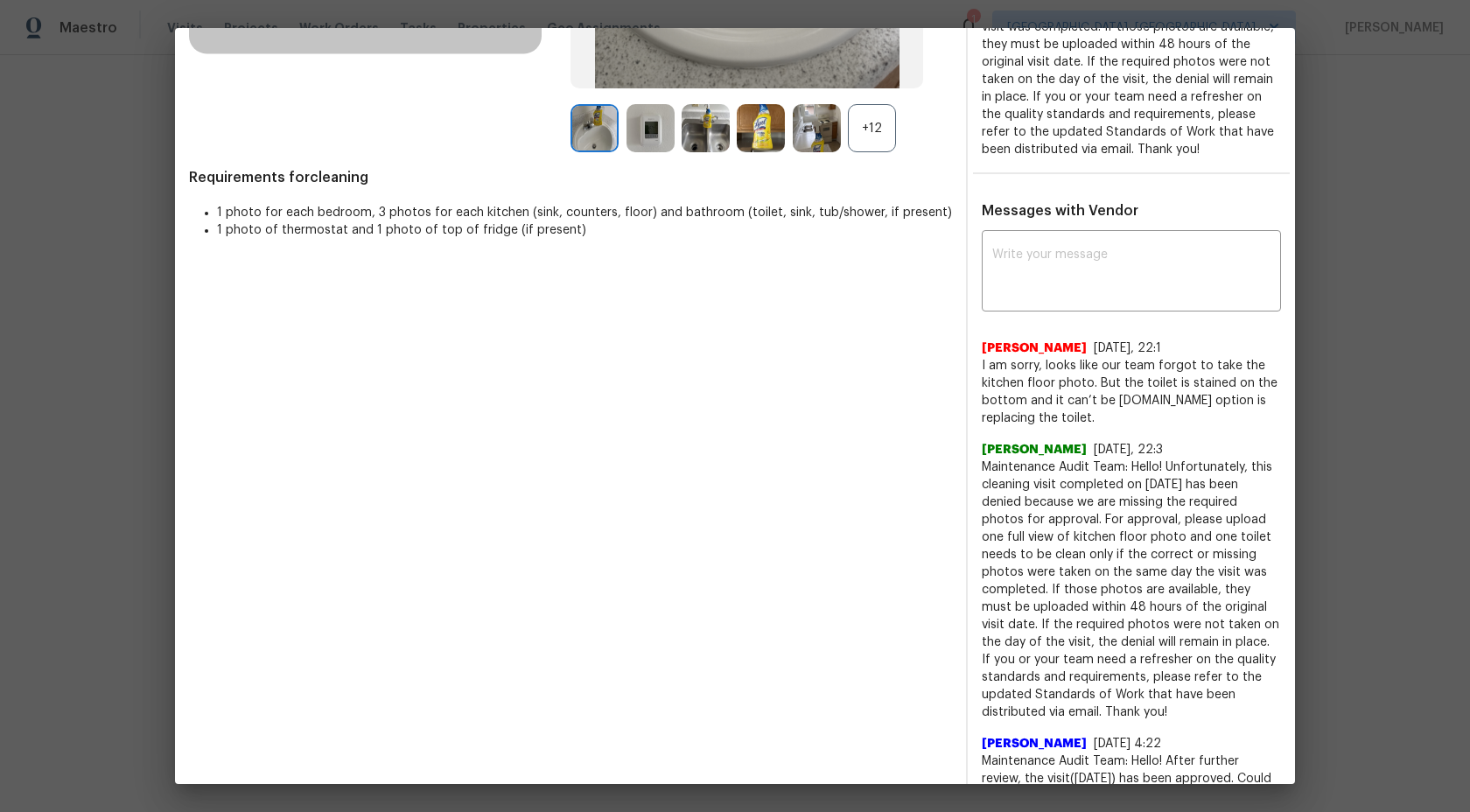
scroll to position [483, 0]
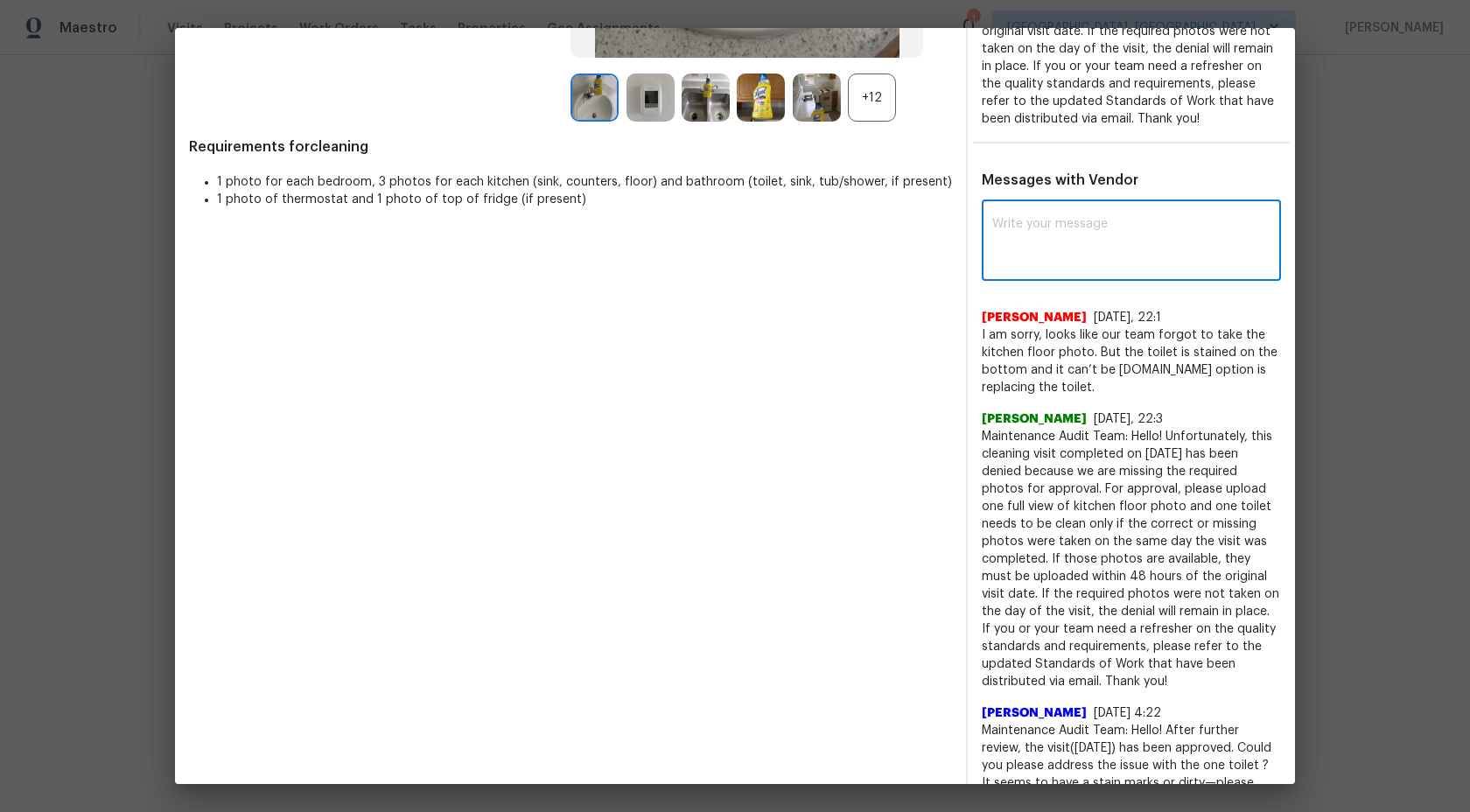
click at [1049, 243] on textarea at bounding box center [1130, 241] width 278 height 49
type textarea "H"
click at [1094, 266] on textarea "Maintenance Audit Team: We required photos for audit because without photo we a…" at bounding box center [1100, 241] width 215 height 49
paste textarea "As per our updated SWO the photos must be uploaded within 48 hours of the origi…"
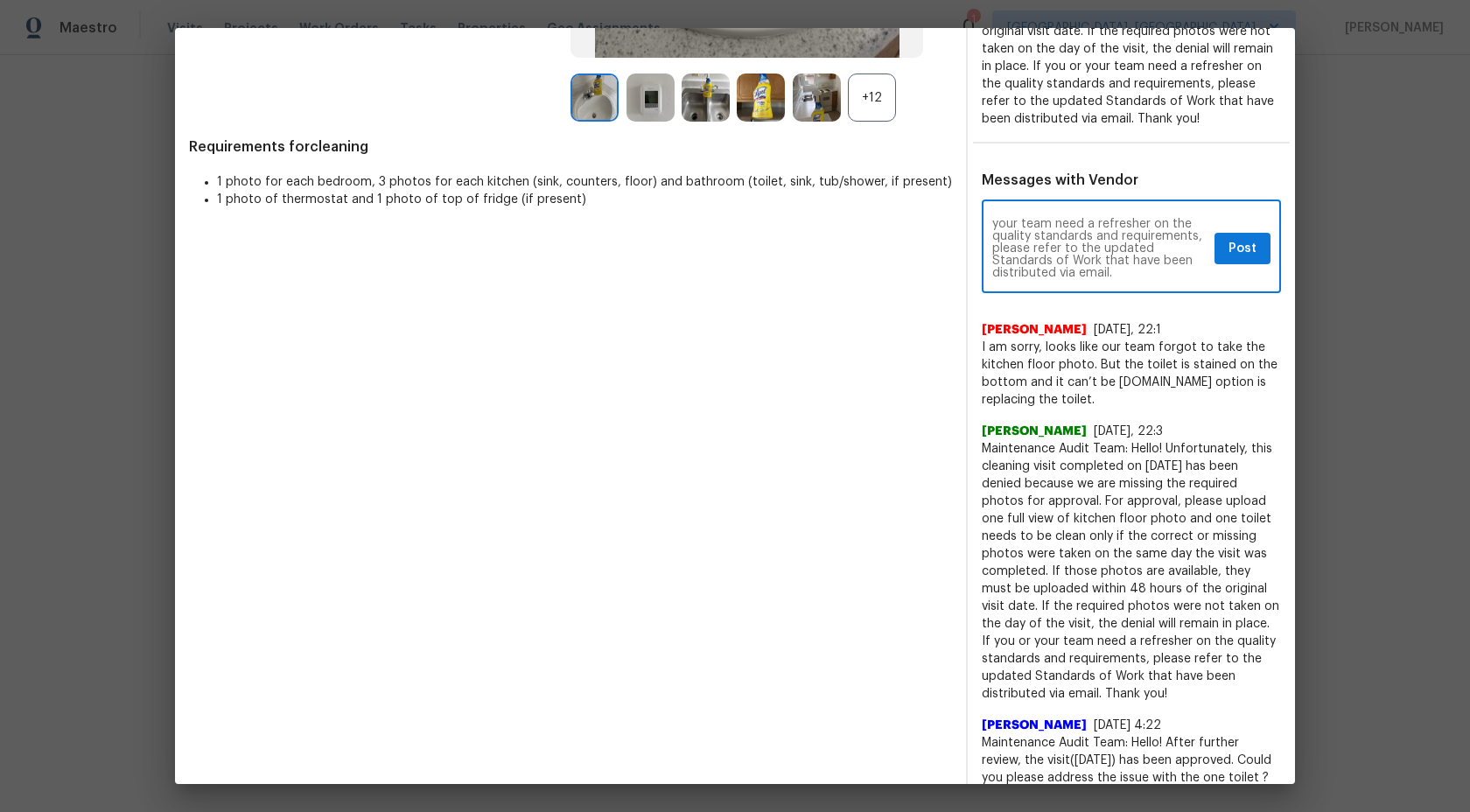
type textarea "Maintenance Audit Team: We required photos for audit because without photo we a…"
click at [1233, 260] on span "Post" at bounding box center [1242, 248] width 28 height 22
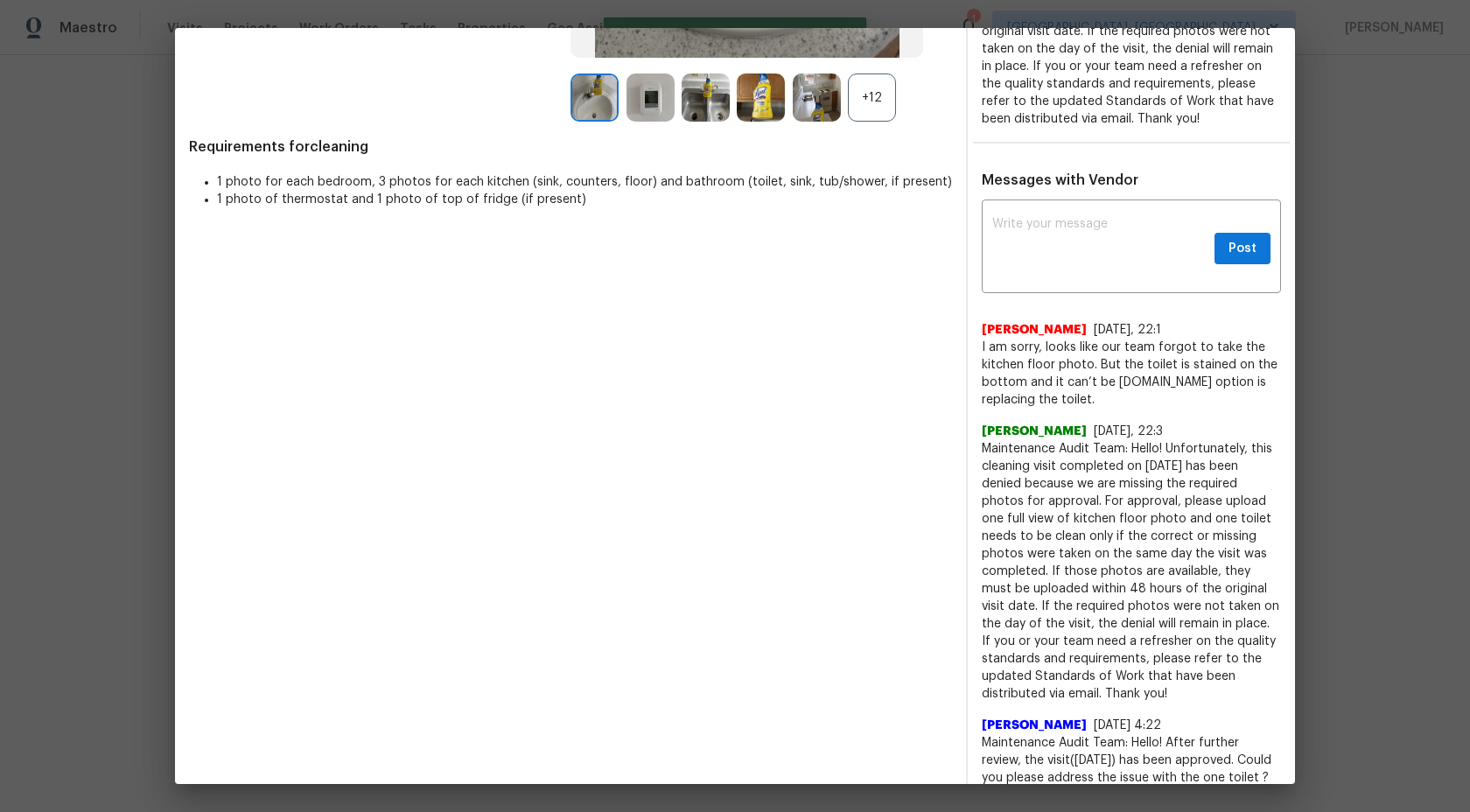
scroll to position [0, 0]
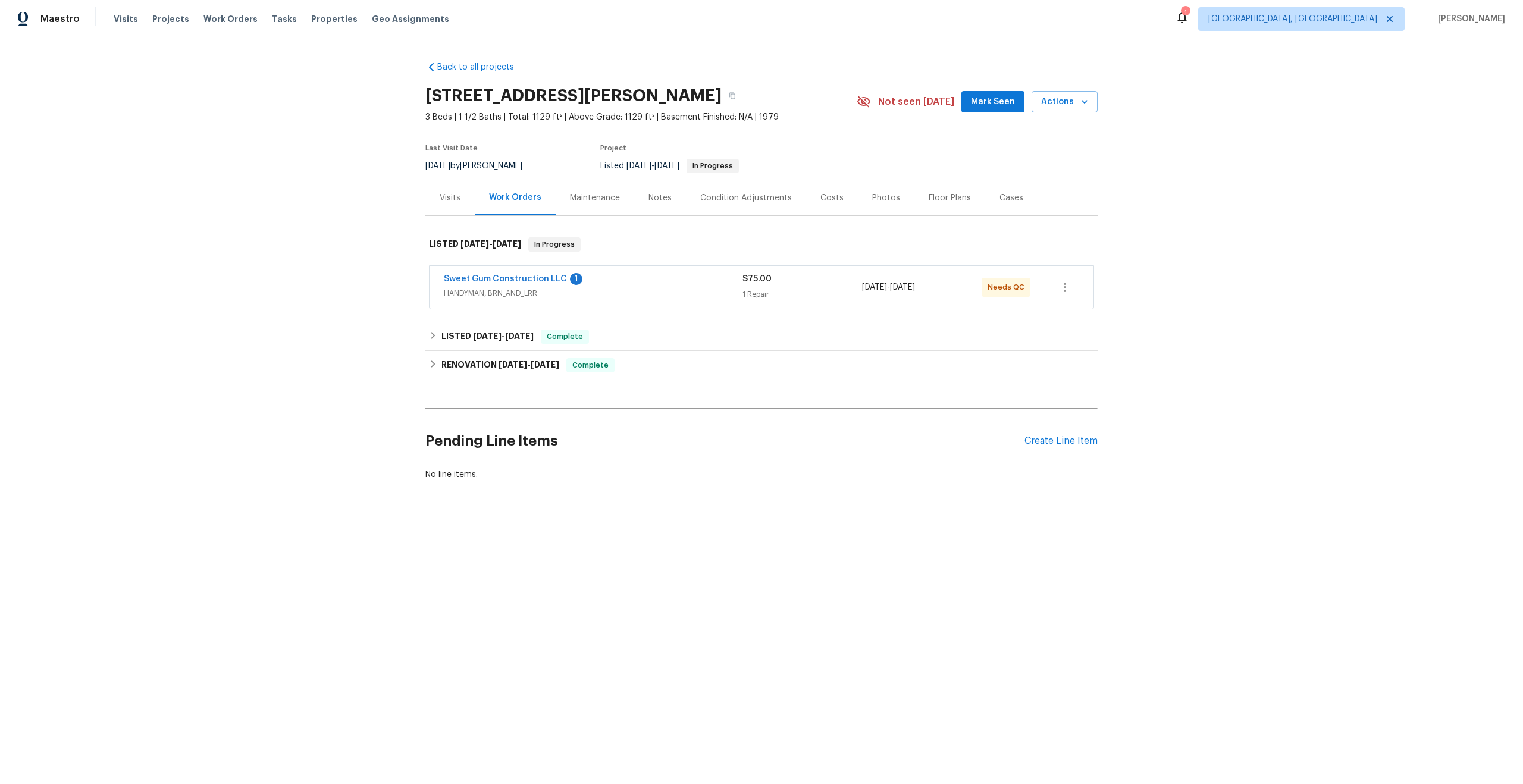
click at [596, 195] on div "Maintenance" at bounding box center [595, 198] width 50 height 12
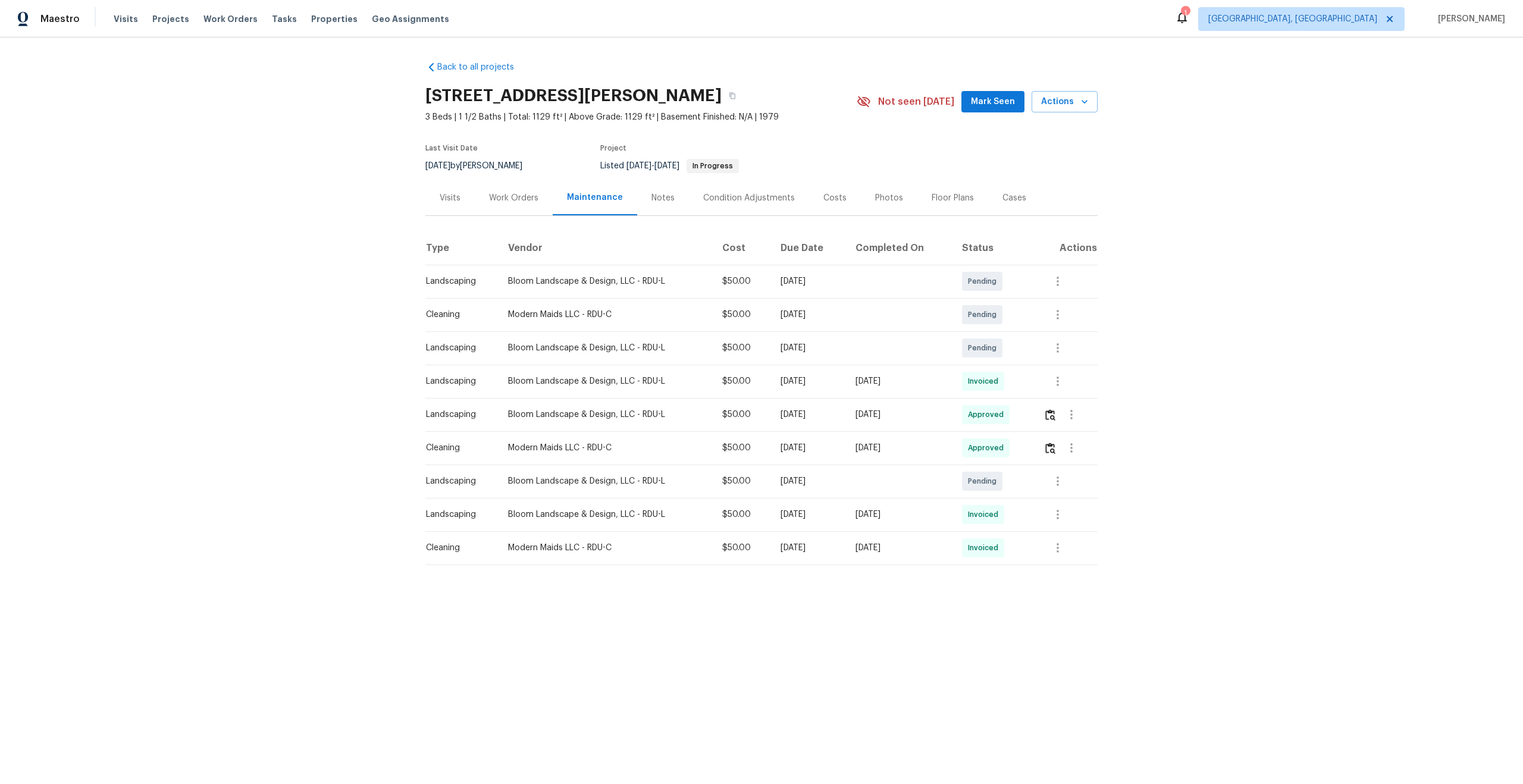
click at [585, 199] on div "Maintenance" at bounding box center [595, 197] width 56 height 12
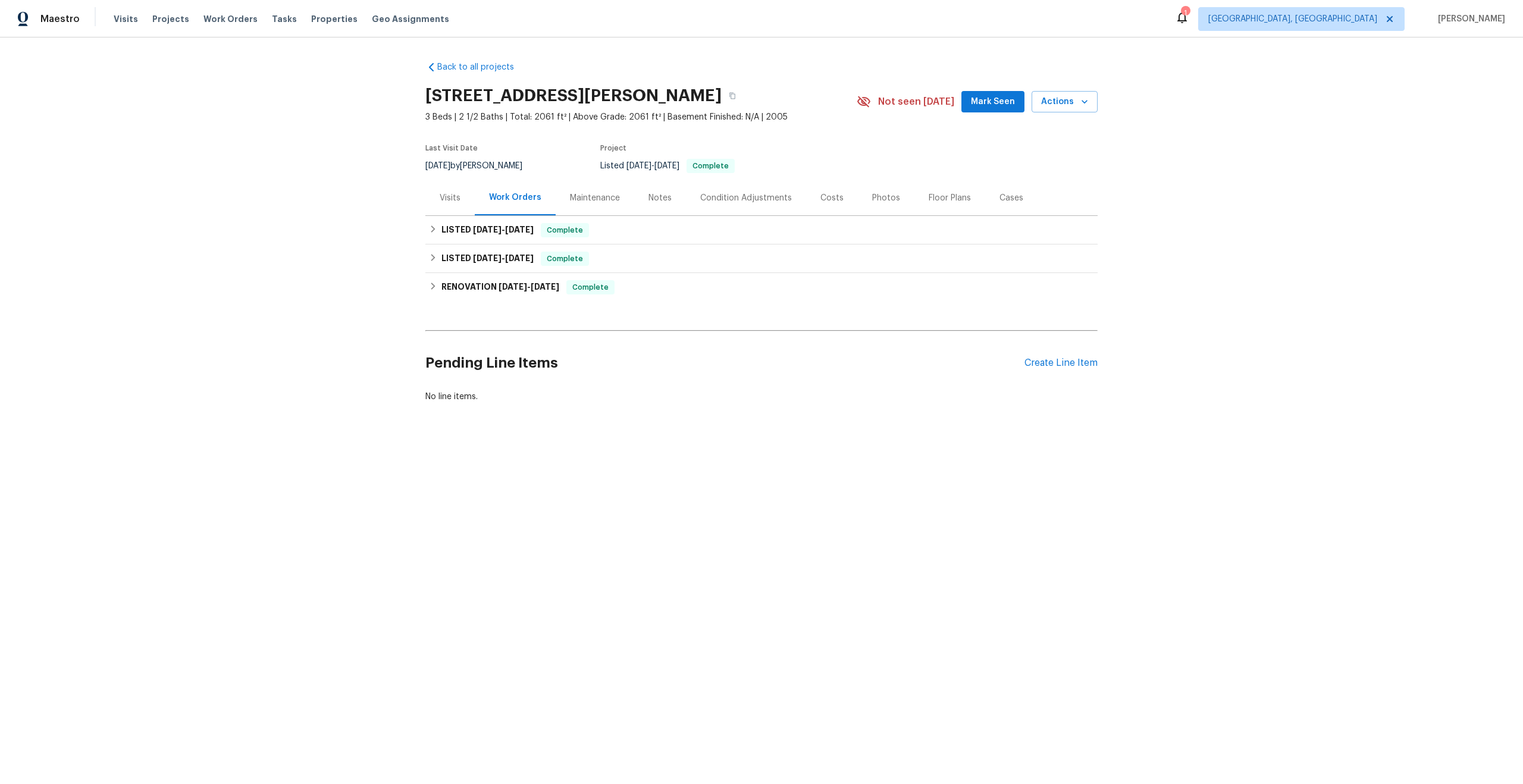
click at [595, 199] on div "Maintenance" at bounding box center [595, 198] width 50 height 12
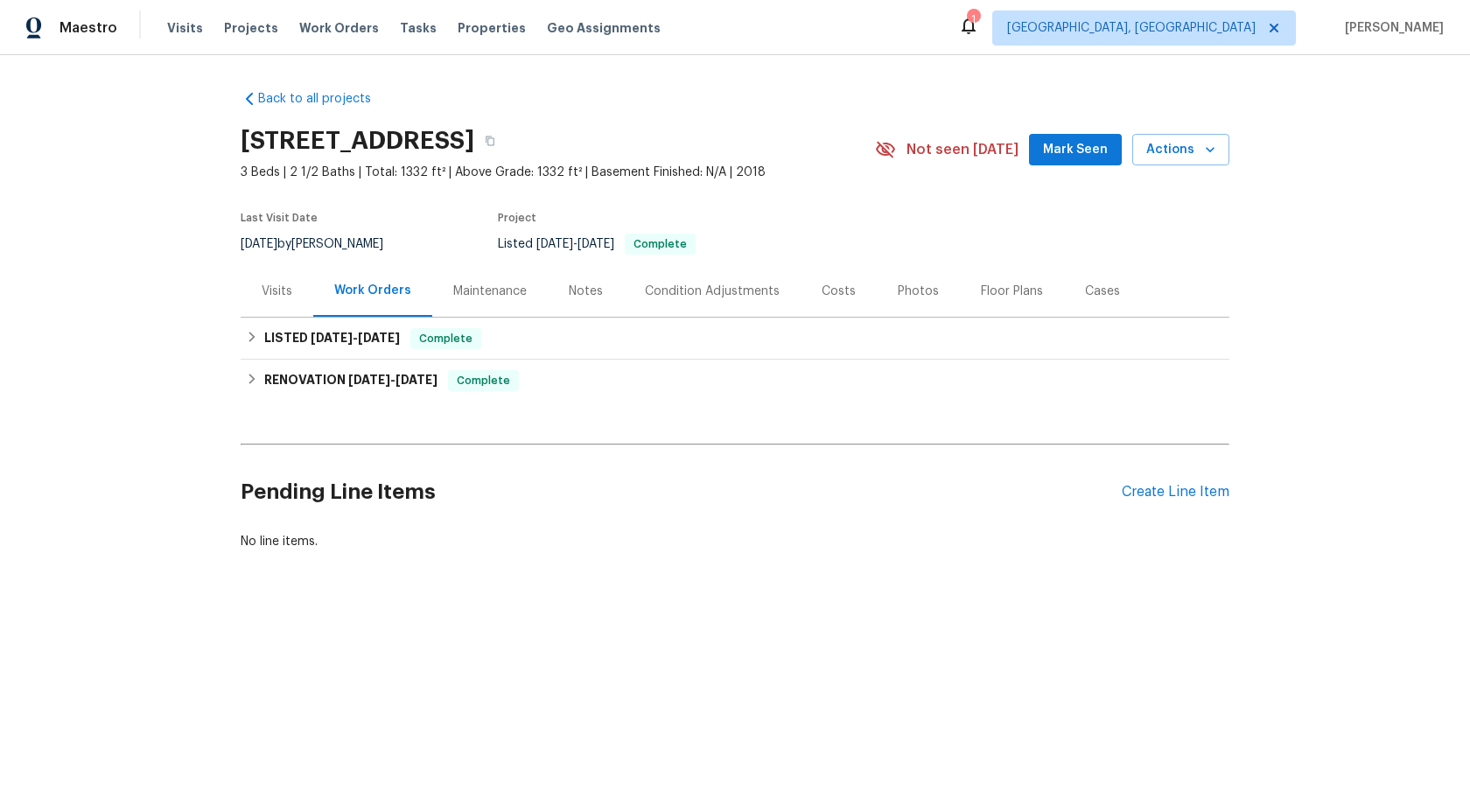
click at [480, 285] on div "Maintenance" at bounding box center [490, 292] width 73 height 17
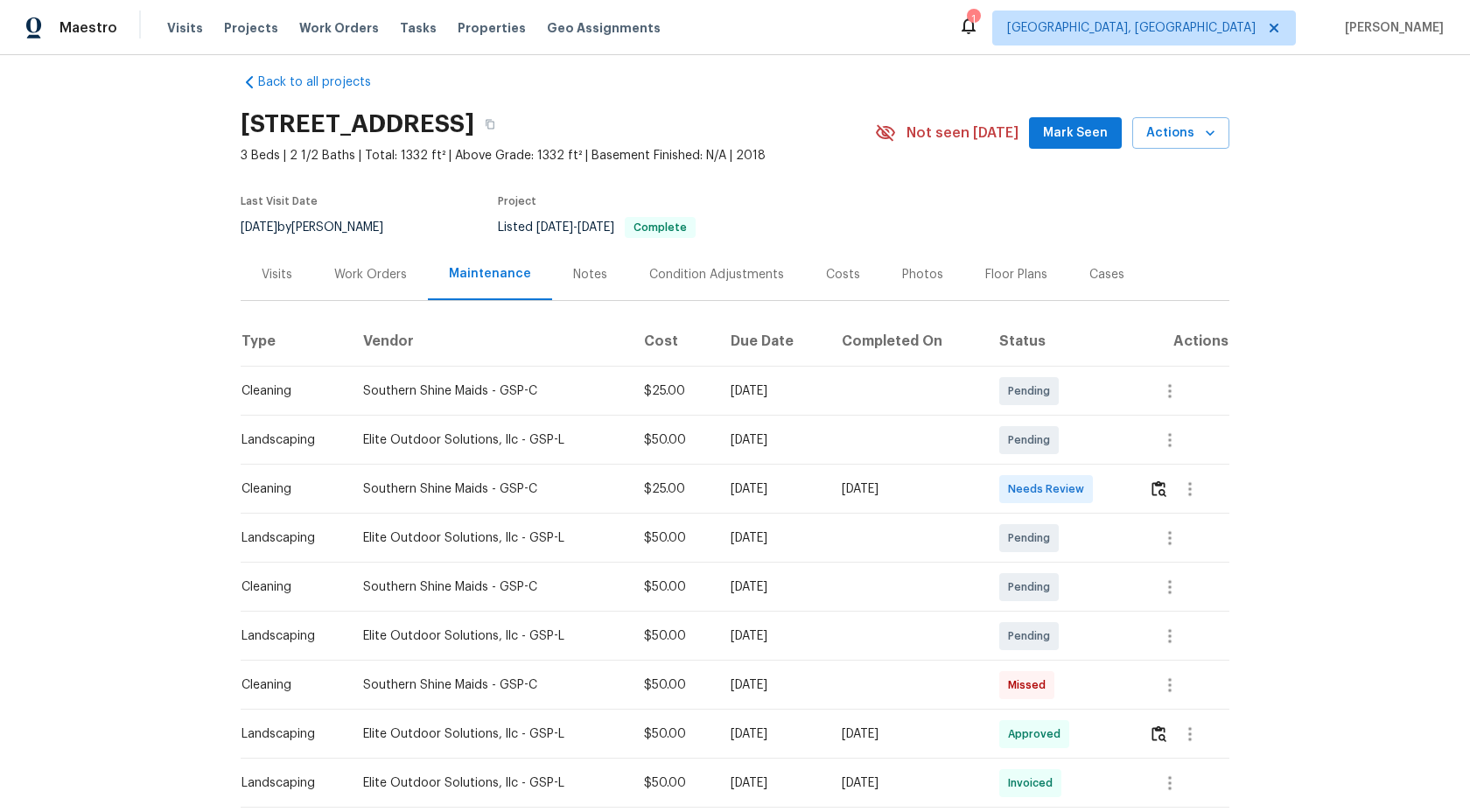
scroll to position [216, 0]
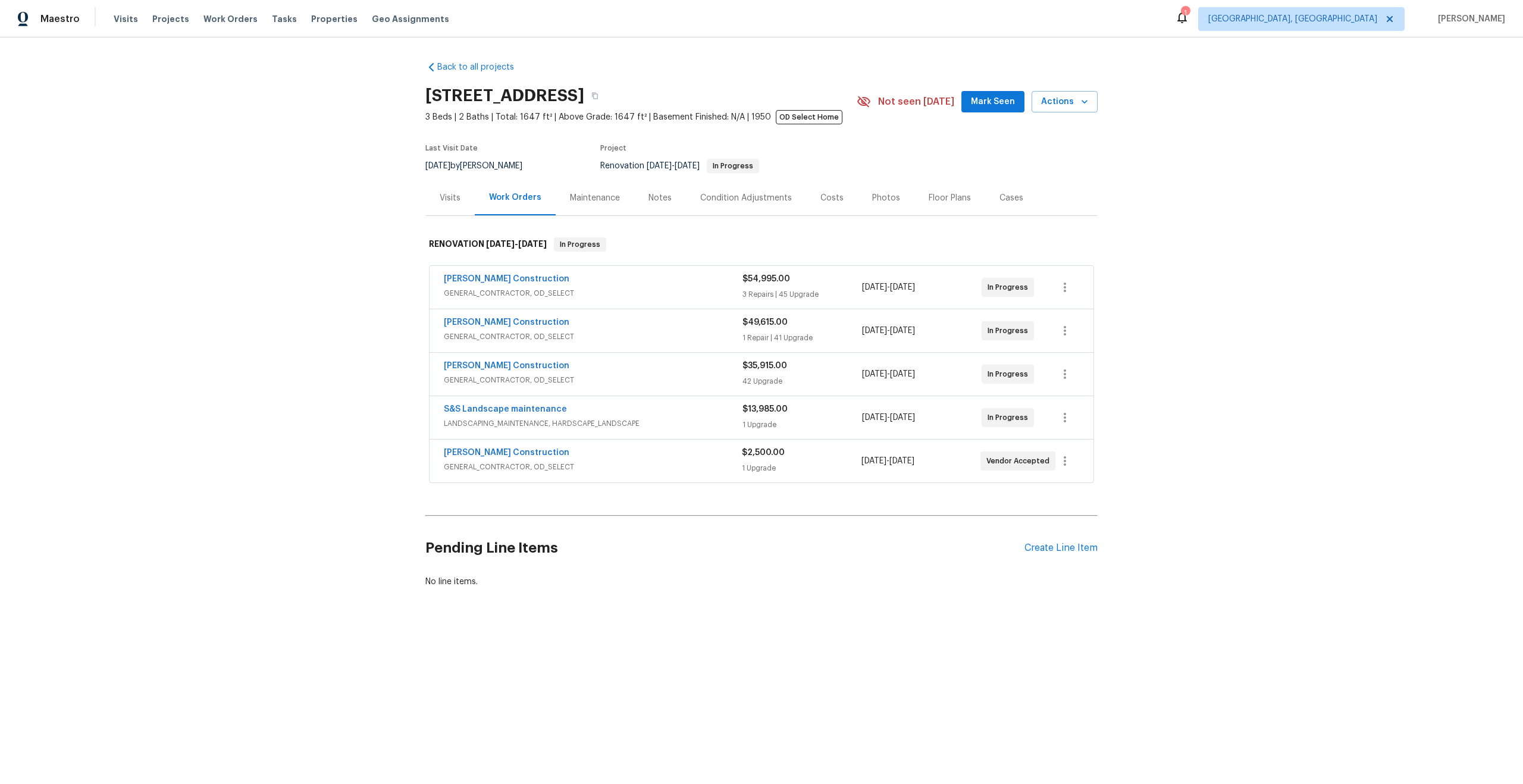
click at [576, 197] on div "Maintenance" at bounding box center [595, 198] width 50 height 12
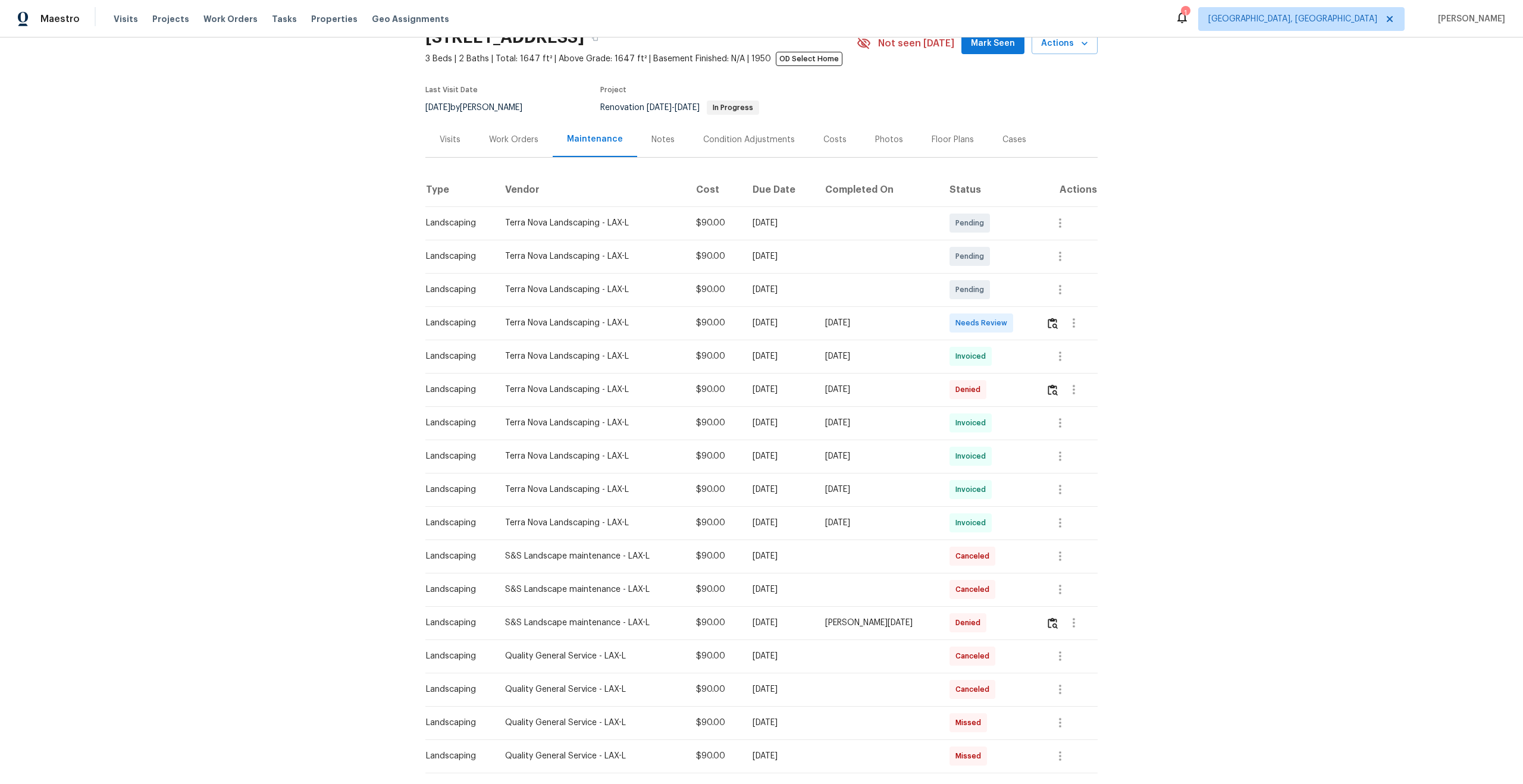
scroll to position [60, 0]
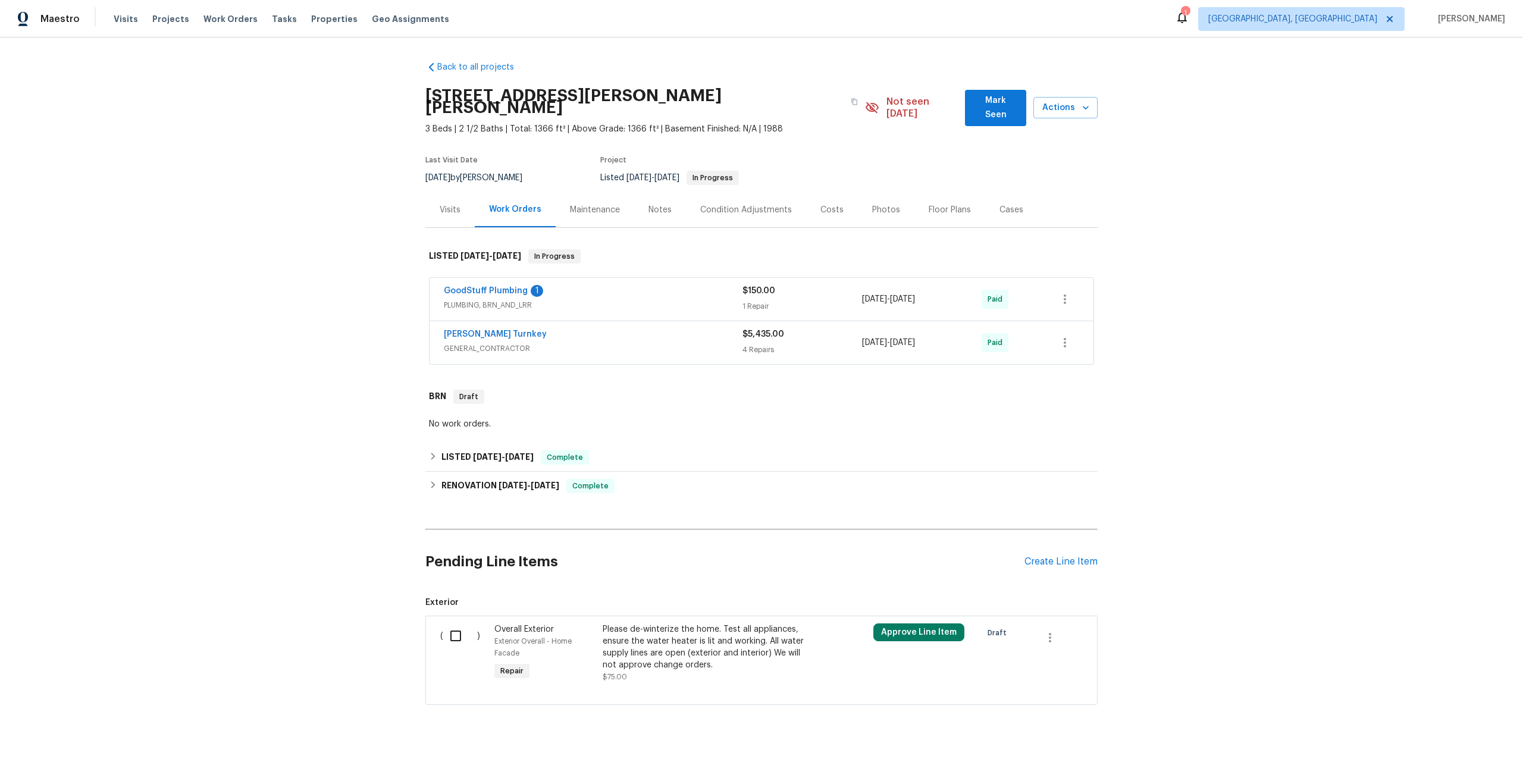
click at [598, 204] on div "Maintenance" at bounding box center [595, 210] width 50 height 12
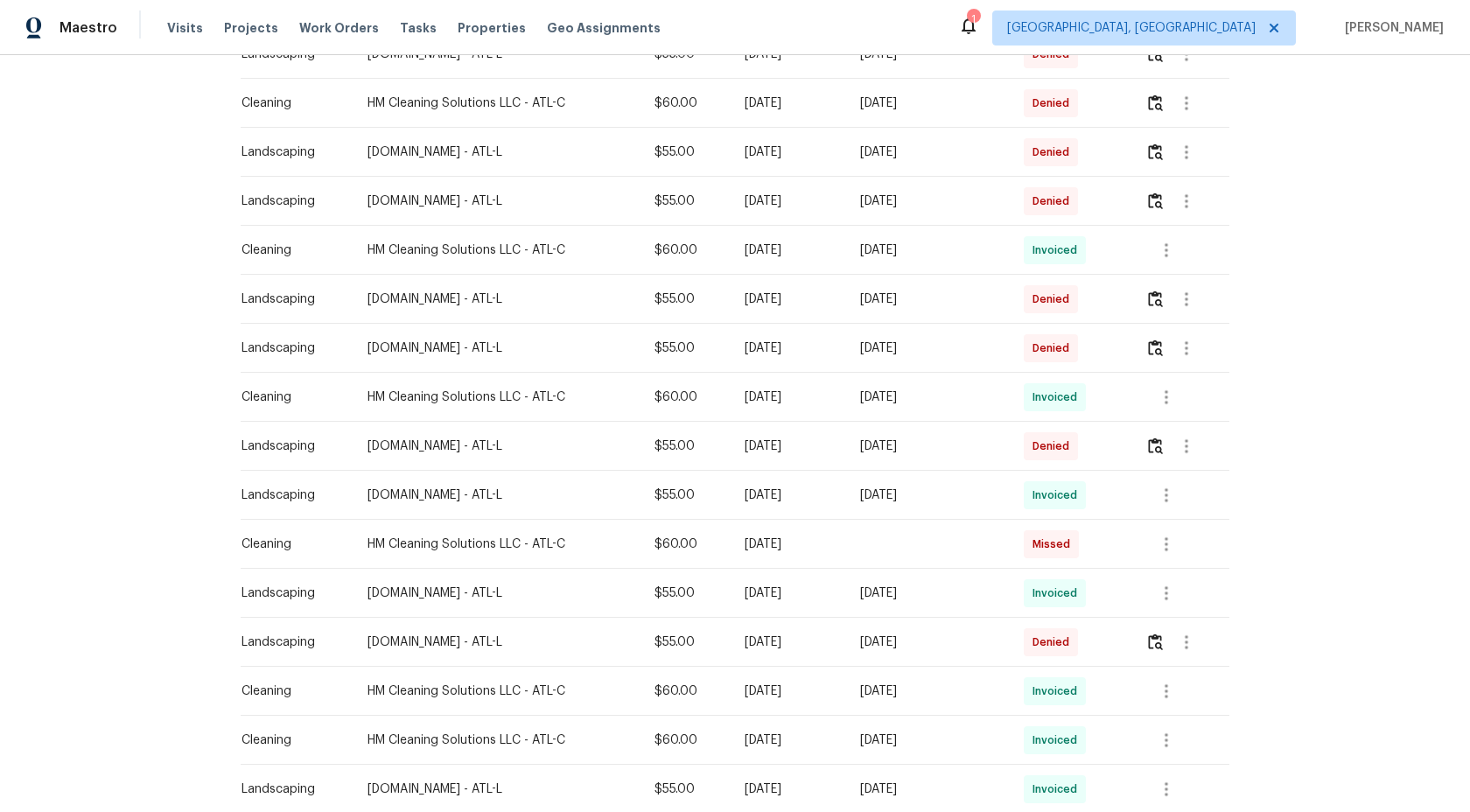
scroll to position [934, 0]
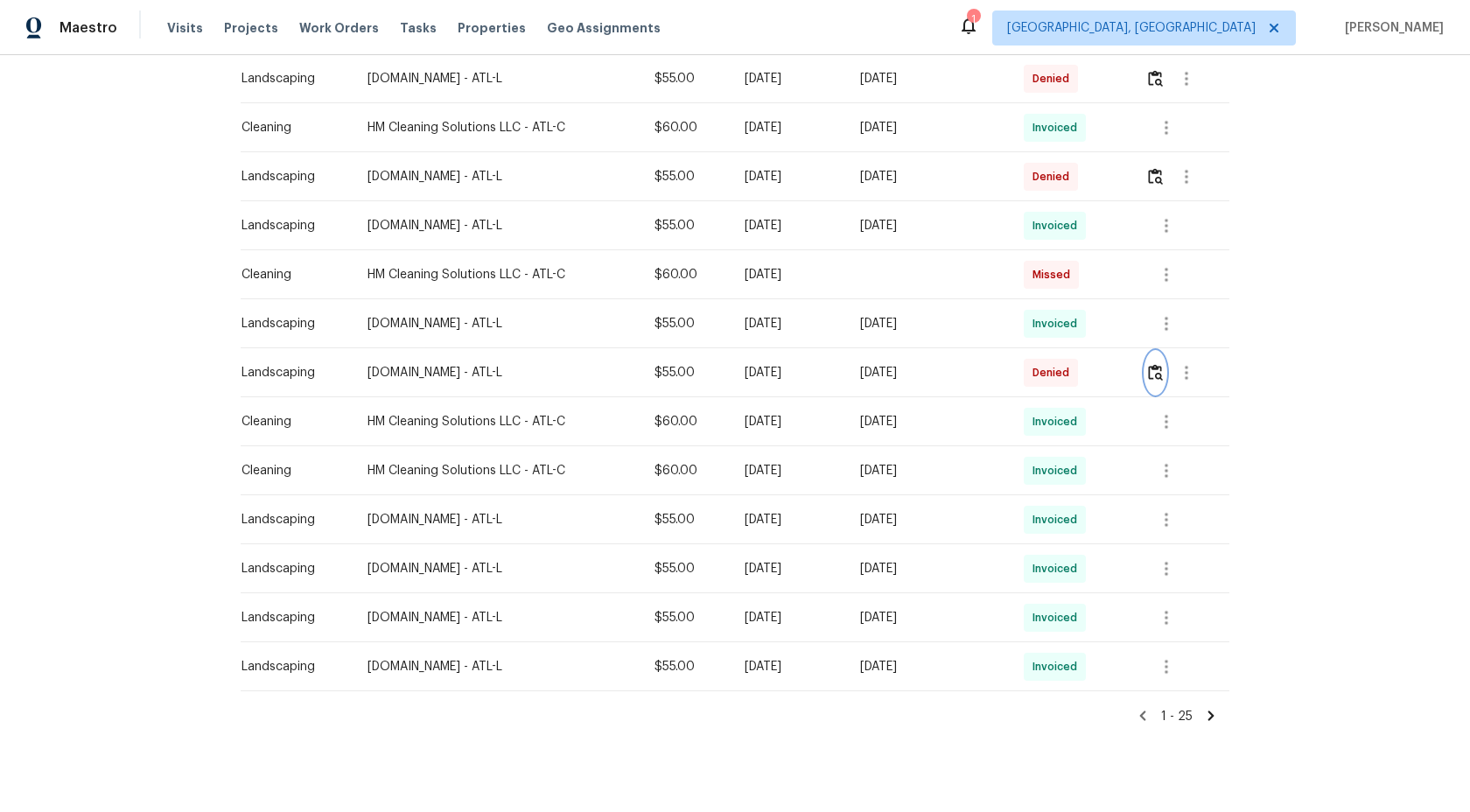
click at [1163, 364] on img "button" at bounding box center [1154, 371] width 14 height 16
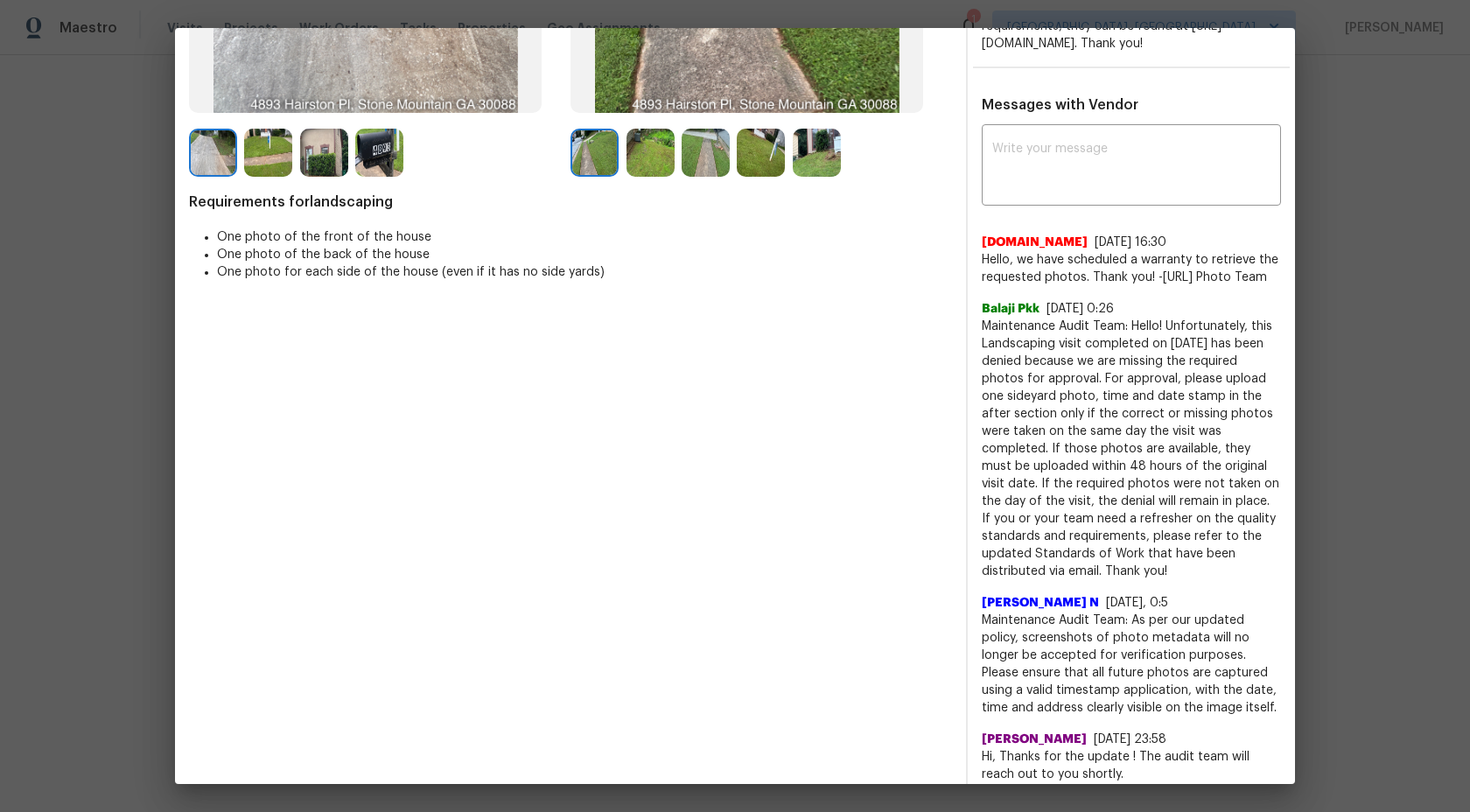
scroll to position [425, 0]
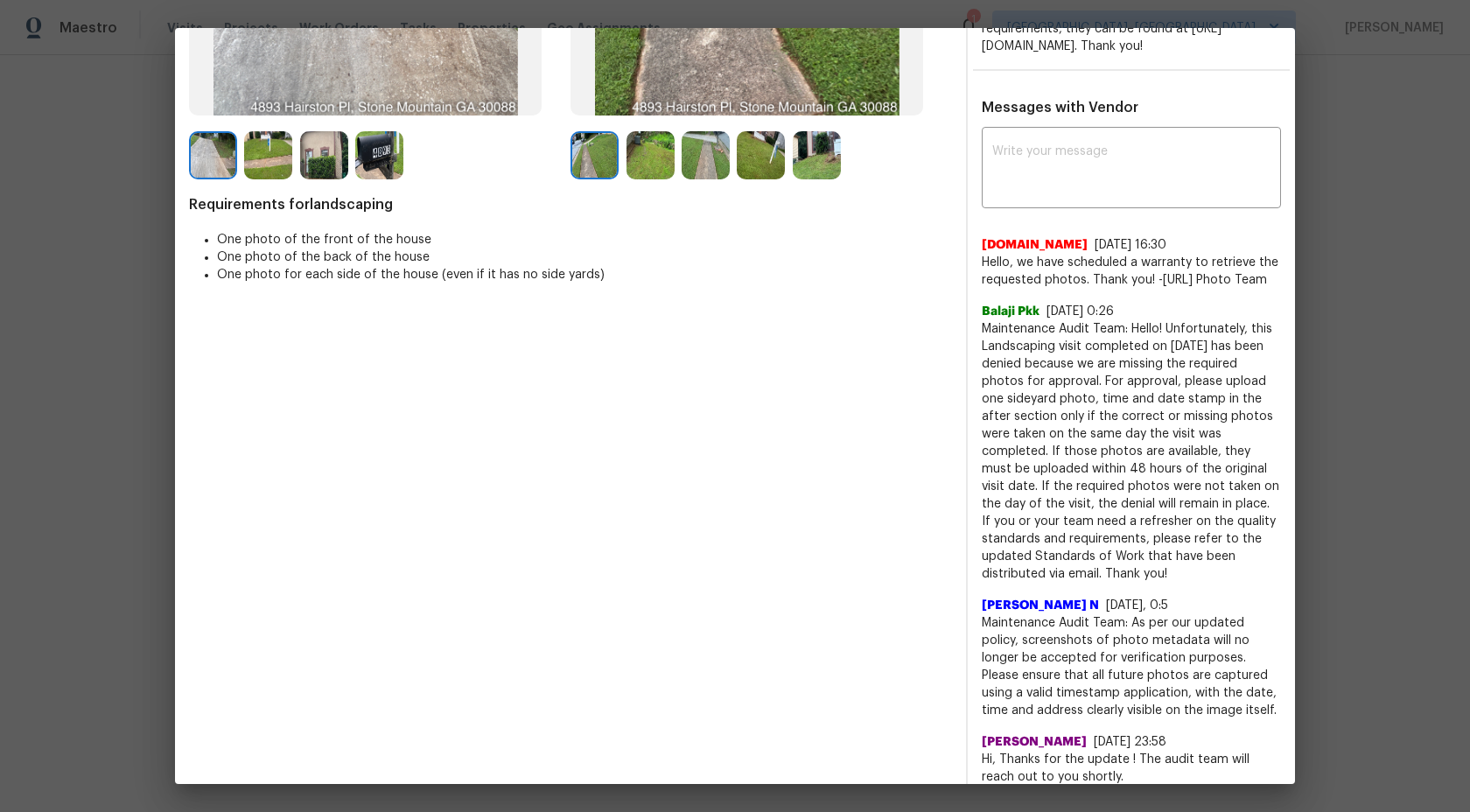
drag, startPoint x: 1174, startPoint y: 609, endPoint x: 984, endPoint y: 368, distance: 306.9
click at [984, 368] on span "Maintenance Audit Team: Hello! Unfortunately, this Landscaping visit completed …" at bounding box center [1130, 451] width 299 height 263
copy span "Maintenance Audit Team: Hello! Unfortunately, this Landscaping visit completed …"
click at [1049, 194] on textarea at bounding box center [1130, 169] width 278 height 49
paste textarea "Maintenance Audit Team: Hello! Unfortunately, this Landscaping visit completed …"
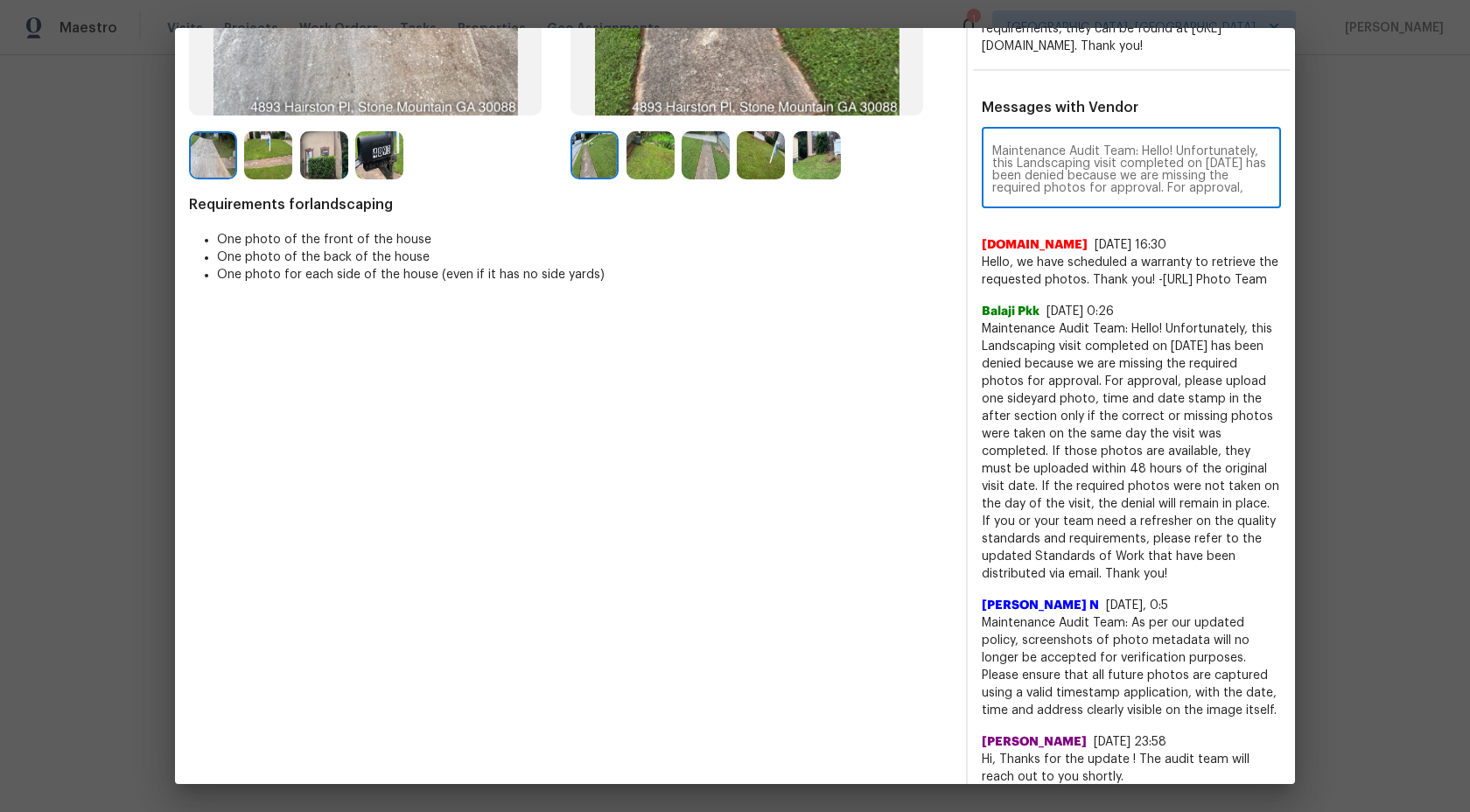
scroll to position [196, 0]
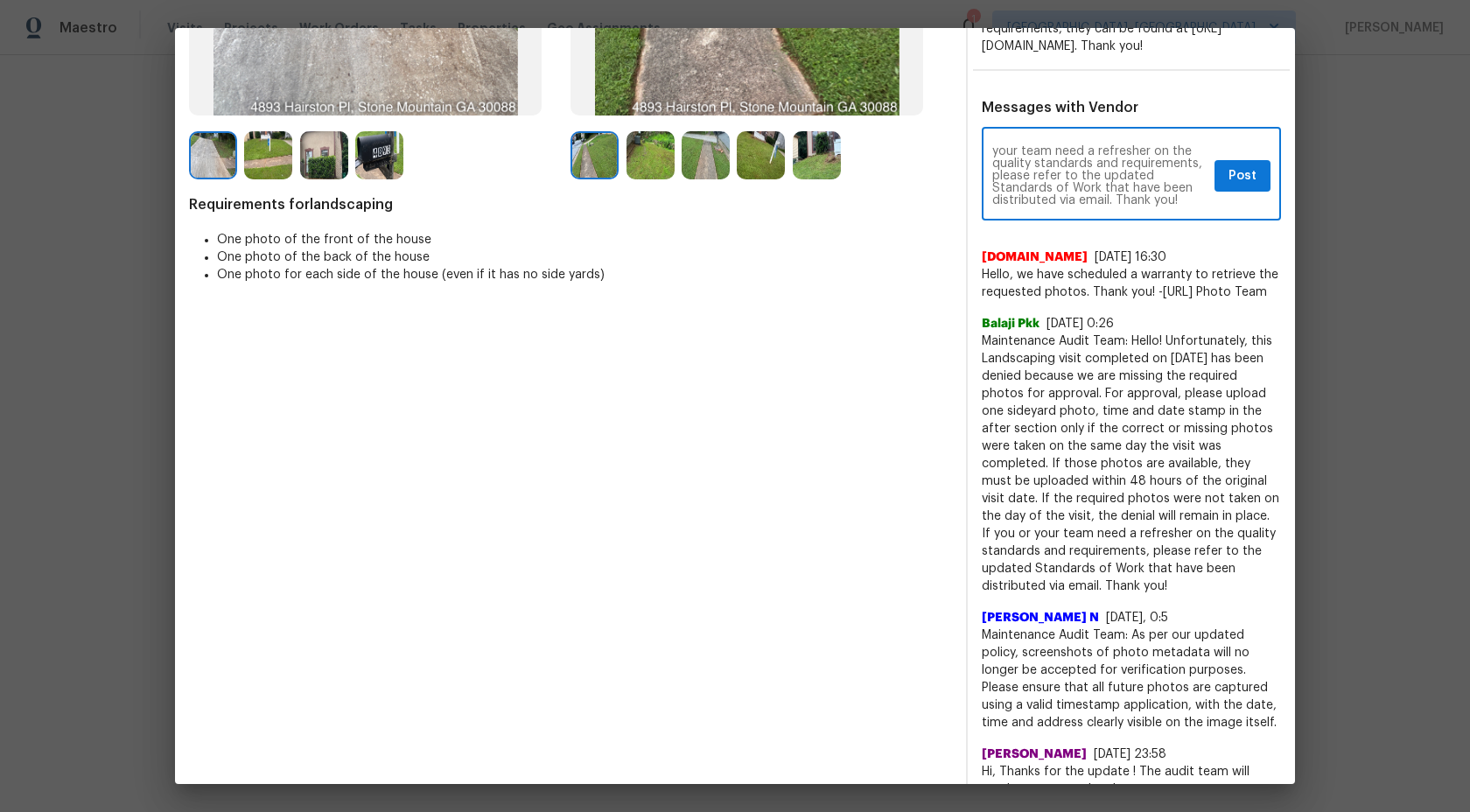
type textarea "Maintenance Audit Team: Hello! Unfortunately, this Landscaping visit completed …"
click at [1246, 188] on span "Post" at bounding box center [1242, 176] width 28 height 22
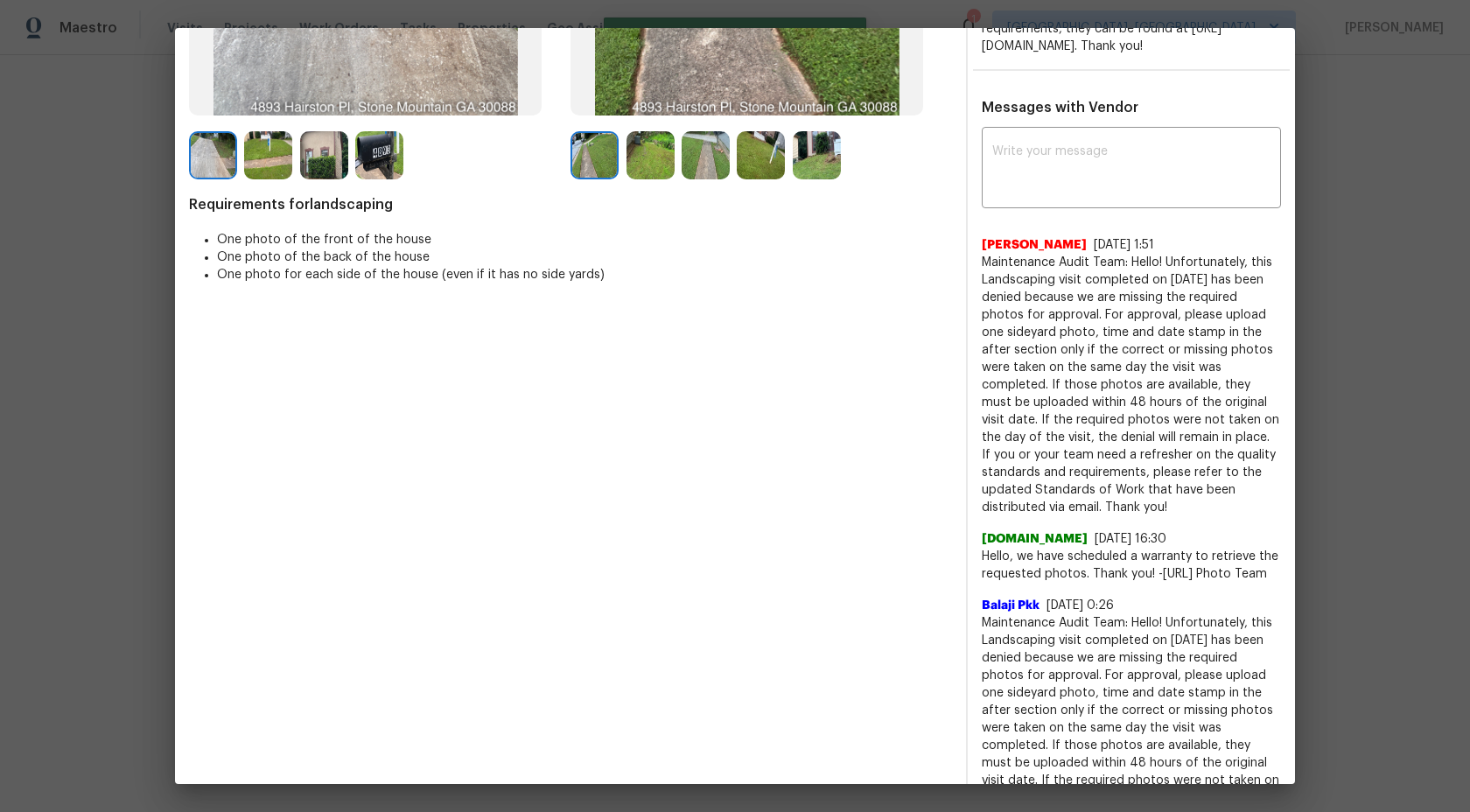
scroll to position [0, 0]
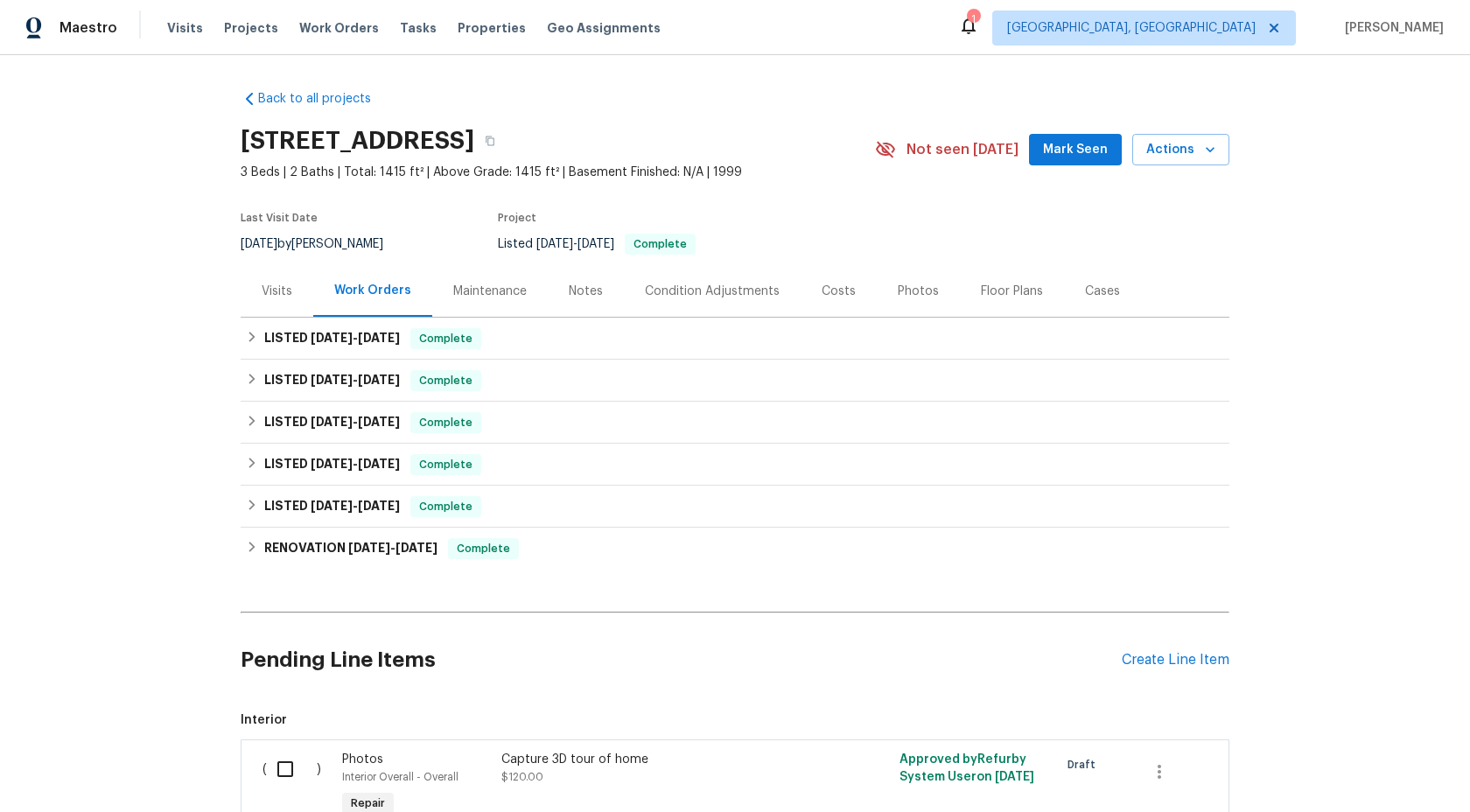
click at [472, 286] on div "Maintenance" at bounding box center [490, 292] width 73 height 17
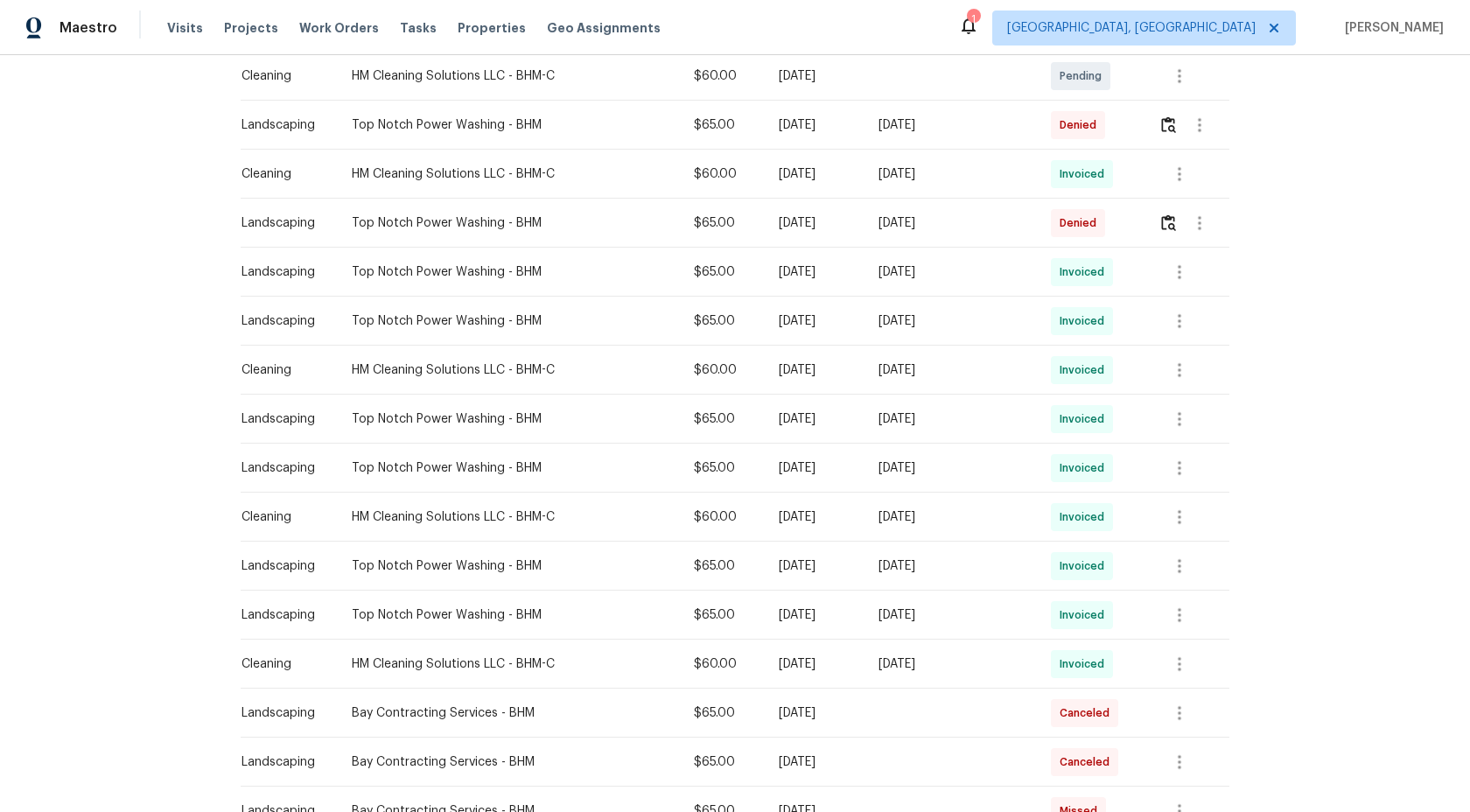
scroll to position [532, 0]
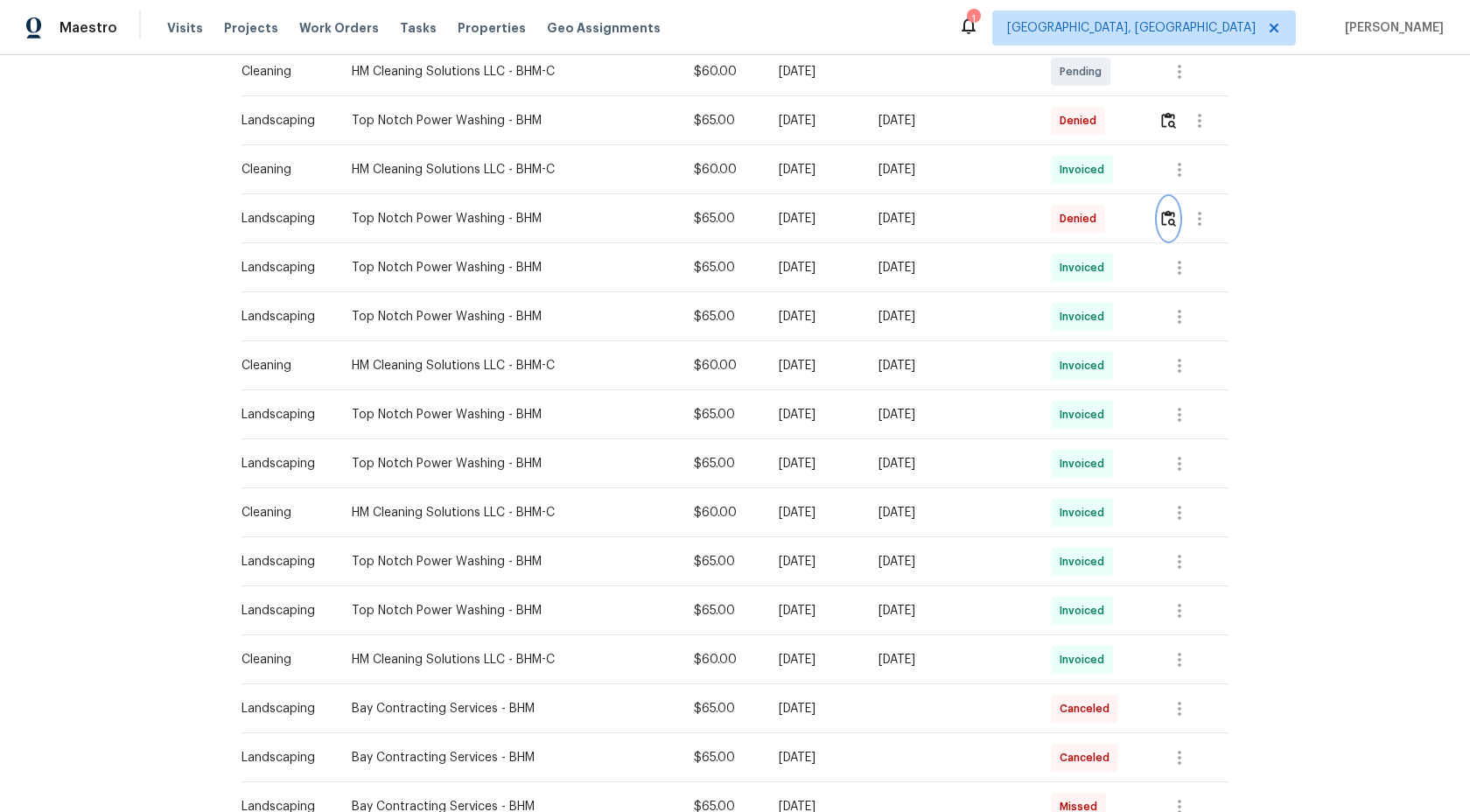
click at [1164, 212] on img "button" at bounding box center [1168, 217] width 14 height 16
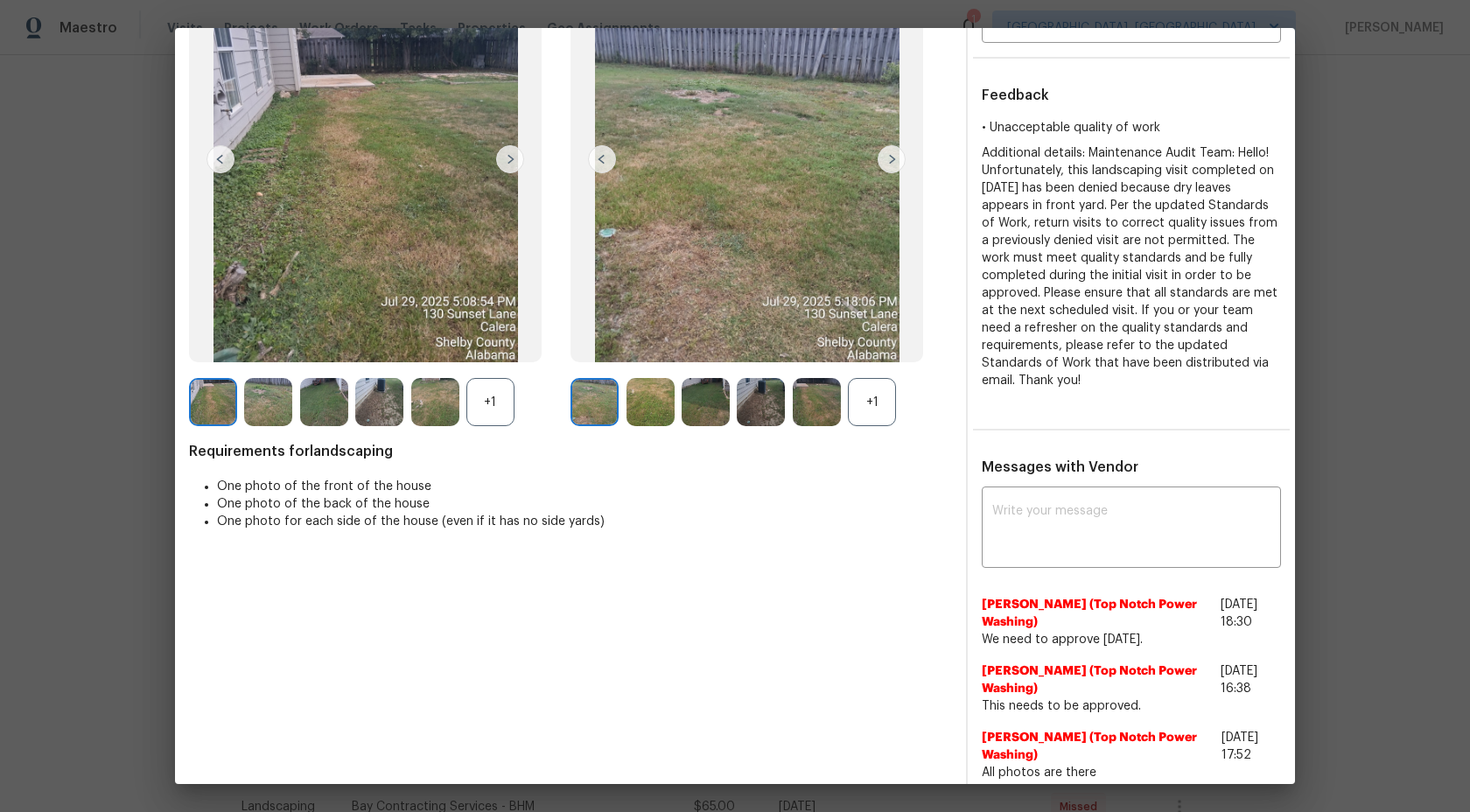
scroll to position [1, 0]
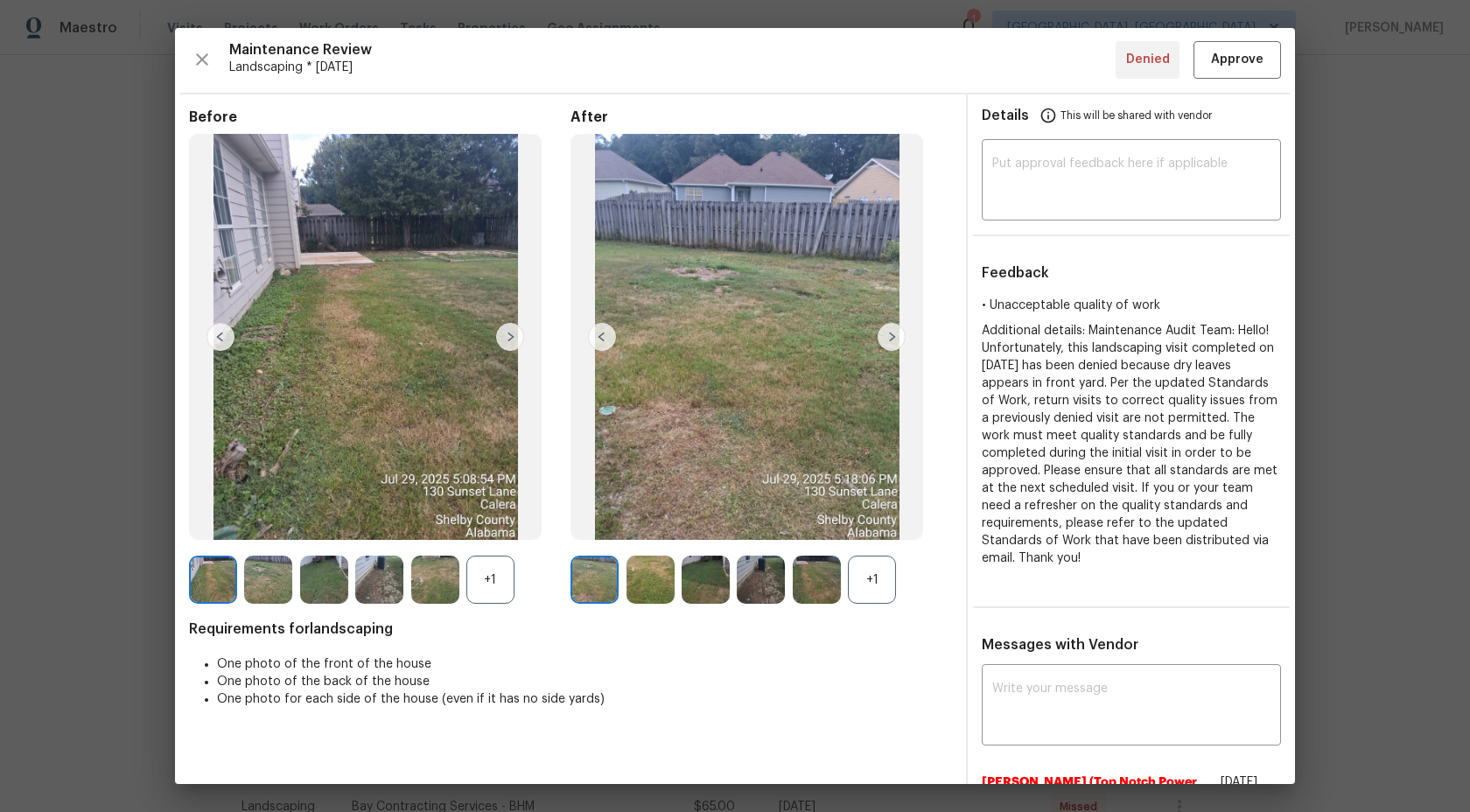
click at [877, 570] on div "+1" at bounding box center [872, 580] width 48 height 48
click at [605, 569] on img at bounding box center [595, 580] width 48 height 48
click at [494, 586] on div "+1" at bounding box center [491, 580] width 48 height 48
click at [210, 576] on img at bounding box center [213, 580] width 48 height 48
click at [393, 579] on img at bounding box center [379, 580] width 48 height 48
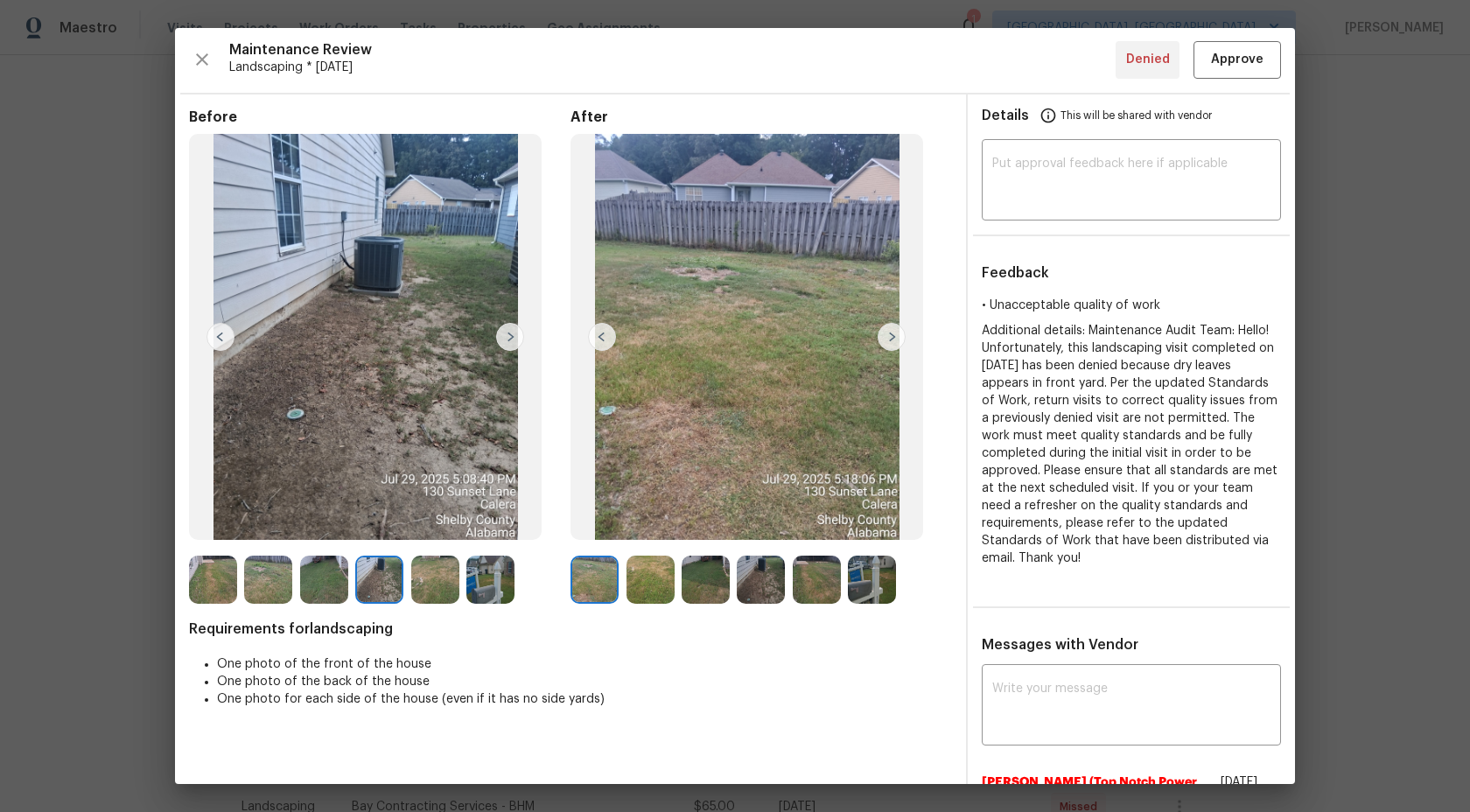
click at [322, 579] on img at bounding box center [324, 580] width 48 height 48
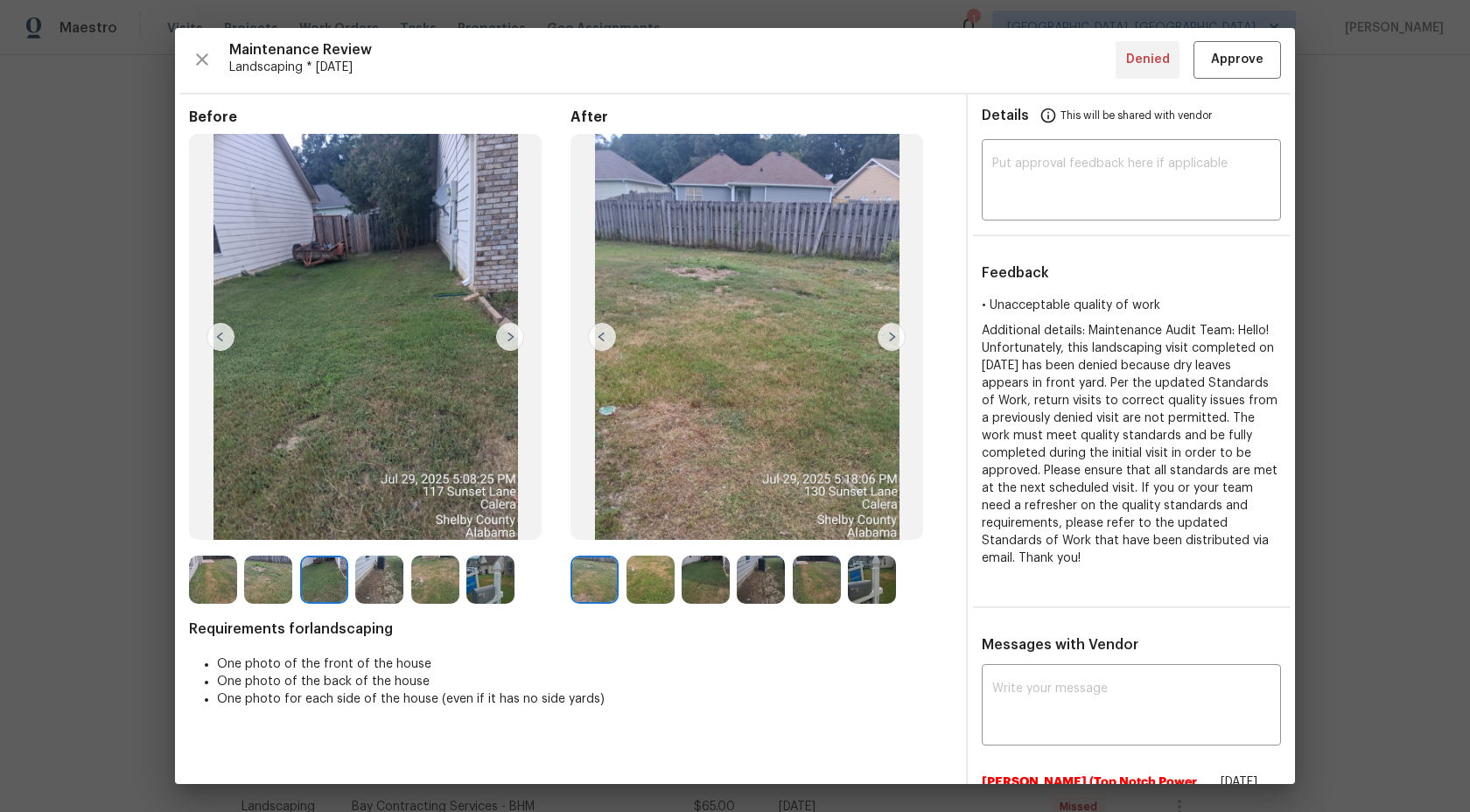
click at [608, 580] on img at bounding box center [595, 580] width 48 height 48
click at [652, 580] on img at bounding box center [650, 580] width 48 height 48
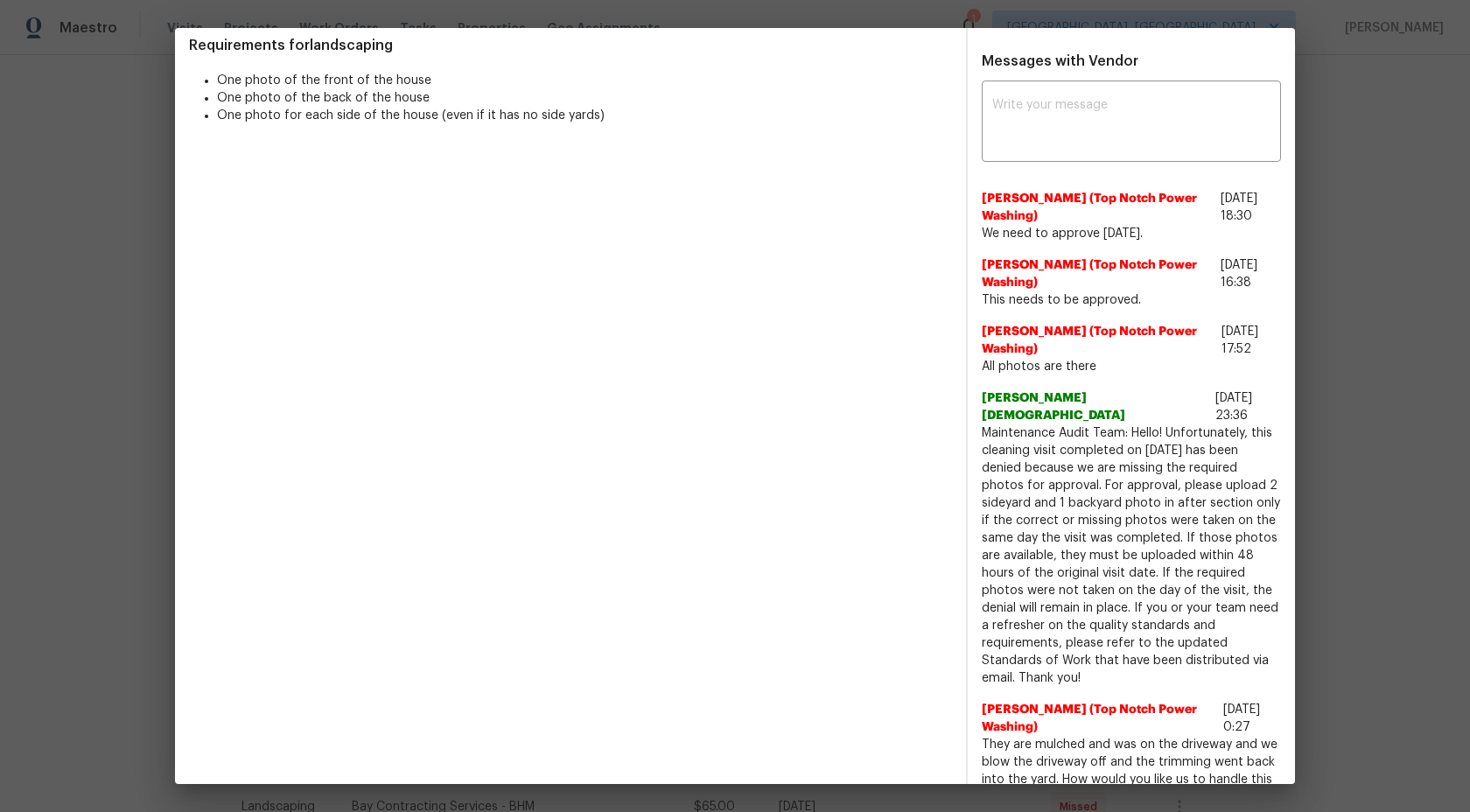
scroll to position [0, 0]
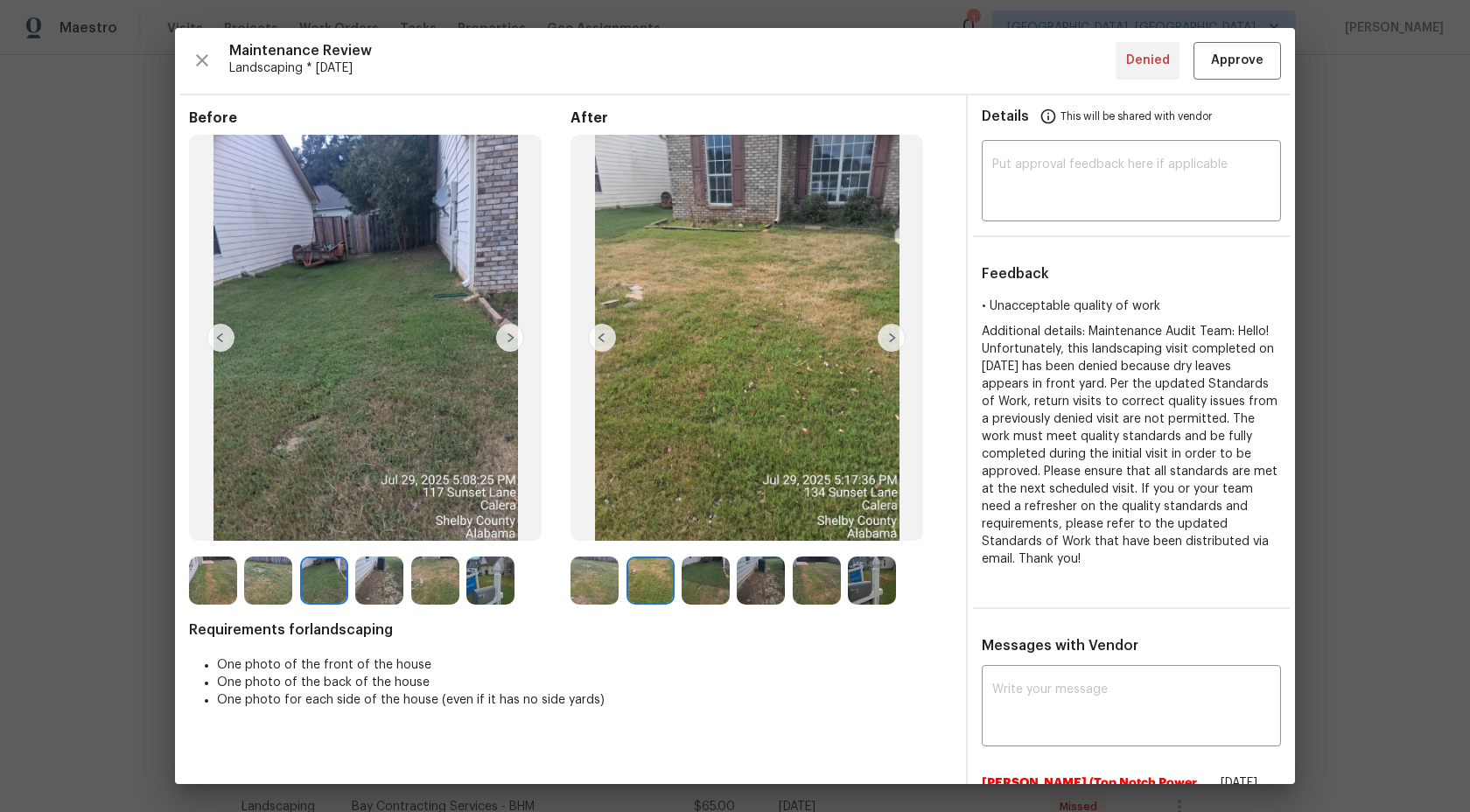
click at [892, 340] on img at bounding box center [891, 338] width 28 height 28
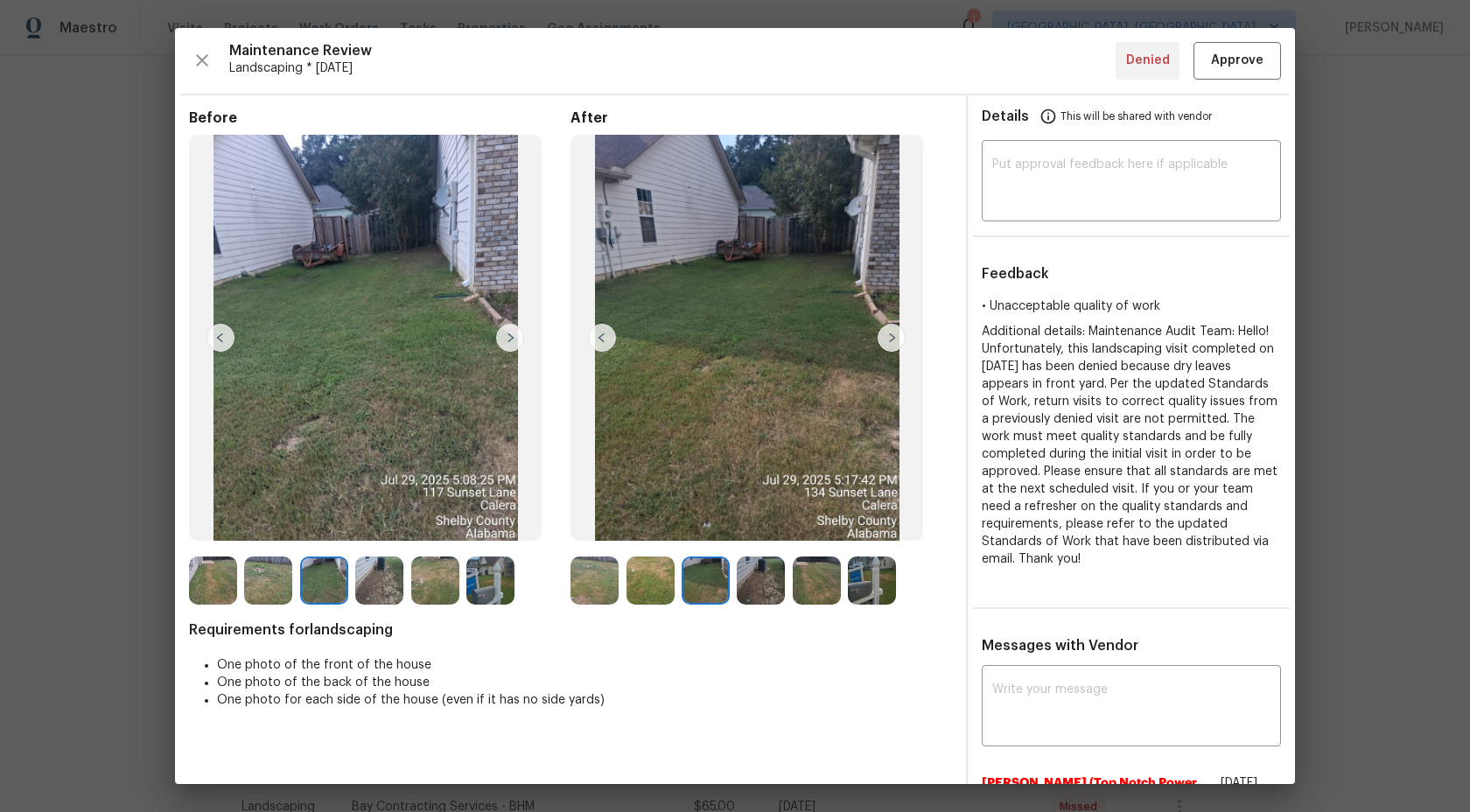
click at [644, 587] on img at bounding box center [650, 580] width 48 height 48
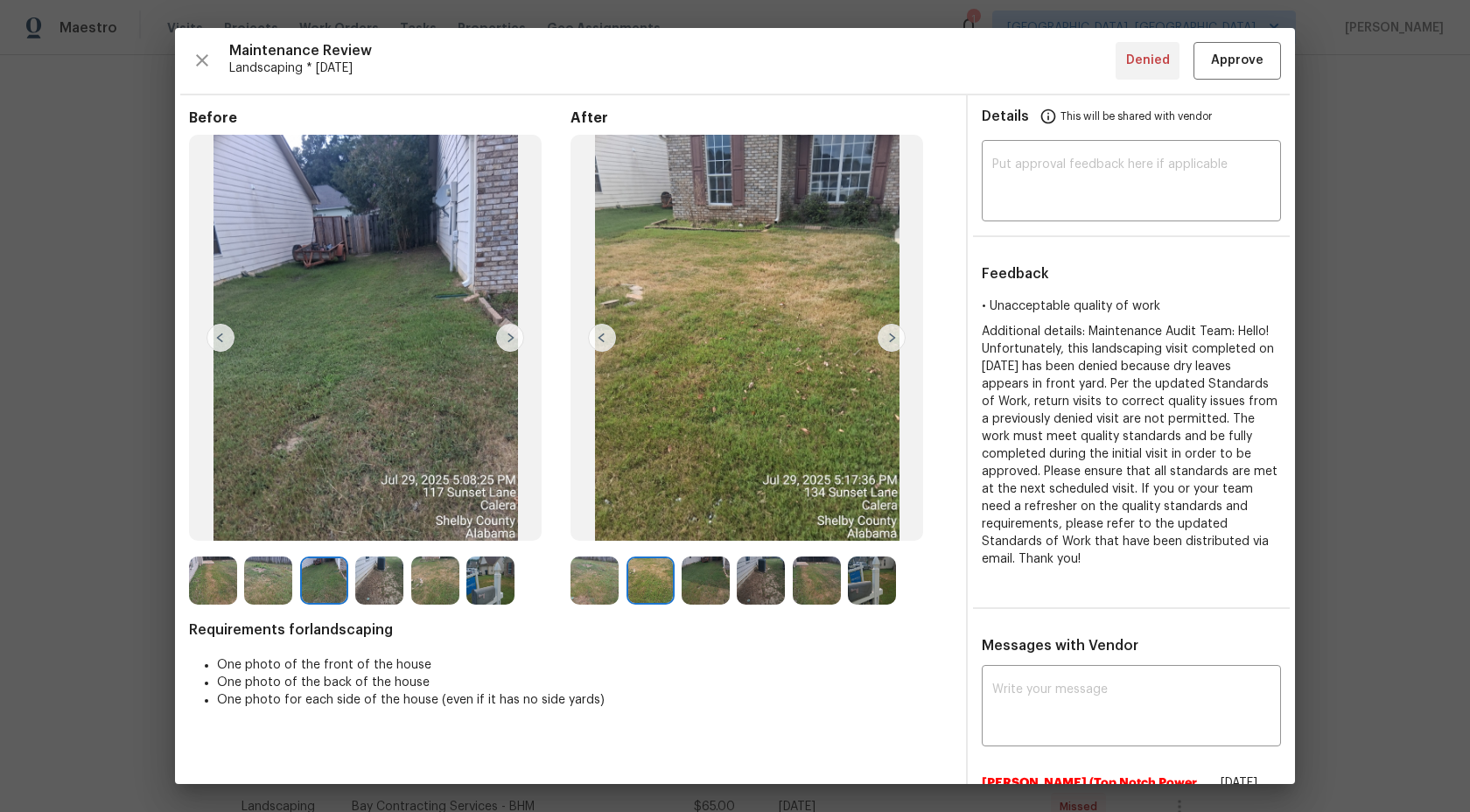
click at [599, 580] on img at bounding box center [595, 580] width 48 height 48
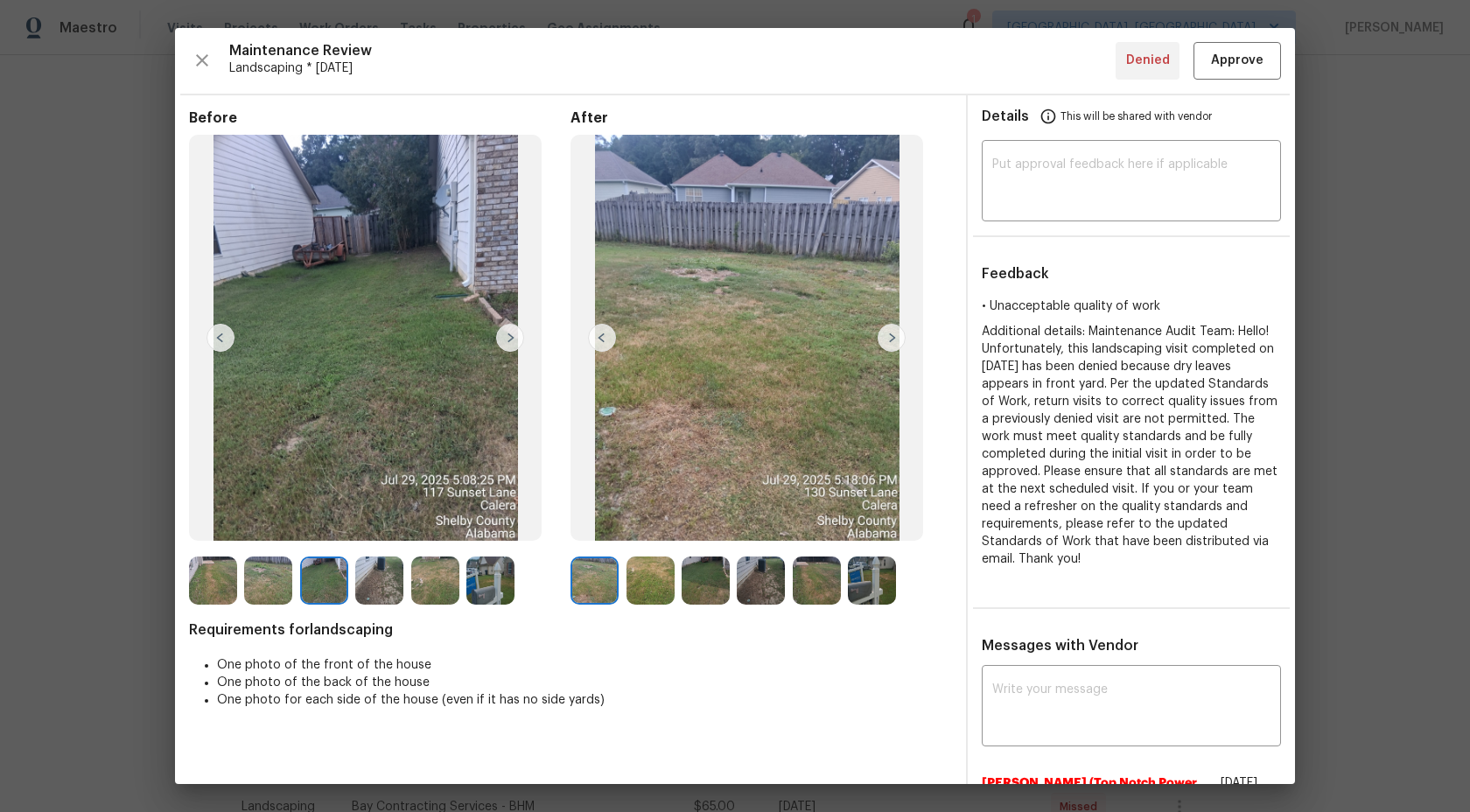
click at [646, 580] on img at bounding box center [650, 580] width 48 height 48
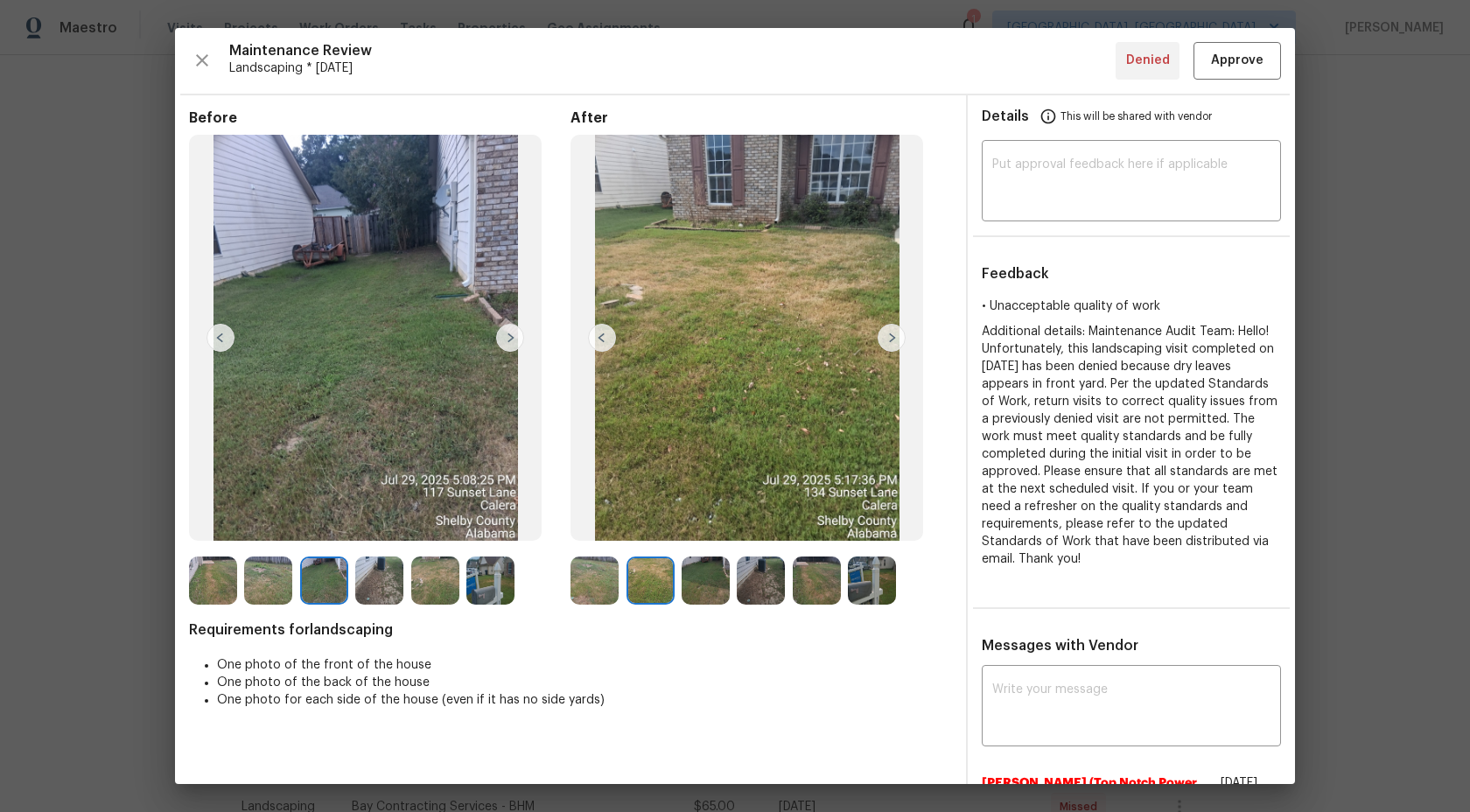
click at [692, 575] on img at bounding box center [705, 580] width 48 height 48
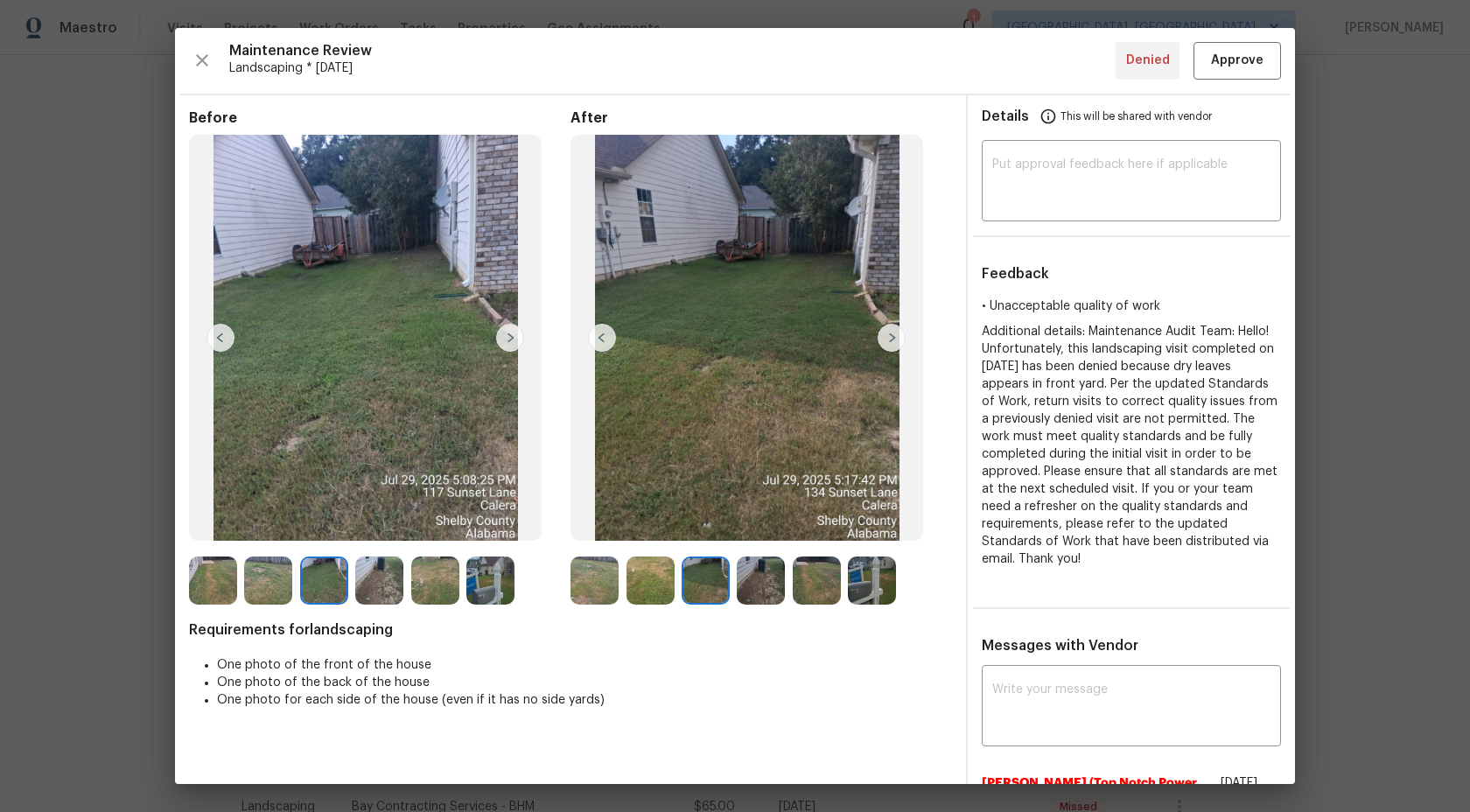
click at [758, 577] on img at bounding box center [761, 580] width 48 height 48
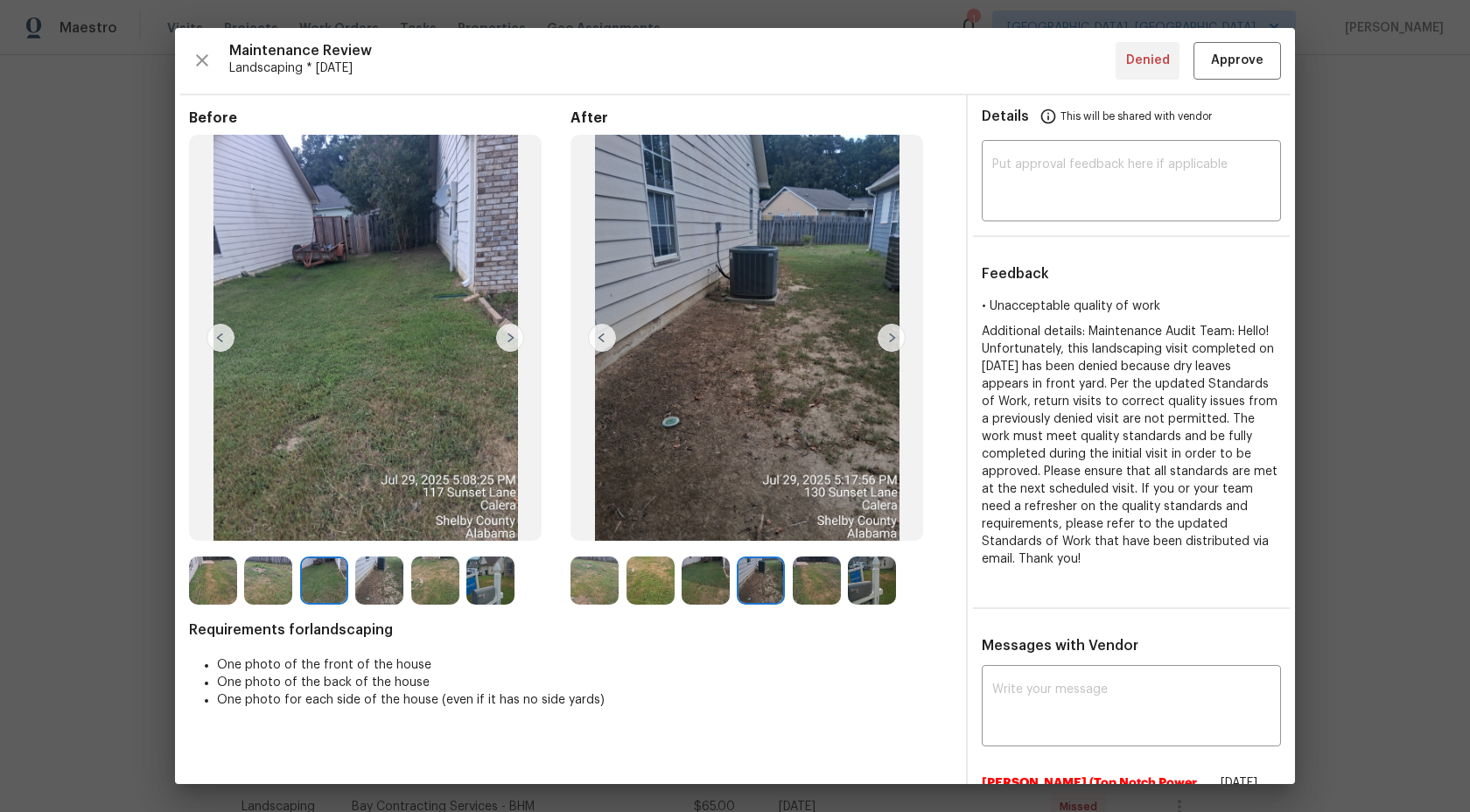
click at [811, 582] on img at bounding box center [817, 580] width 48 height 48
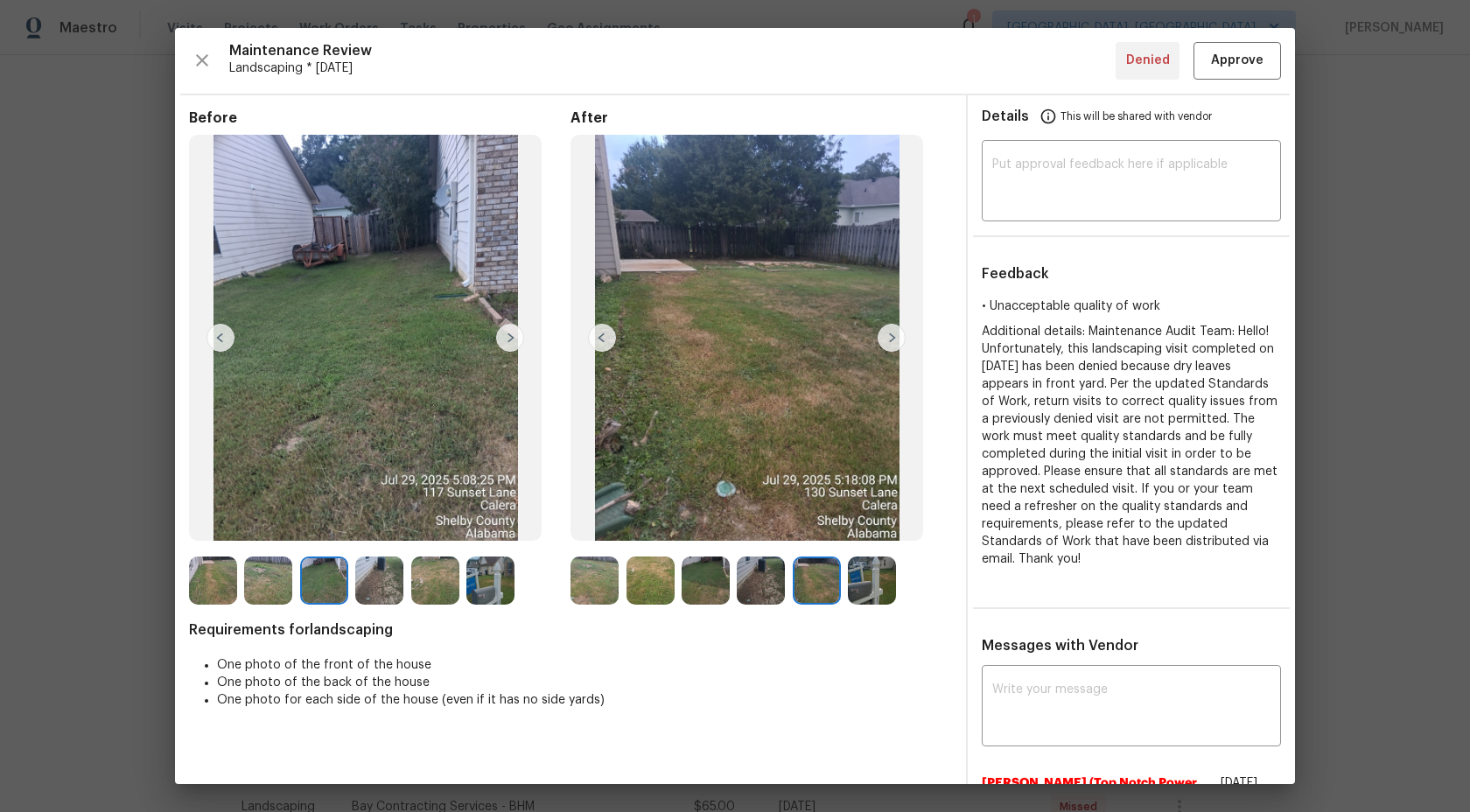
click at [865, 580] on img at bounding box center [872, 580] width 48 height 48
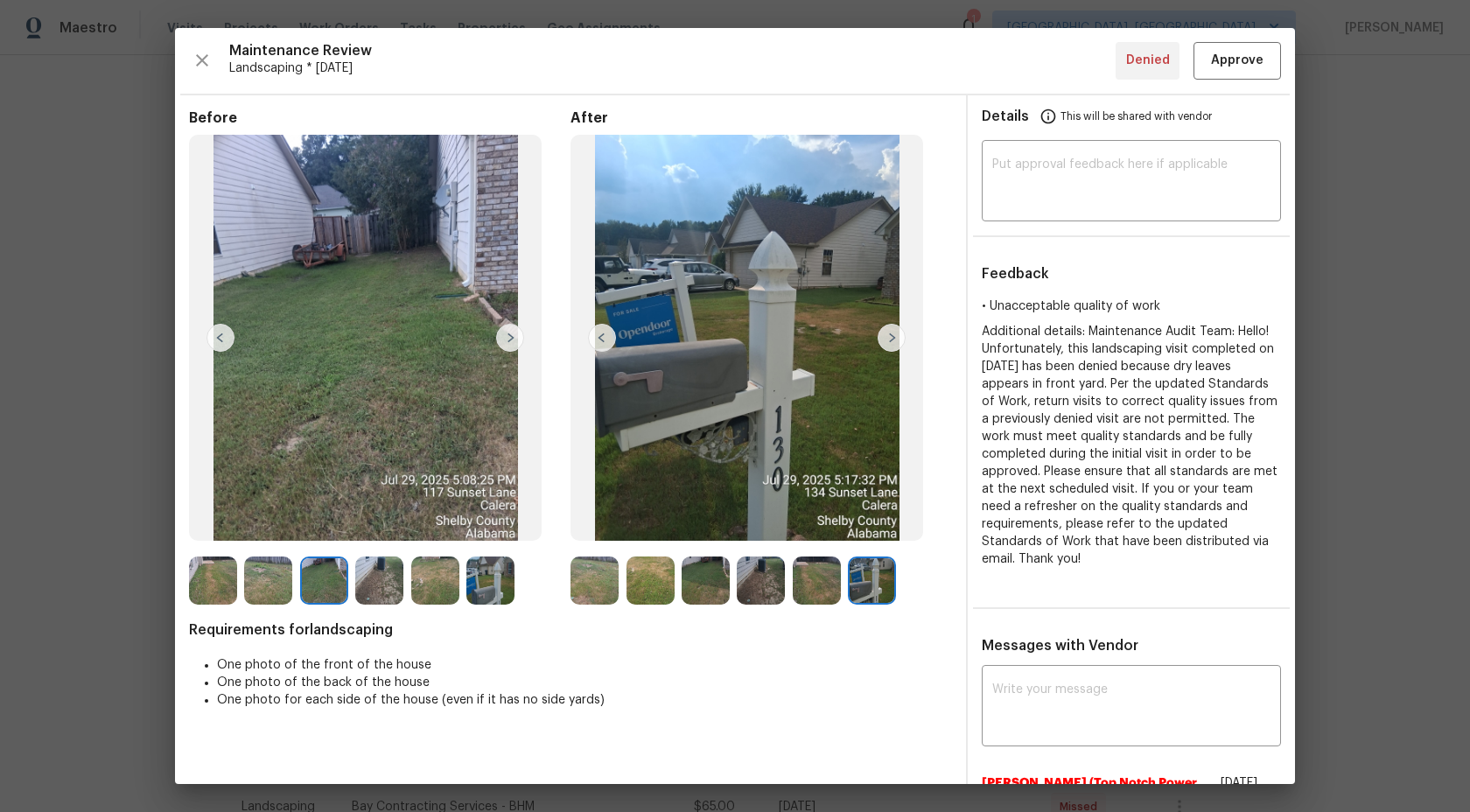
click at [810, 581] on img at bounding box center [817, 580] width 48 height 48
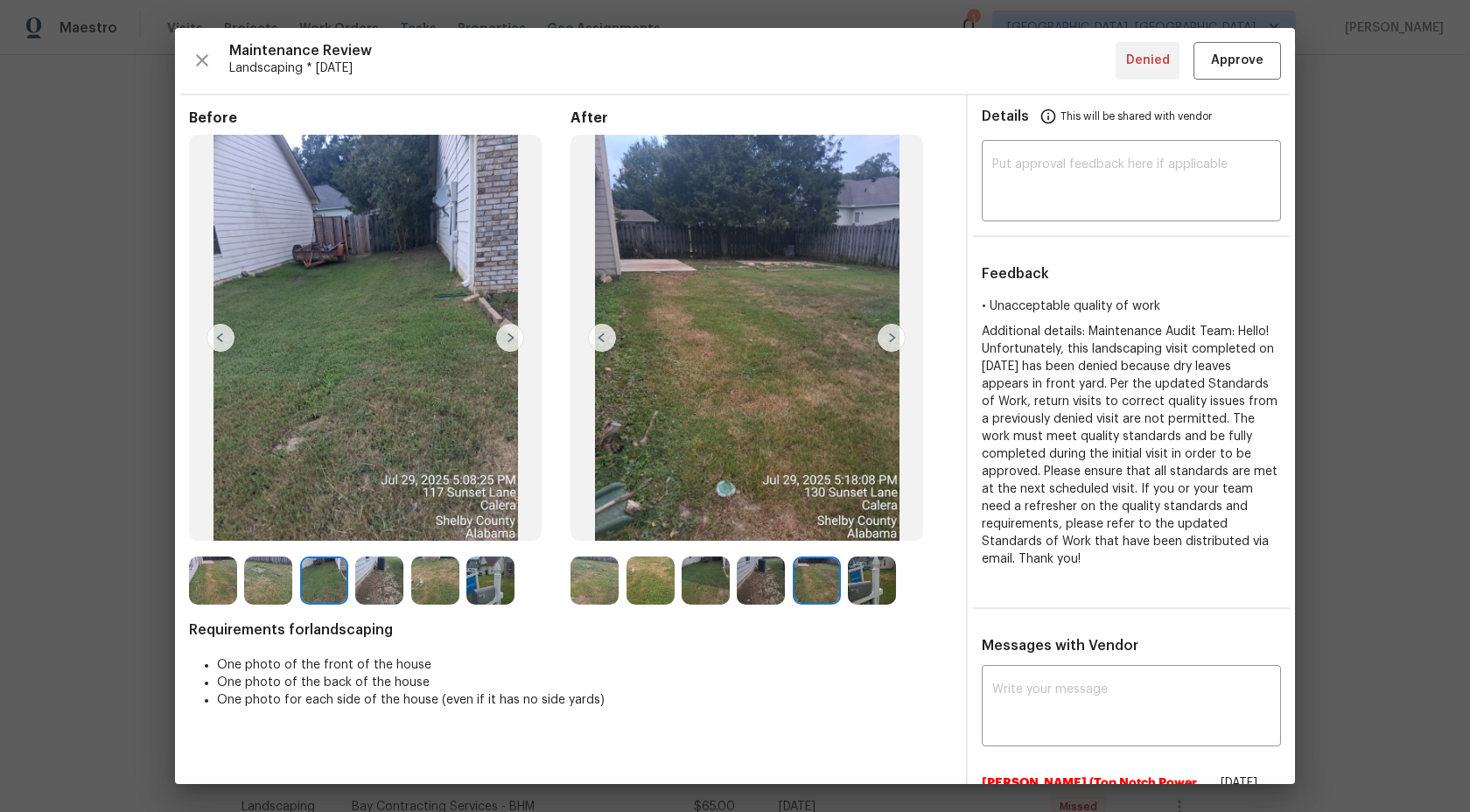
click at [755, 581] on img at bounding box center [761, 580] width 48 height 48
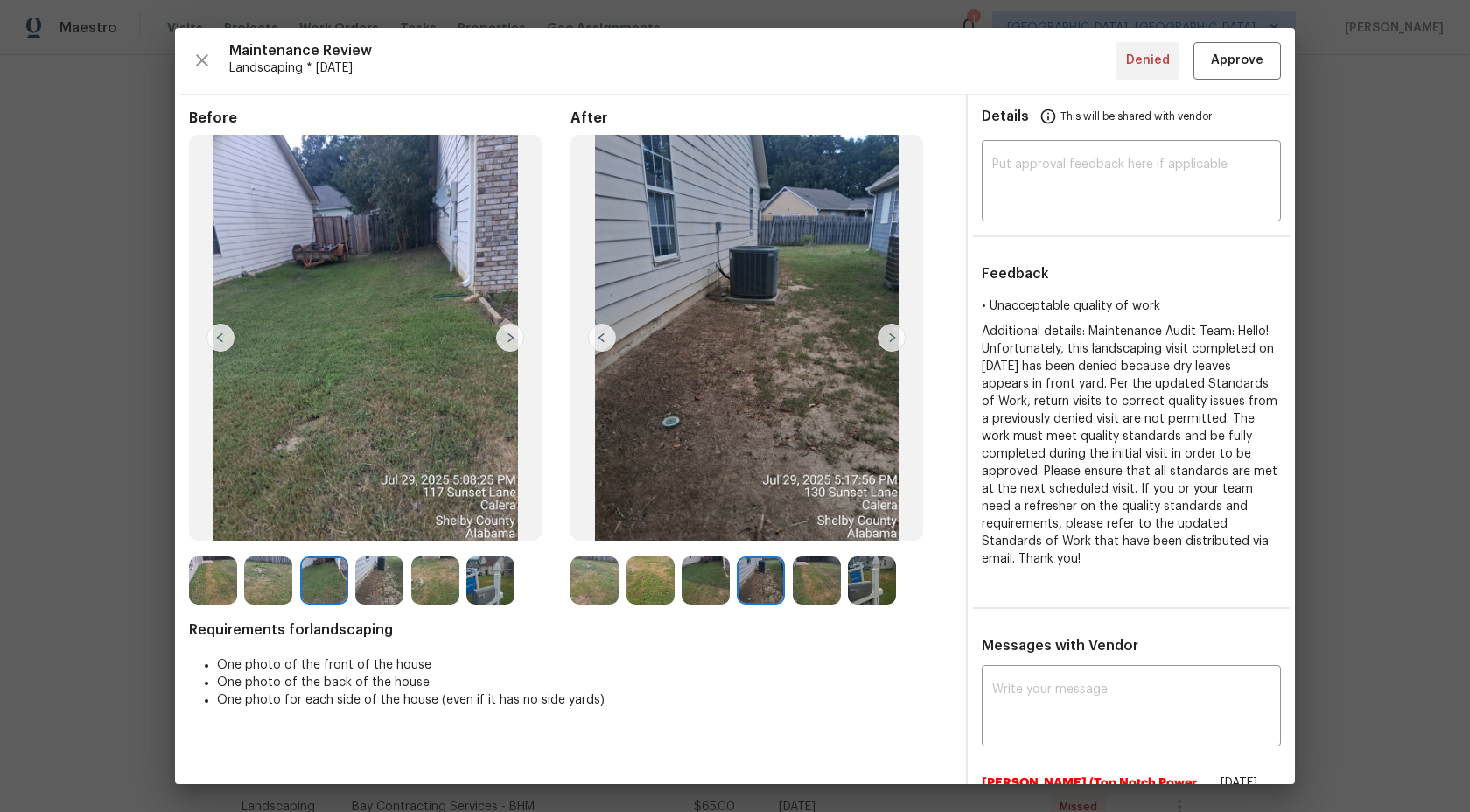
click at [681, 582] on img at bounding box center [705, 580] width 48 height 48
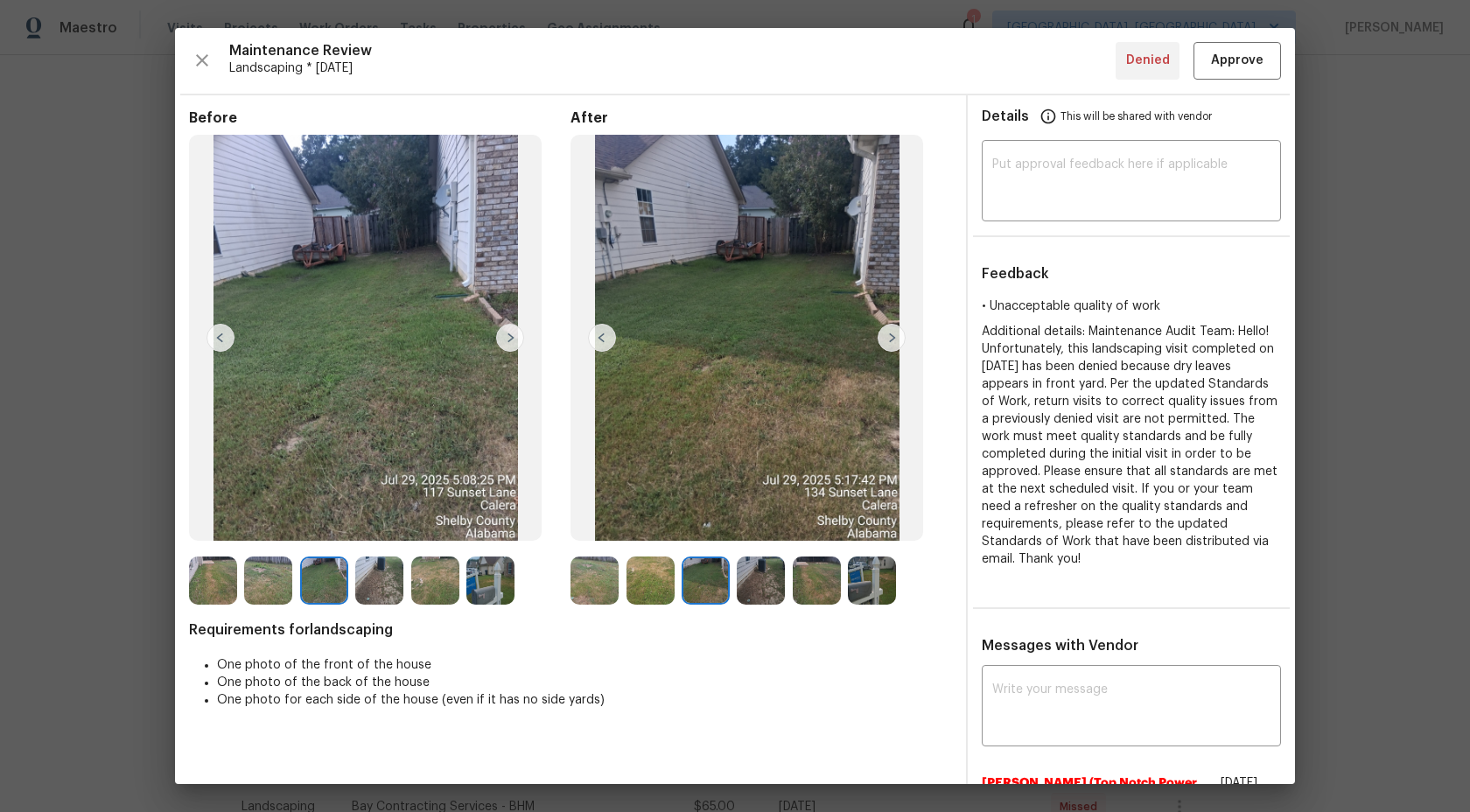
click at [652, 584] on img at bounding box center [650, 580] width 48 height 48
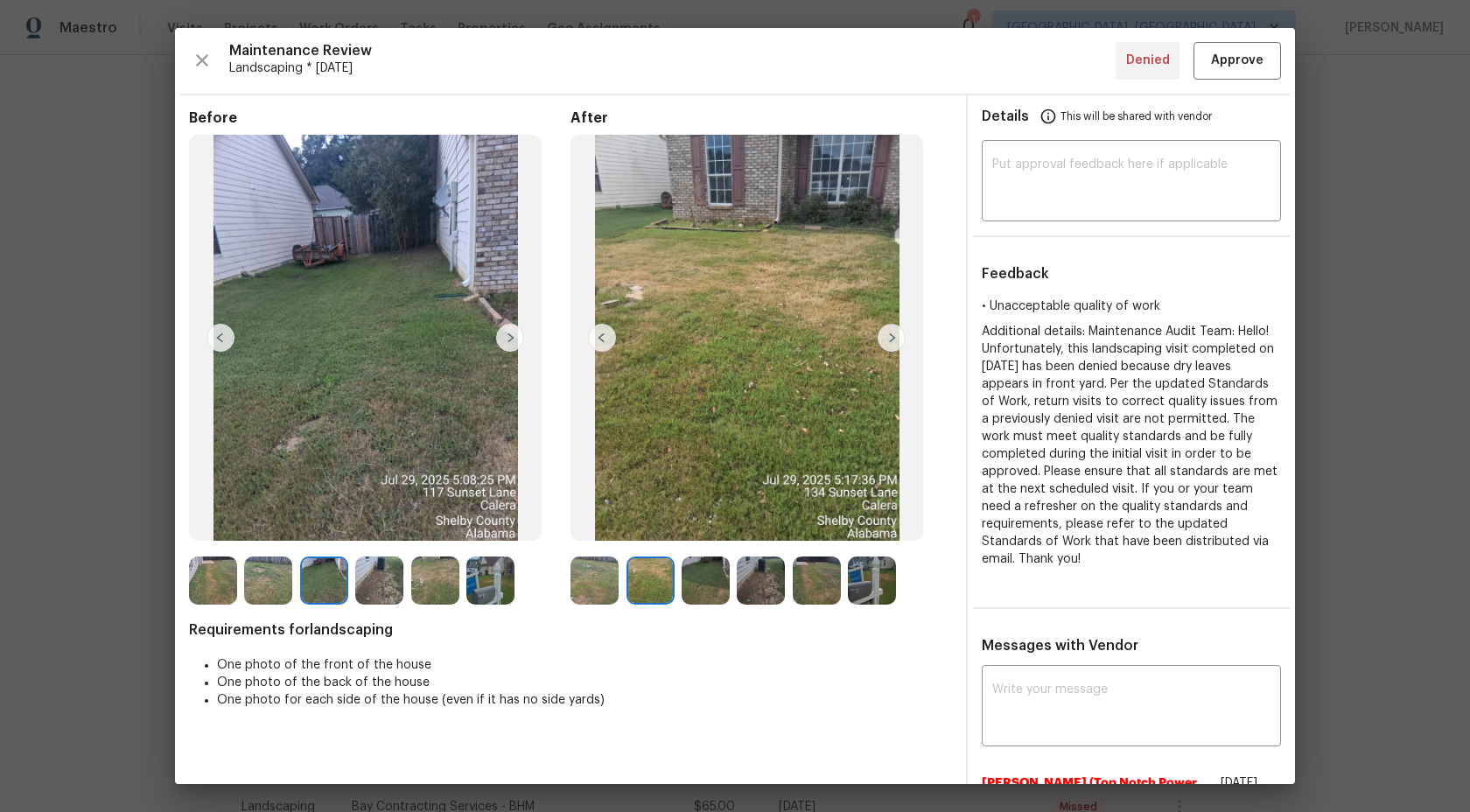
click at [614, 584] on img at bounding box center [595, 580] width 48 height 48
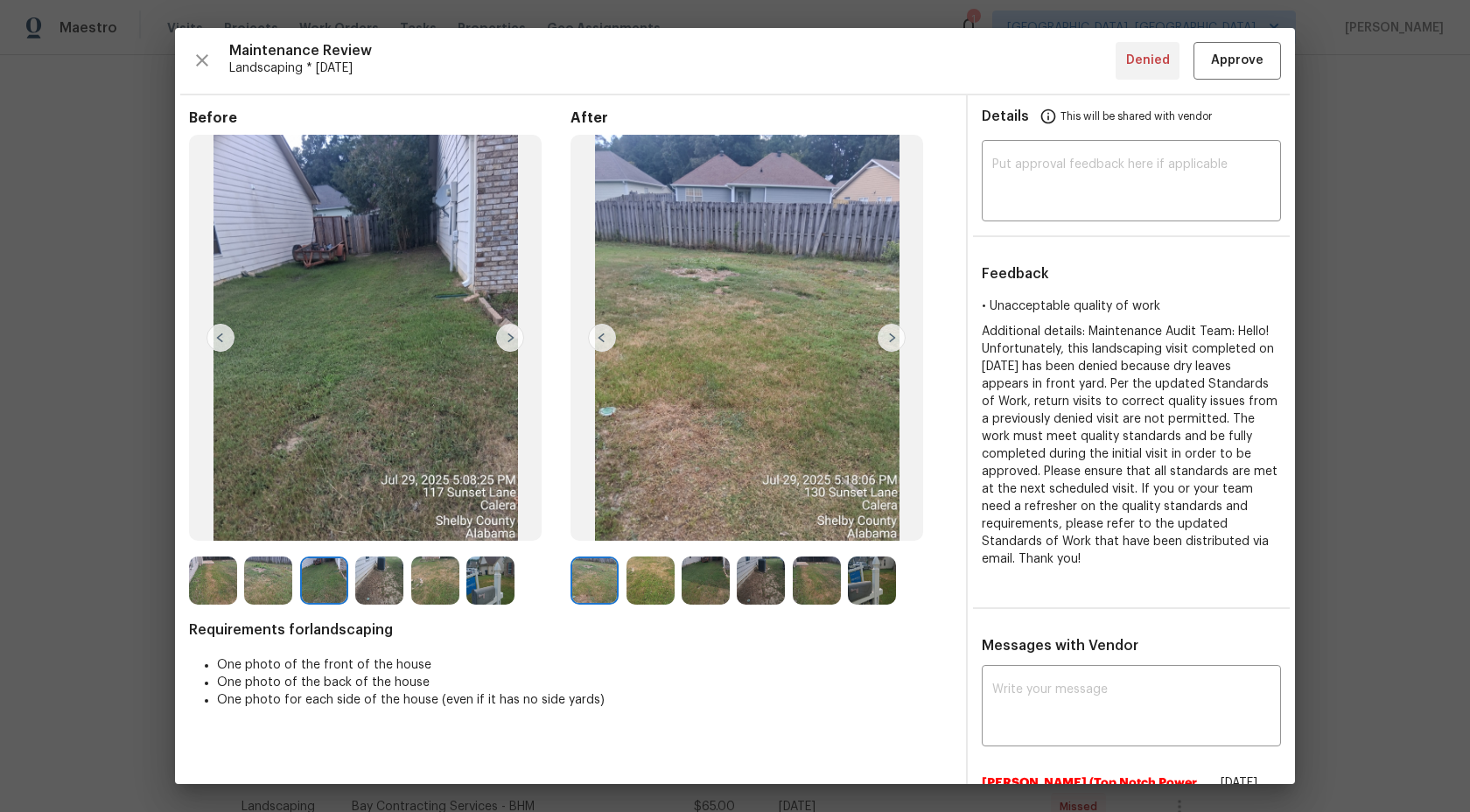
click at [483, 570] on img at bounding box center [491, 580] width 48 height 48
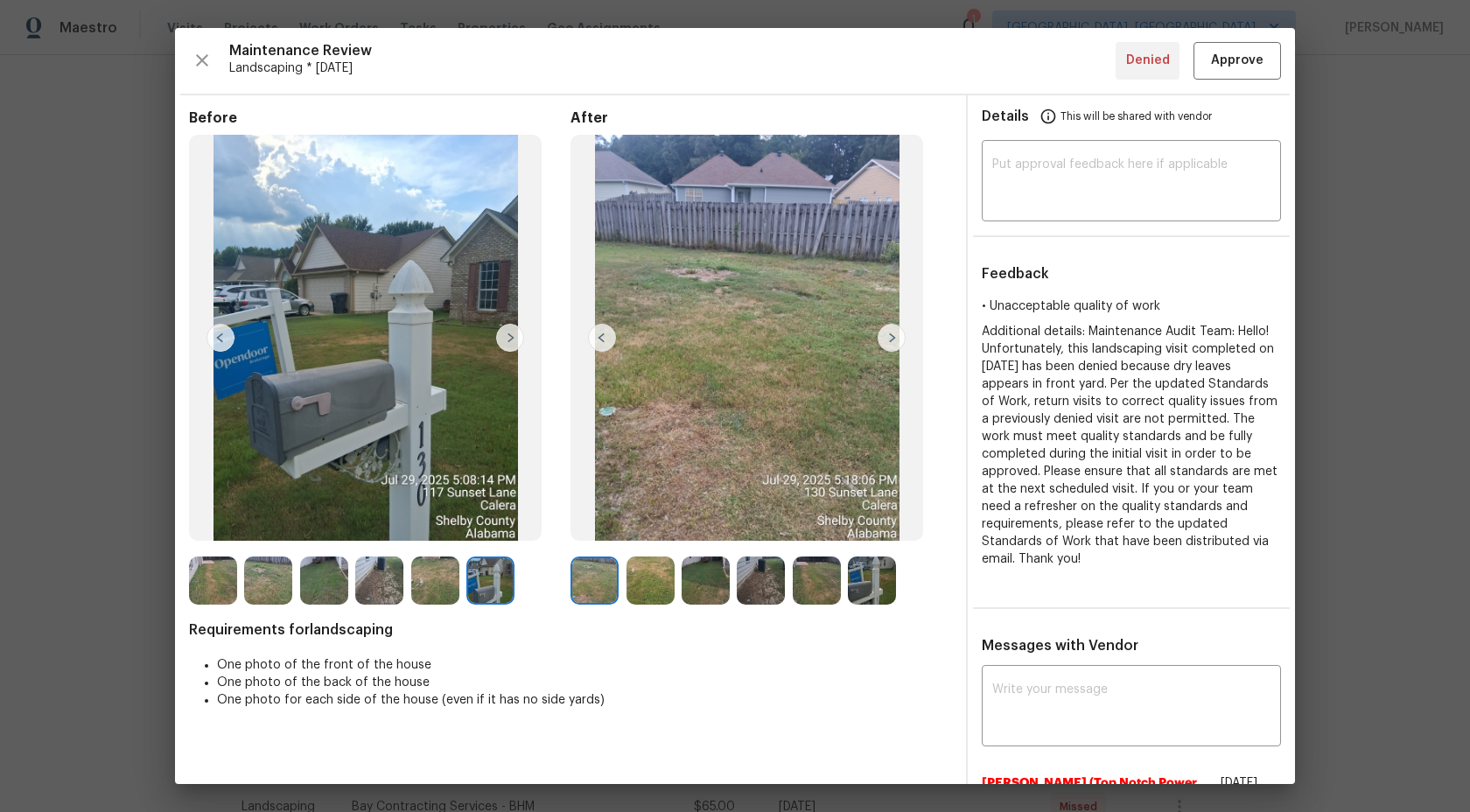
click at [440, 577] on img at bounding box center [435, 580] width 48 height 48
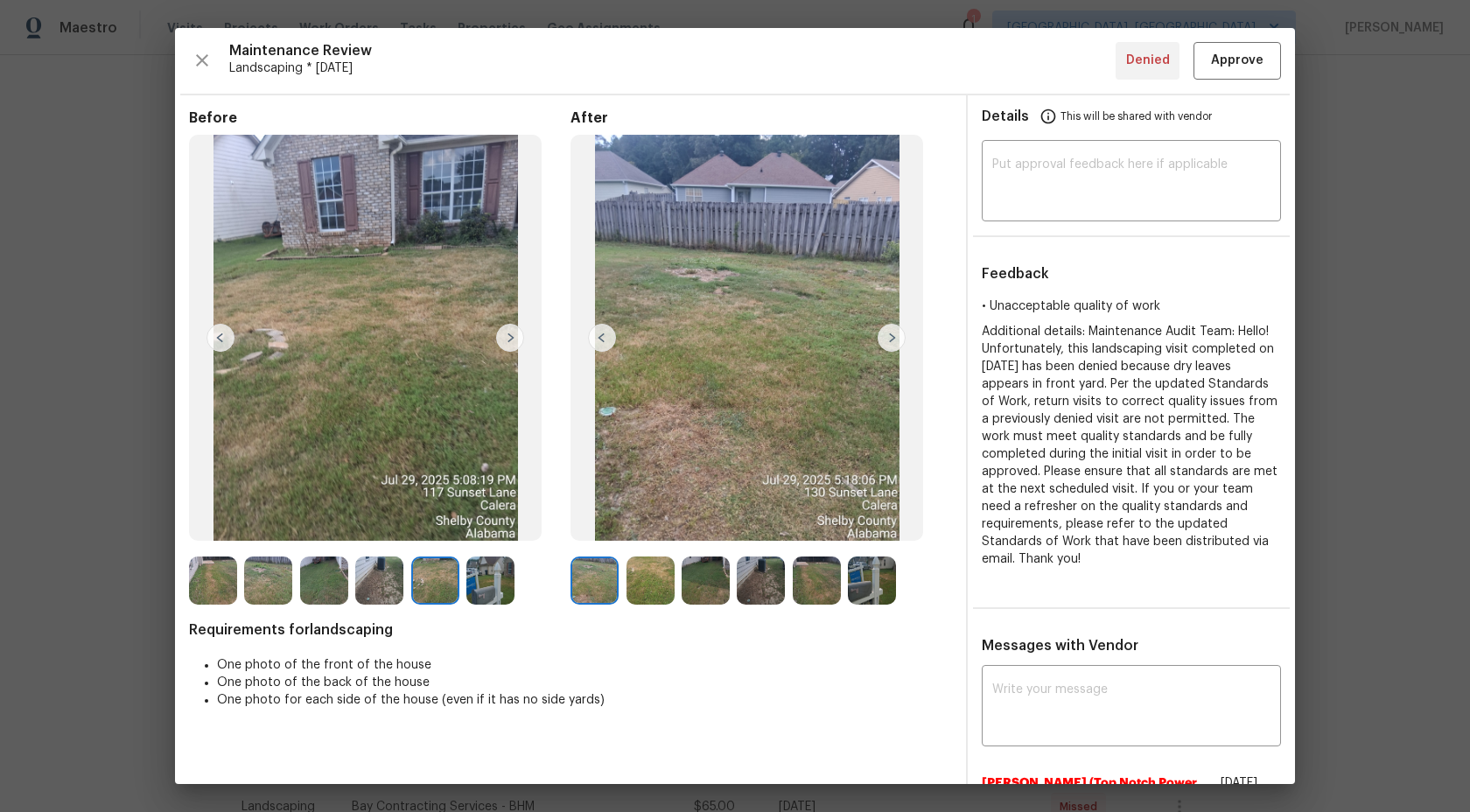
click at [375, 576] on img at bounding box center [379, 580] width 48 height 48
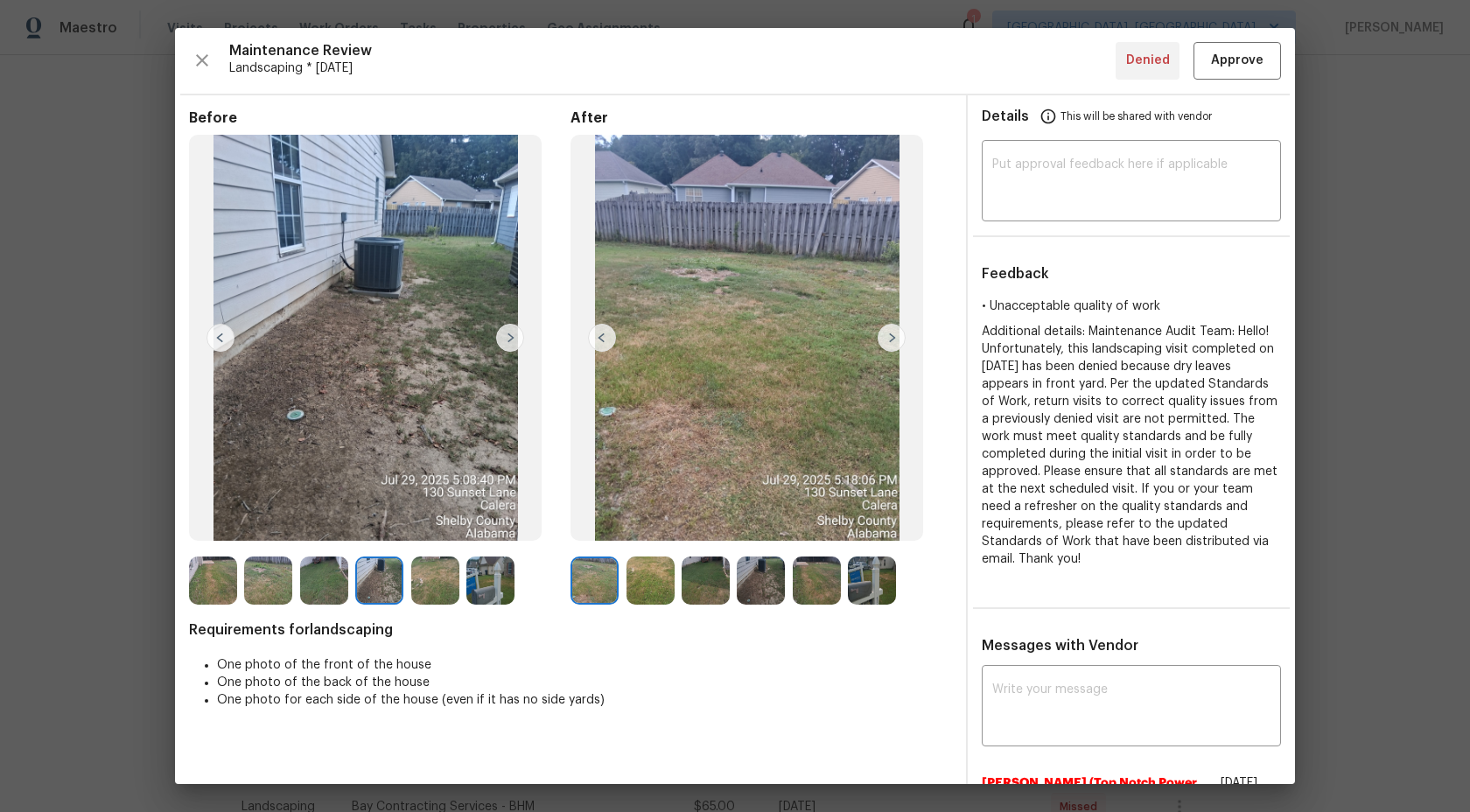
click at [343, 578] on img at bounding box center [324, 580] width 48 height 48
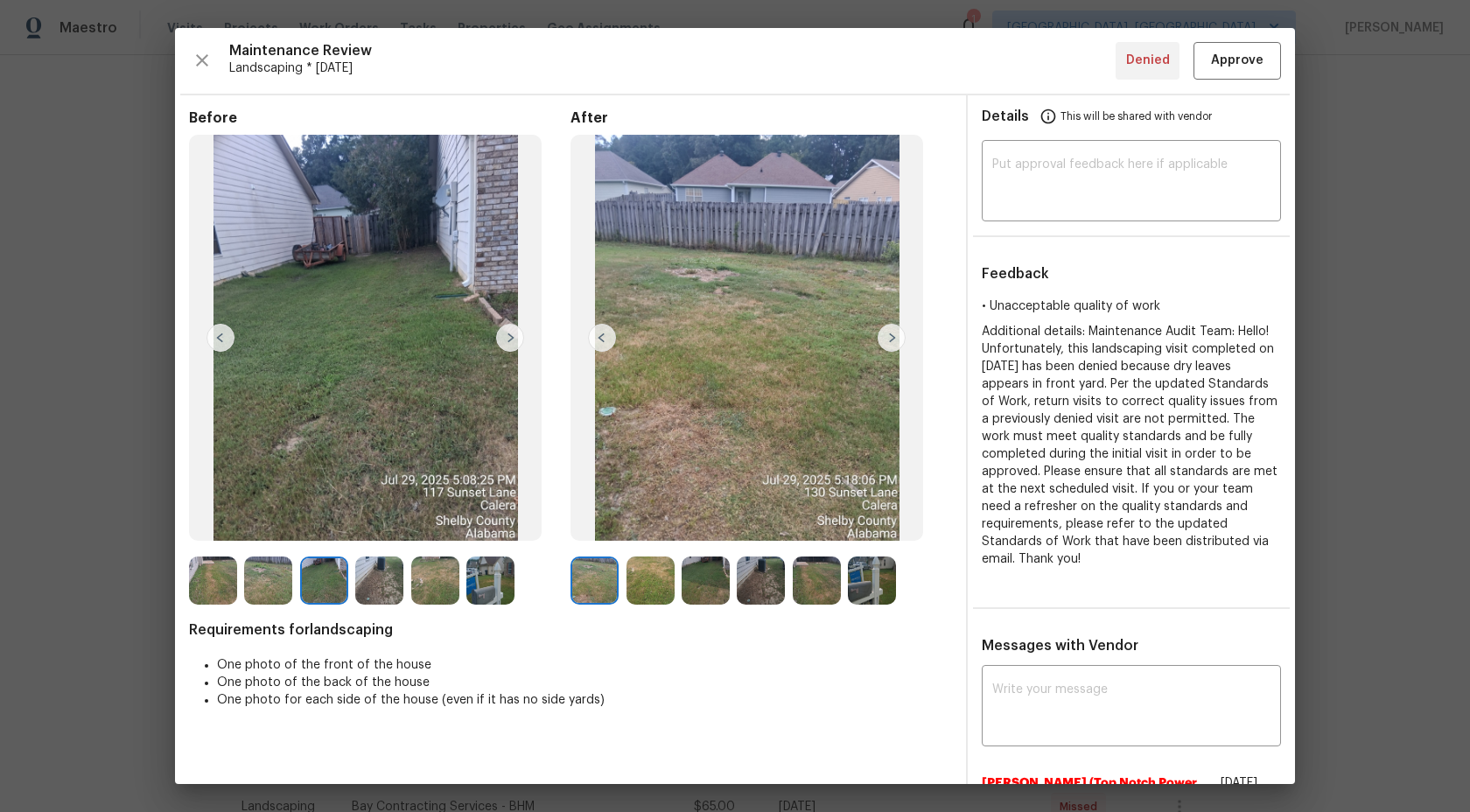
click at [285, 580] on img at bounding box center [268, 580] width 48 height 48
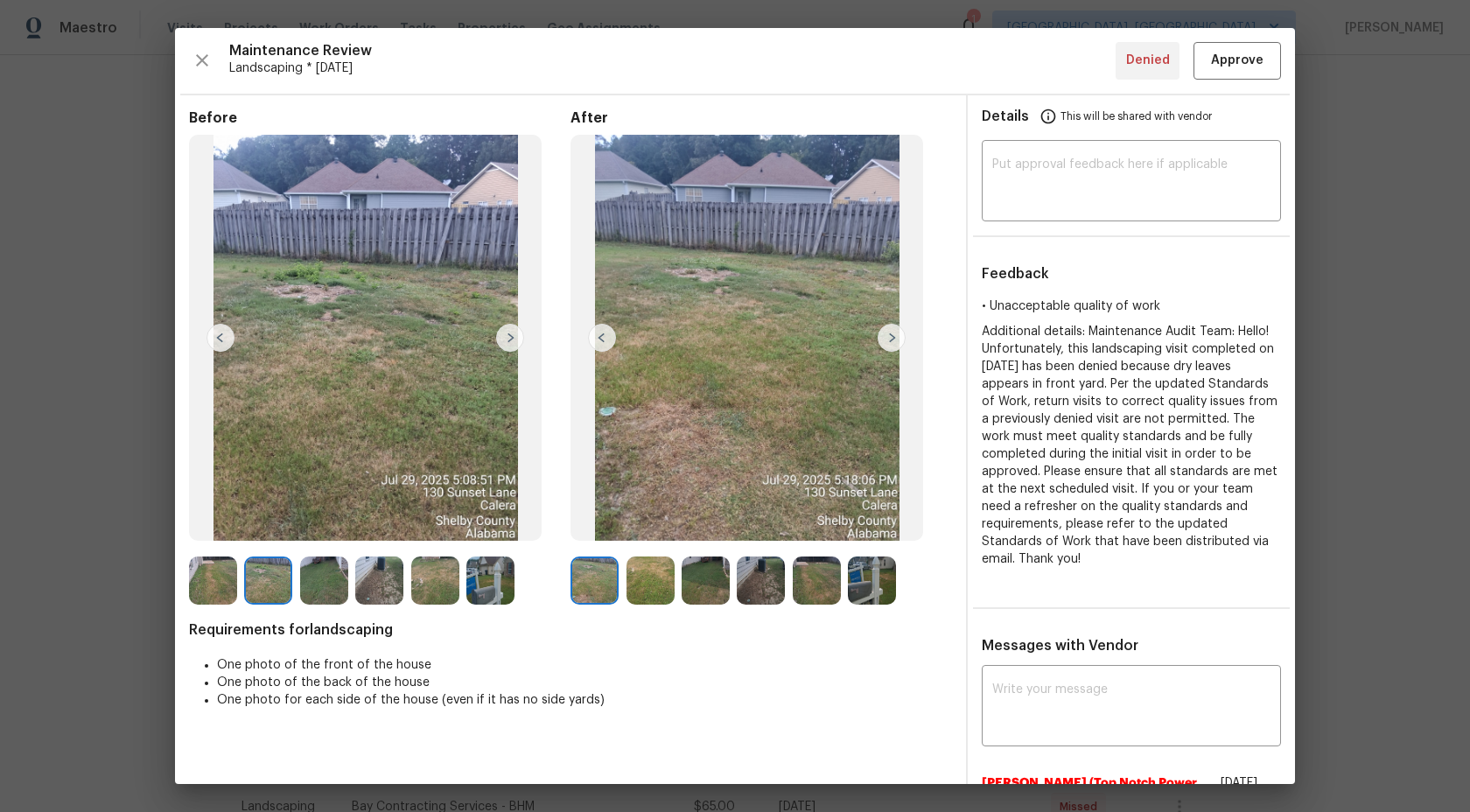
click at [194, 583] on img at bounding box center [213, 580] width 48 height 48
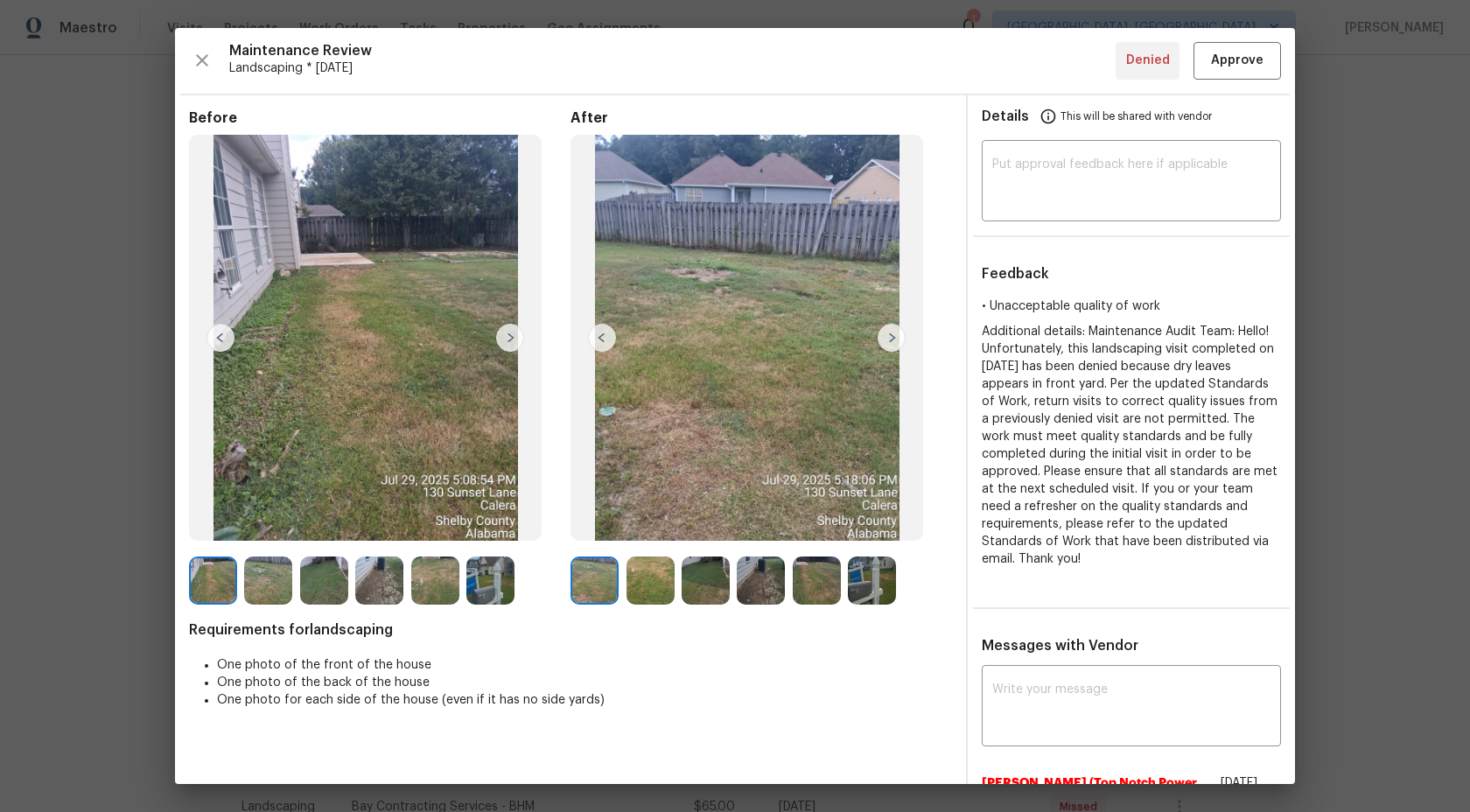
click at [257, 580] on img at bounding box center [268, 580] width 48 height 48
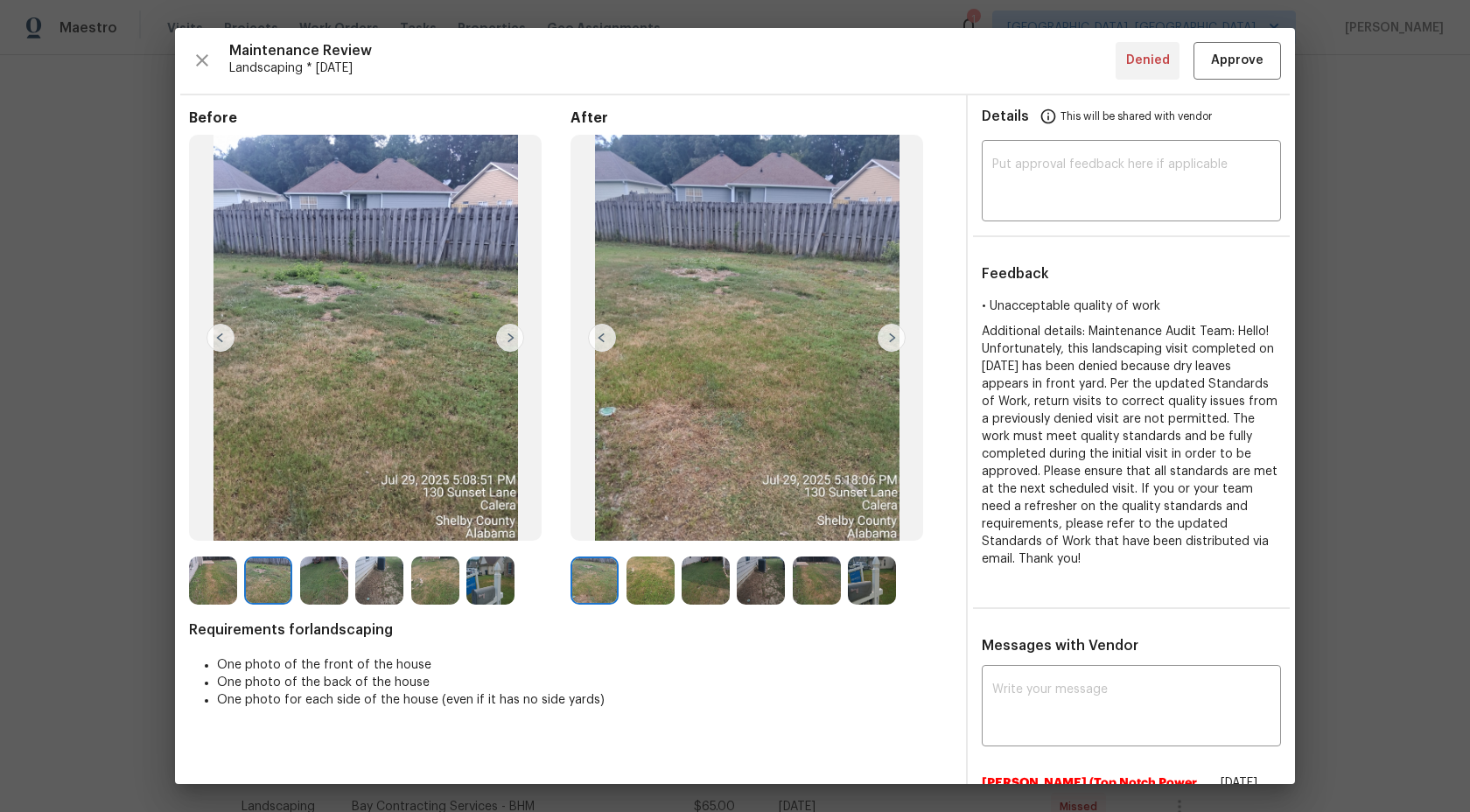
click at [314, 581] on img at bounding box center [324, 580] width 48 height 48
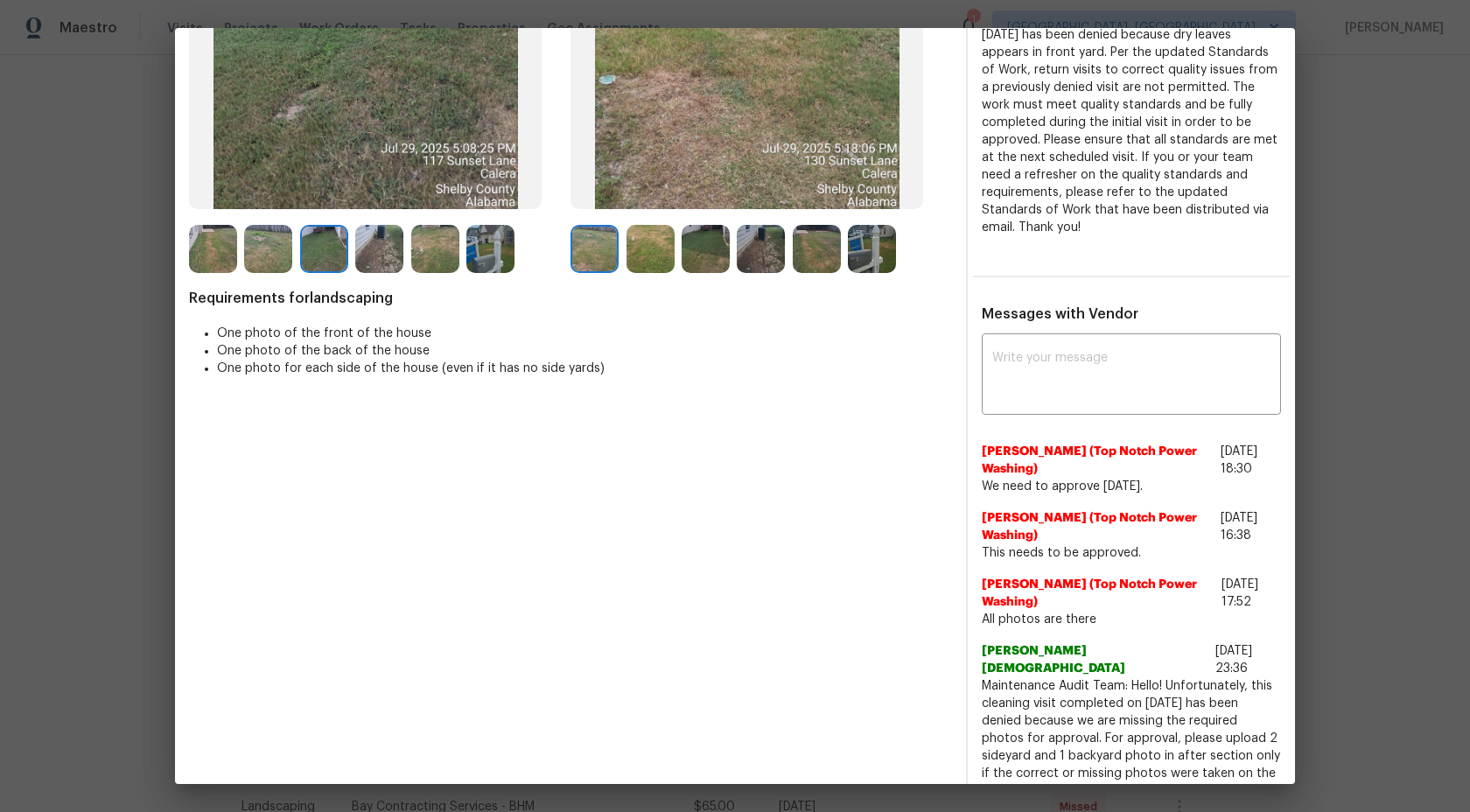
scroll to position [263, 0]
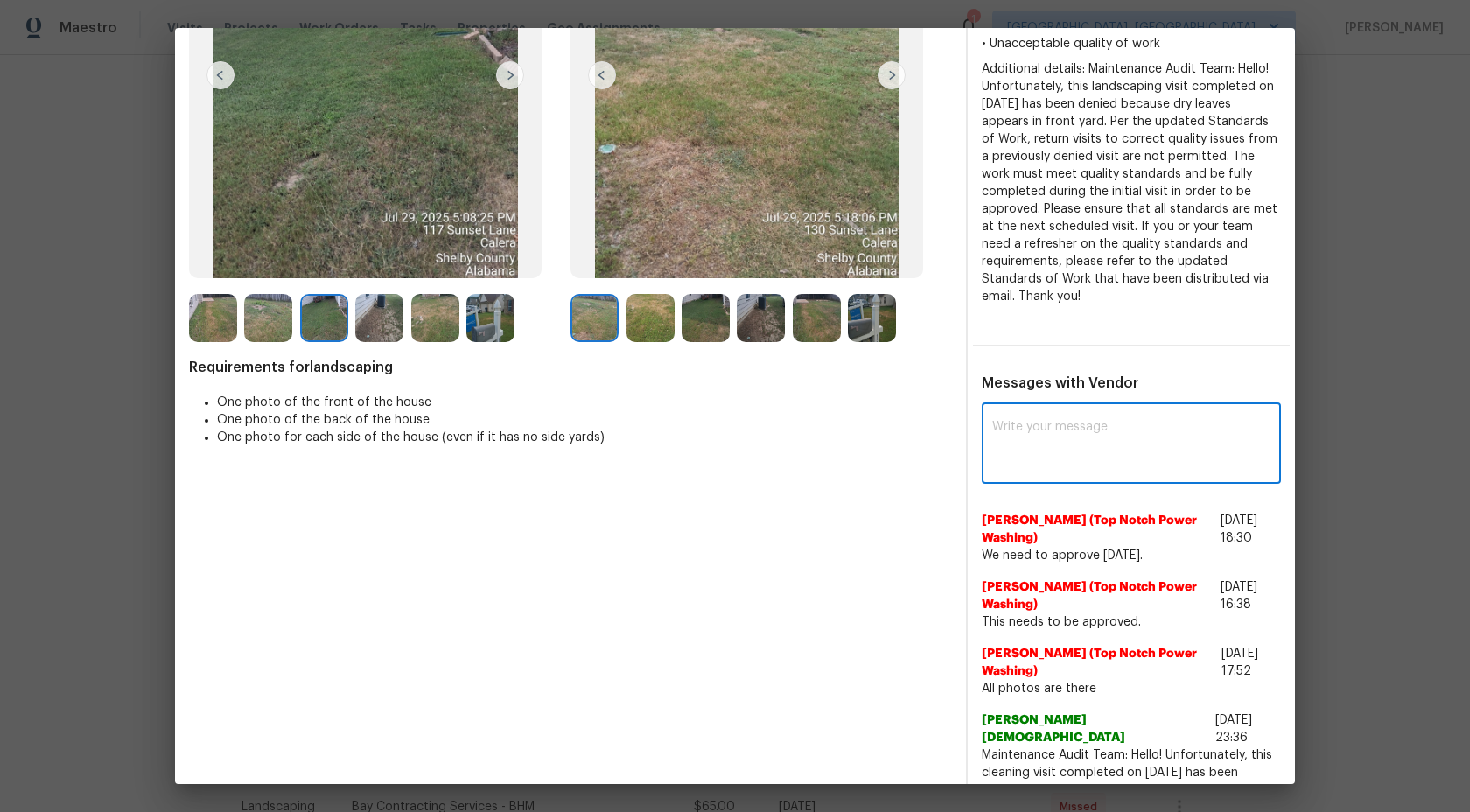
click at [1123, 420] on textarea at bounding box center [1130, 444] width 278 height 49
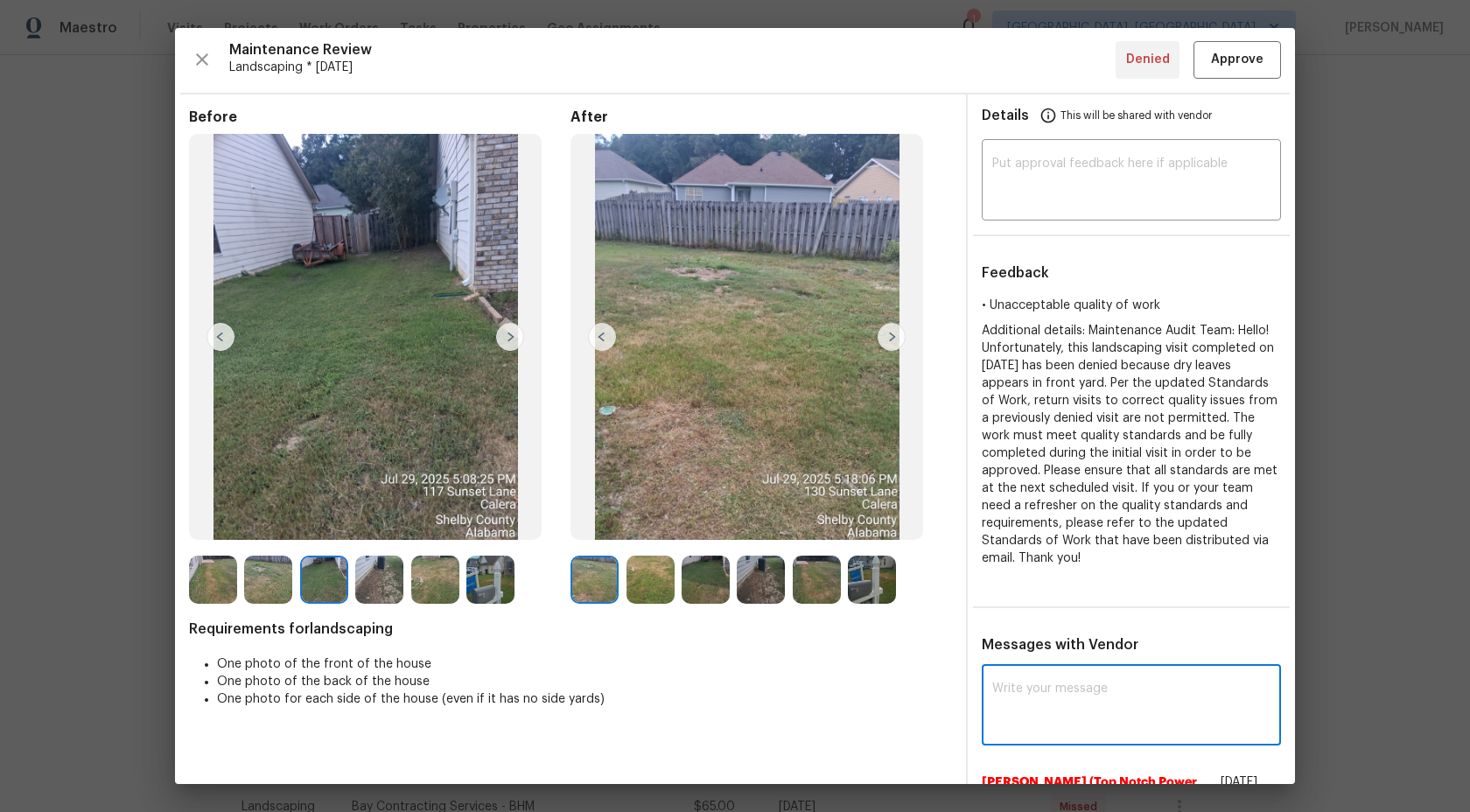
scroll to position [0, 0]
click at [266, 586] on img at bounding box center [268, 580] width 48 height 48
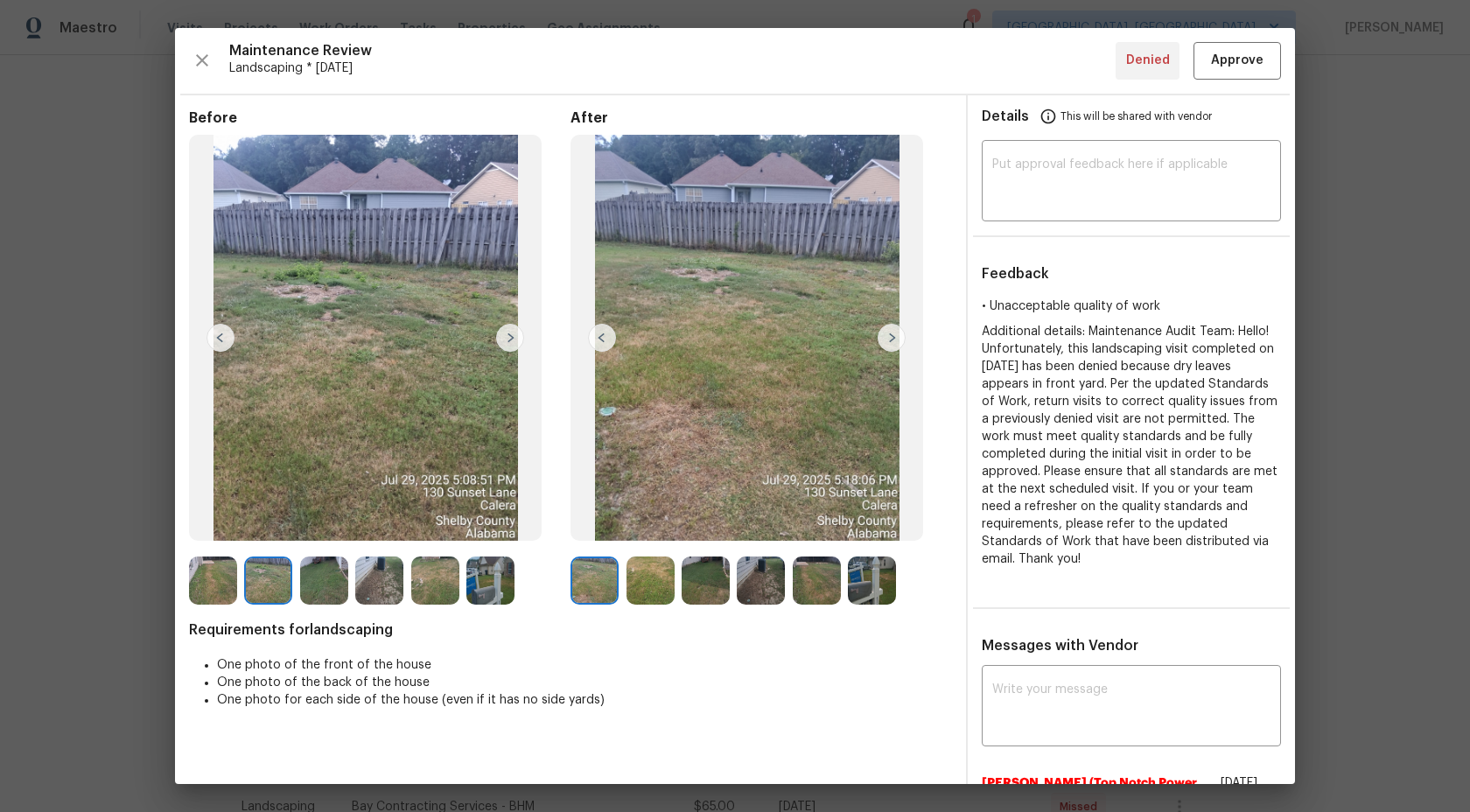
click at [335, 578] on img at bounding box center [324, 580] width 48 height 48
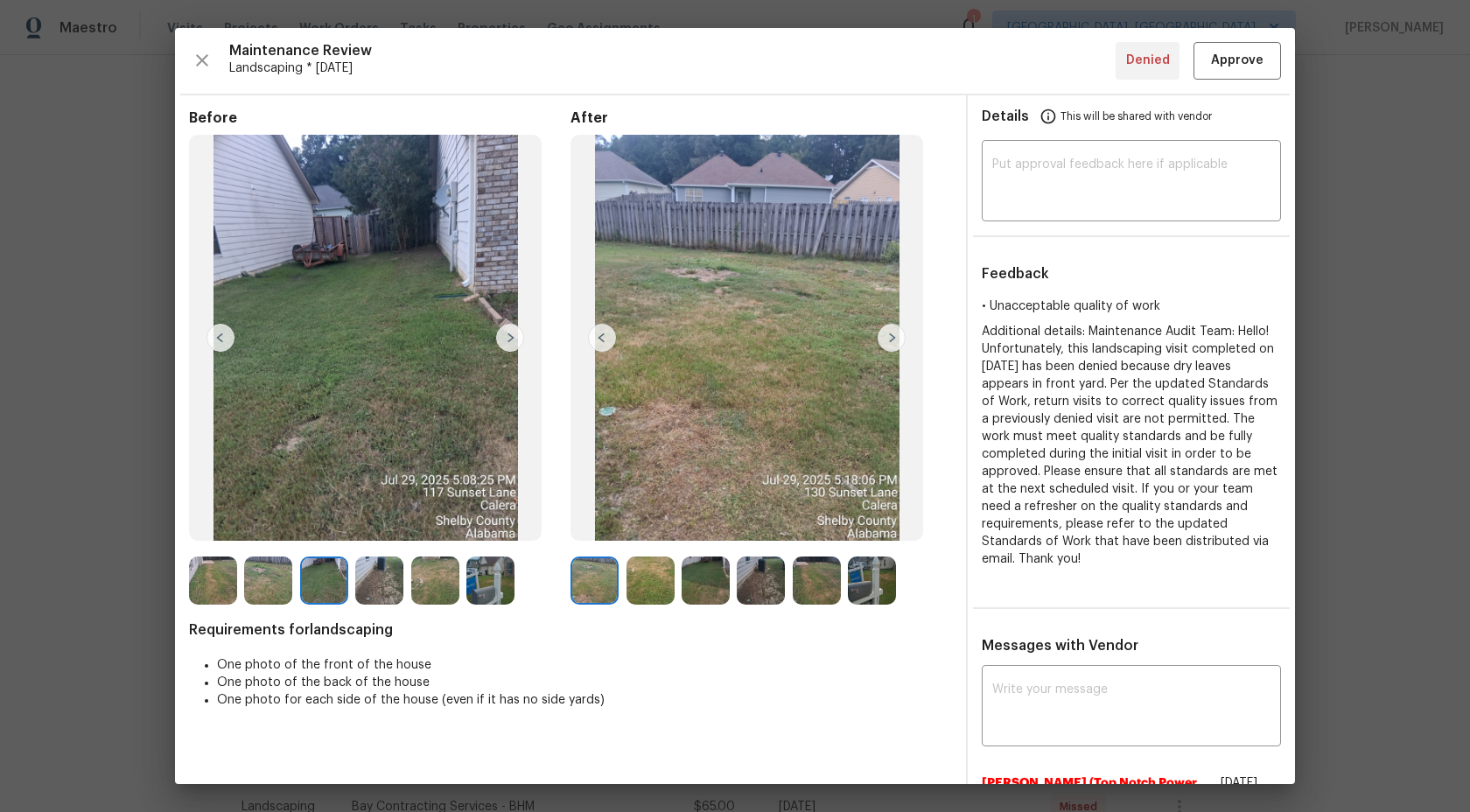
click at [371, 579] on img at bounding box center [379, 580] width 48 height 48
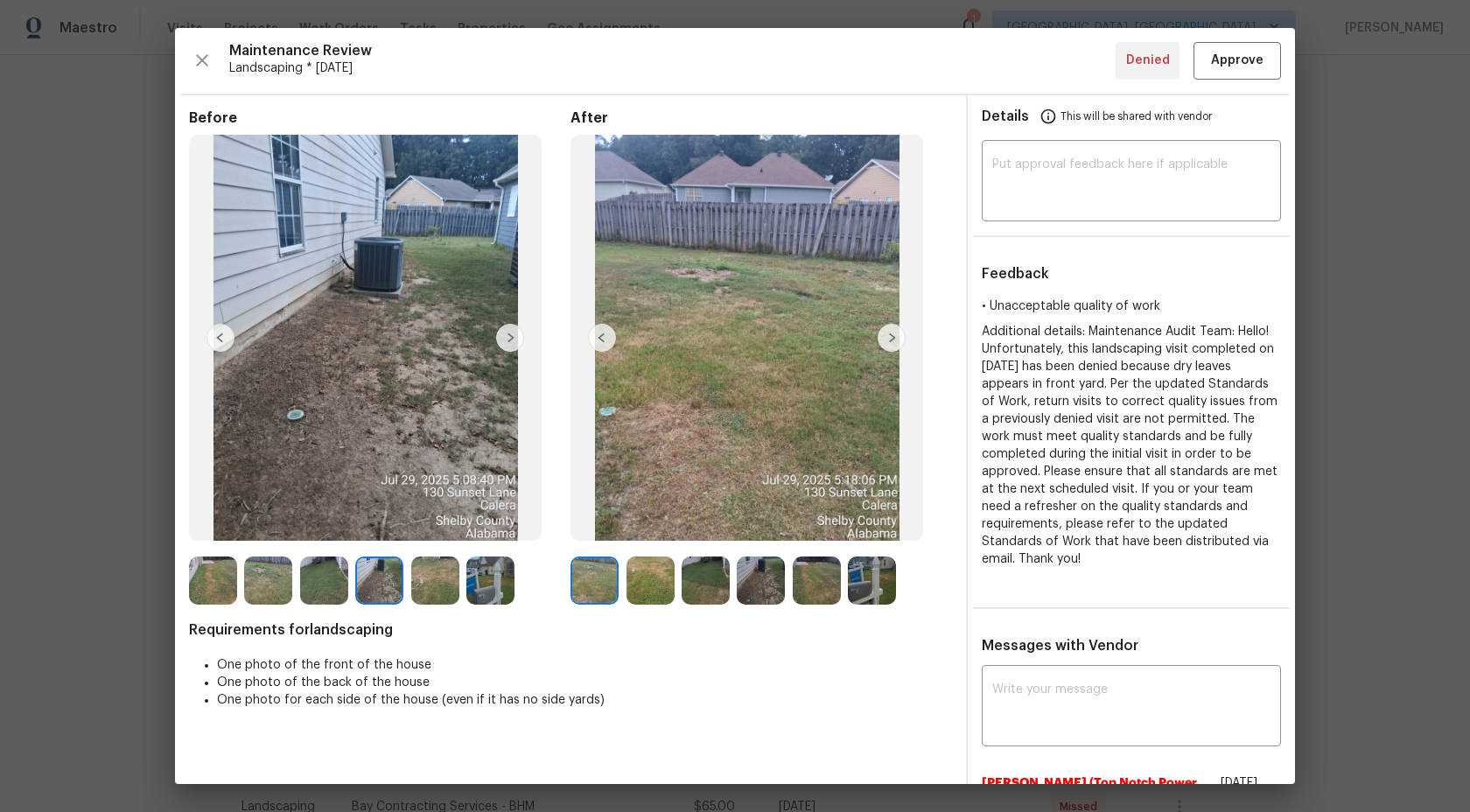
click at [418, 574] on img at bounding box center [435, 580] width 48 height 48
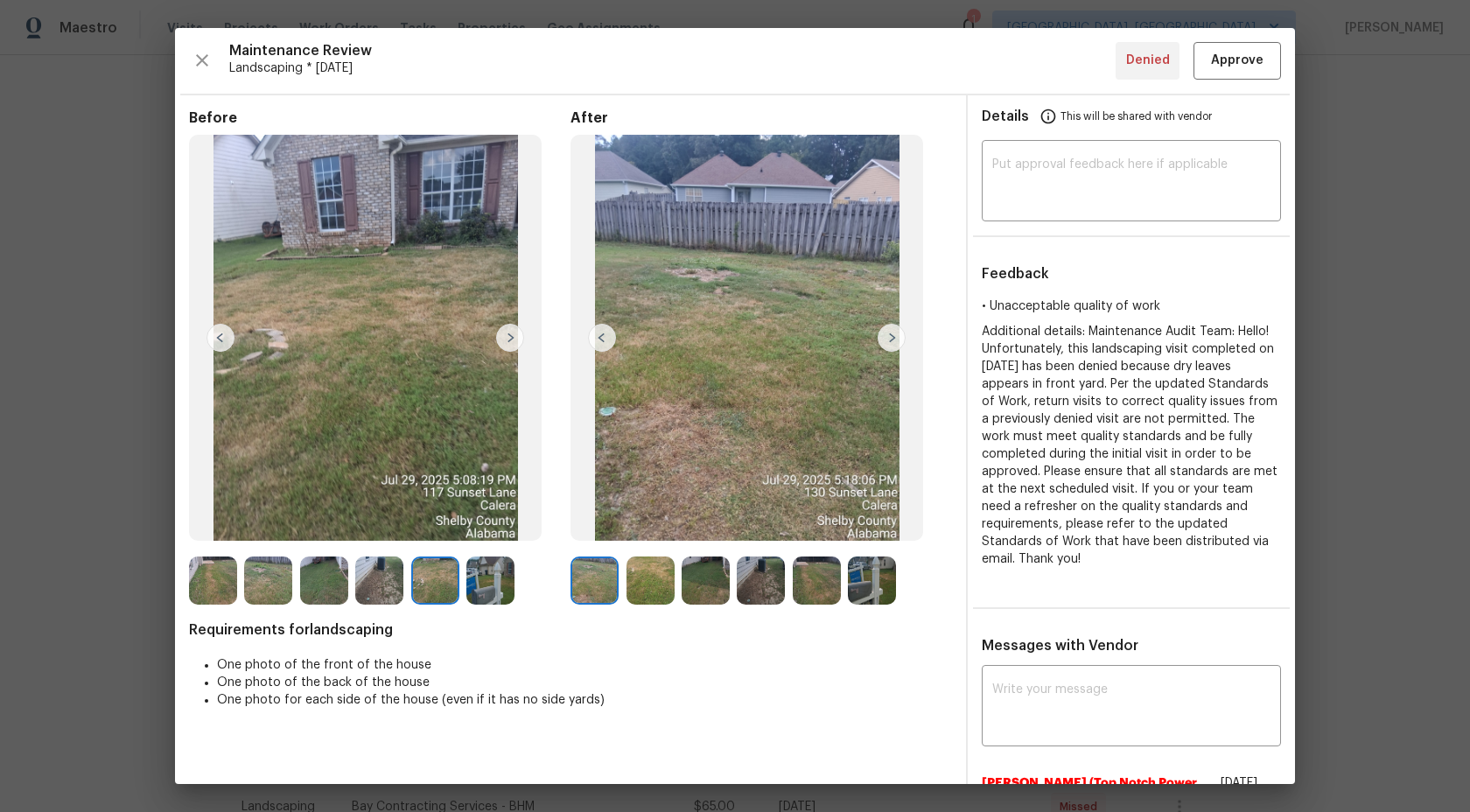
click at [488, 575] on img at bounding box center [491, 580] width 48 height 48
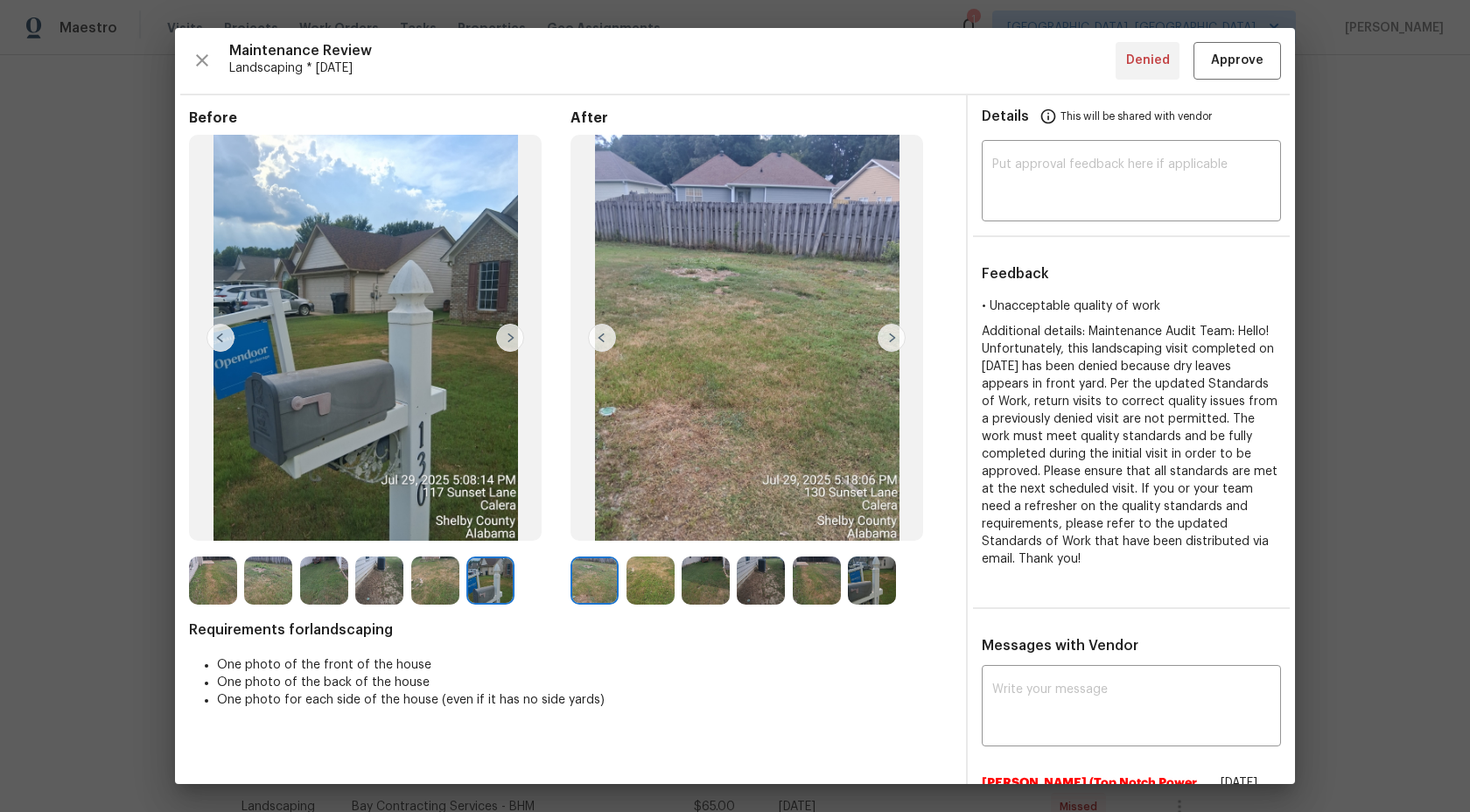
click at [723, 586] on img at bounding box center [705, 580] width 48 height 48
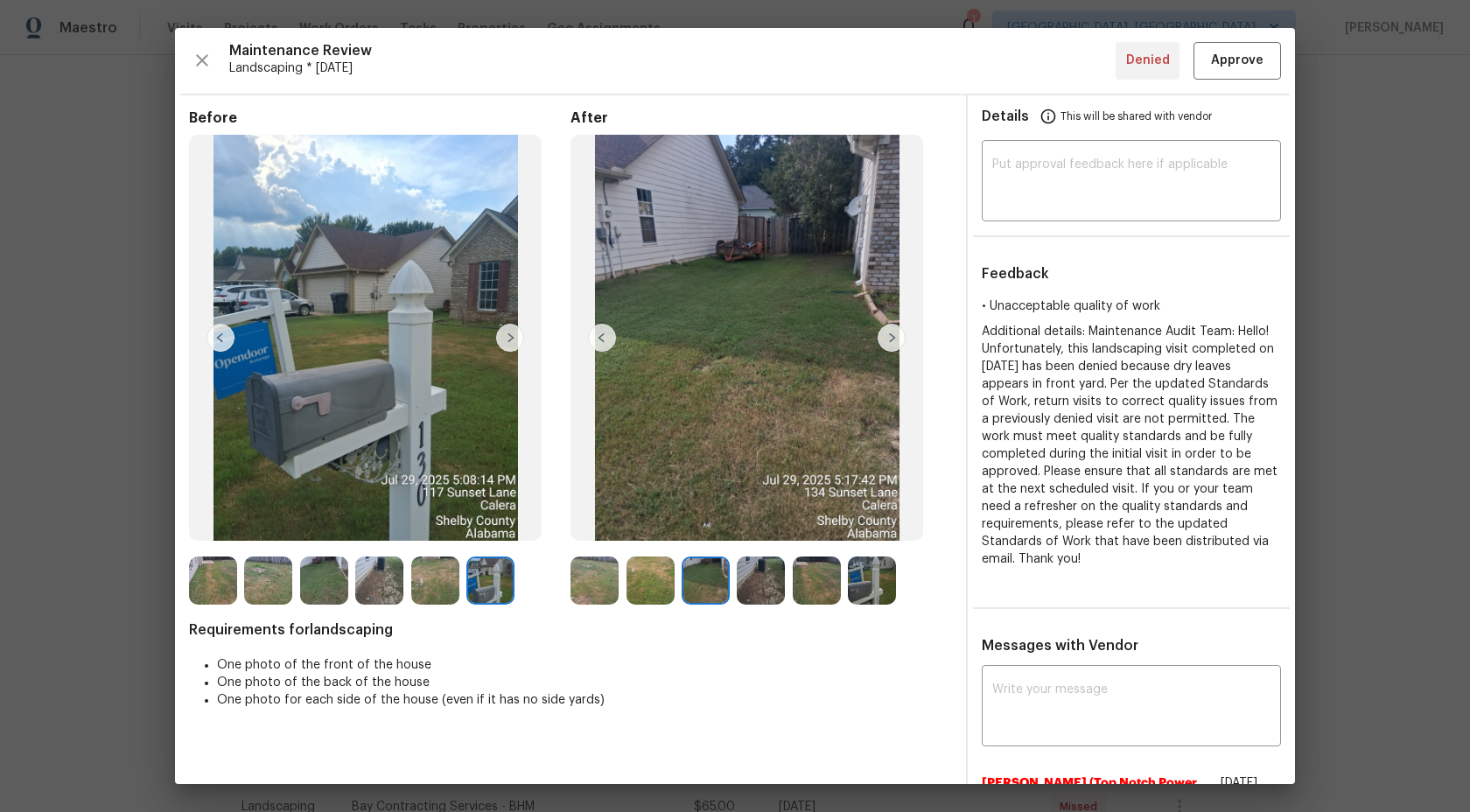
click at [653, 580] on img at bounding box center [650, 580] width 48 height 48
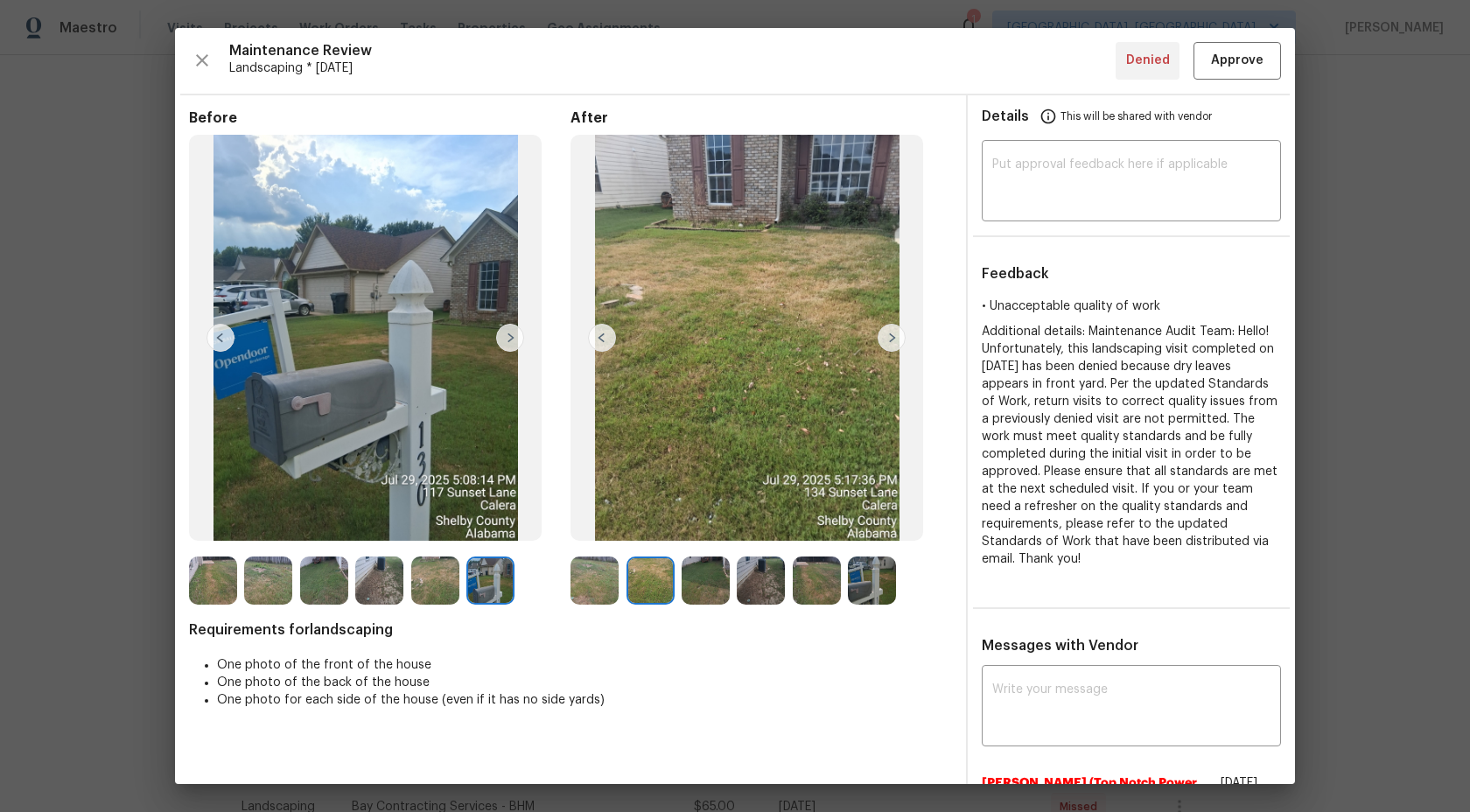
click at [750, 581] on img at bounding box center [761, 580] width 48 height 48
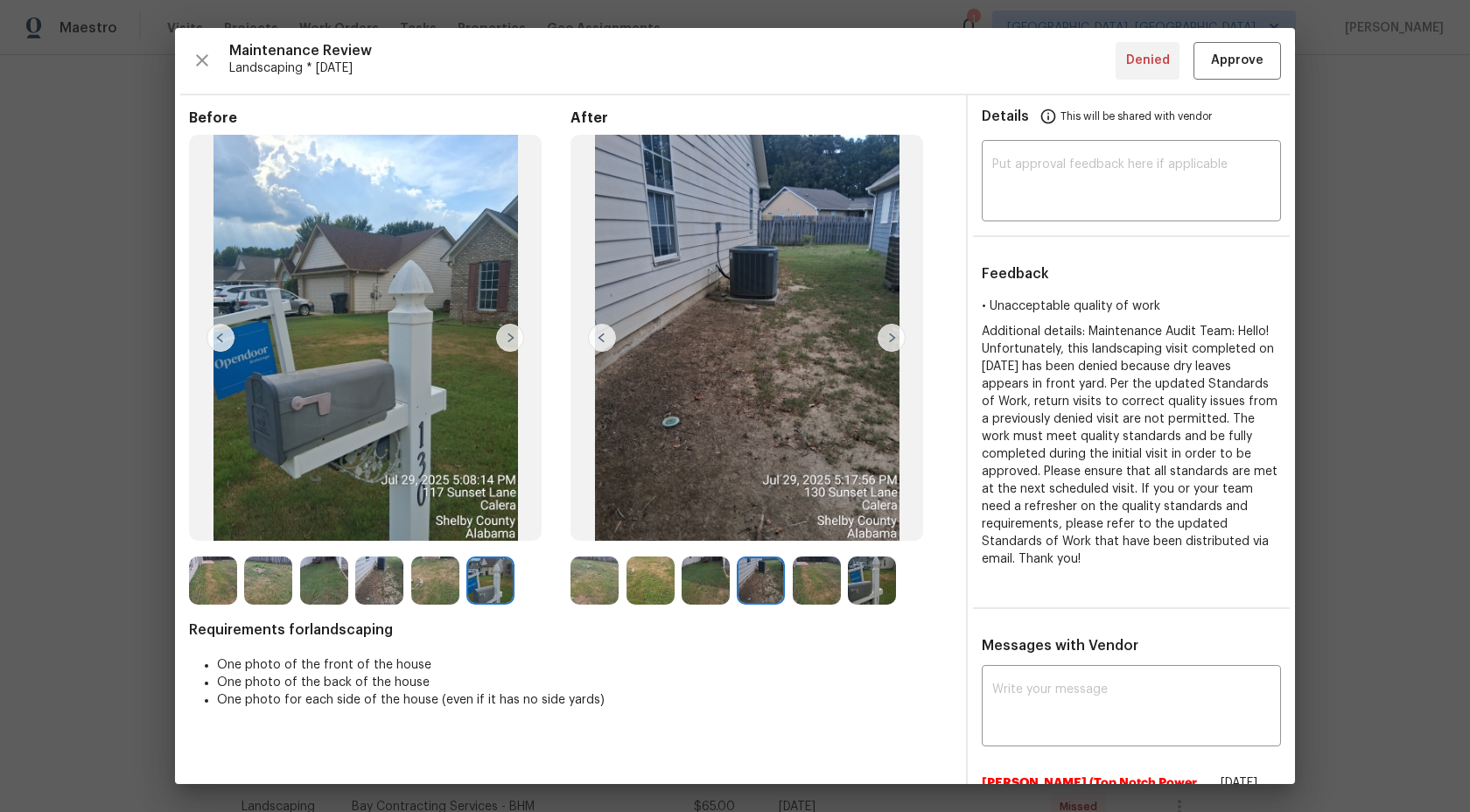
click at [789, 581] on div at bounding box center [764, 580] width 55 height 48
click at [834, 585] on img at bounding box center [817, 580] width 48 height 48
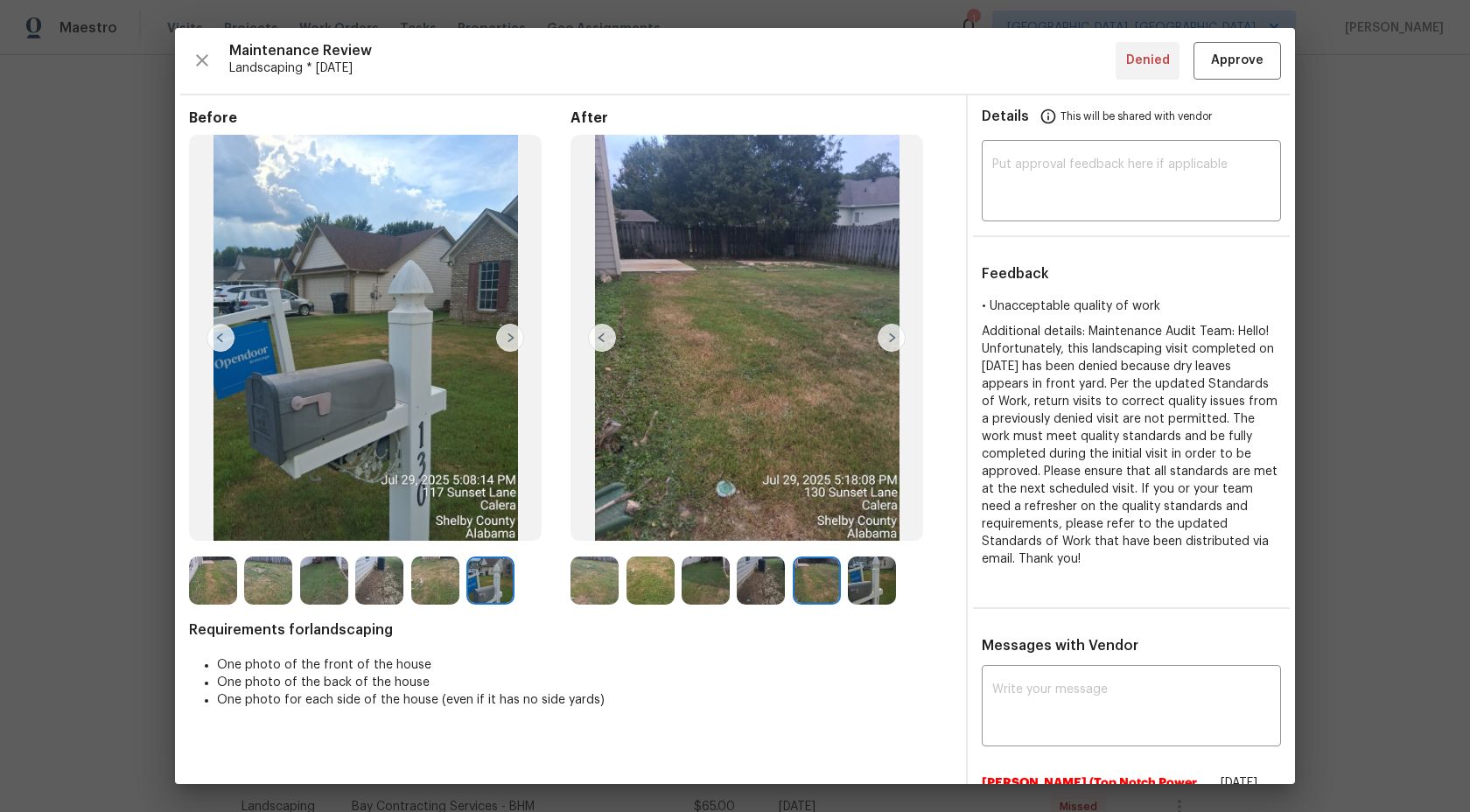
click at [874, 586] on img at bounding box center [872, 580] width 48 height 48
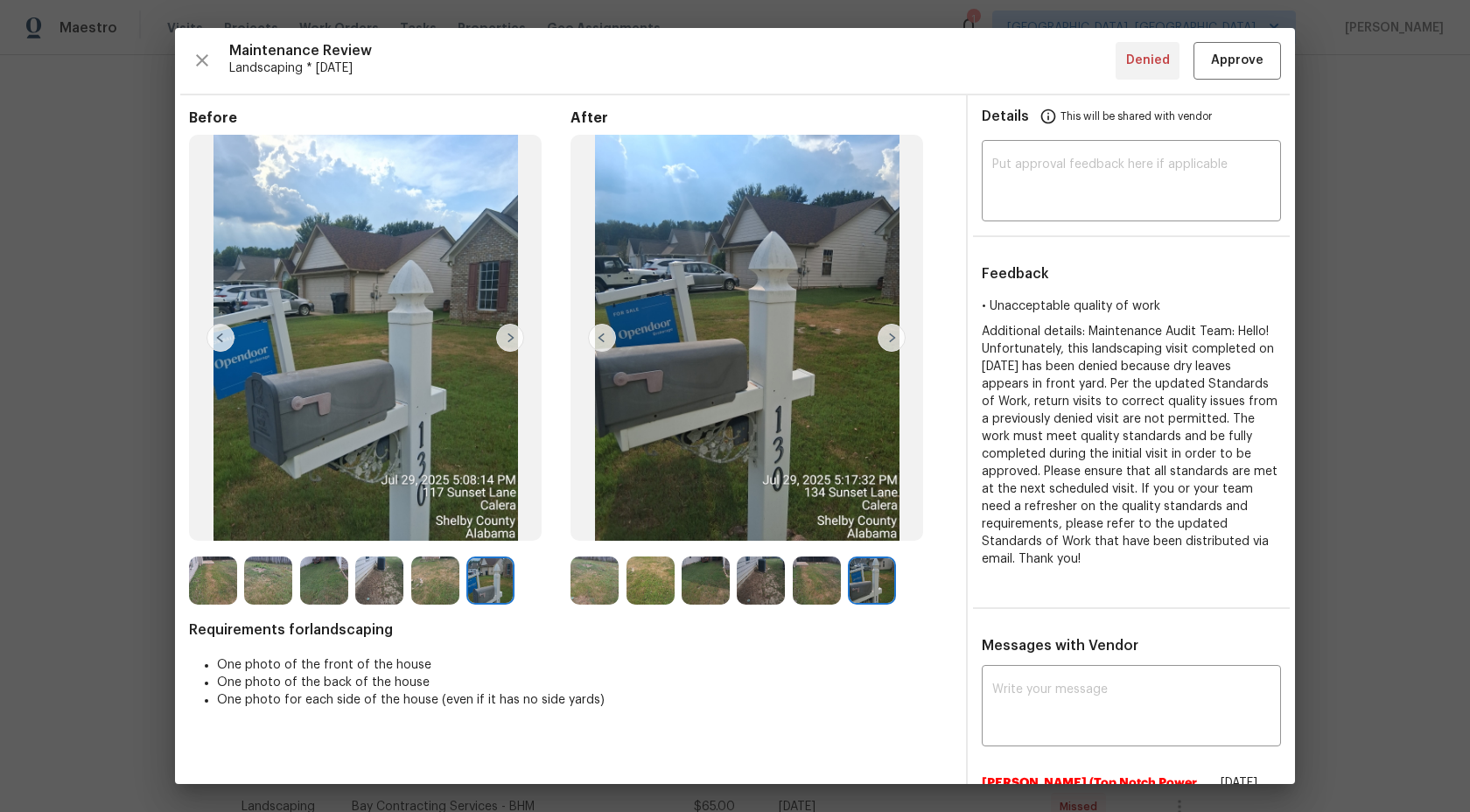
click at [828, 589] on img at bounding box center [817, 580] width 48 height 48
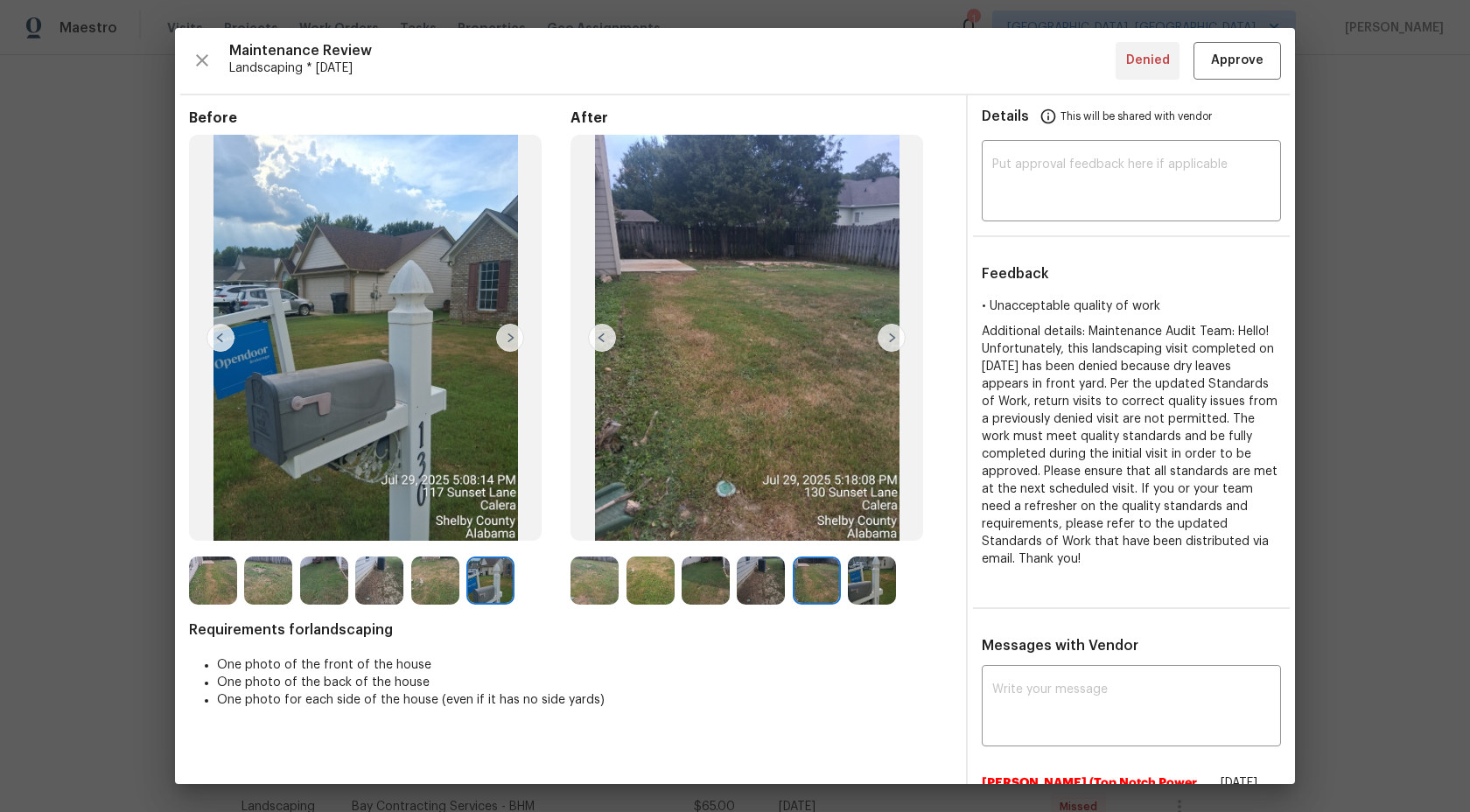
click at [886, 590] on img at bounding box center [872, 580] width 48 height 48
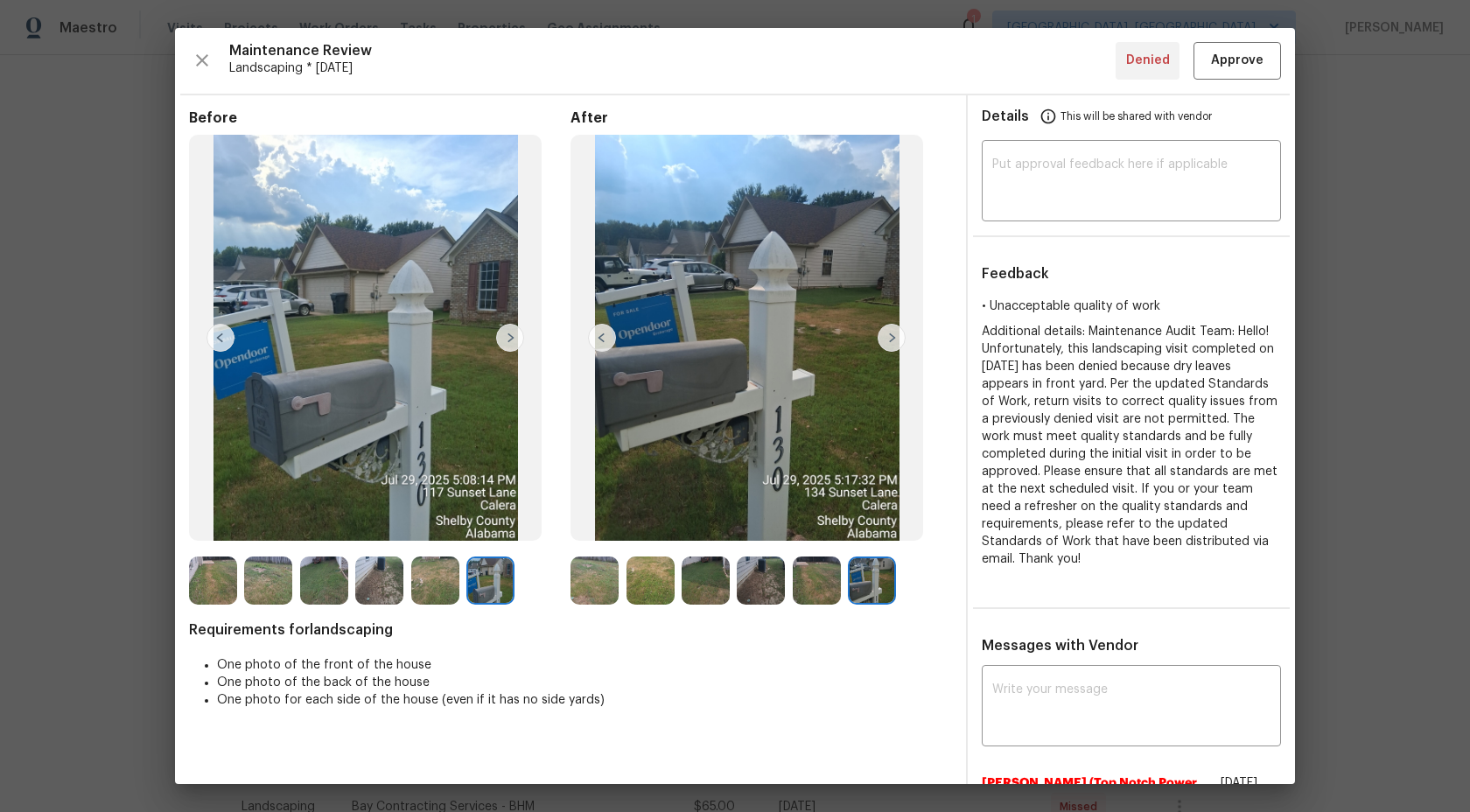
click at [823, 589] on img at bounding box center [817, 580] width 48 height 48
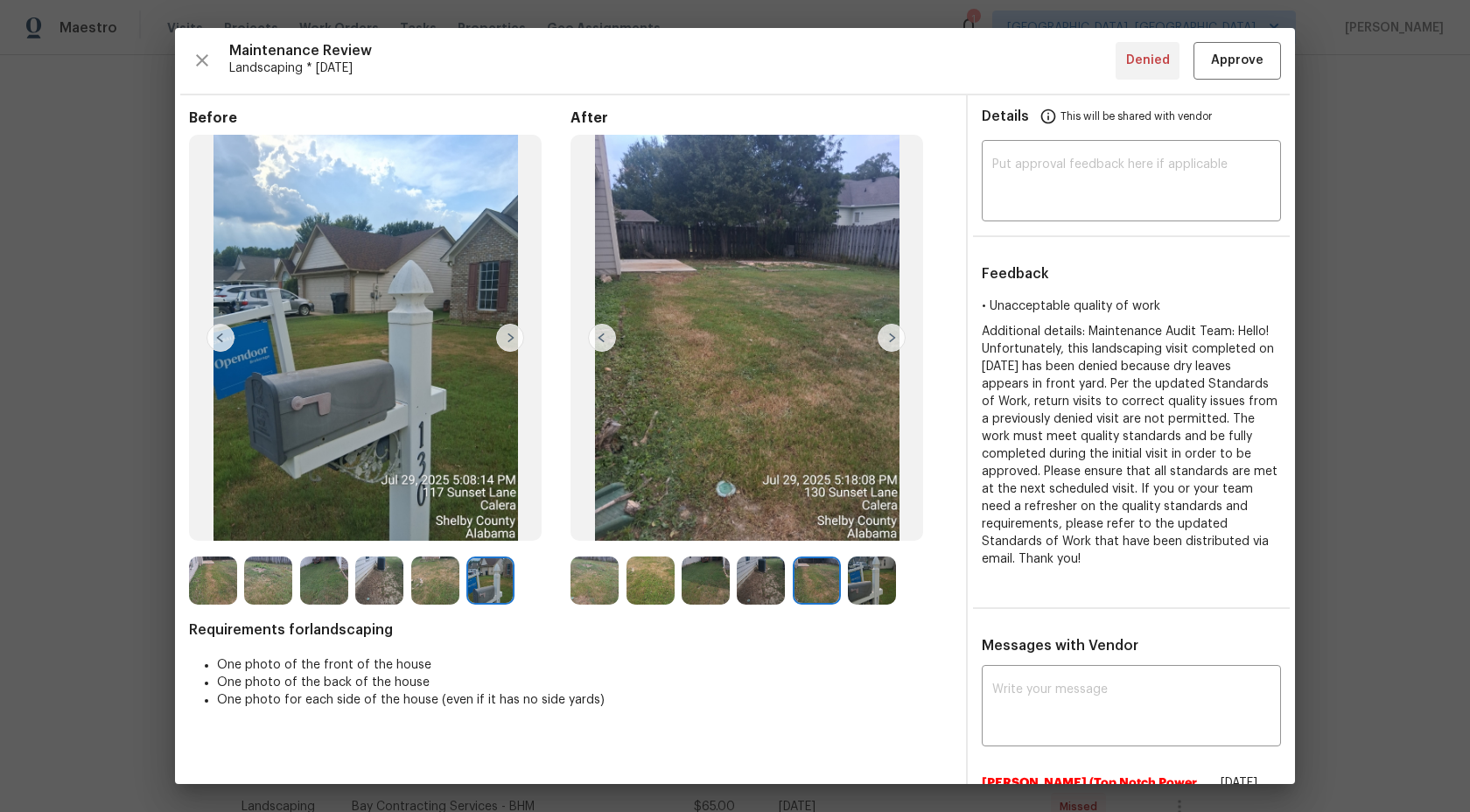
click at [772, 579] on img at bounding box center [761, 580] width 48 height 48
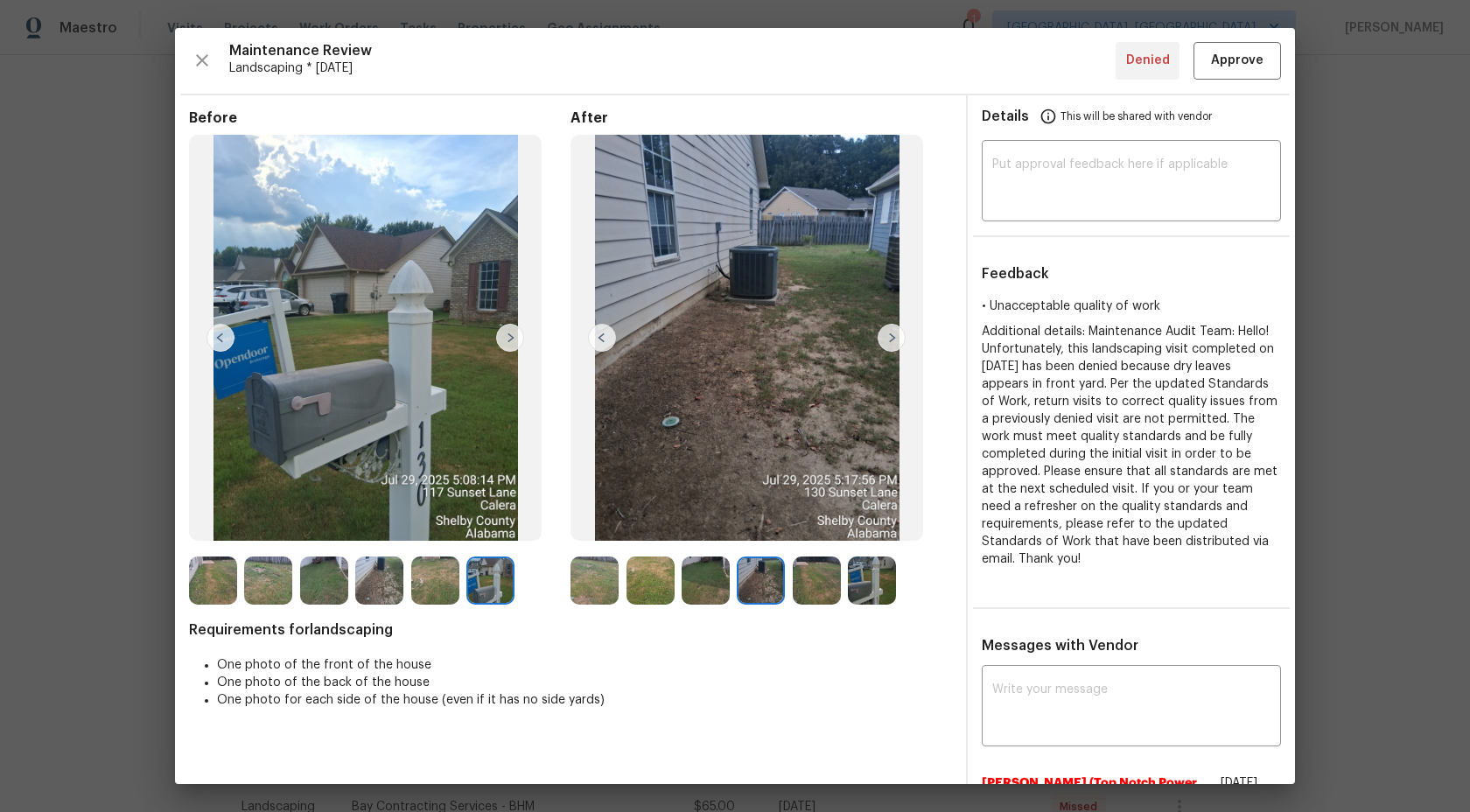
click at [713, 580] on img at bounding box center [705, 580] width 48 height 48
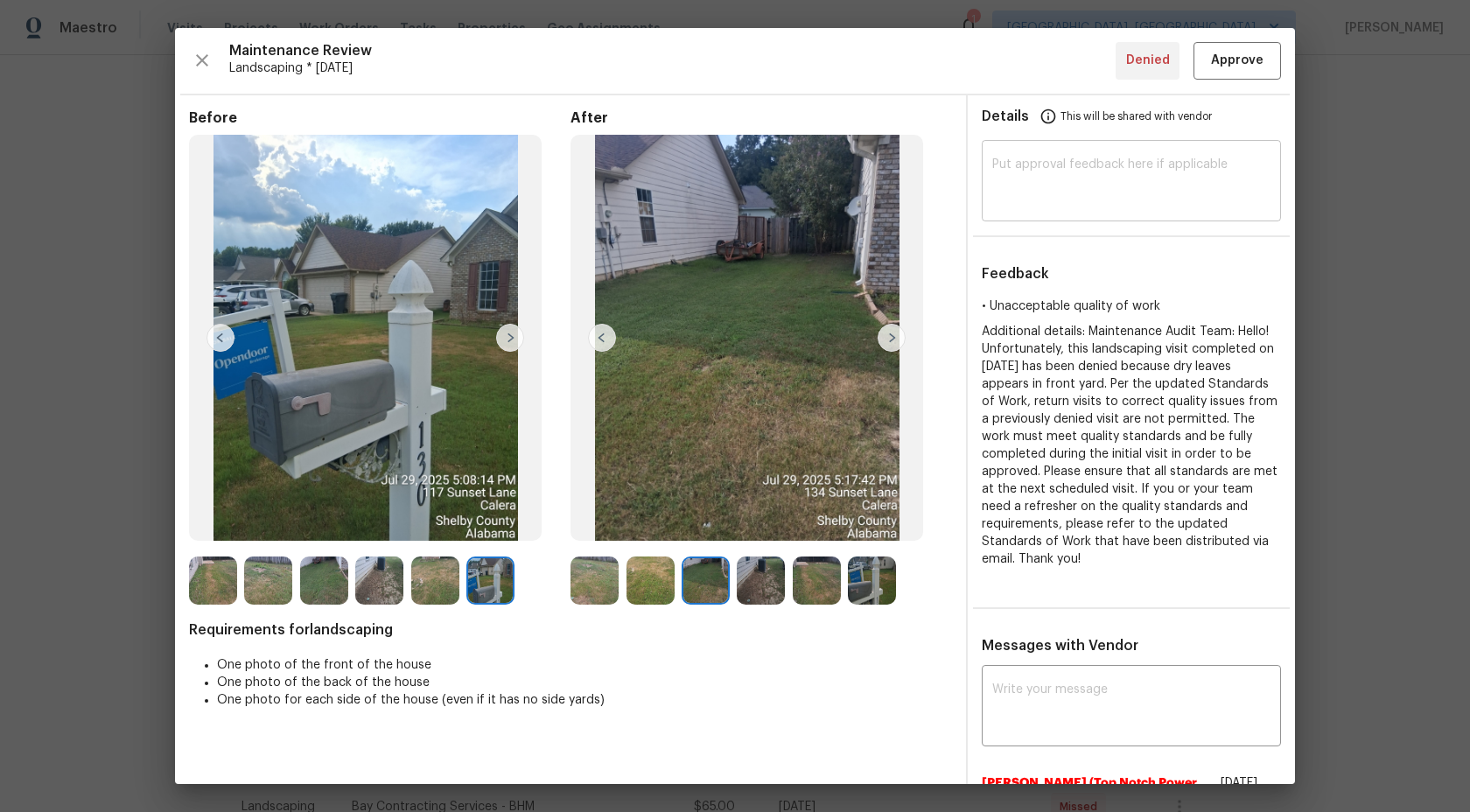
click at [1107, 196] on textarea at bounding box center [1130, 183] width 278 height 49
paste textarea "Maintenance Audit Team: Hi Team This visit has been approved after further audi…"
click at [1077, 173] on textarea at bounding box center [1130, 183] width 278 height 49
type textarea "Maintenance Audit Team: Hi Team This visit has been approved after further audi…"
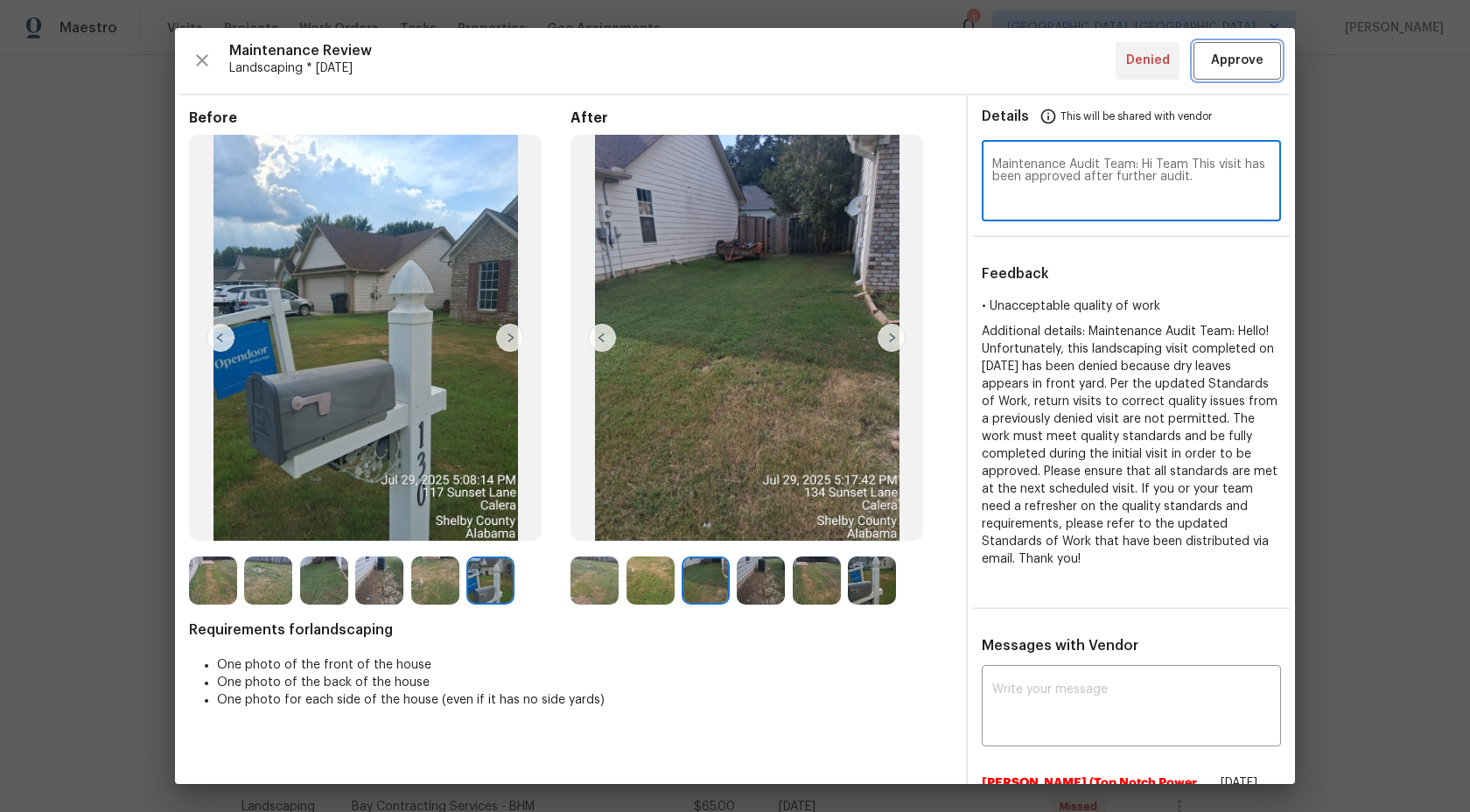
click at [1246, 53] on span "Approve" at bounding box center [1237, 61] width 53 height 22
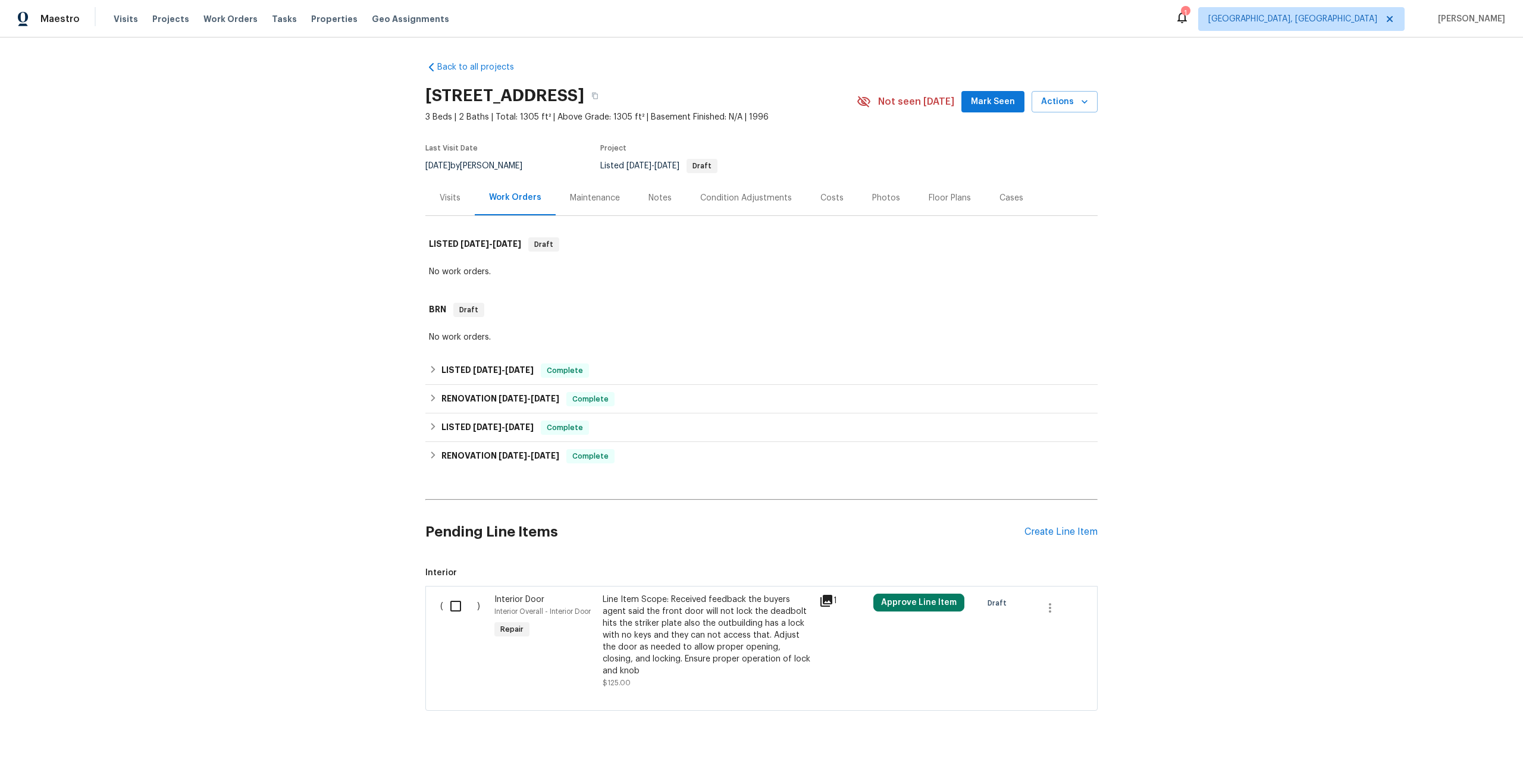
click at [589, 196] on div "Maintenance" at bounding box center [595, 198] width 50 height 12
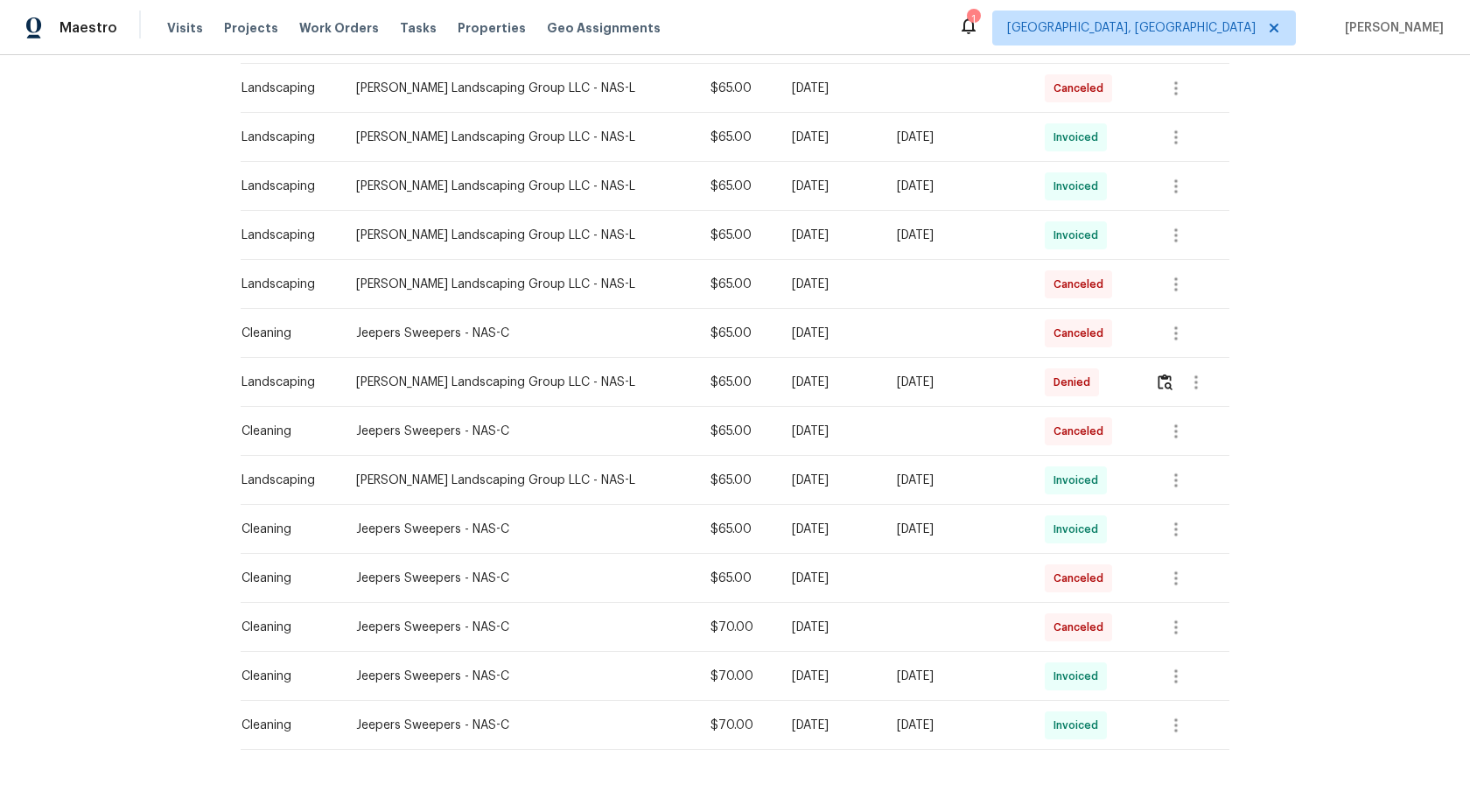
scroll to position [413, 0]
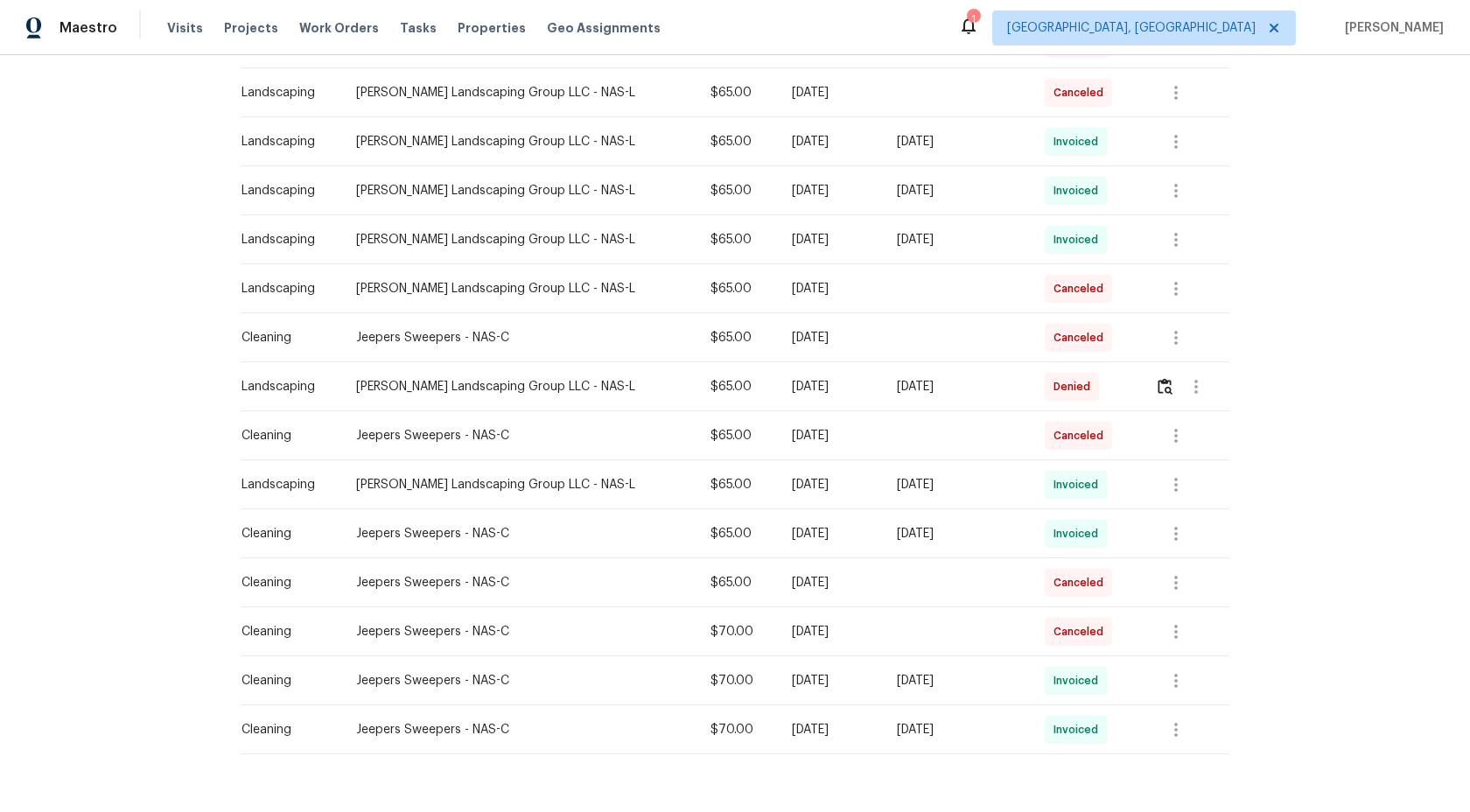
click at [1154, 387] on td at bounding box center [1185, 387] width 89 height 49
click at [1170, 384] on img "button" at bounding box center [1164, 386] width 14 height 16
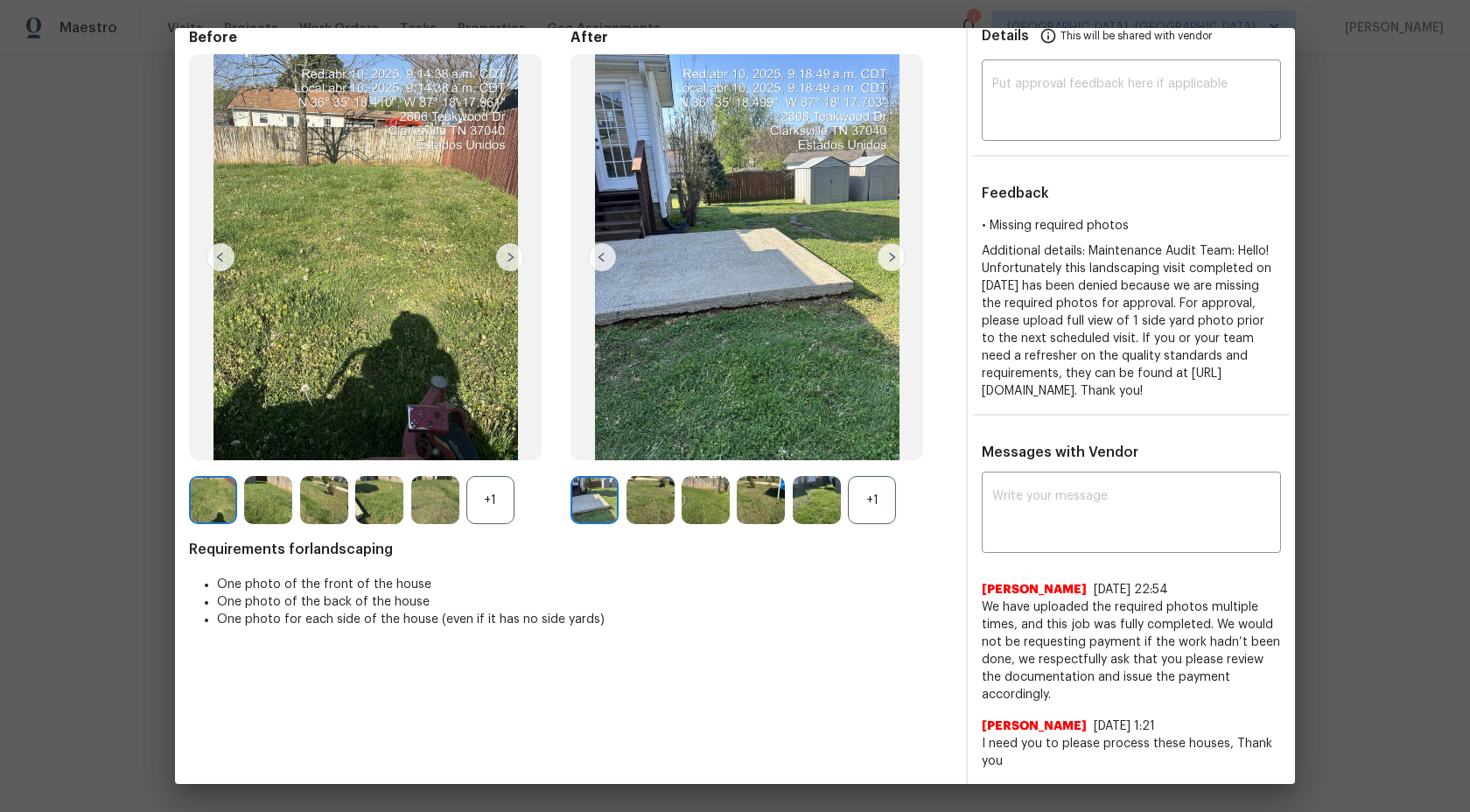
scroll to position [268, 0]
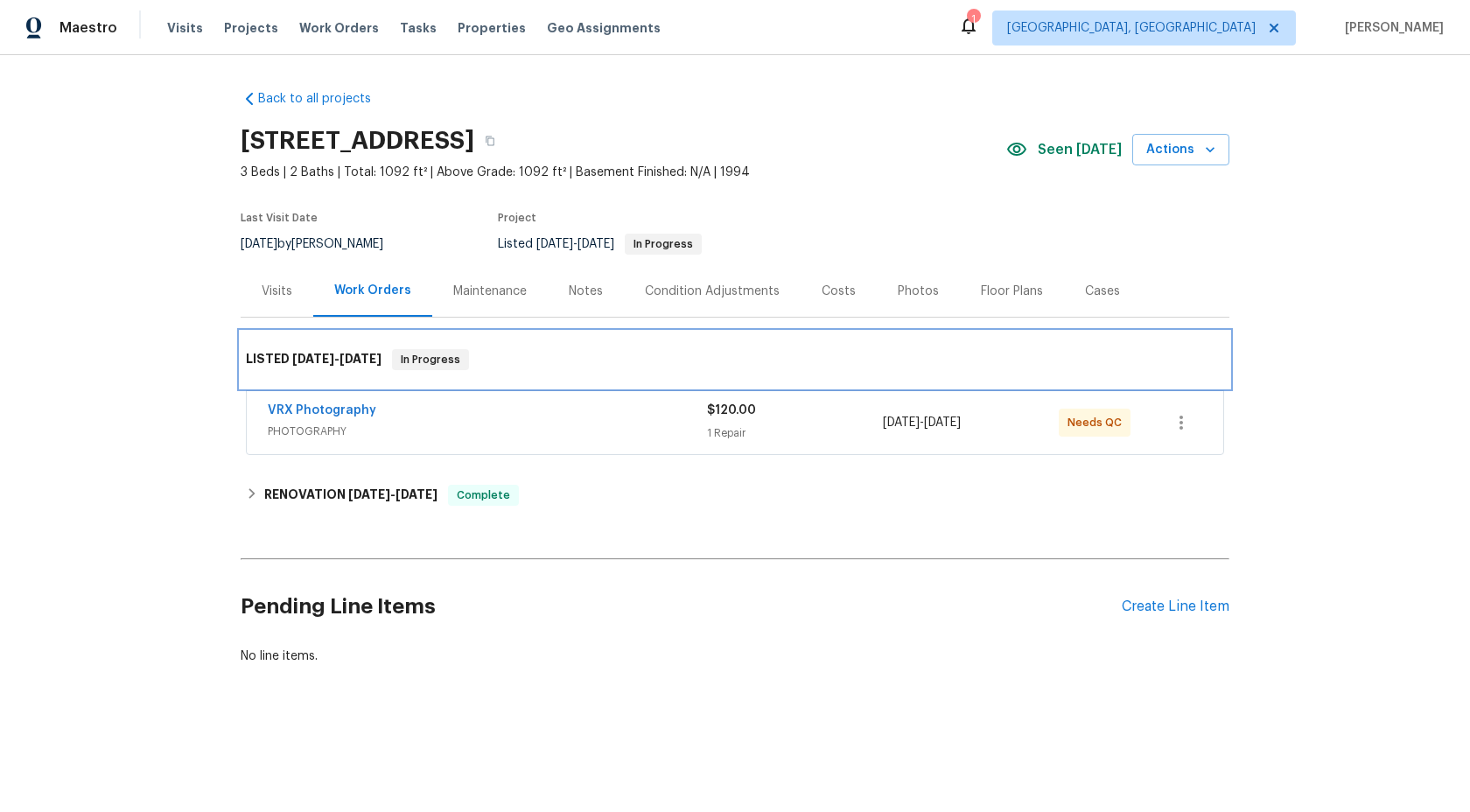
click at [545, 376] on div "LISTED [DATE] - [DATE] In Progress" at bounding box center [735, 360] width 989 height 56
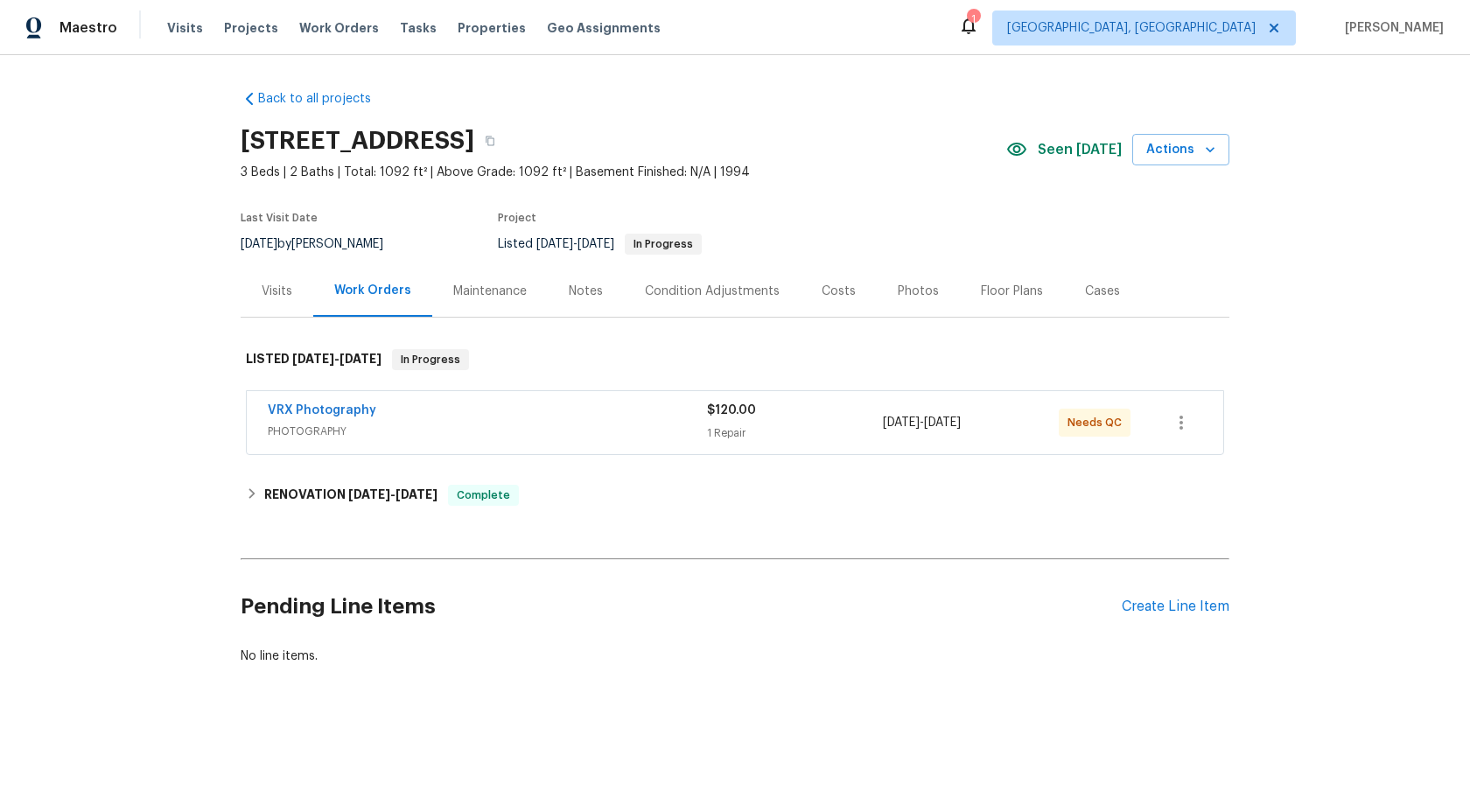
click at [555, 421] on div "VRX Photography" at bounding box center [487, 412] width 440 height 21
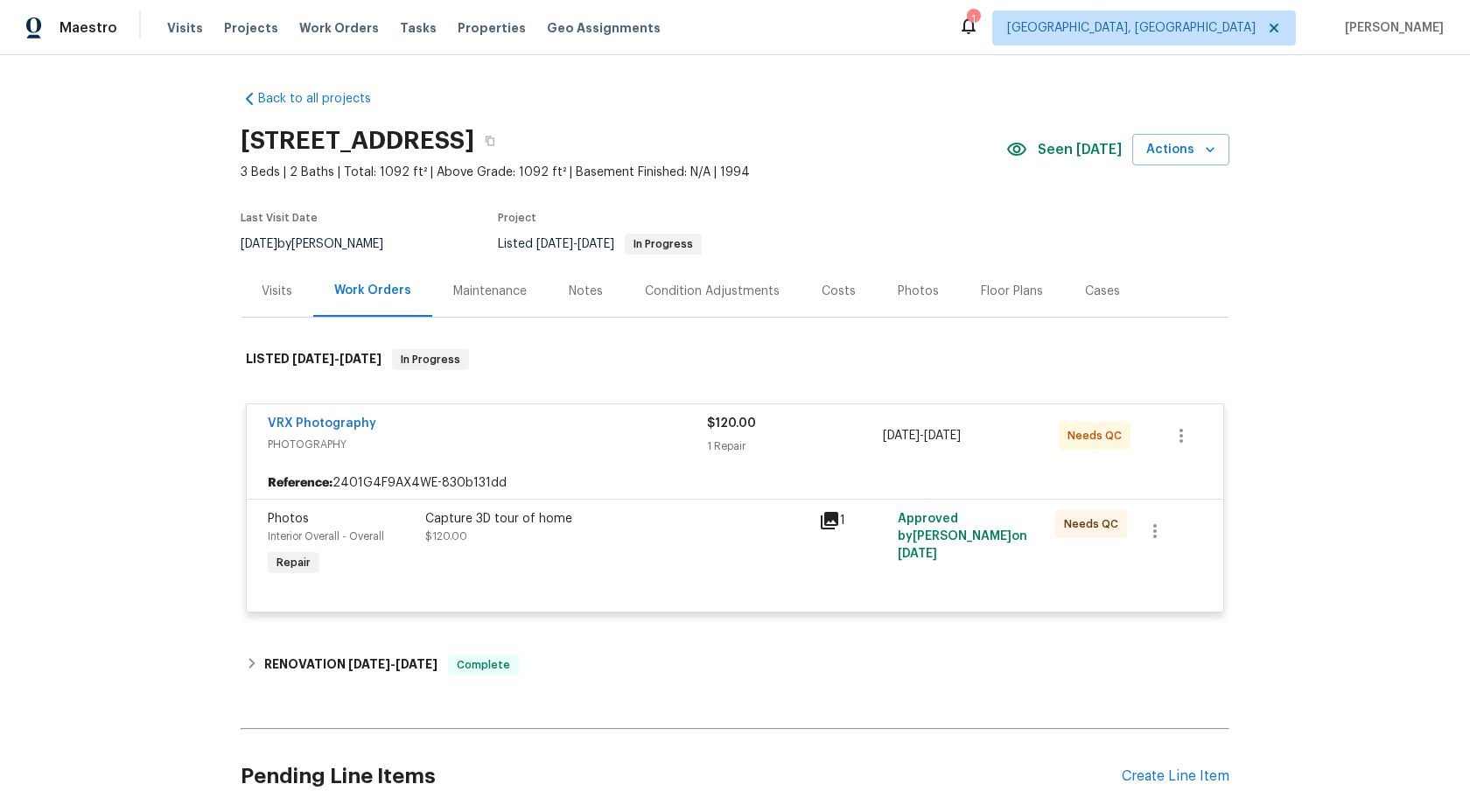
click at [652, 546] on div "Capture 3D tour of home $120.00" at bounding box center [617, 546] width 393 height 81
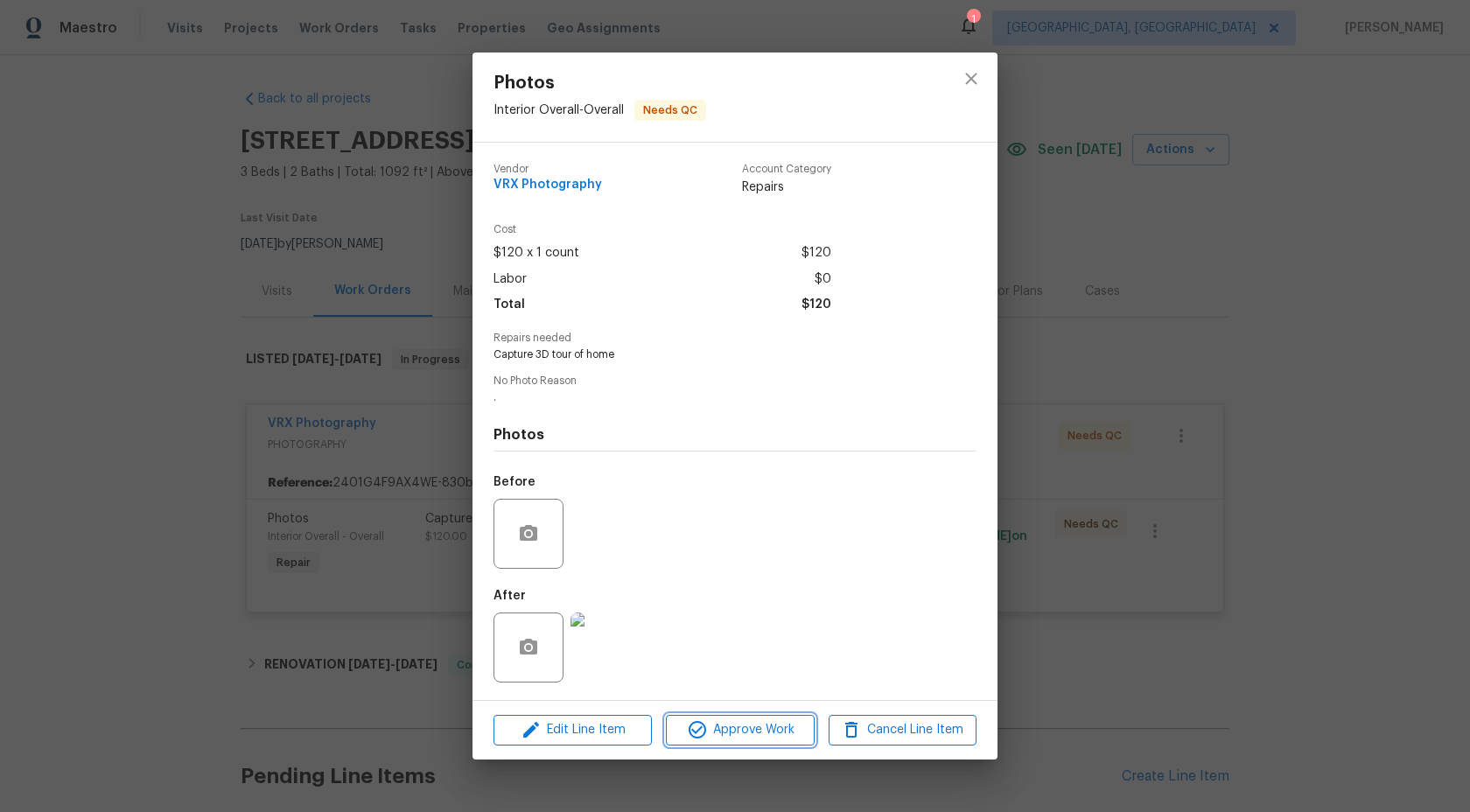
click at [735, 727] on span "Approve Work" at bounding box center [740, 730] width 138 height 22
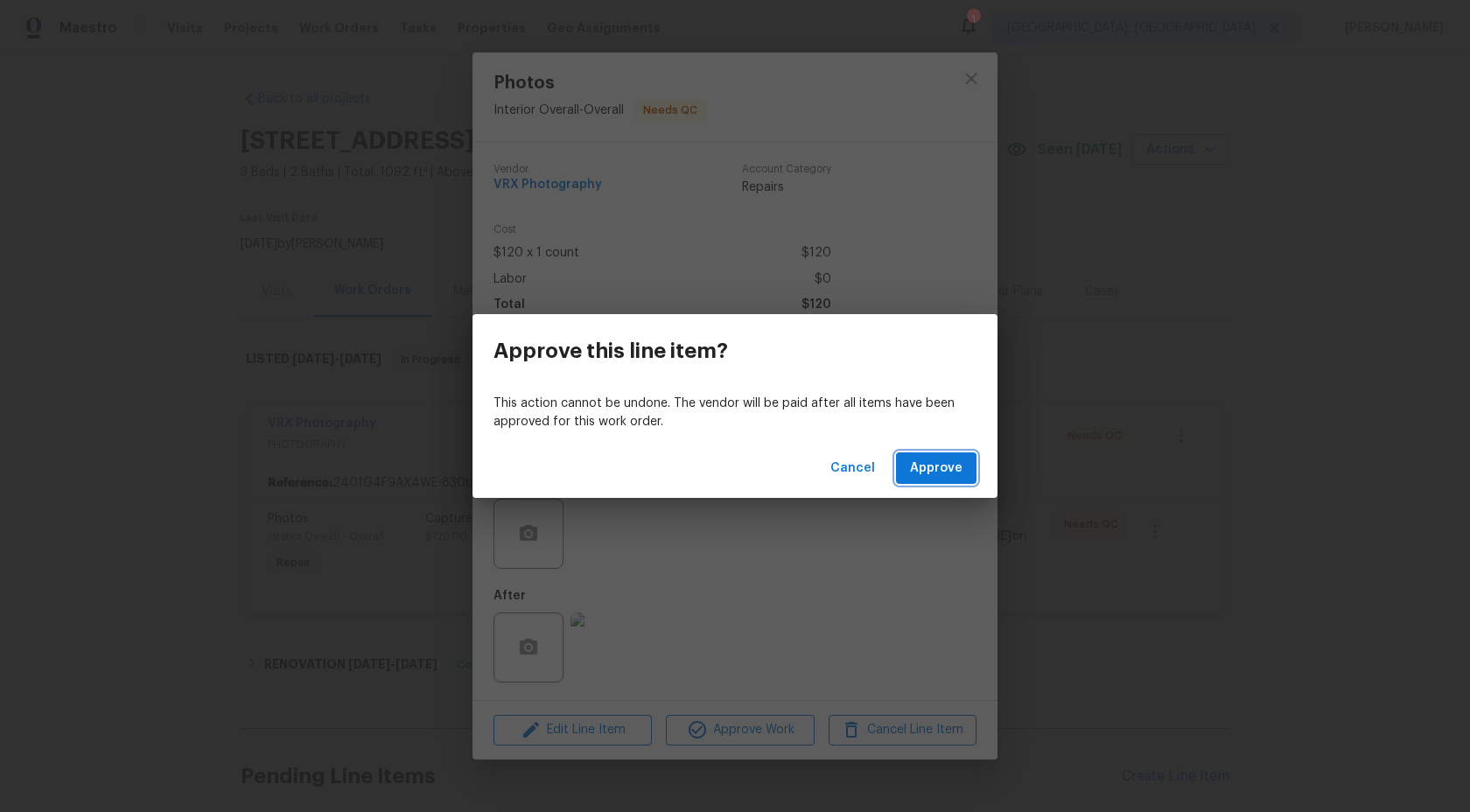
click at [945, 463] on span "Approve" at bounding box center [936, 469] width 53 height 22
